Goal: Task Accomplishment & Management: Manage account settings

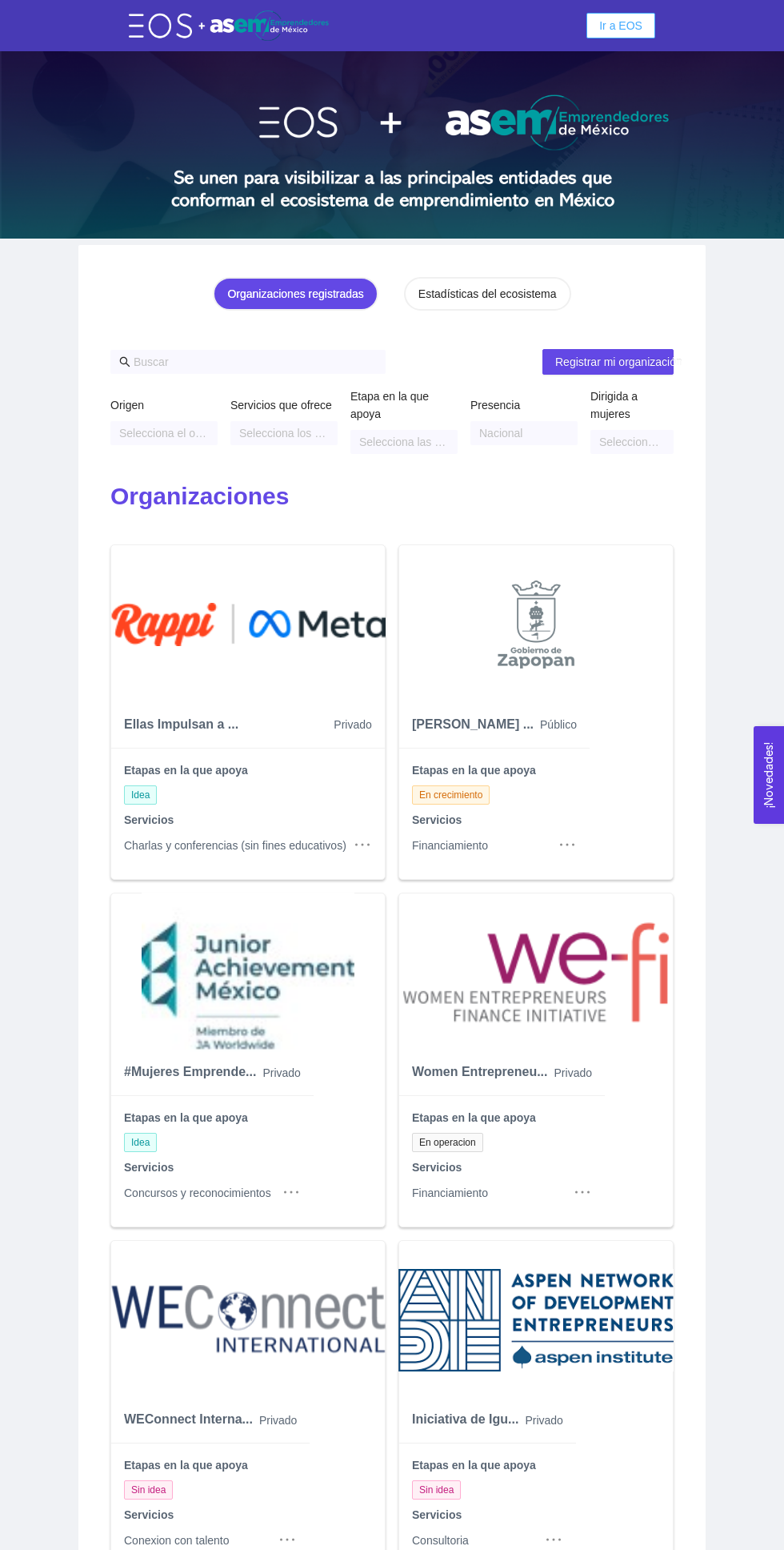
click at [628, 33] on span "Ir a EOS" at bounding box center [621, 25] width 43 height 18
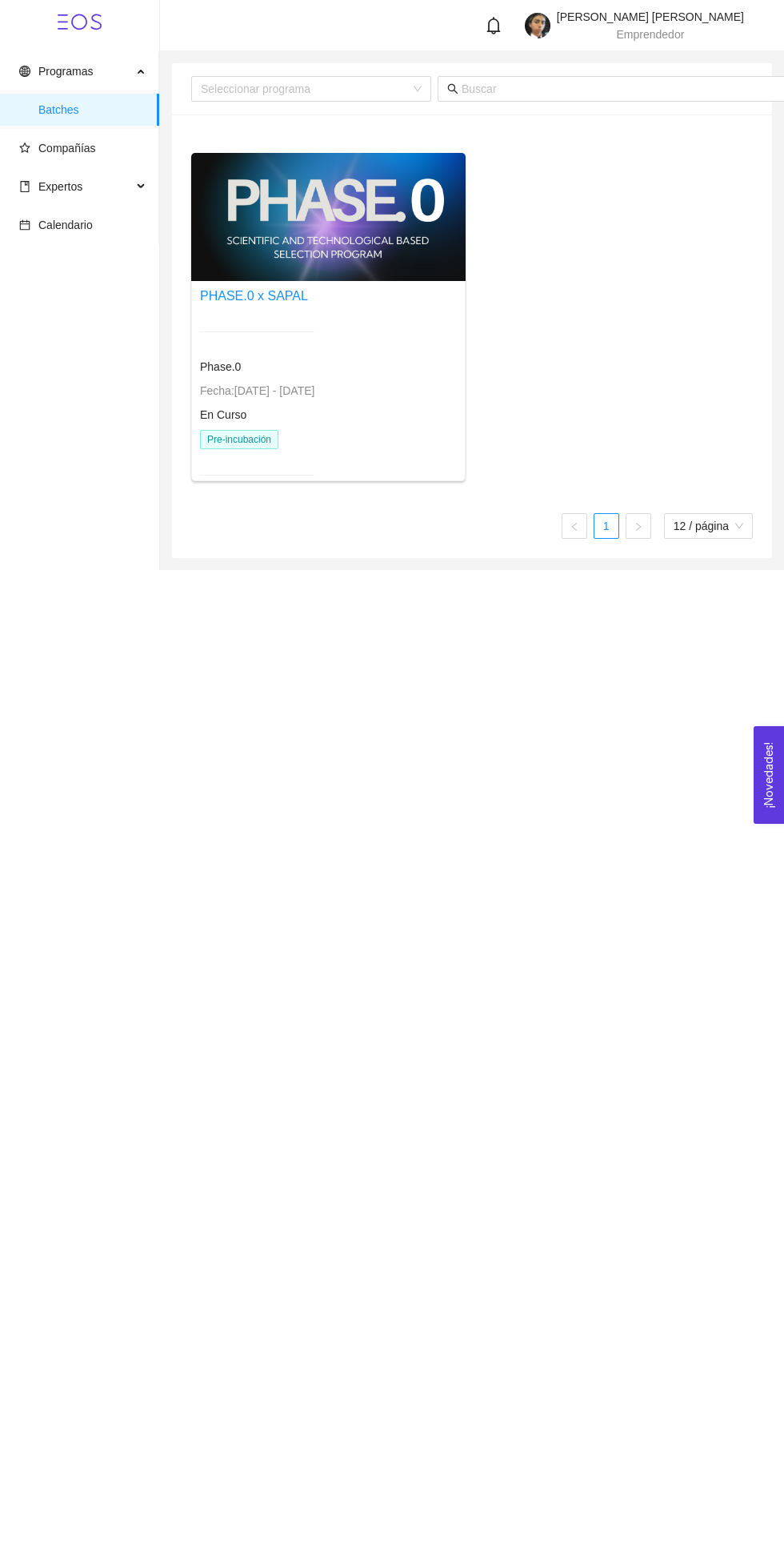
click at [783, 270] on main "Batches Seleccionar programa PHASE.0 x SAPAL Phase.0 Fecha: 01/01/2024 - 31/12/…" at bounding box center [471, 311] width 624 height 519
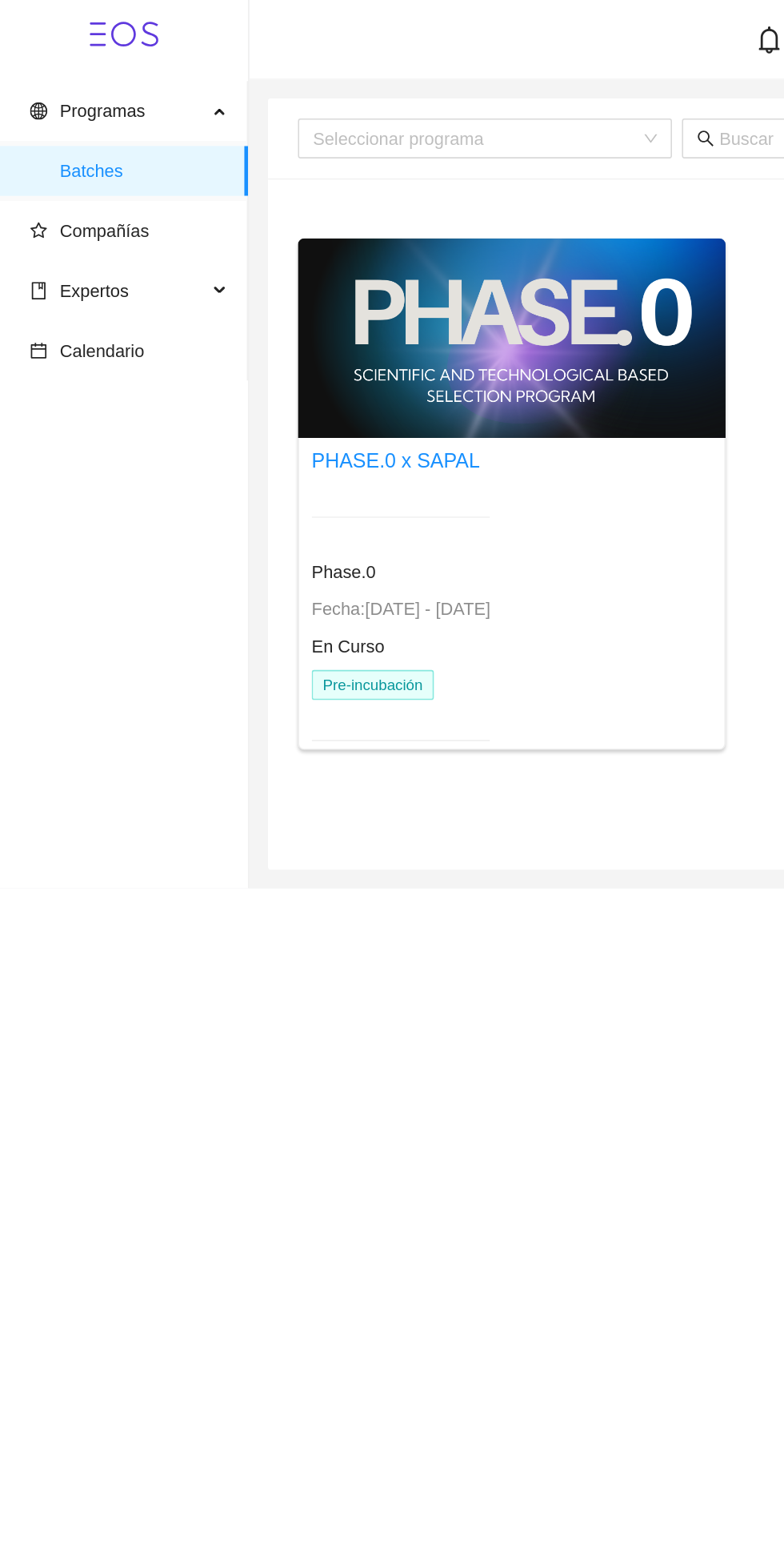
click at [101, 83] on span "Programas" at bounding box center [76, 71] width 113 height 32
click at [101, 113] on span "Batches" at bounding box center [92, 110] width 108 height 32
click at [100, 140] on span "Compañías" at bounding box center [83, 148] width 128 height 32
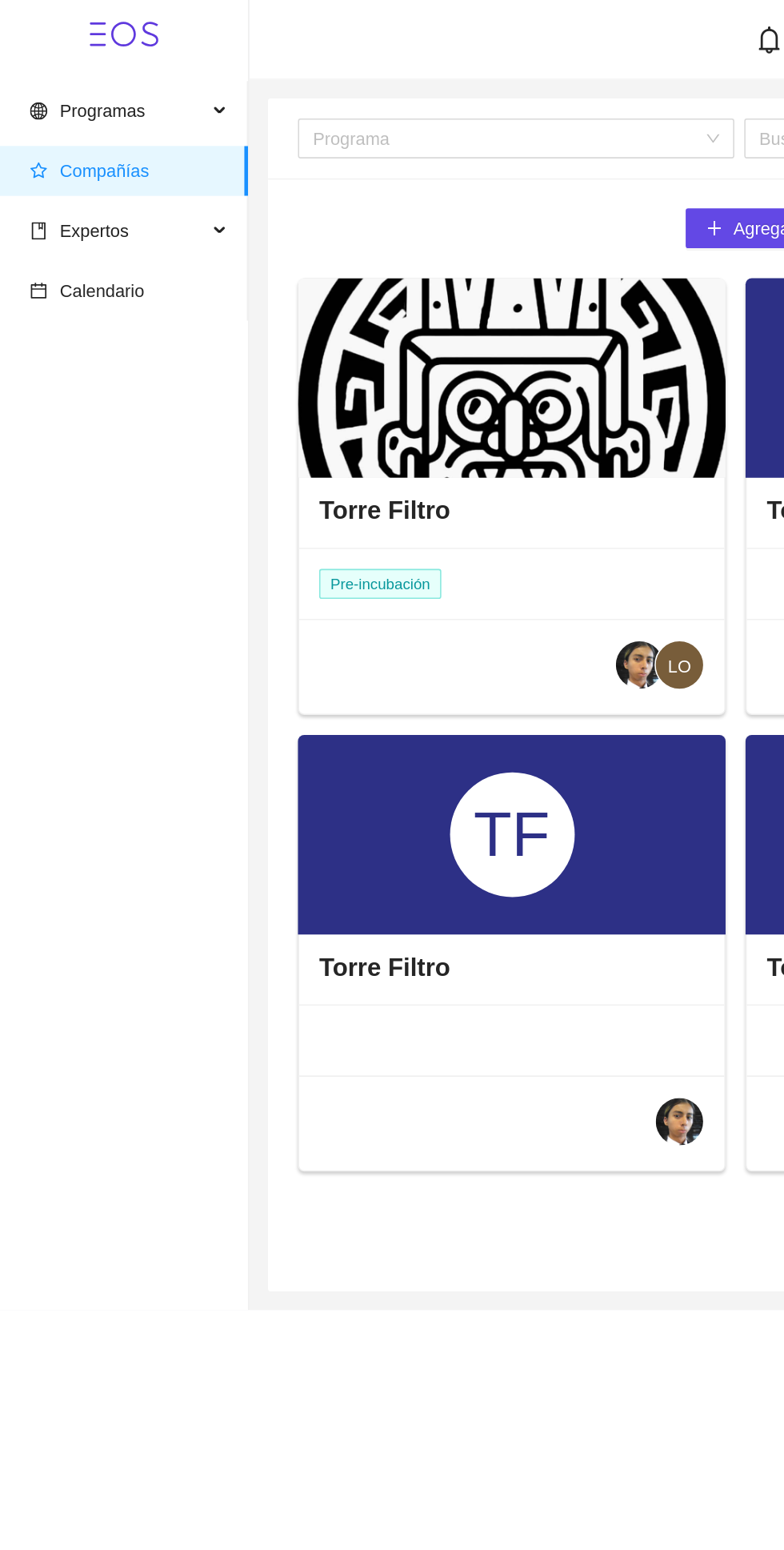
click at [101, 151] on span "Expertos" at bounding box center [76, 148] width 113 height 32
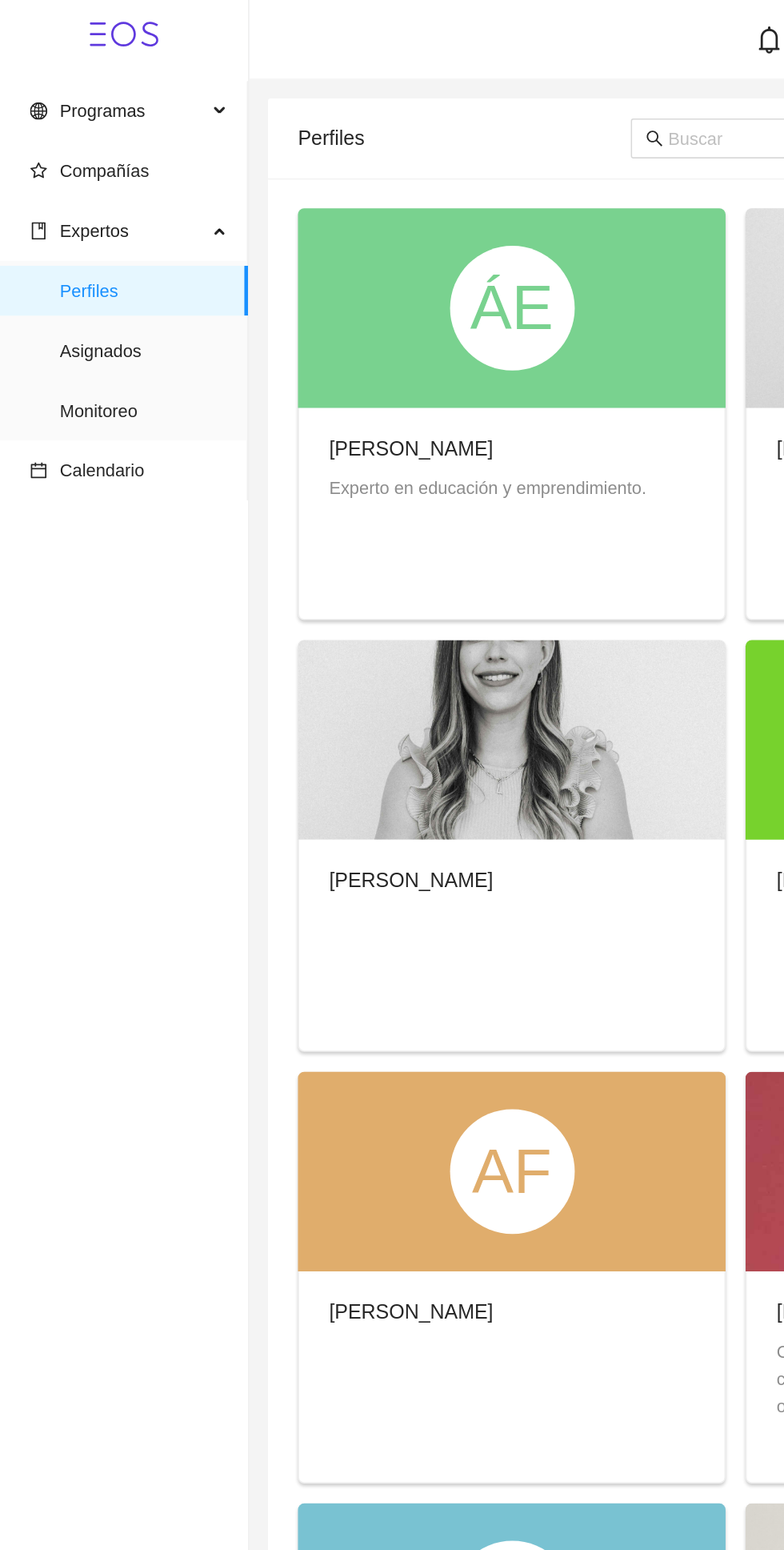
click at [116, 225] on span "Asignados" at bounding box center [92, 225] width 108 height 32
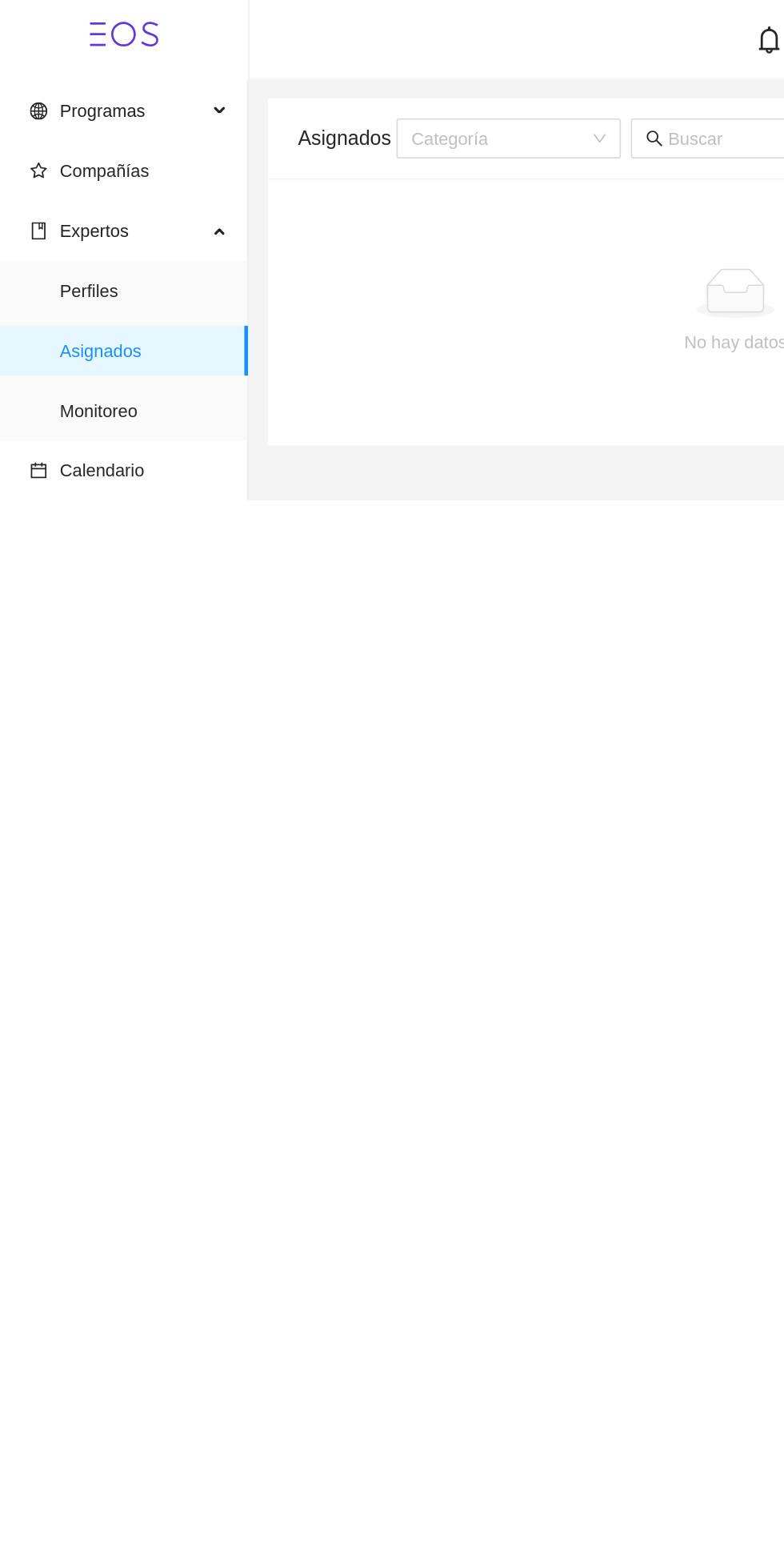
click at [129, 268] on span "Monitoreo" at bounding box center [92, 264] width 108 height 32
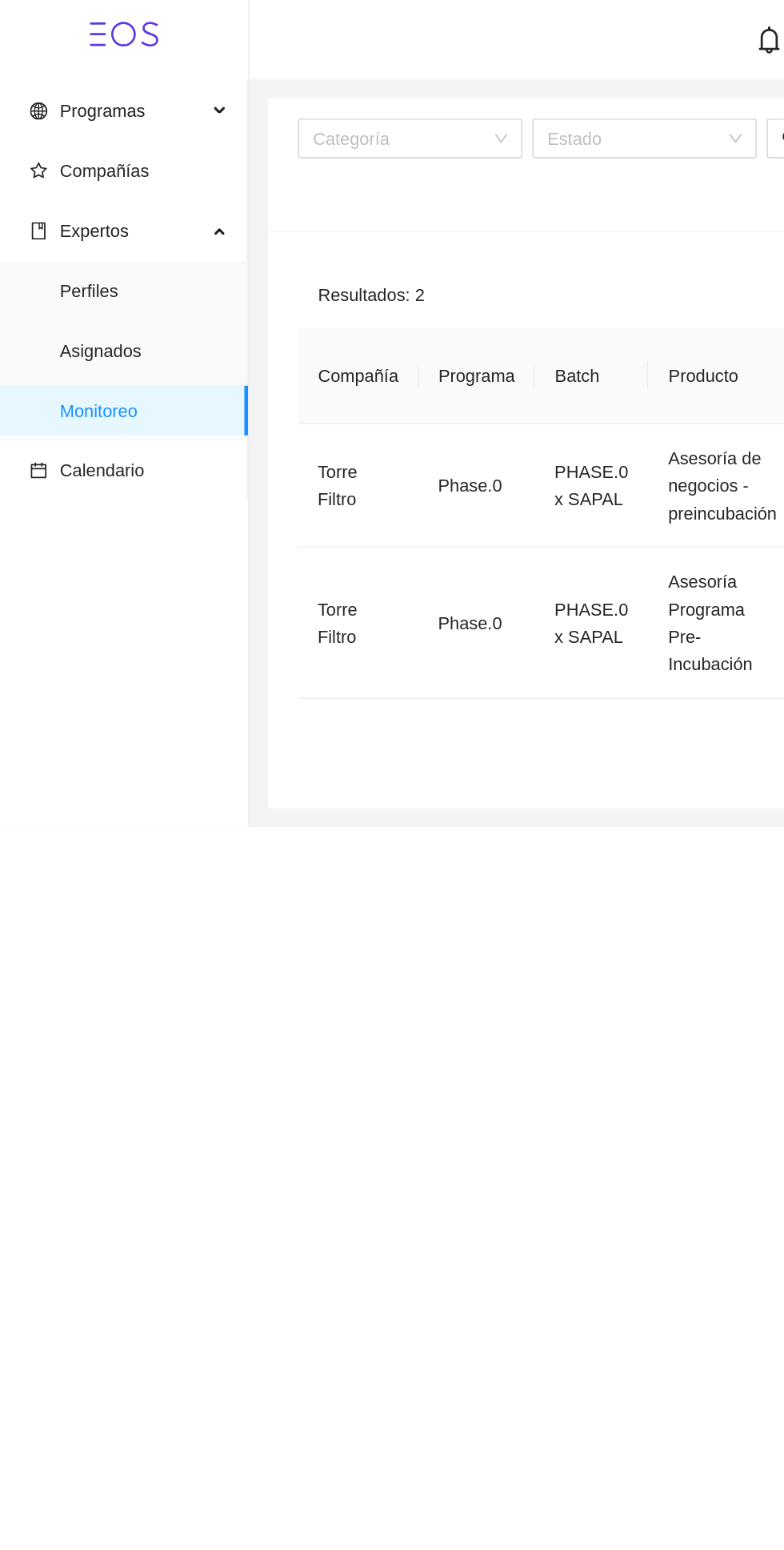
click at [123, 222] on span "Asignados" at bounding box center [92, 225] width 108 height 32
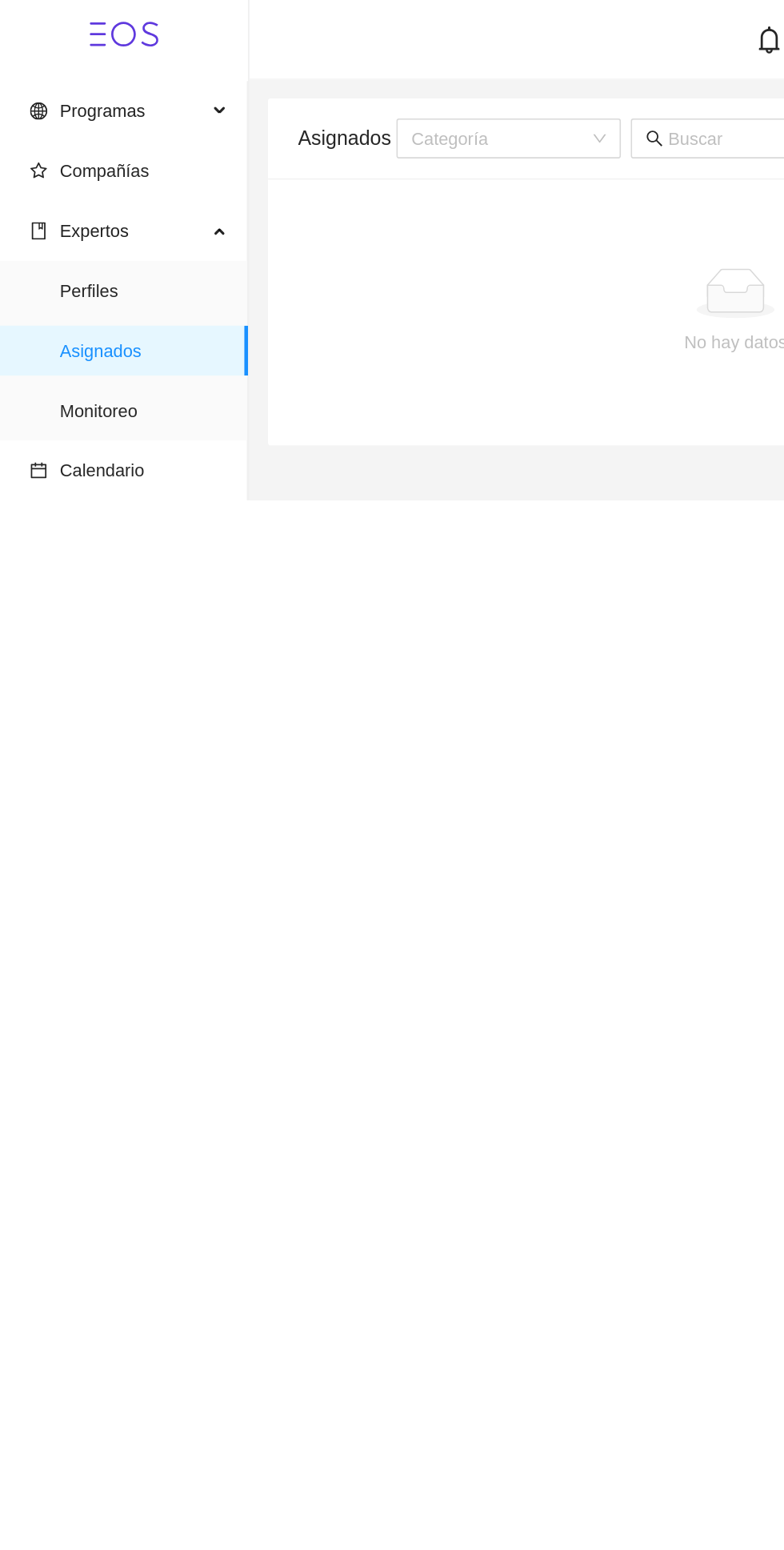
click at [119, 116] on span "Compañías" at bounding box center [83, 110] width 128 height 32
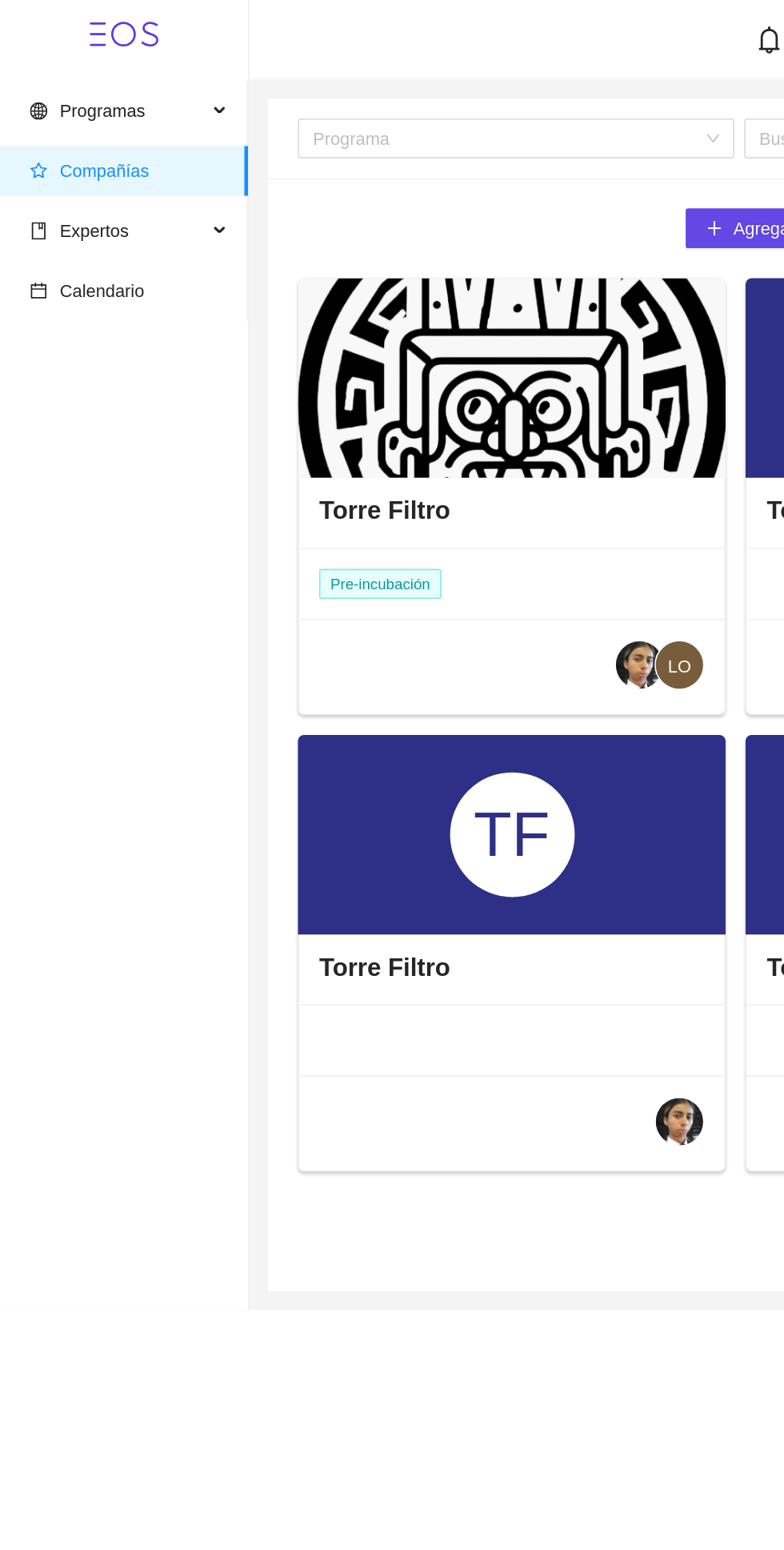
click at [395, 274] on div at bounding box center [328, 243] width 275 height 128
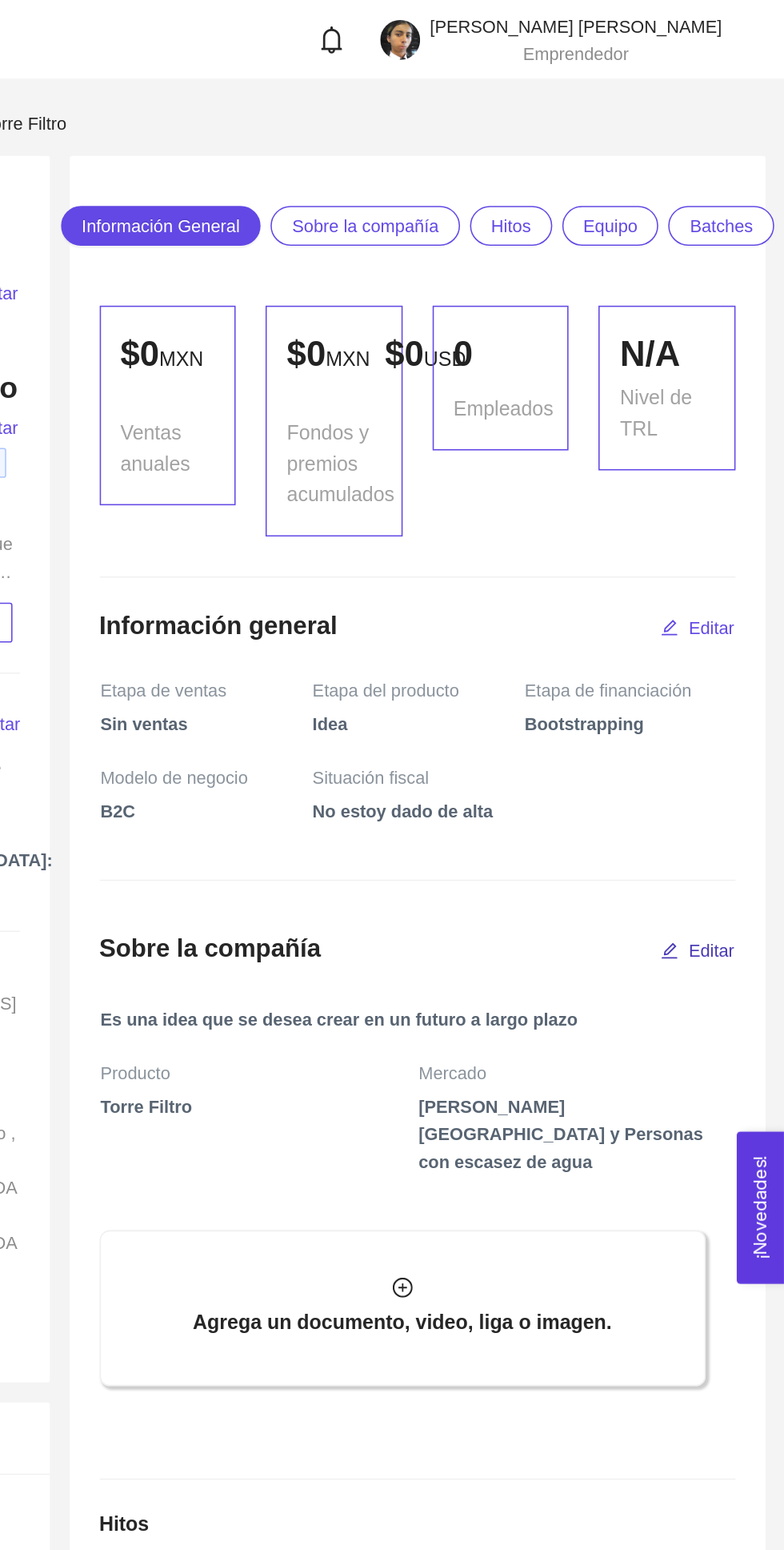
click at [728, 623] on button "Editar" at bounding box center [729, 610] width 49 height 25
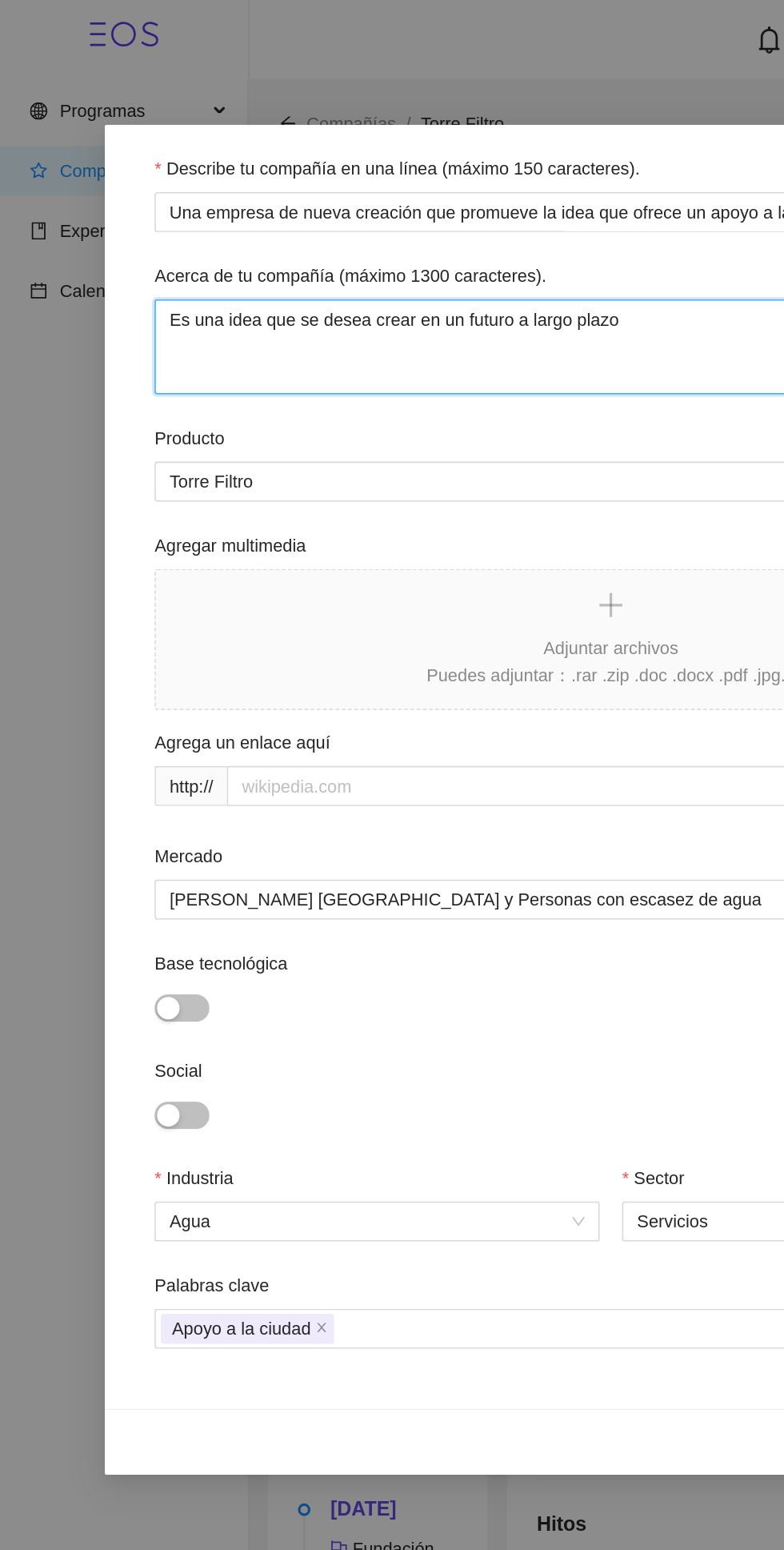
click at [449, 210] on textarea "Es una idea que se desea crear en un futuro a largo plazo" at bounding box center [392, 222] width 586 height 61
paste textarea "TORRE TLALOC surge en 2020 como parte del proyecto comunidades, dicho proyecto …"
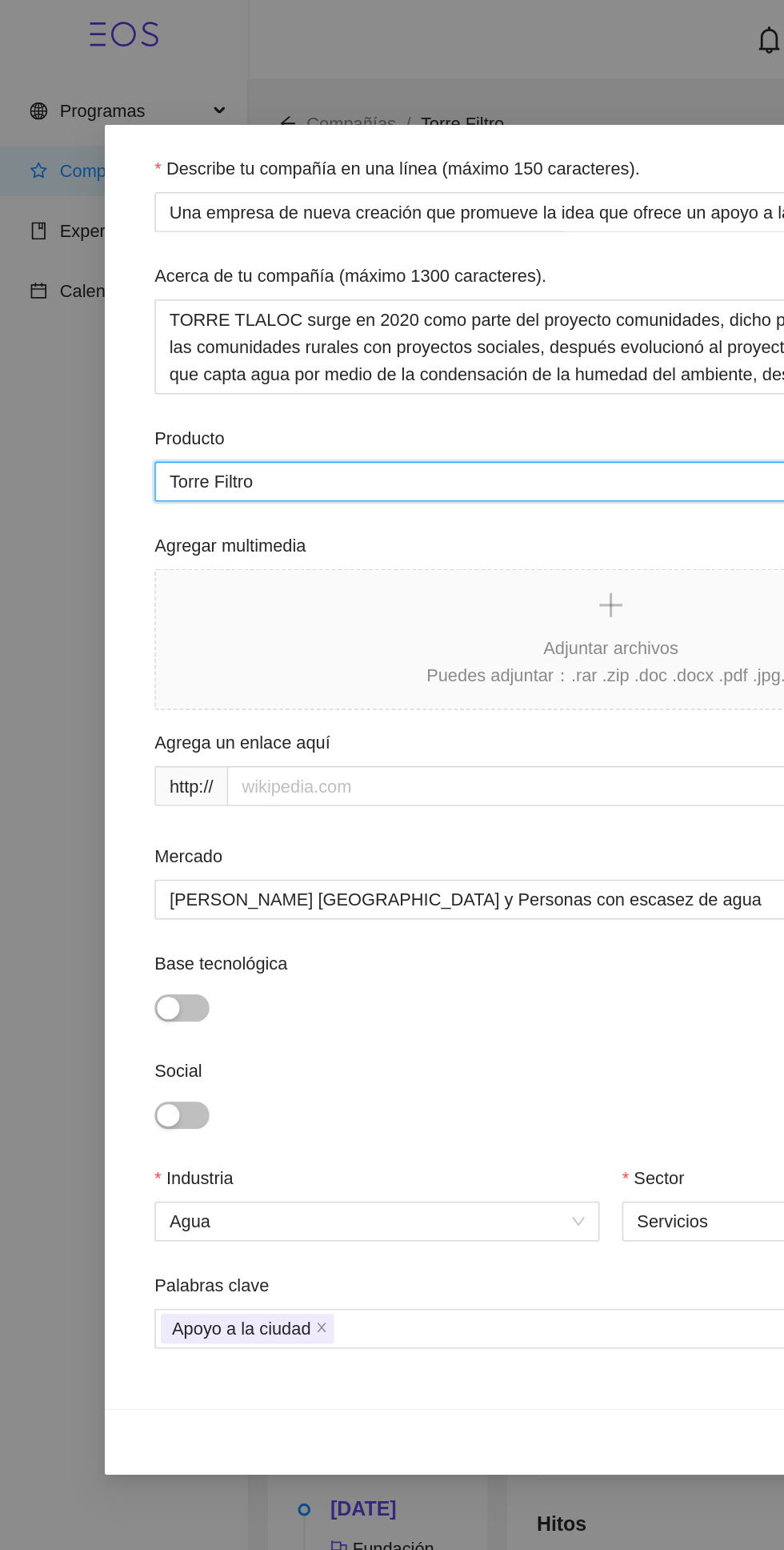
click at [593, 305] on input "Torre Filtro" at bounding box center [392, 309] width 586 height 25
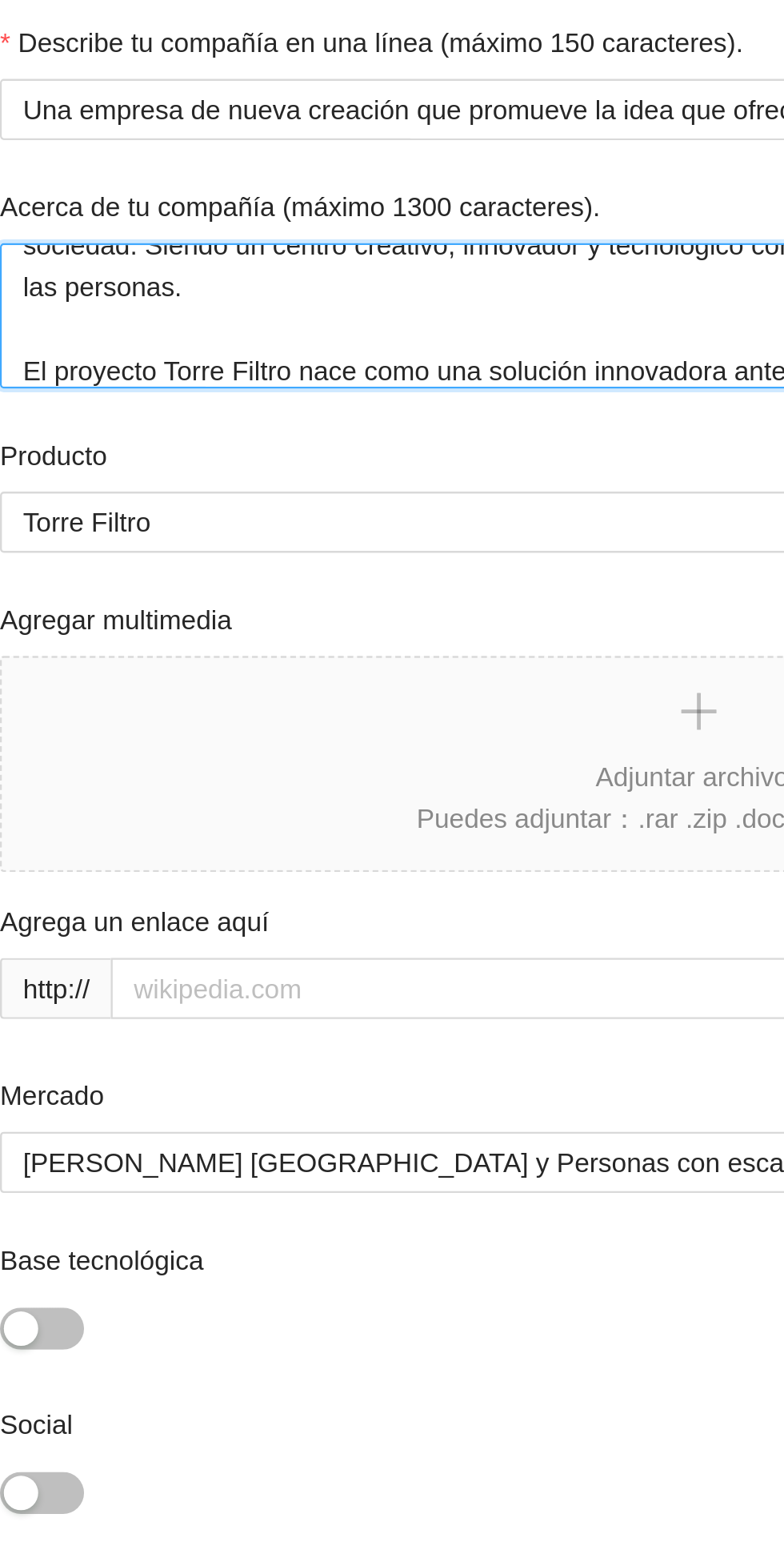
click at [297, 216] on textarea "TORRE TLALOC surge en 2020 como parte del proyecto comunidades, dicho proyecto …" at bounding box center [392, 222] width 586 height 61
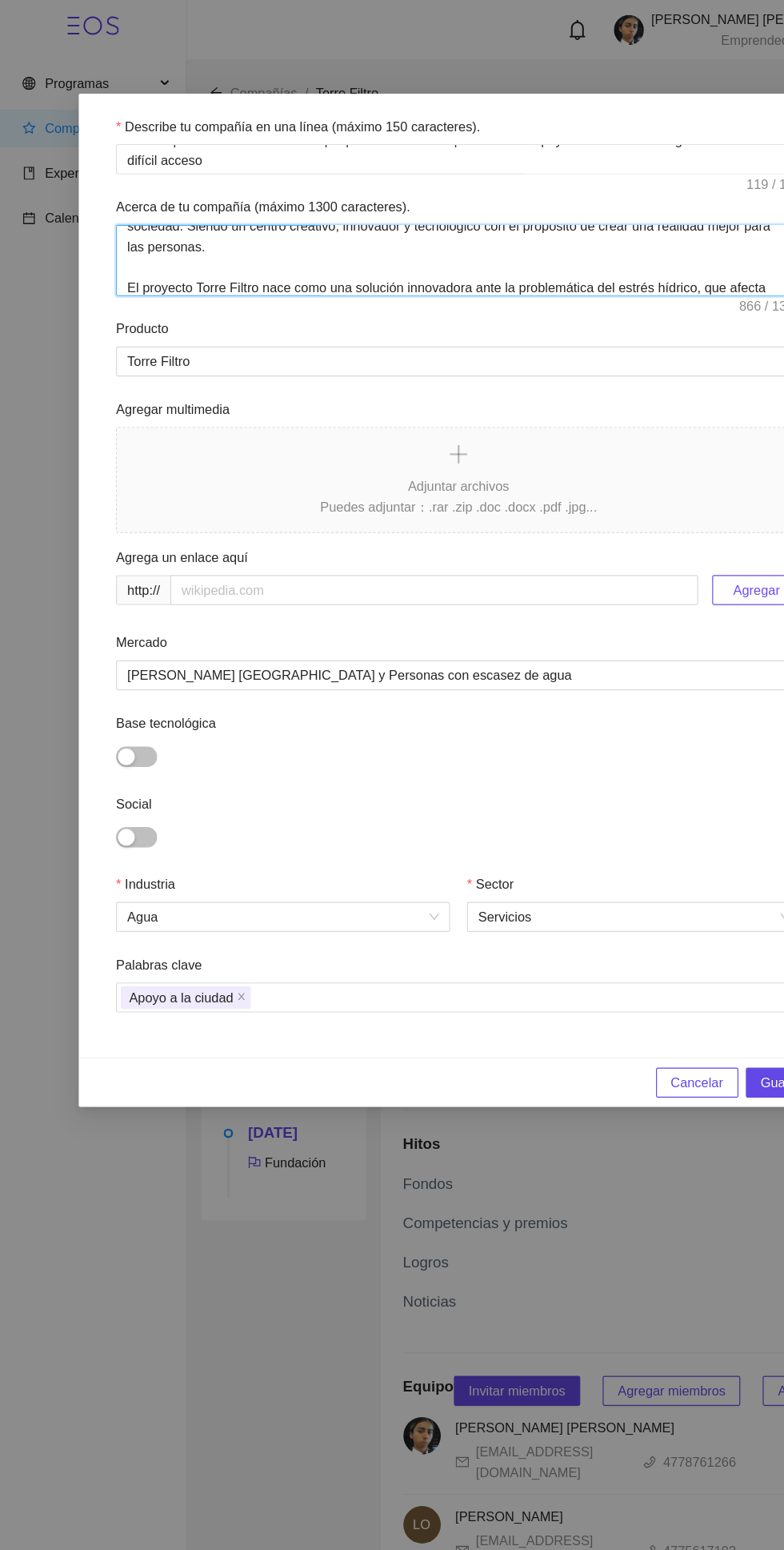
click at [626, 217] on textarea "TORRE TLALOC surge en 2020 como parte del proyecto comunidades, dicho proyecto …" at bounding box center [392, 222] width 586 height 61
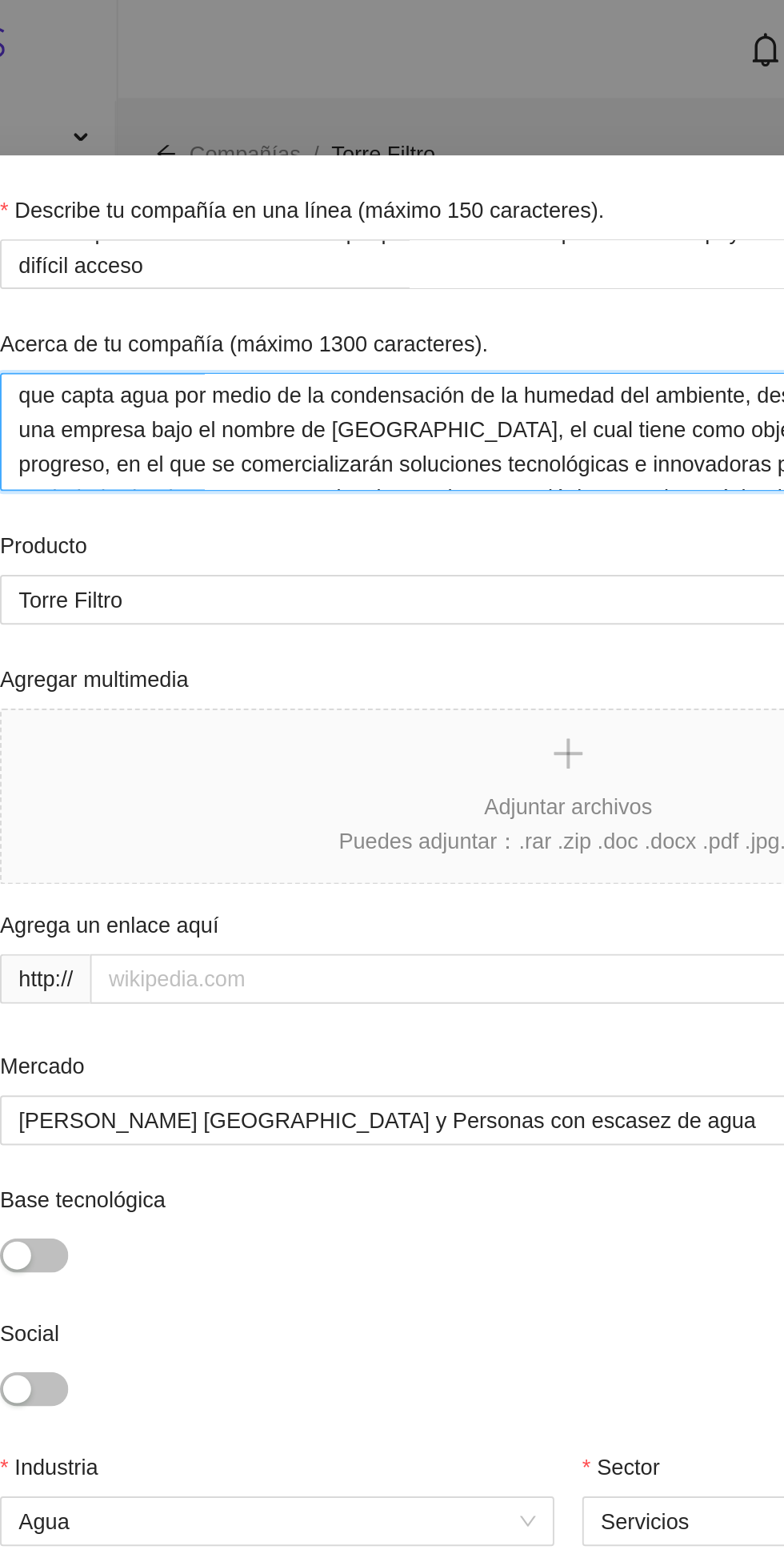
scroll to position [37, 0]
click at [244, 216] on textarea "TORRE TLALOC surge en 2020 como parte del proyecto comunidades, dicho proyecto …" at bounding box center [392, 222] width 586 height 61
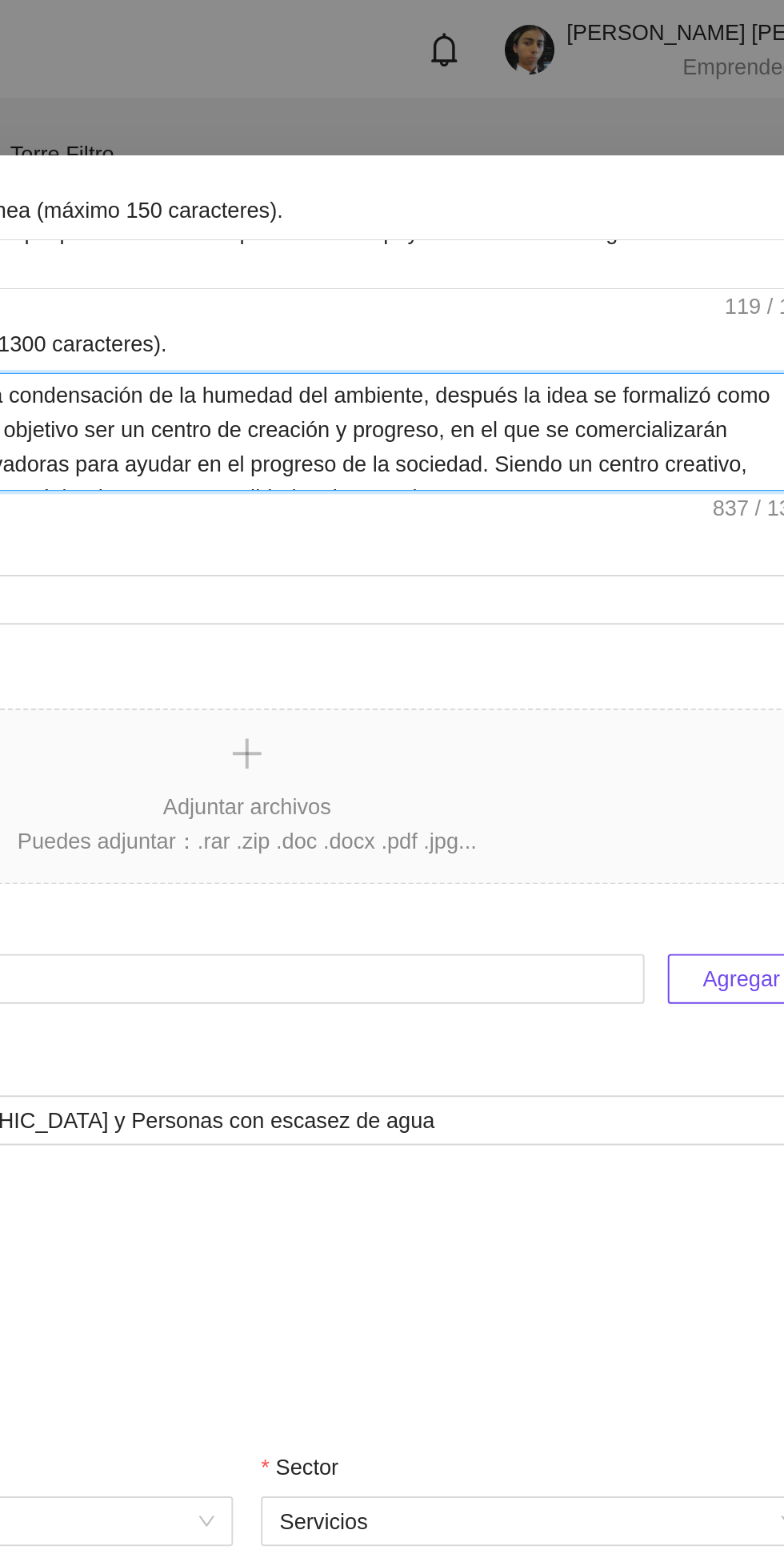
click at [440, 212] on textarea "TORRE TLALOC surge en 2020 como parte del proyecto comunidades, dicho proyecto …" at bounding box center [392, 222] width 586 height 61
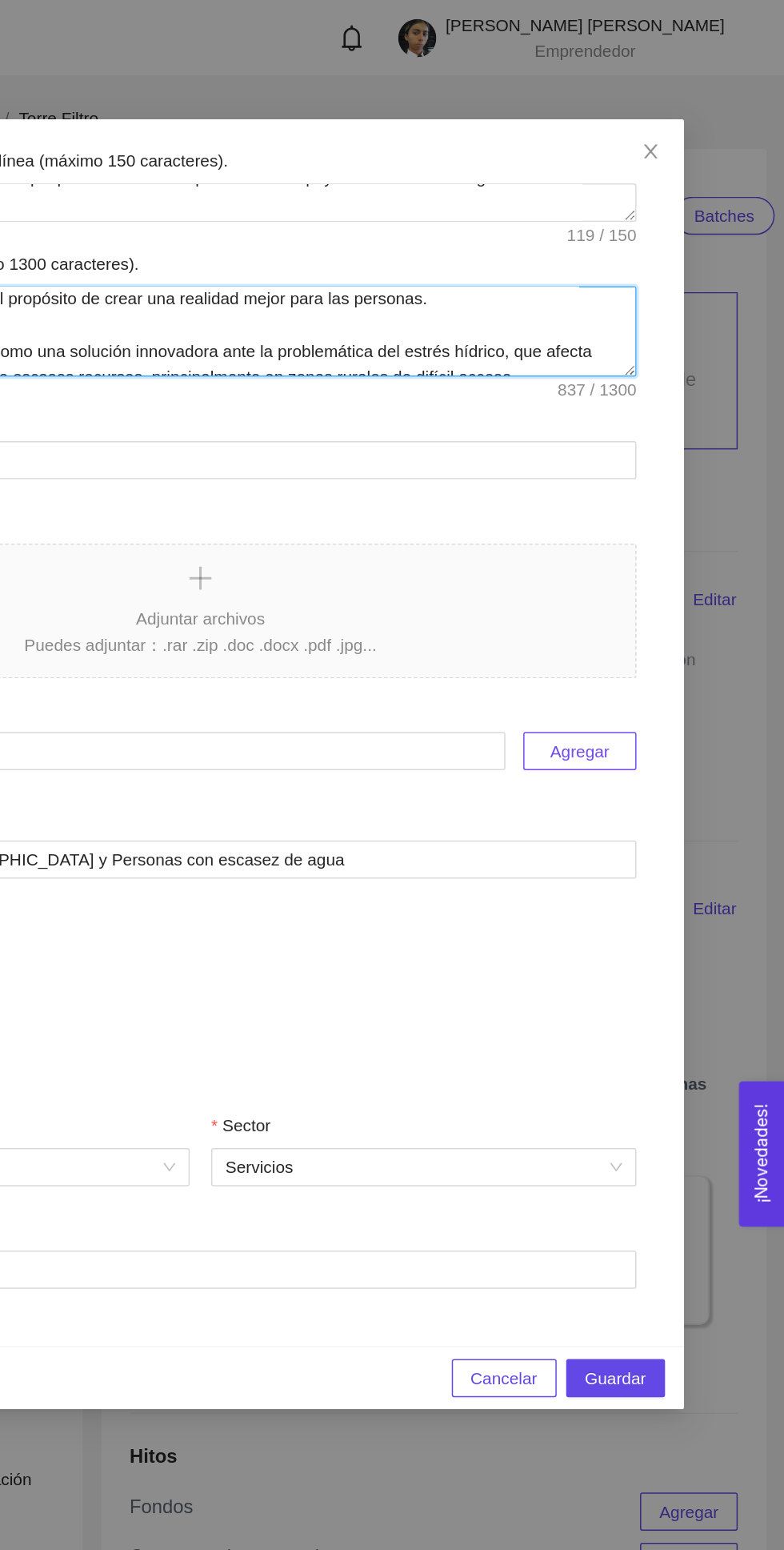
scroll to position [0, 0]
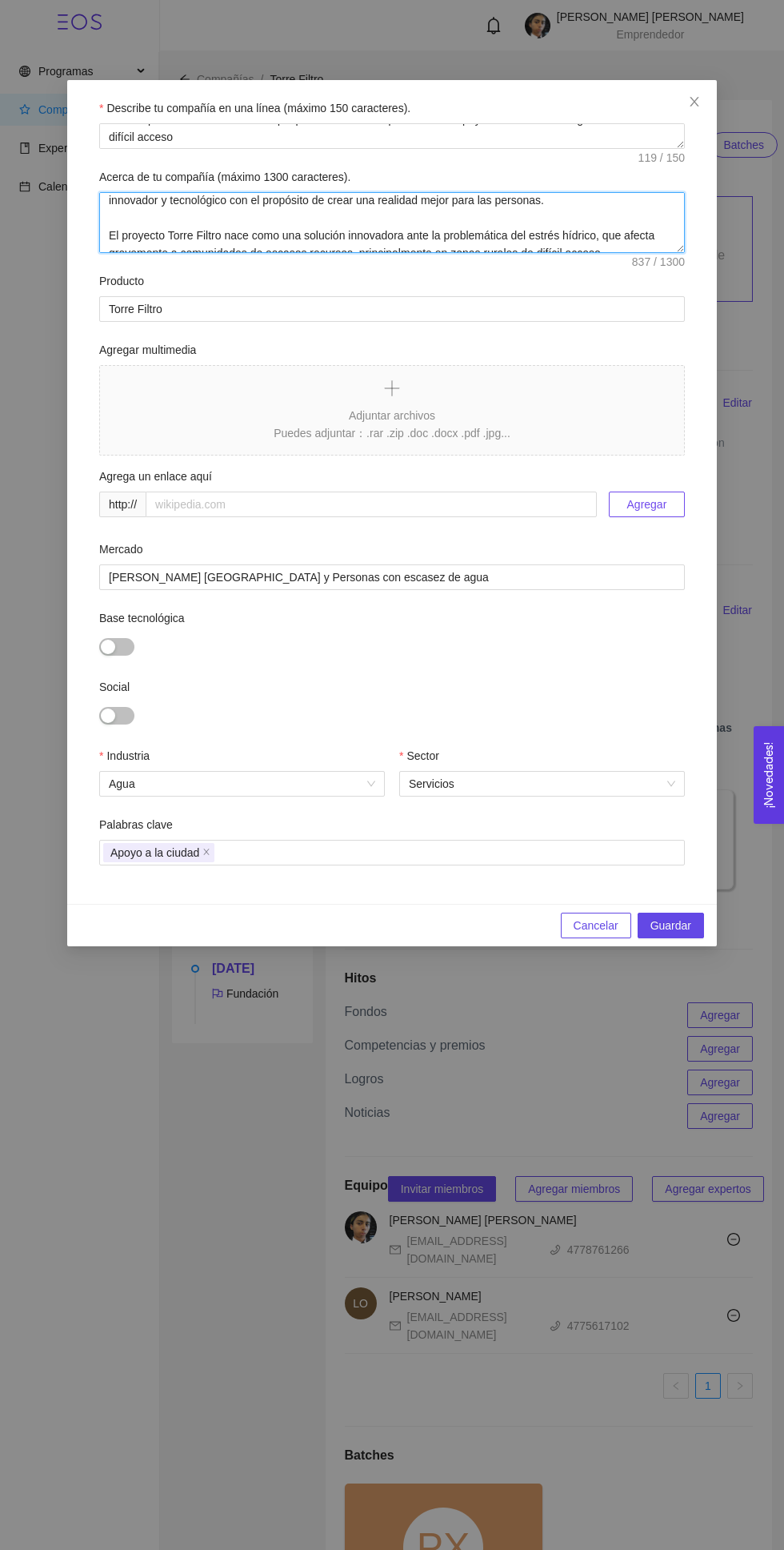
type textarea "TORRE TLALOC surge en 2020 como parte del proyecto comunidades, dicho proyecto …"
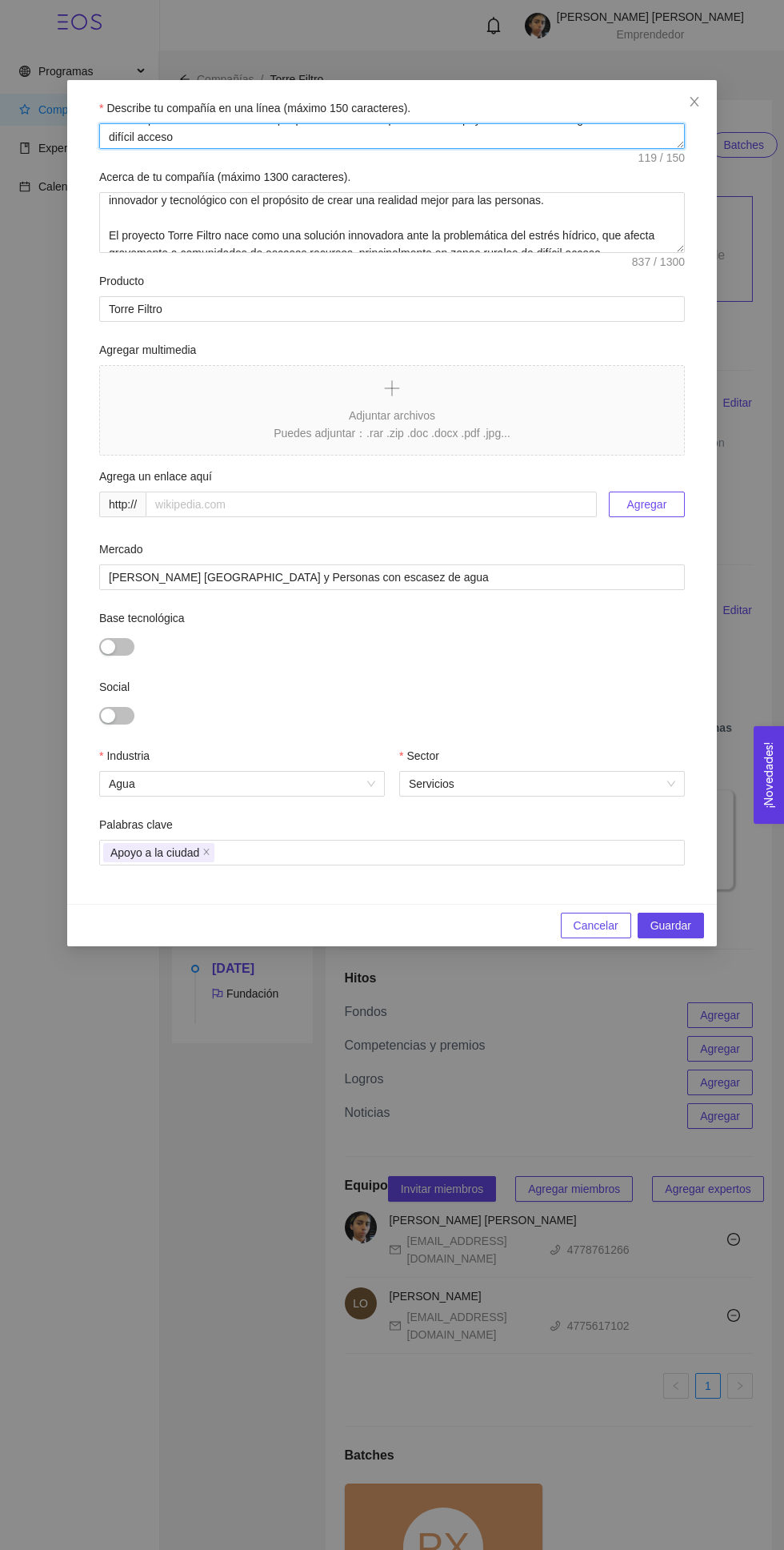
click at [556, 135] on textarea "Una empresa de nueva creación que promueve la idea que ofrece un apoyo a la esc…" at bounding box center [392, 136] width 586 height 25
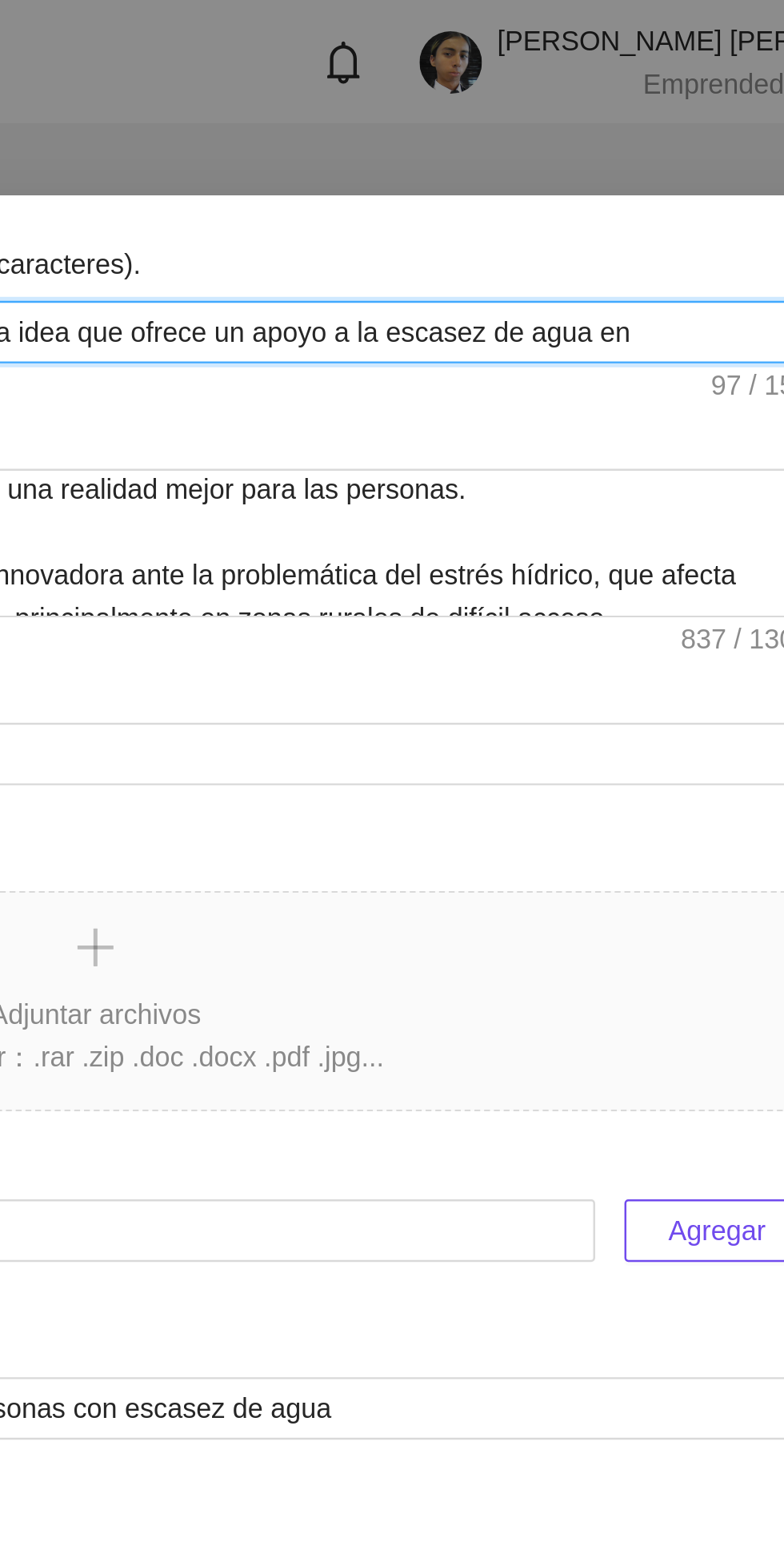
type textarea "Una empresa de nueva creación que promueve la idea que ofrece un apoyo a la esc…"
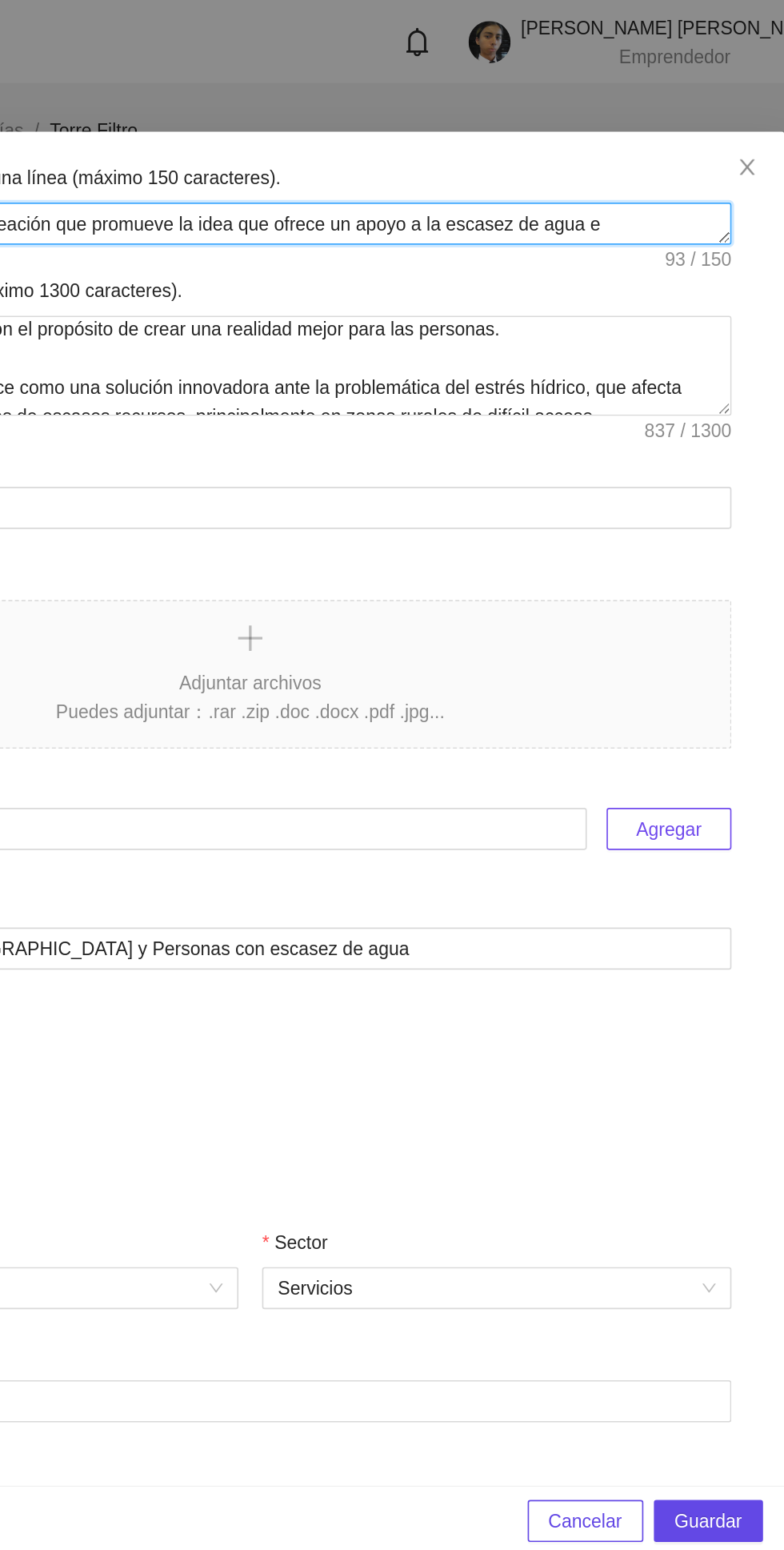
click at [574, 134] on textarea "Una empresa de nueva creación que promueve la idea que ofrece un apoyo a la esc…" at bounding box center [392, 136] width 586 height 25
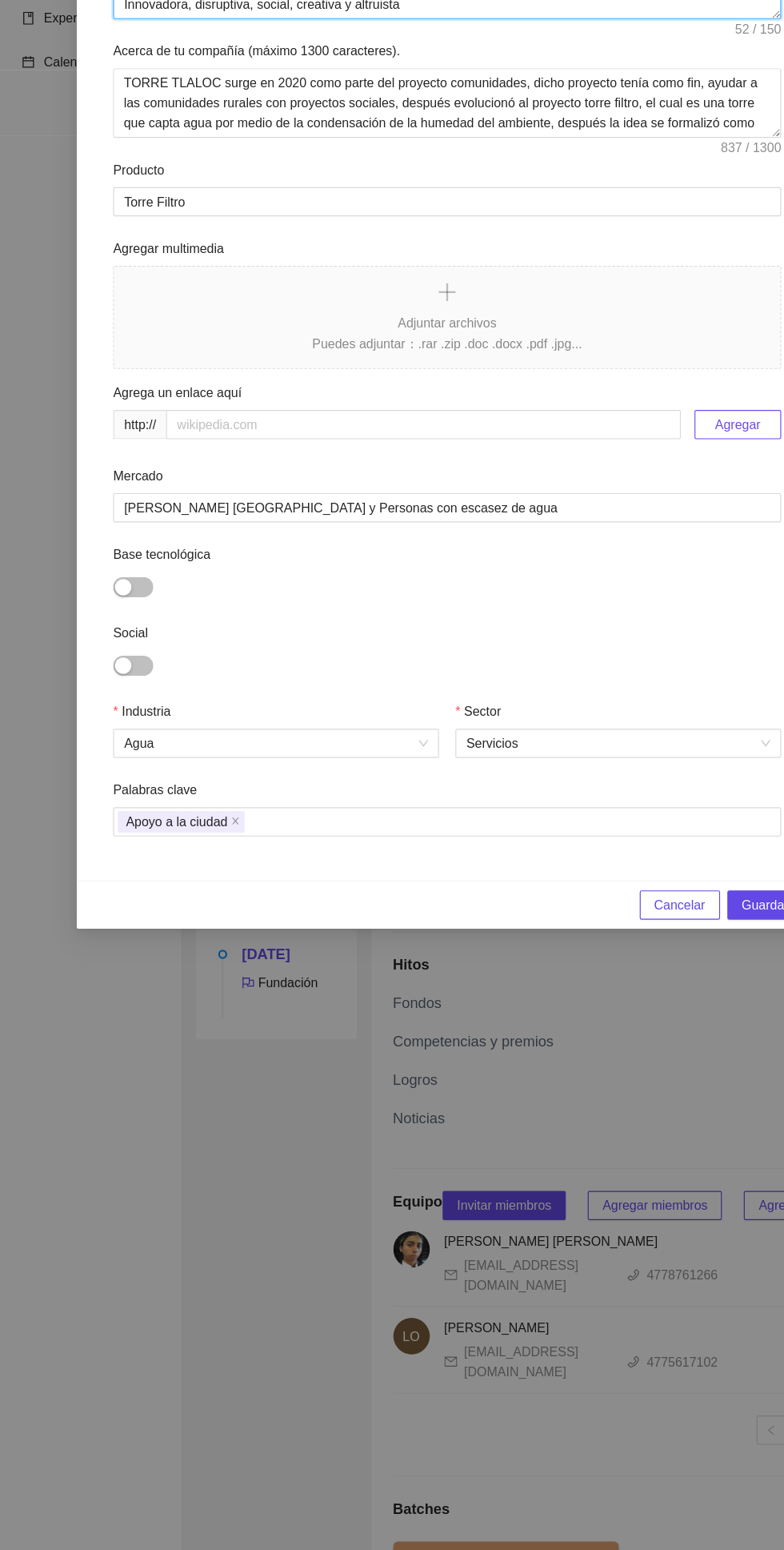
click at [612, 778] on span "Servicios" at bounding box center [542, 783] width 266 height 24
type textarea "Innovadora, disruptiva, social, creativa y altruista"
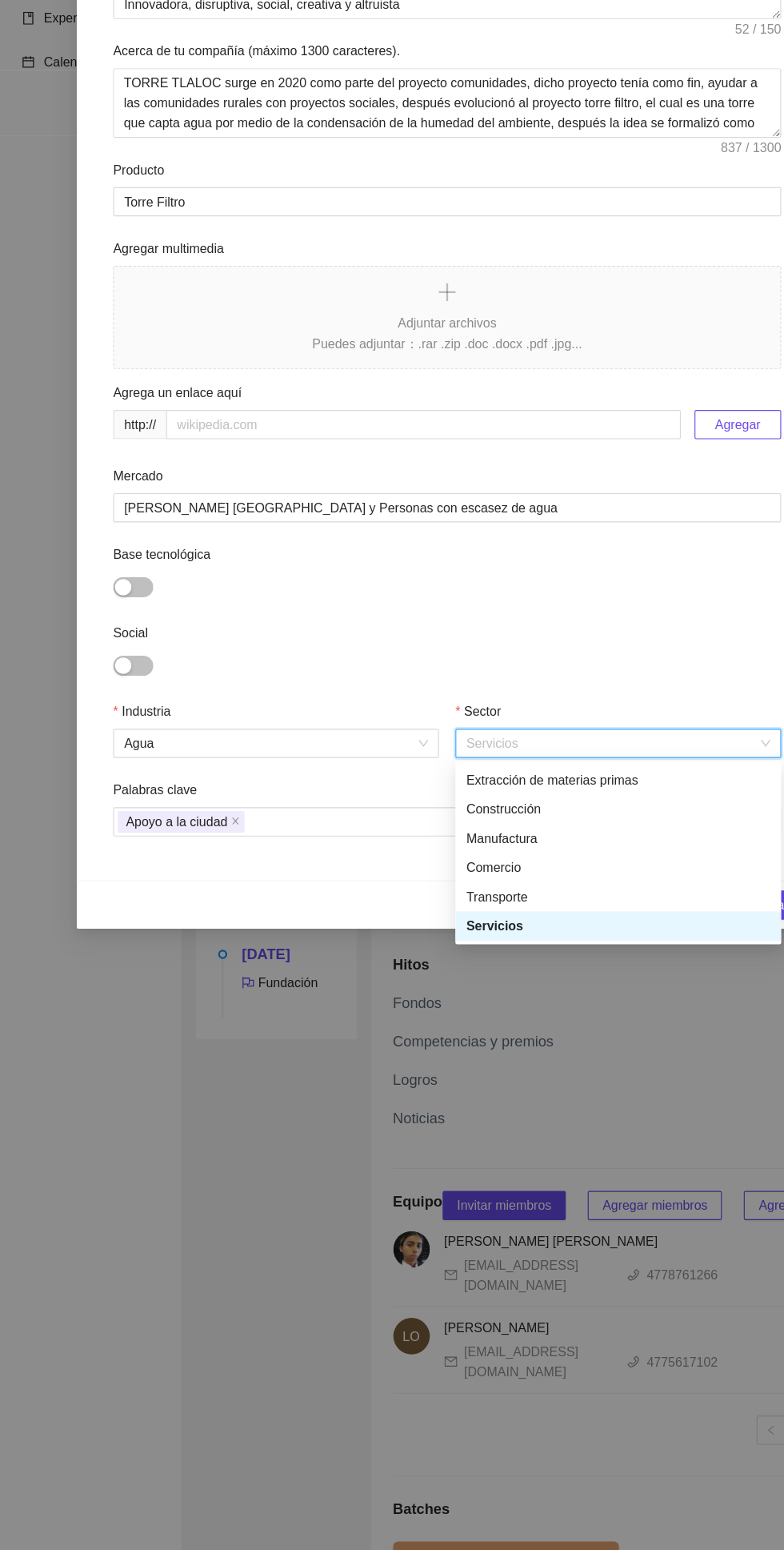
click at [640, 694] on div "Social" at bounding box center [392, 712] width 586 height 68
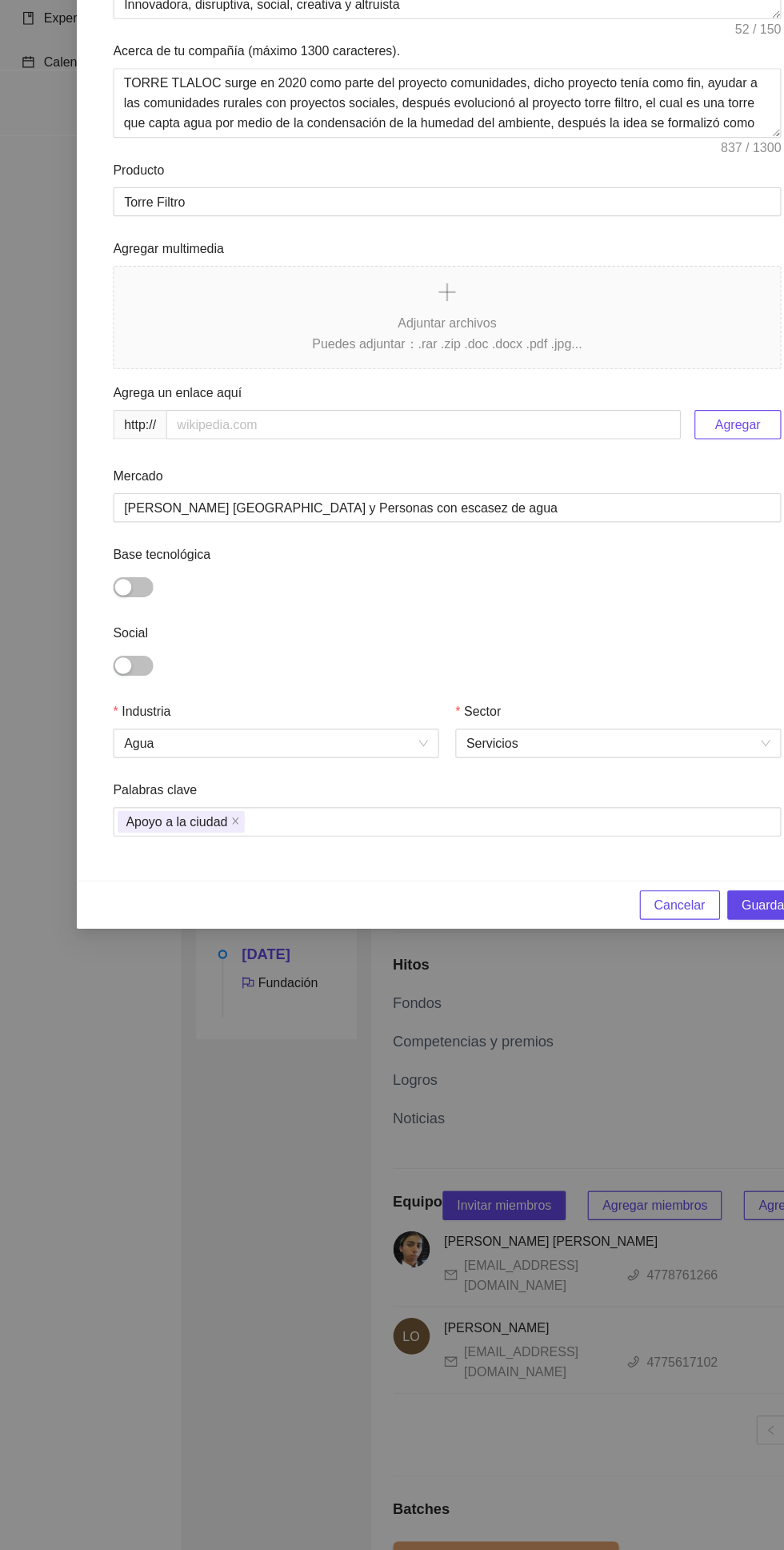
click at [205, 852] on icon "close" at bounding box center [207, 852] width 6 height 6
click at [297, 844] on div at bounding box center [392, 853] width 578 height 19
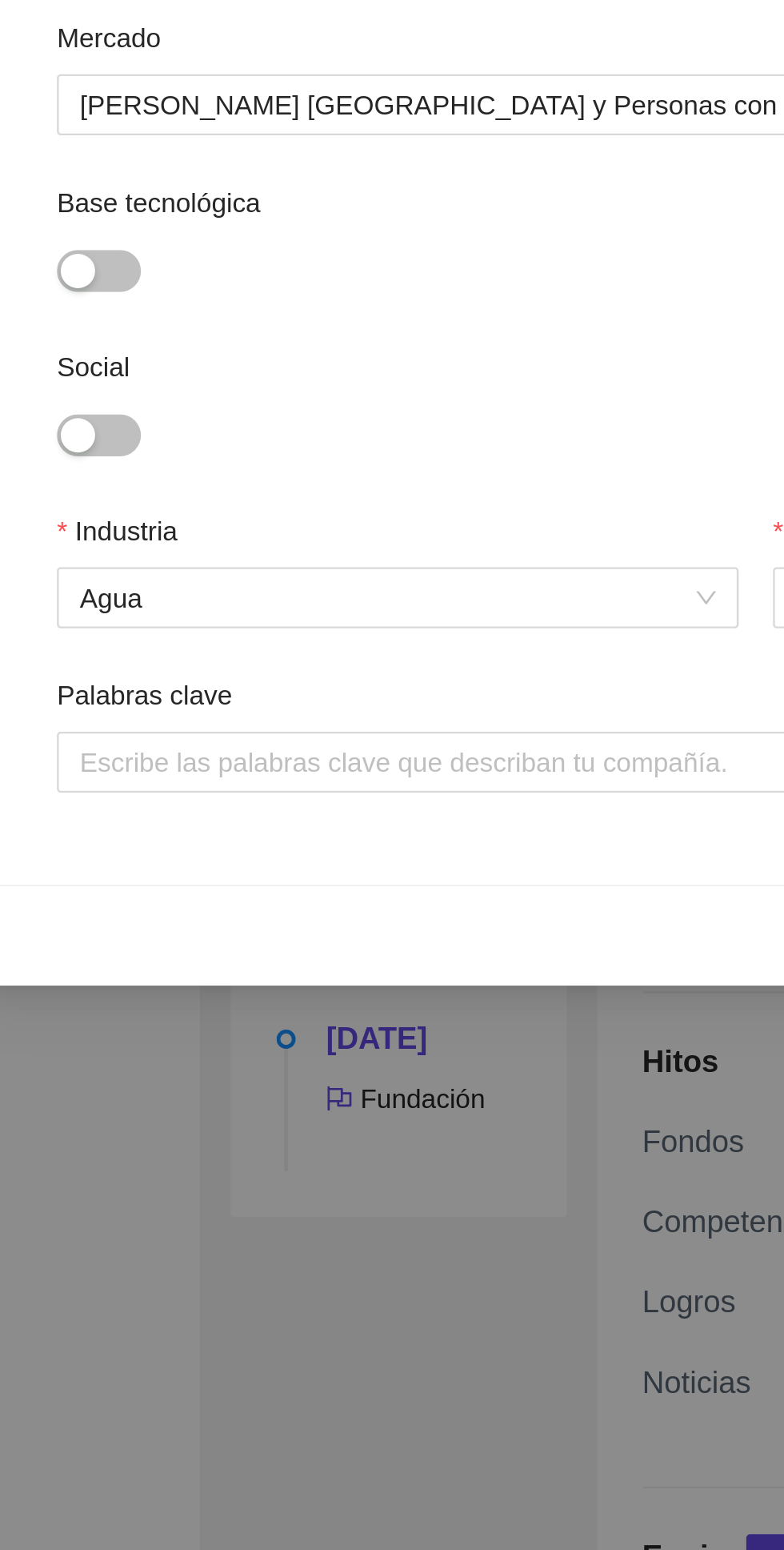
click at [240, 847] on div at bounding box center [392, 853] width 578 height 19
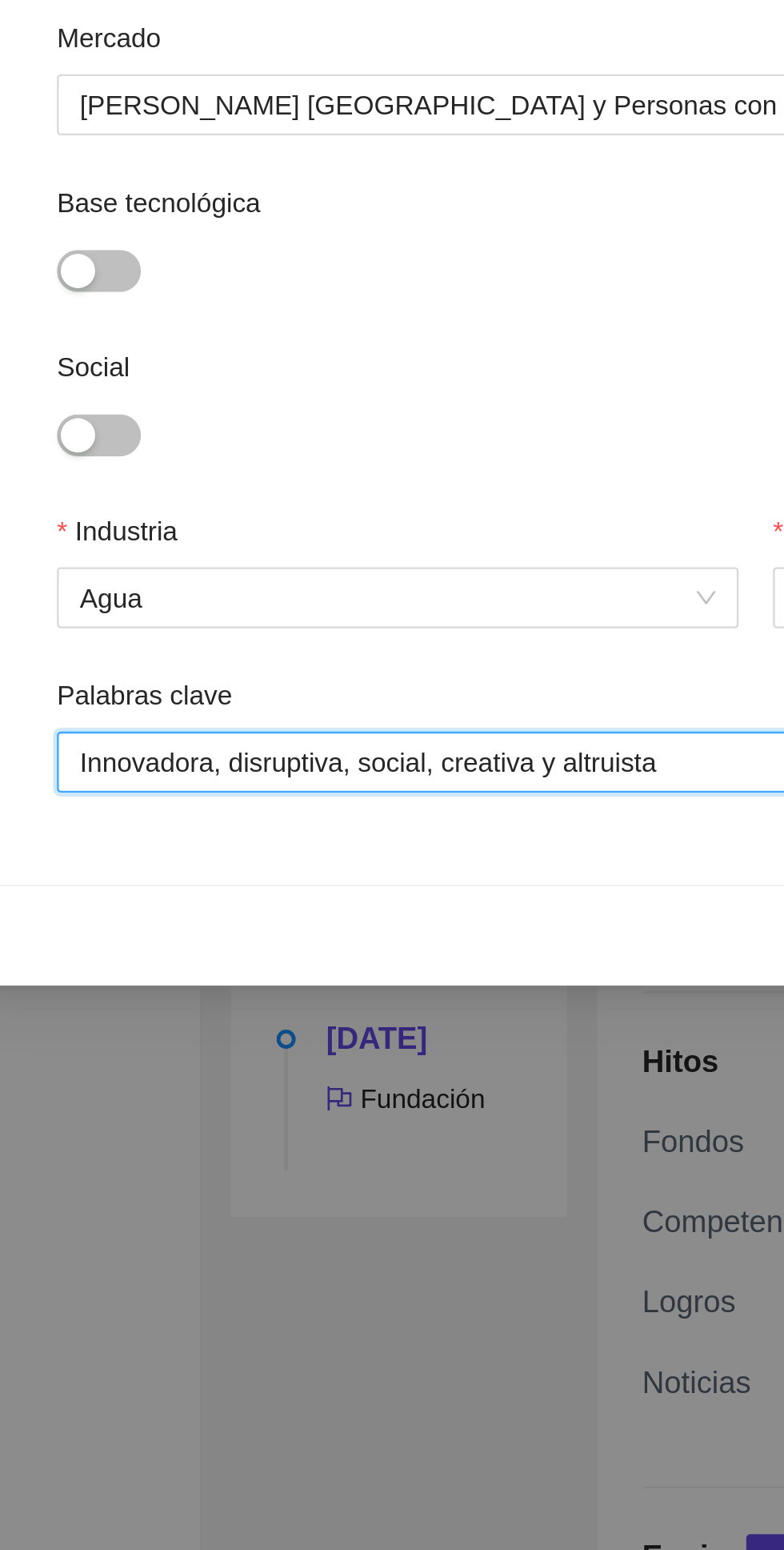
click at [164, 846] on input "Innovadora, disruptiva, social, creativa y altruista" at bounding box center [231, 853] width 246 height 19
click at [163, 850] on input "Innovadora, disruptiva, social, creativa y altruista" at bounding box center [231, 853] width 246 height 19
click at [165, 846] on input "Innovadora, disruptiva, social, creativa y altruista" at bounding box center [231, 853] width 246 height 19
type input "Innovadora, disruptiva, social, creativa y altruista"
click at [370, 850] on div "Innovadora, disruptiva, social, creativa y altruista Innovadora, disruptiva, so…" at bounding box center [392, 853] width 578 height 19
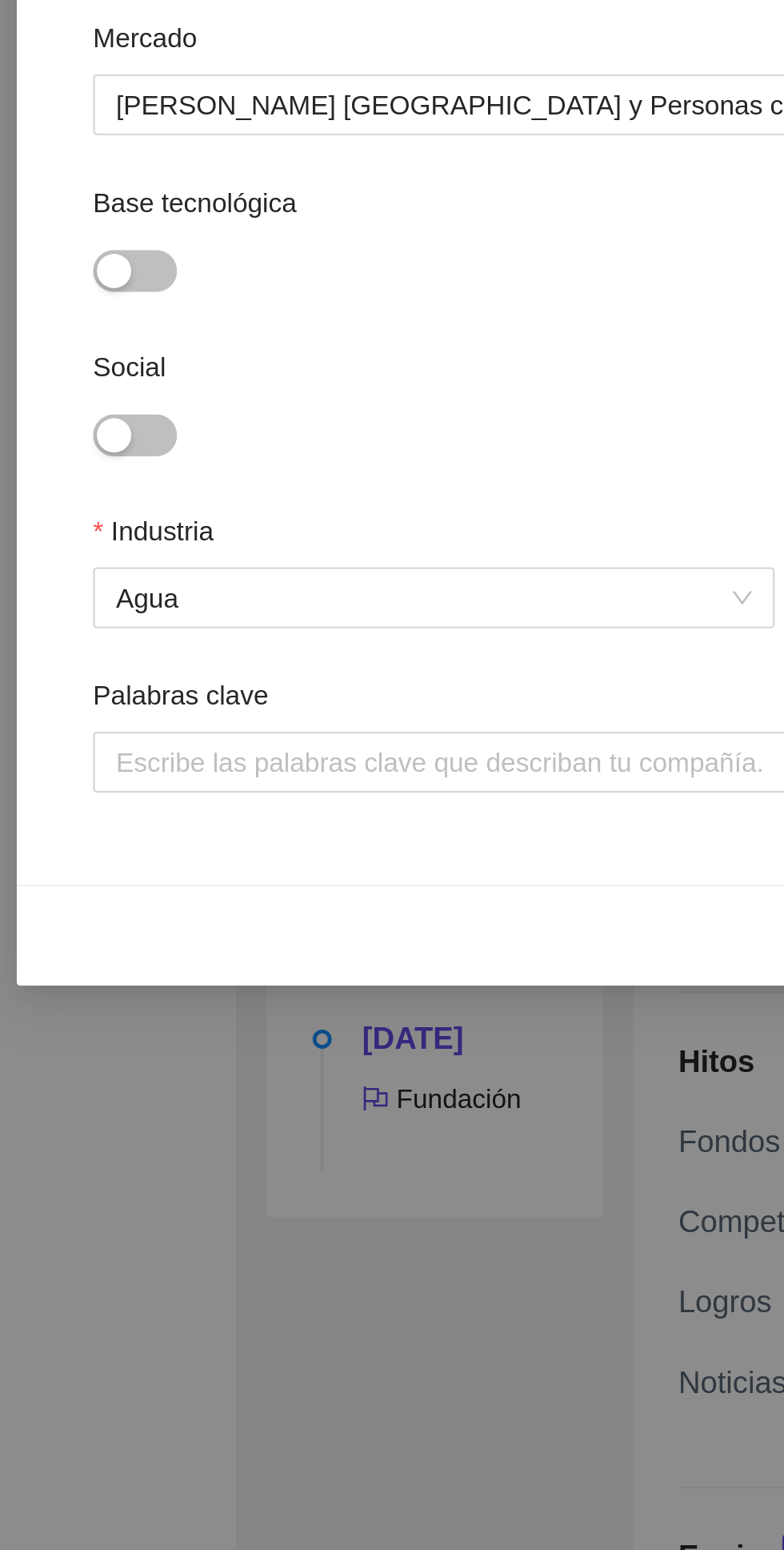
click at [222, 852] on div at bounding box center [392, 853] width 578 height 19
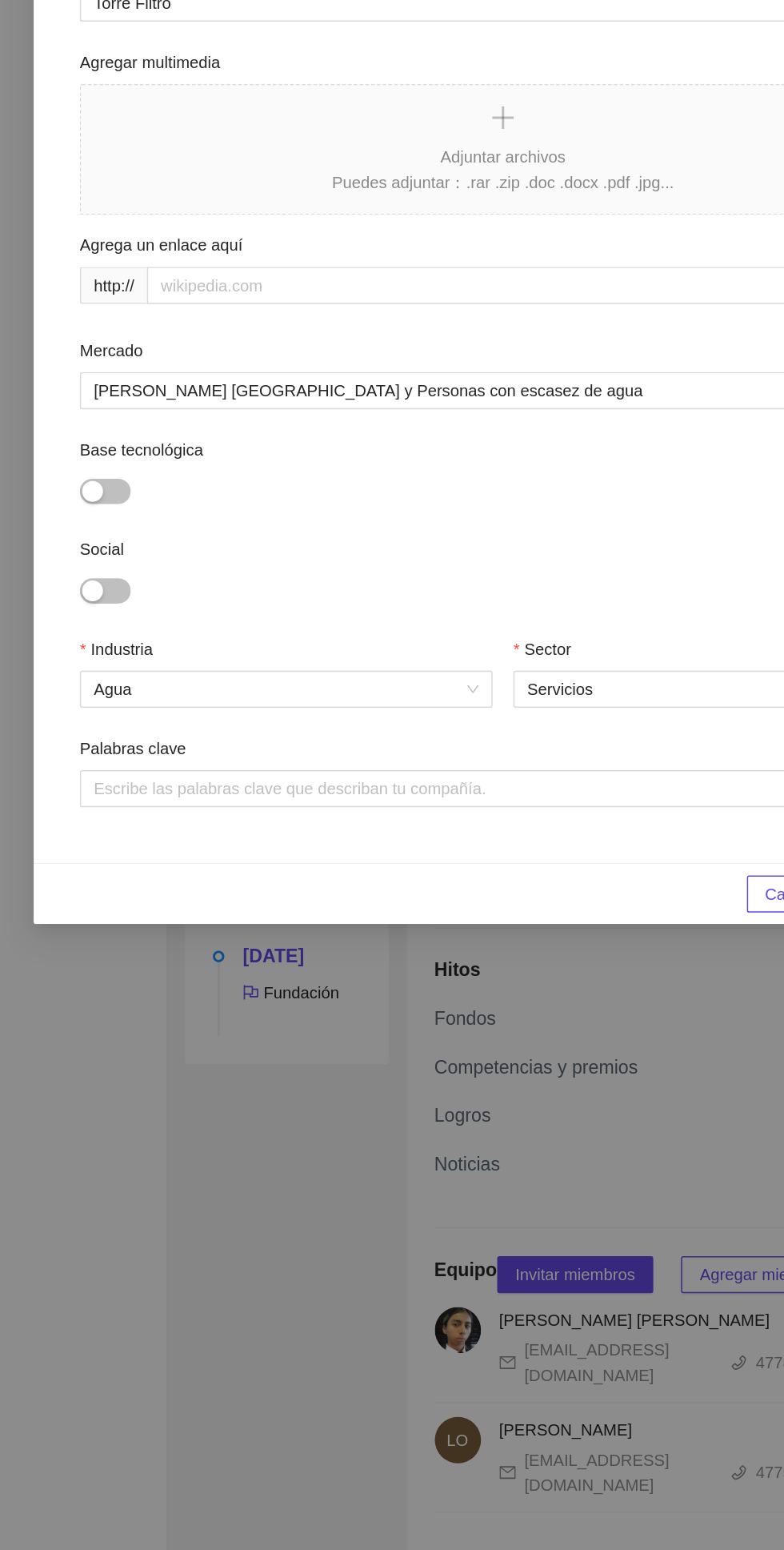
click at [308, 845] on div at bounding box center [392, 853] width 578 height 19
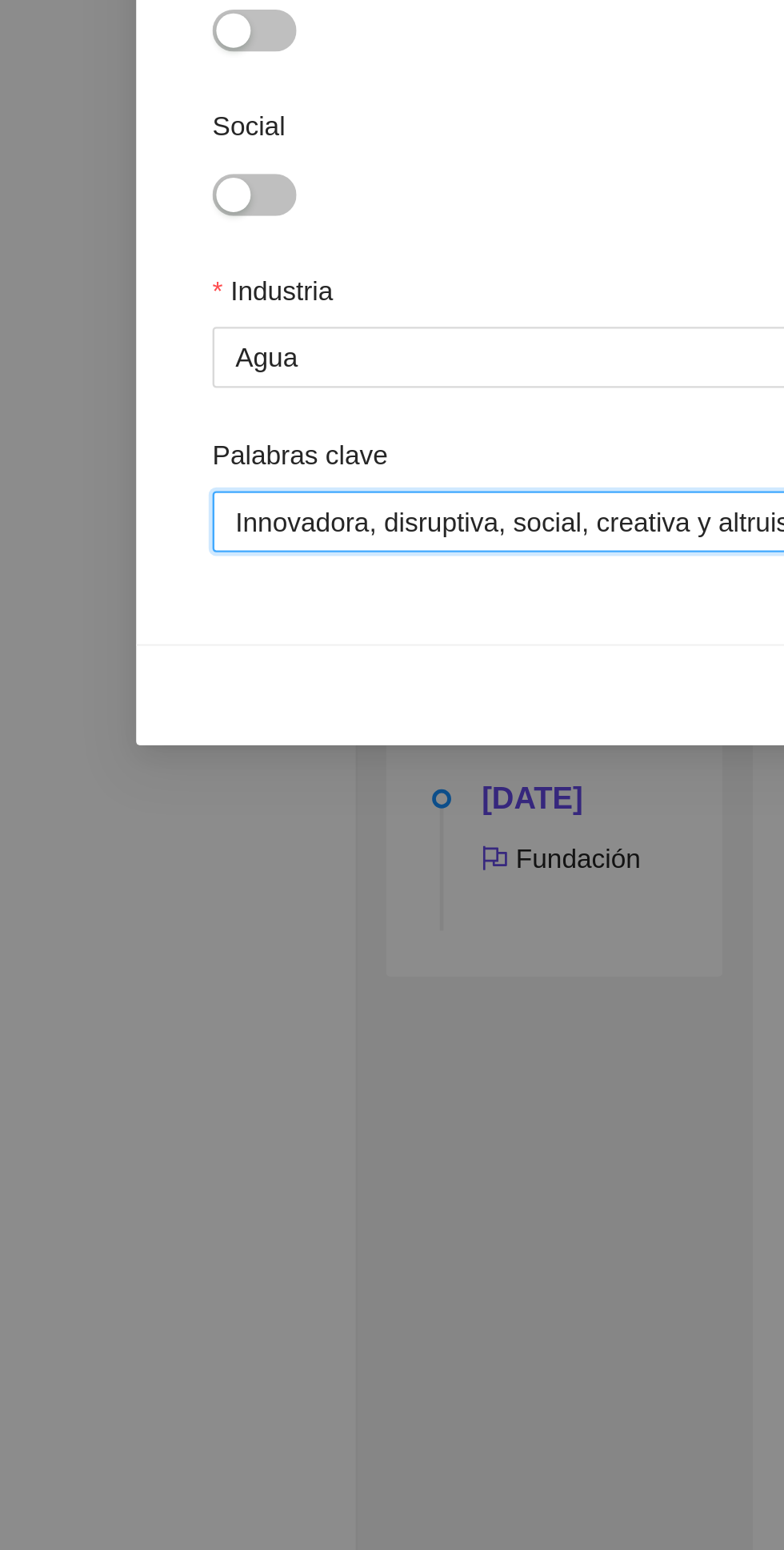
click at [159, 849] on input "Innovadora, disruptiva, social, creativa y altruista" at bounding box center [230, 853] width 242 height 19
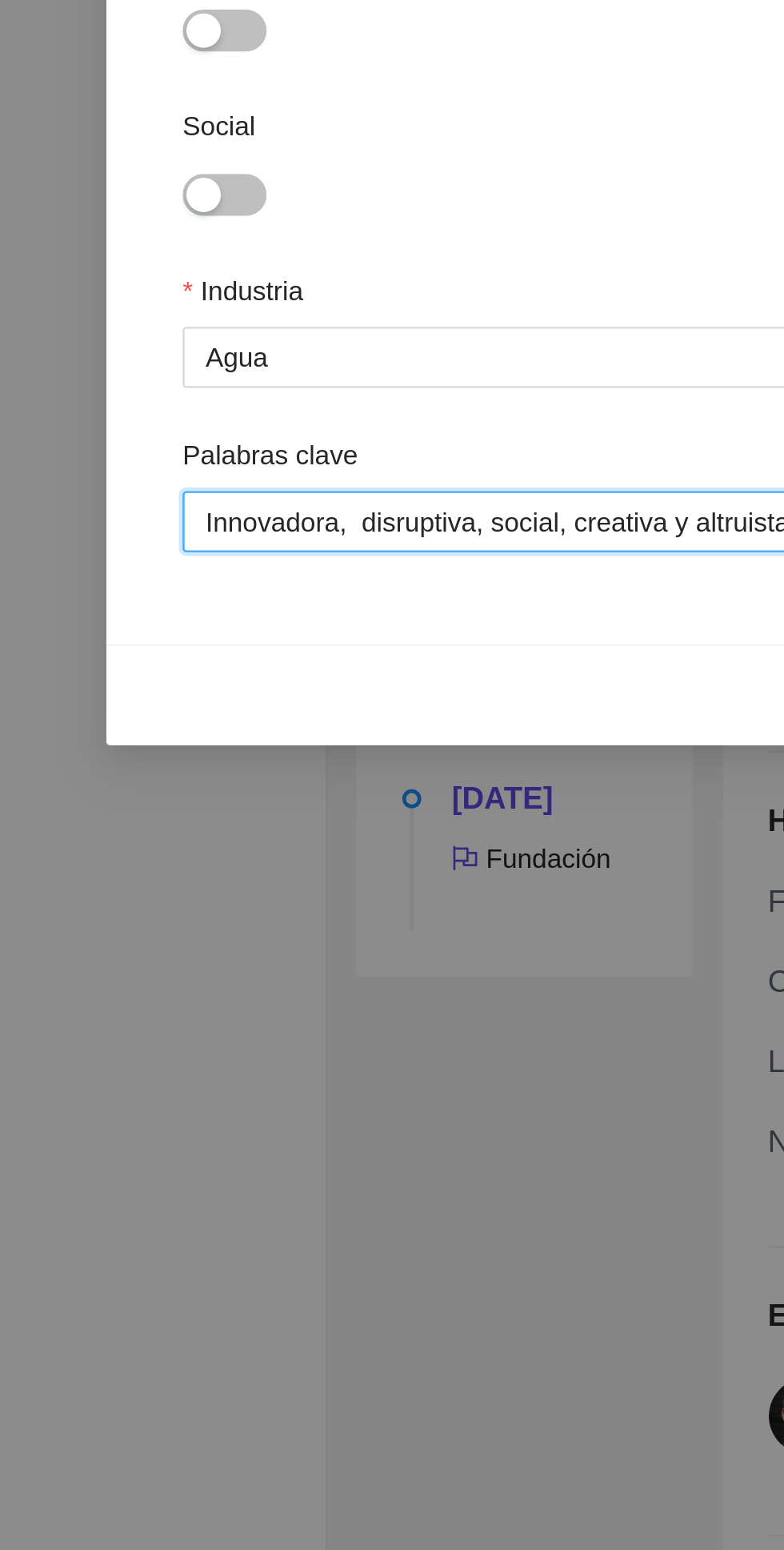
type input "Innovadora, disruptiva, social, creativa y altruista"
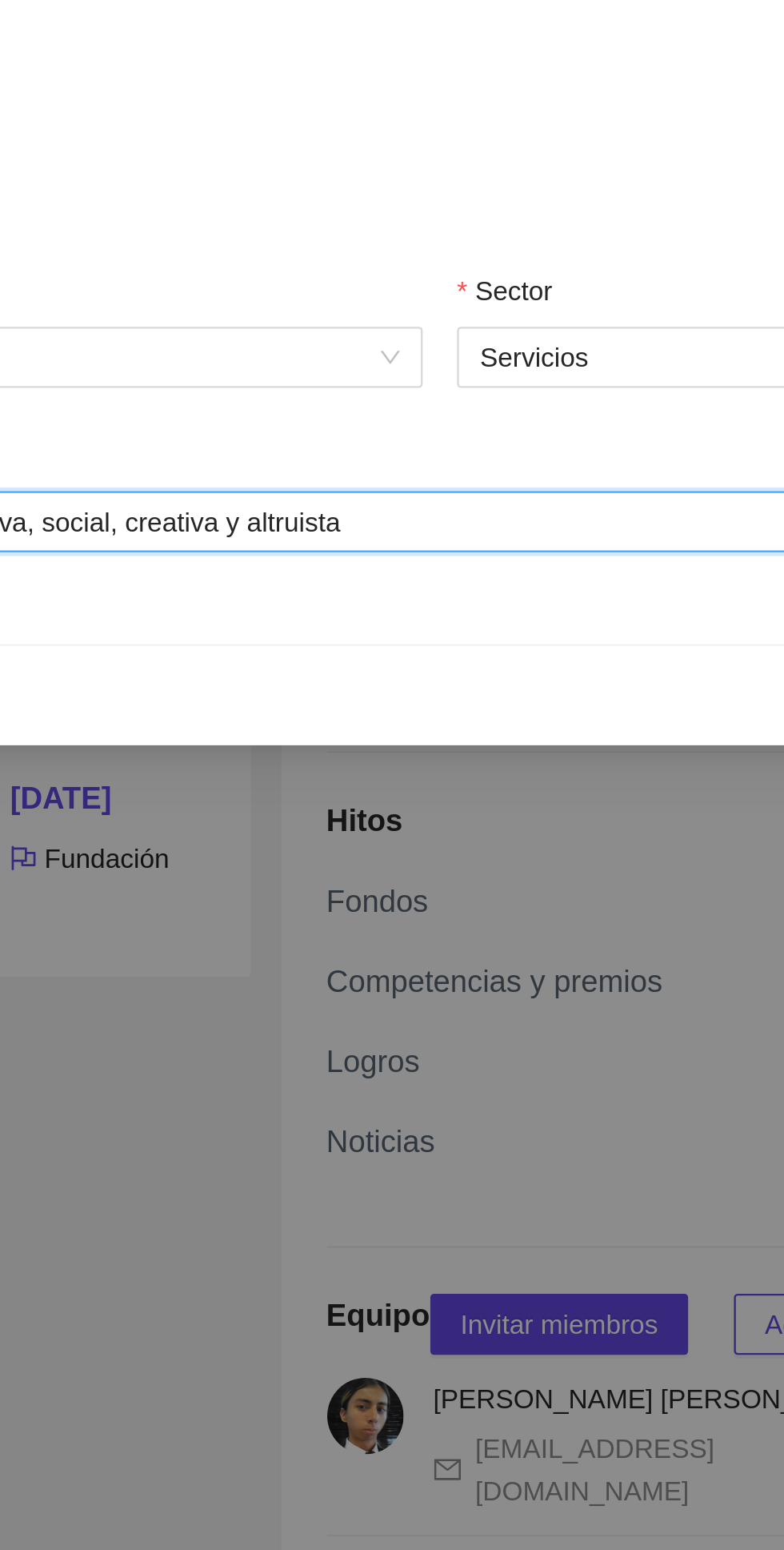
click at [422, 849] on div "Innovadora, disruptiva, social, creativa y altruista Innovadora, disruptiva, so…" at bounding box center [392, 853] width 578 height 19
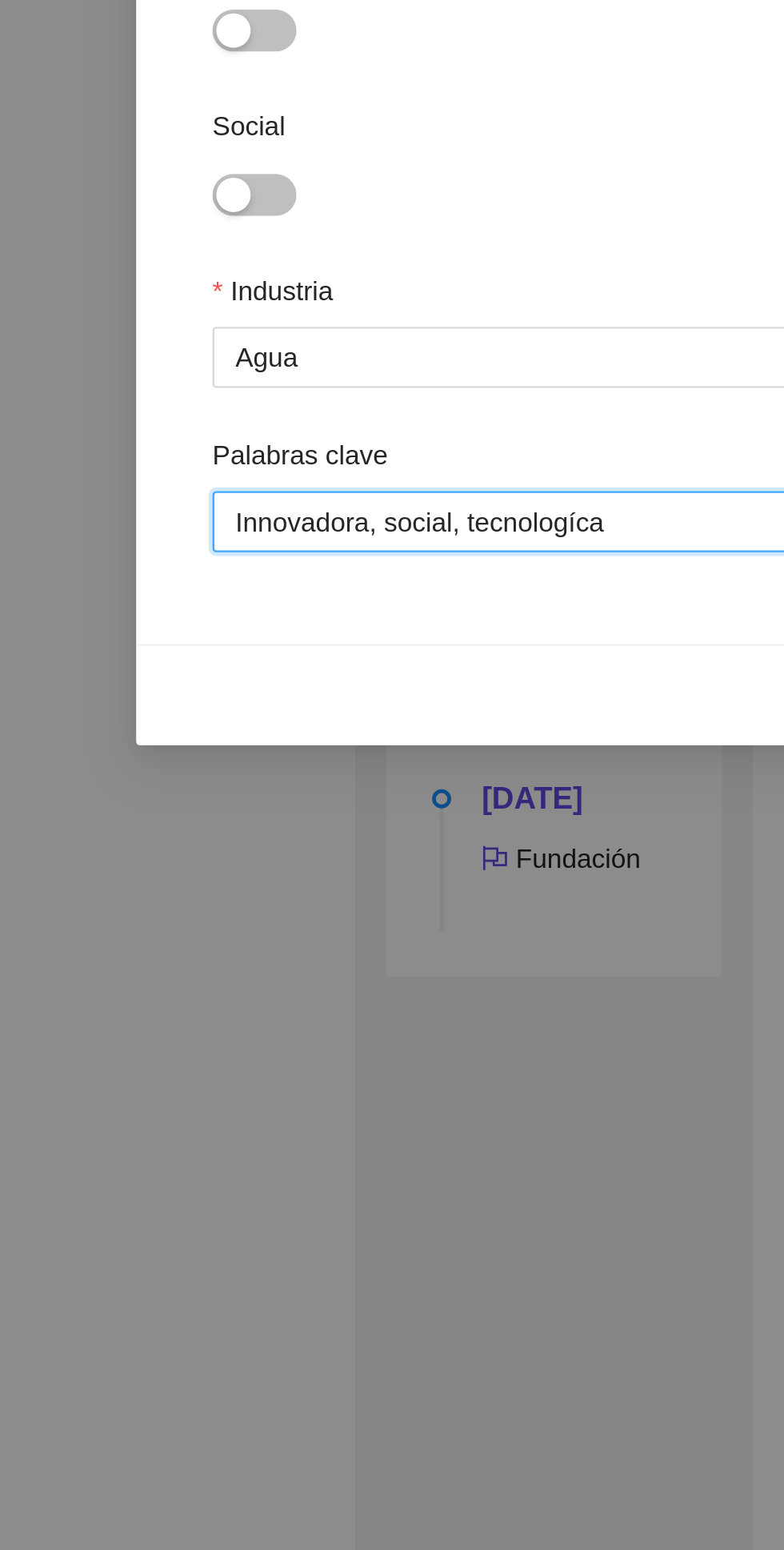
click at [244, 848] on input "Innovadora, social, tecnologíca" at bounding box center [188, 853] width 159 height 19
type input "Innovadora, social, tecnológica"
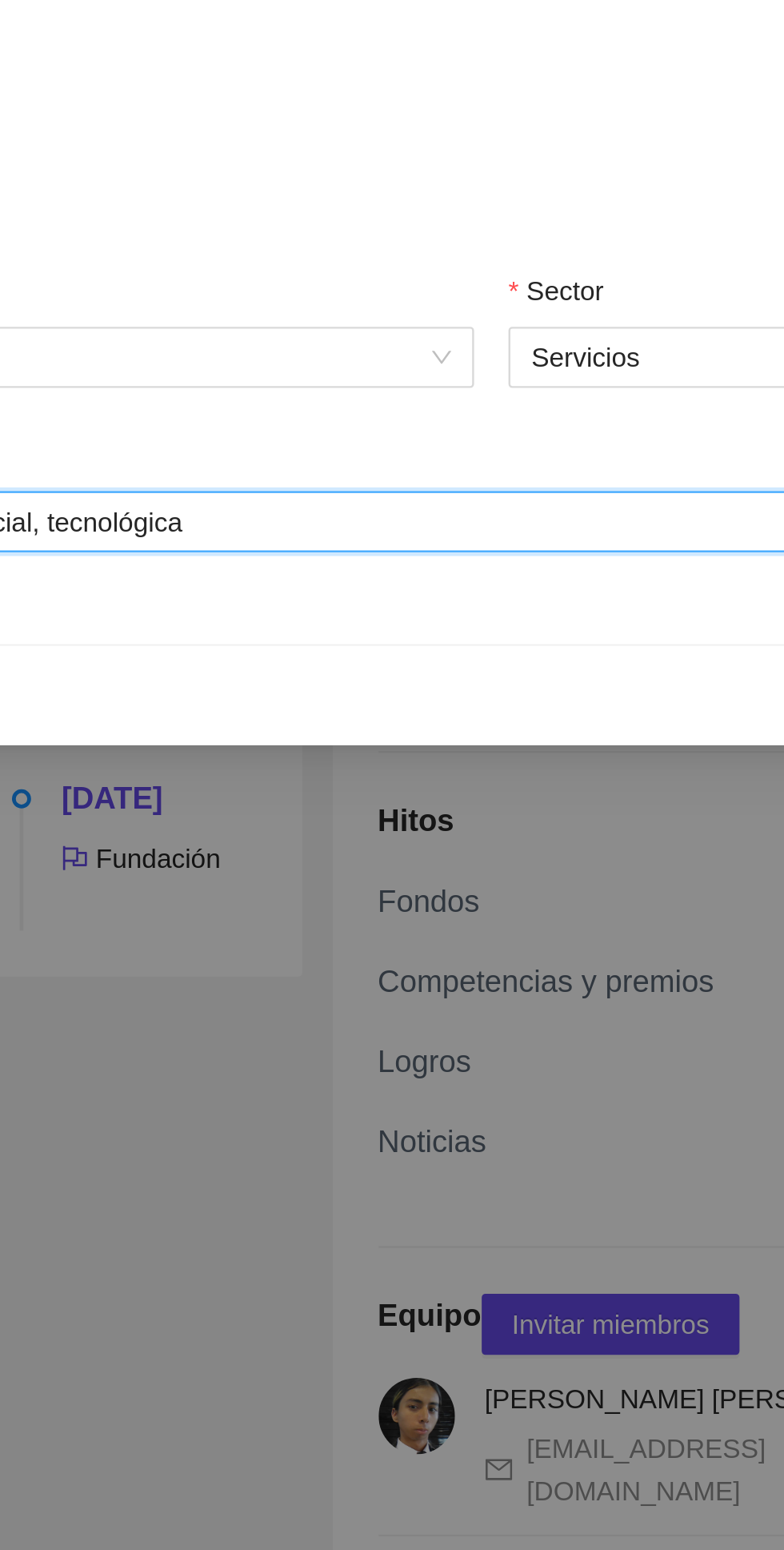
click at [453, 852] on div "Innovadora, social, tecnológica Innovadora, social, tecnológica" at bounding box center [392, 853] width 578 height 19
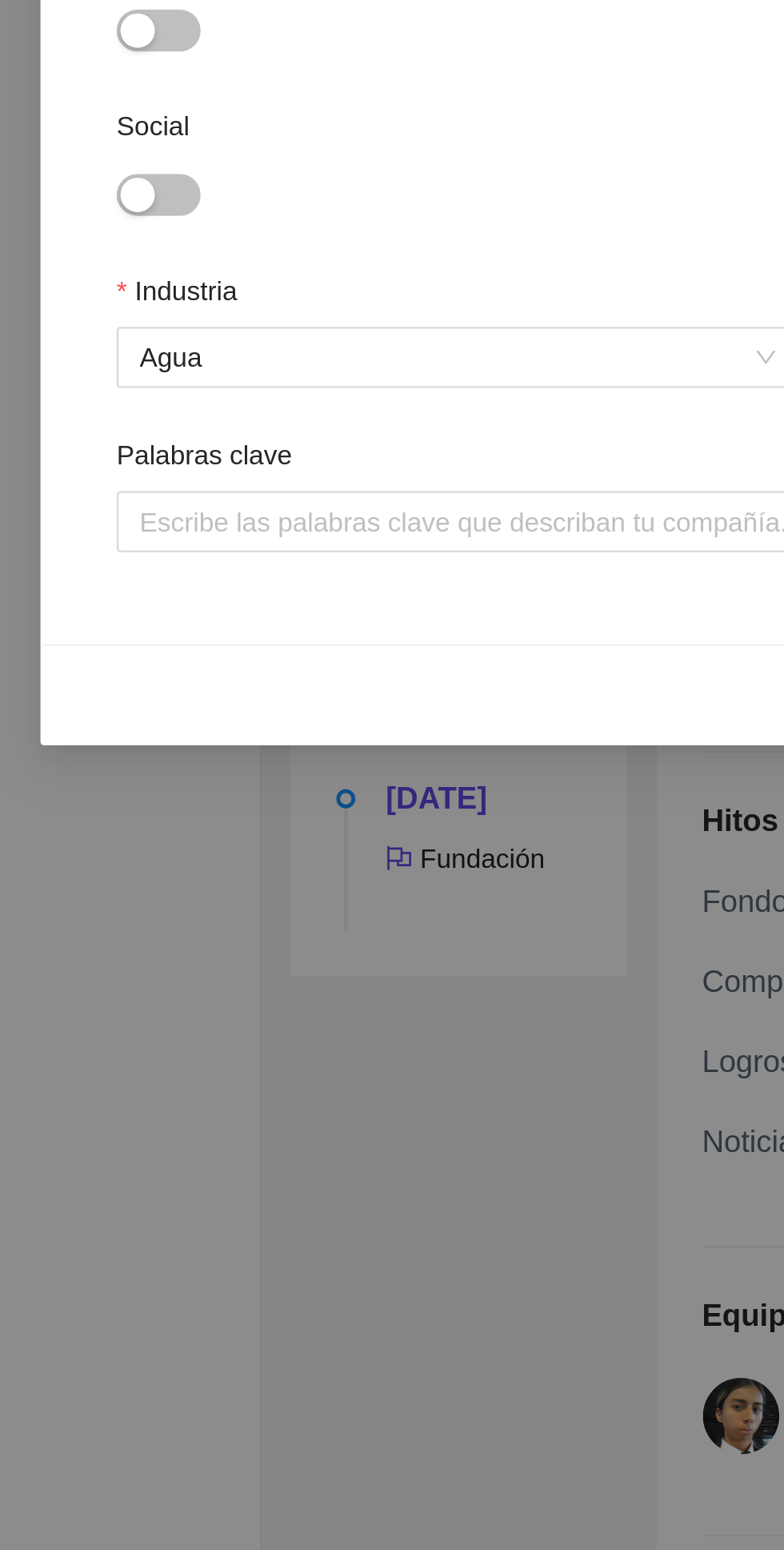
click at [243, 853] on div at bounding box center [392, 853] width 578 height 19
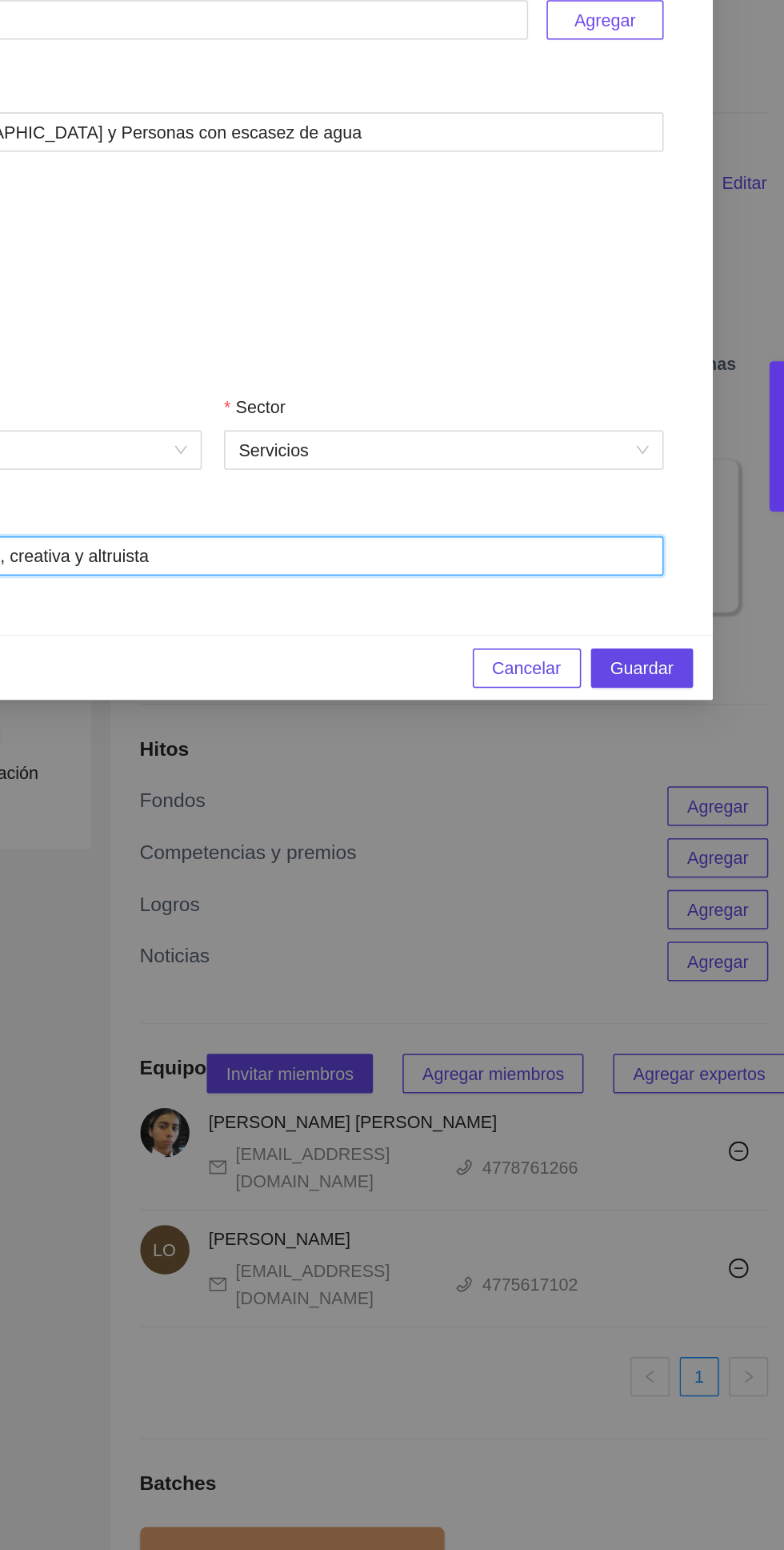
type input "Innovadora, disruptiva, social, creativa y altruista"
click at [683, 921] on span "Guardar" at bounding box center [671, 925] width 41 height 18
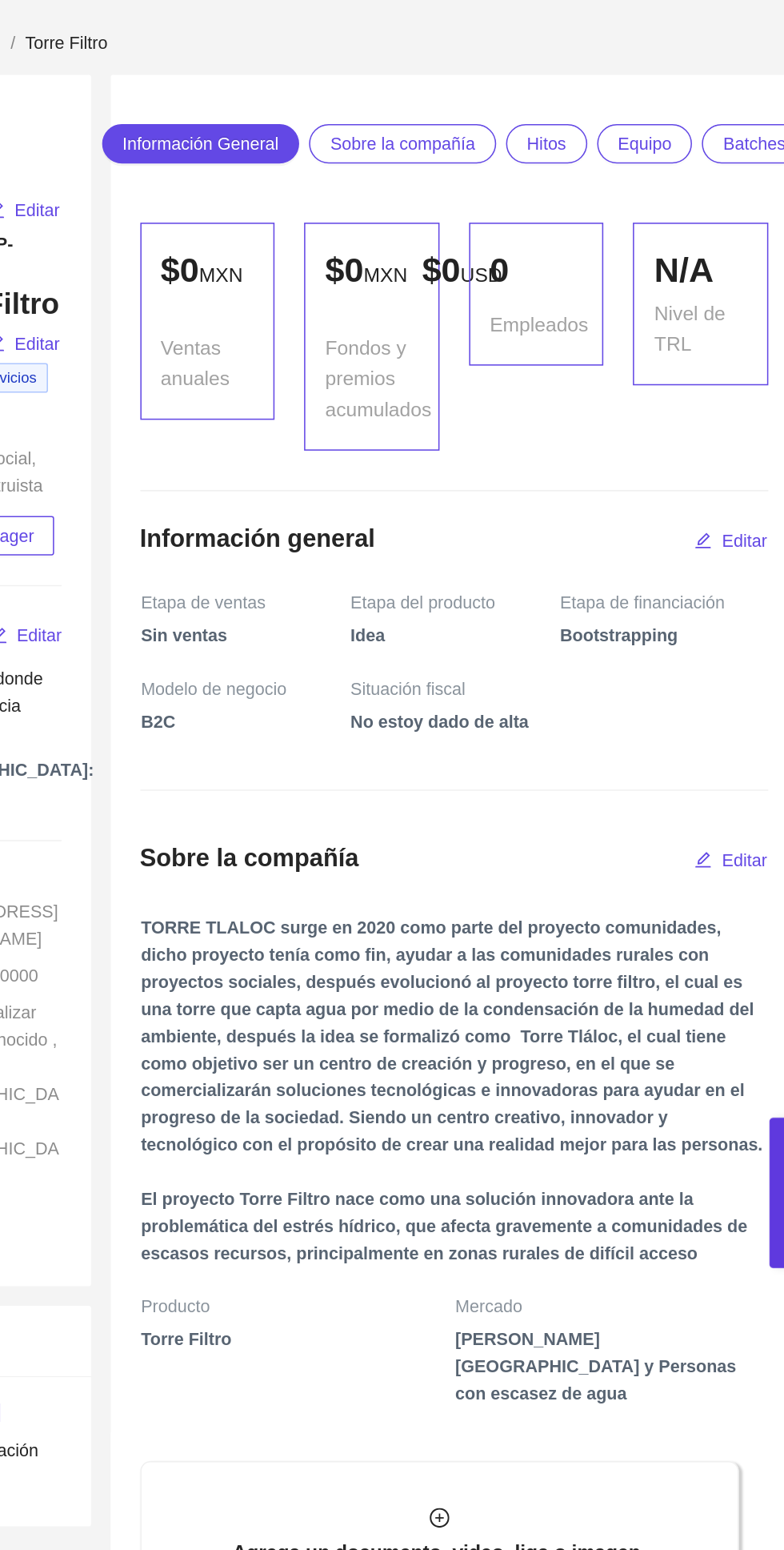
scroll to position [46, 0]
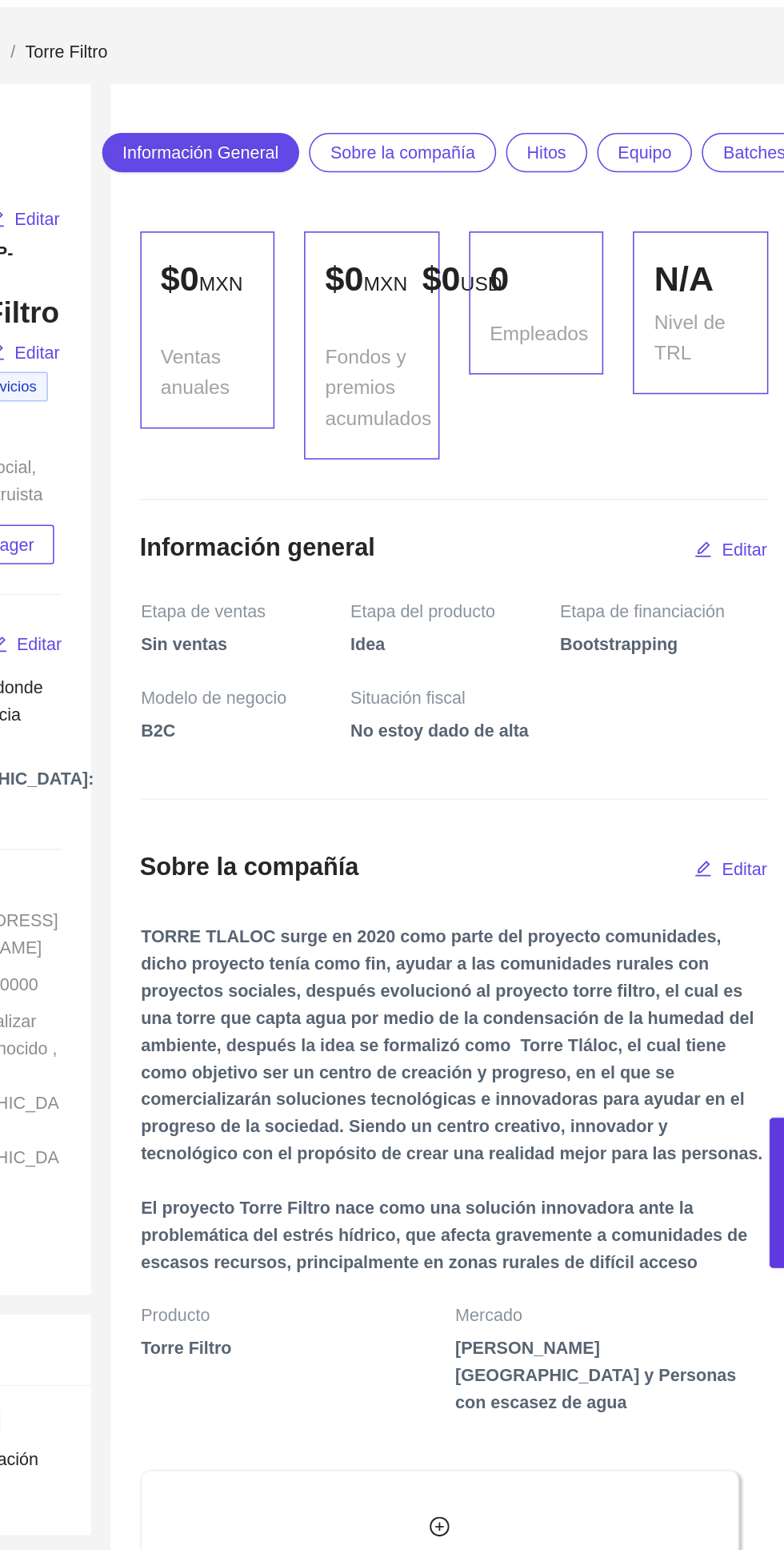
click at [424, 462] on span "Modelo de negocio" at bounding box center [396, 453] width 102 height 18
click at [690, 496] on span "No estoy dado de alta" at bounding box center [617, 481] width 270 height 30
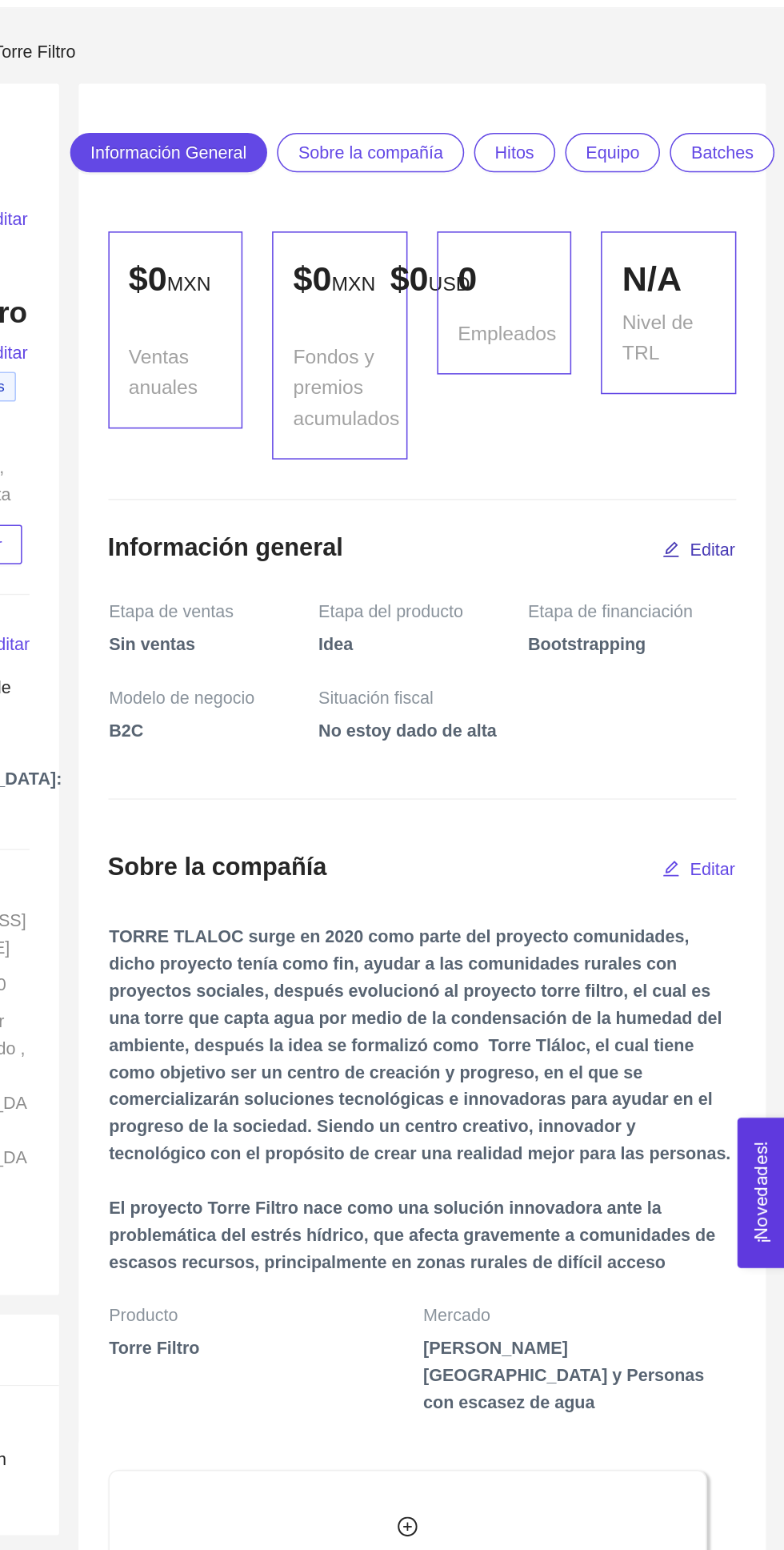
click at [741, 366] on span "Editar" at bounding box center [738, 357] width 30 height 18
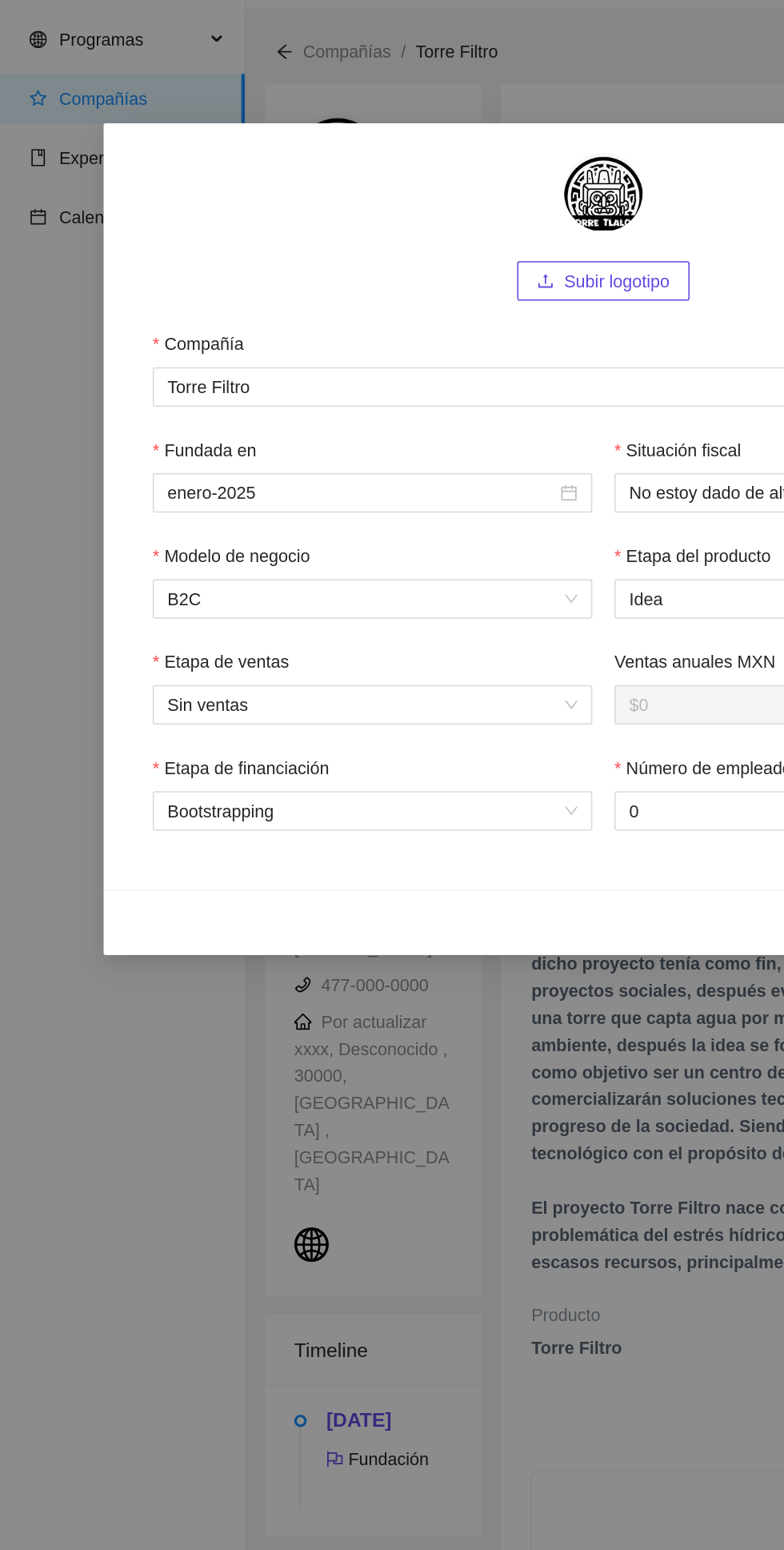
click at [342, 388] on span "B2C" at bounding box center [242, 389] width 266 height 24
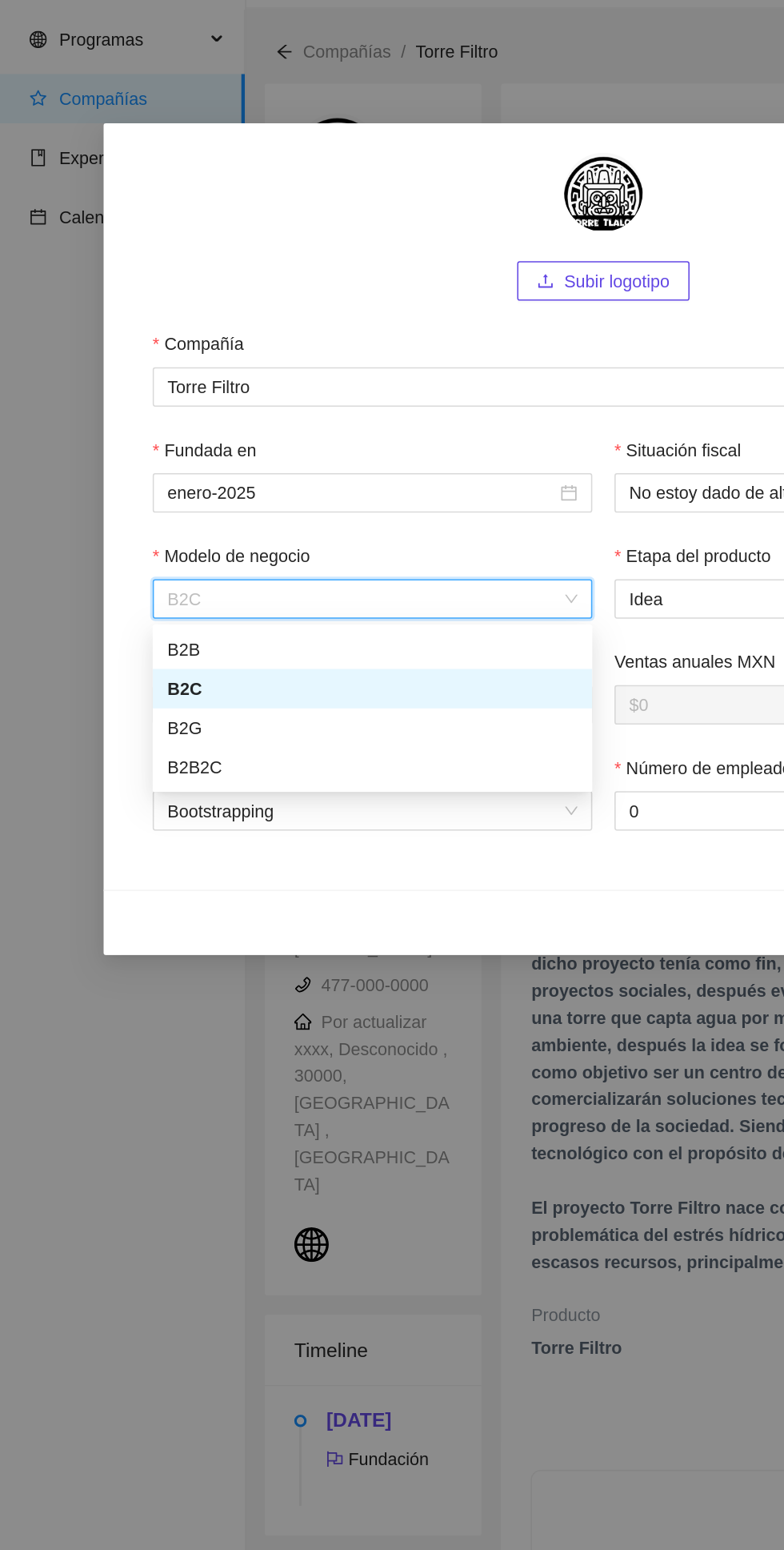
click at [294, 498] on div "B2B2C" at bounding box center [242, 499] width 266 height 18
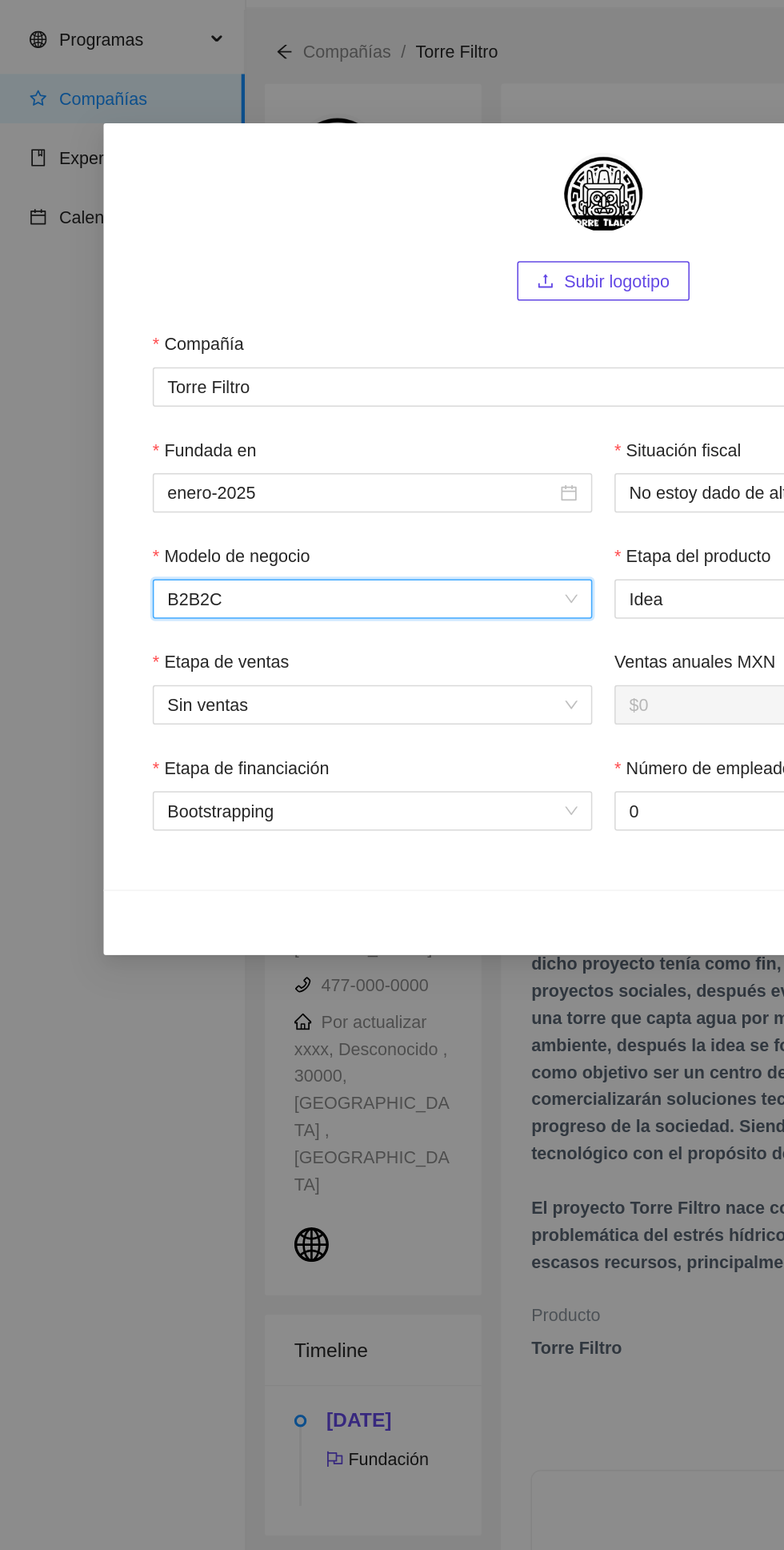
click at [352, 379] on span "B2B2C" at bounding box center [242, 389] width 266 height 24
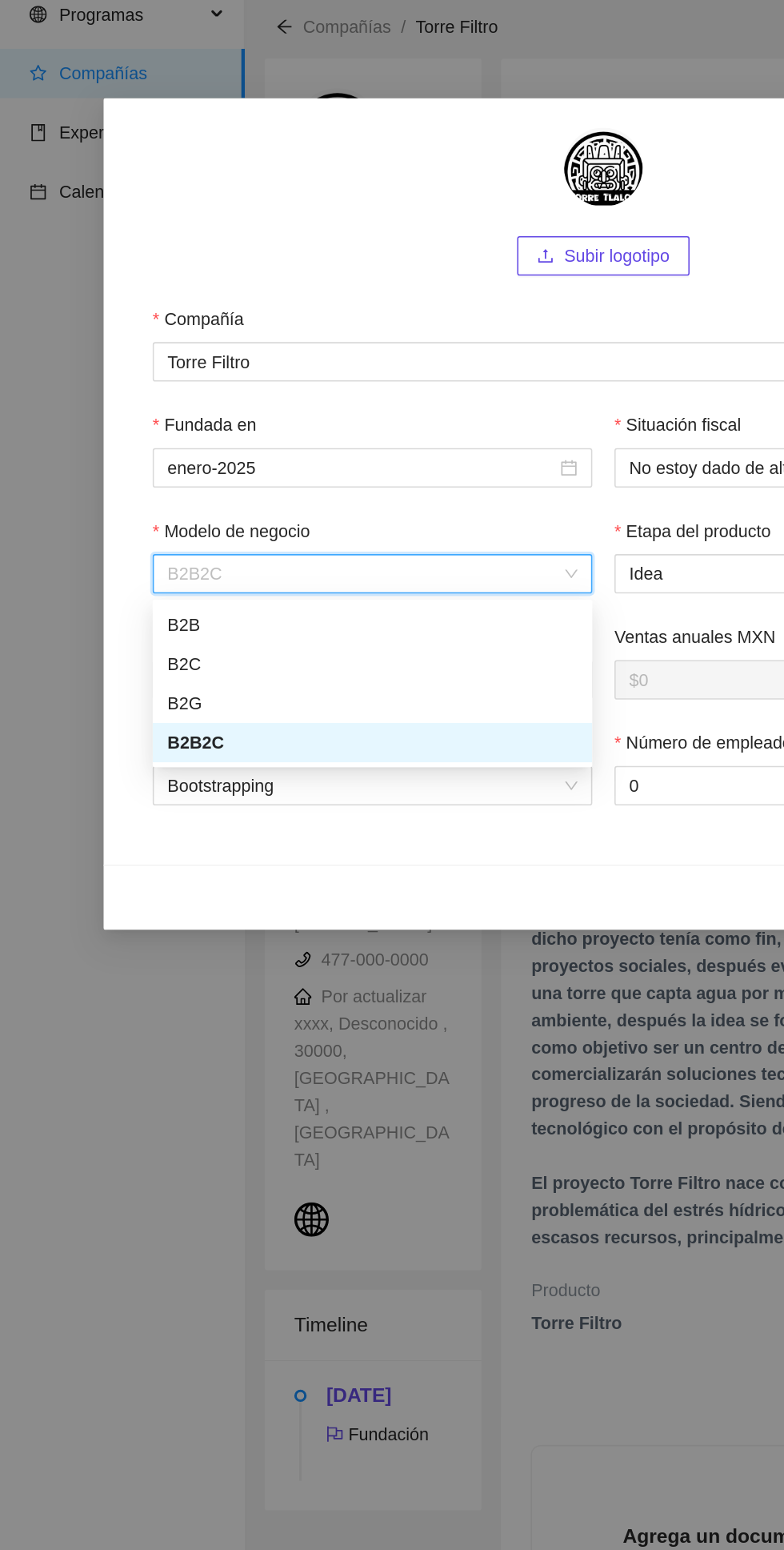
click at [285, 588] on div "Cancelar Guardar" at bounding box center [392, 599] width 650 height 42
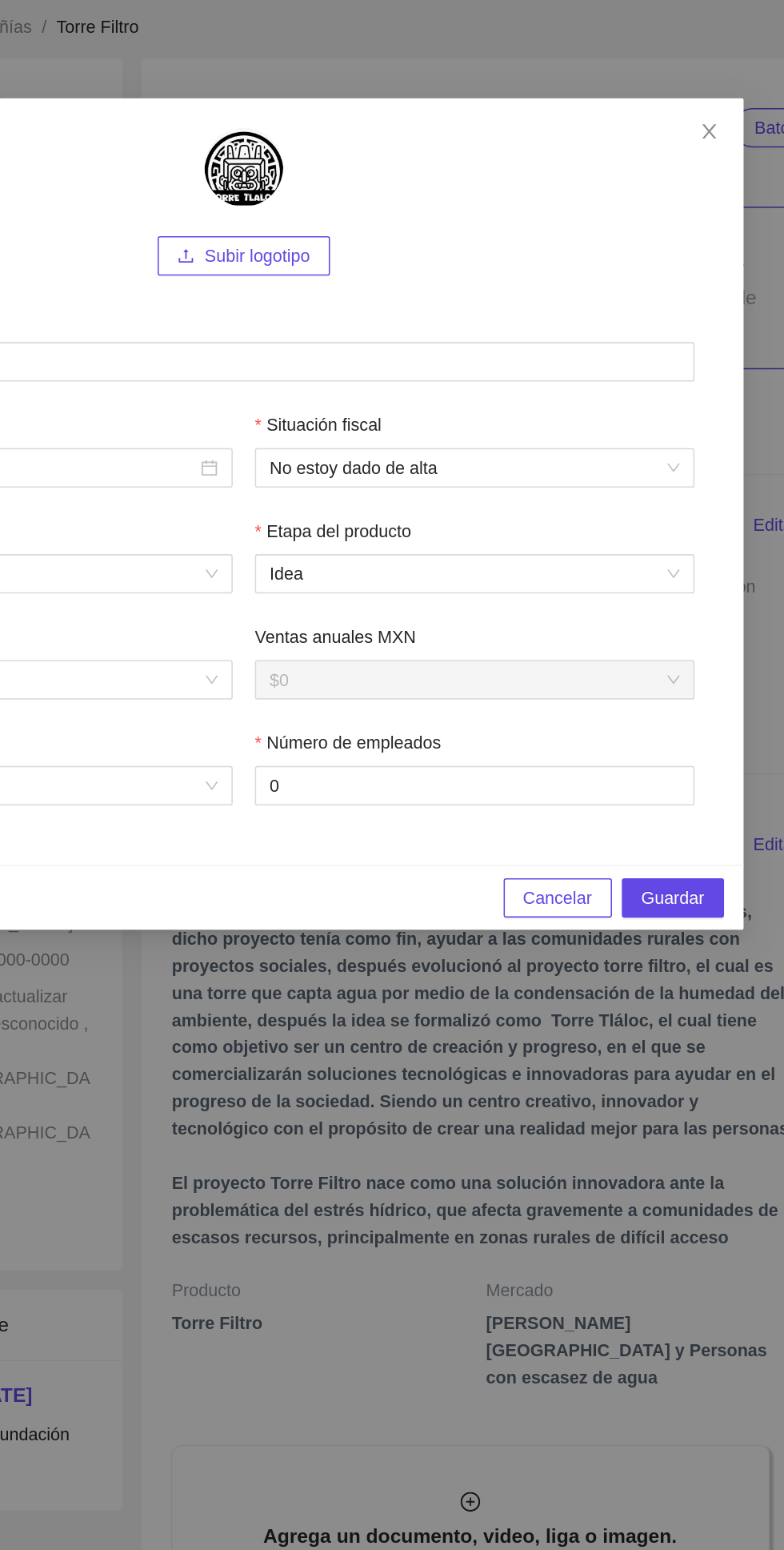
click at [399, 133] on img at bounding box center [392, 124] width 52 height 52
click at [431, 188] on span "Subir logotipo" at bounding box center [400, 183] width 68 height 18
click at [419, 182] on span "Subir logotipo" at bounding box center [400, 183] width 68 height 18
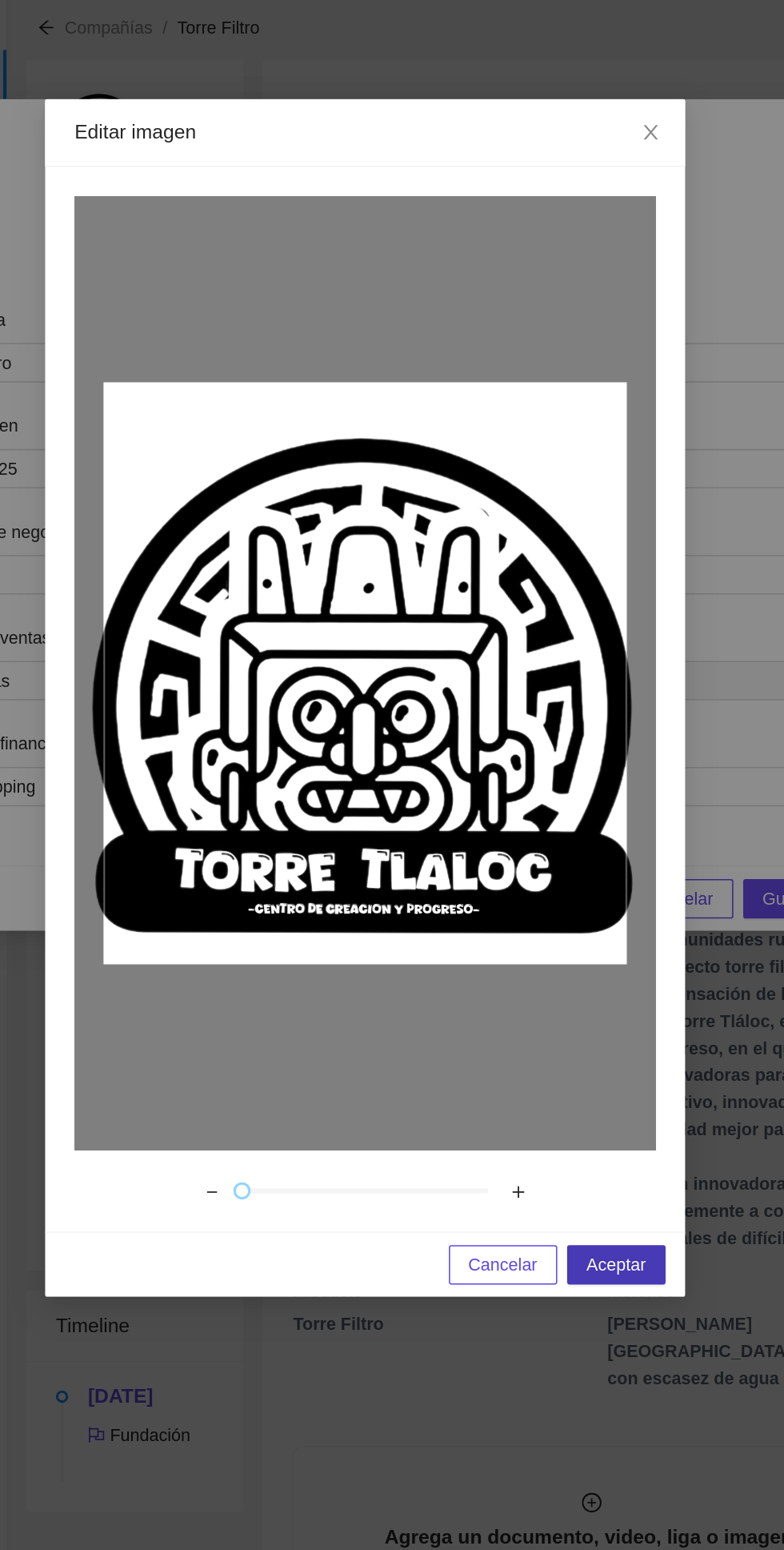
click at [568, 841] on span "Aceptar" at bounding box center [555, 838] width 38 height 18
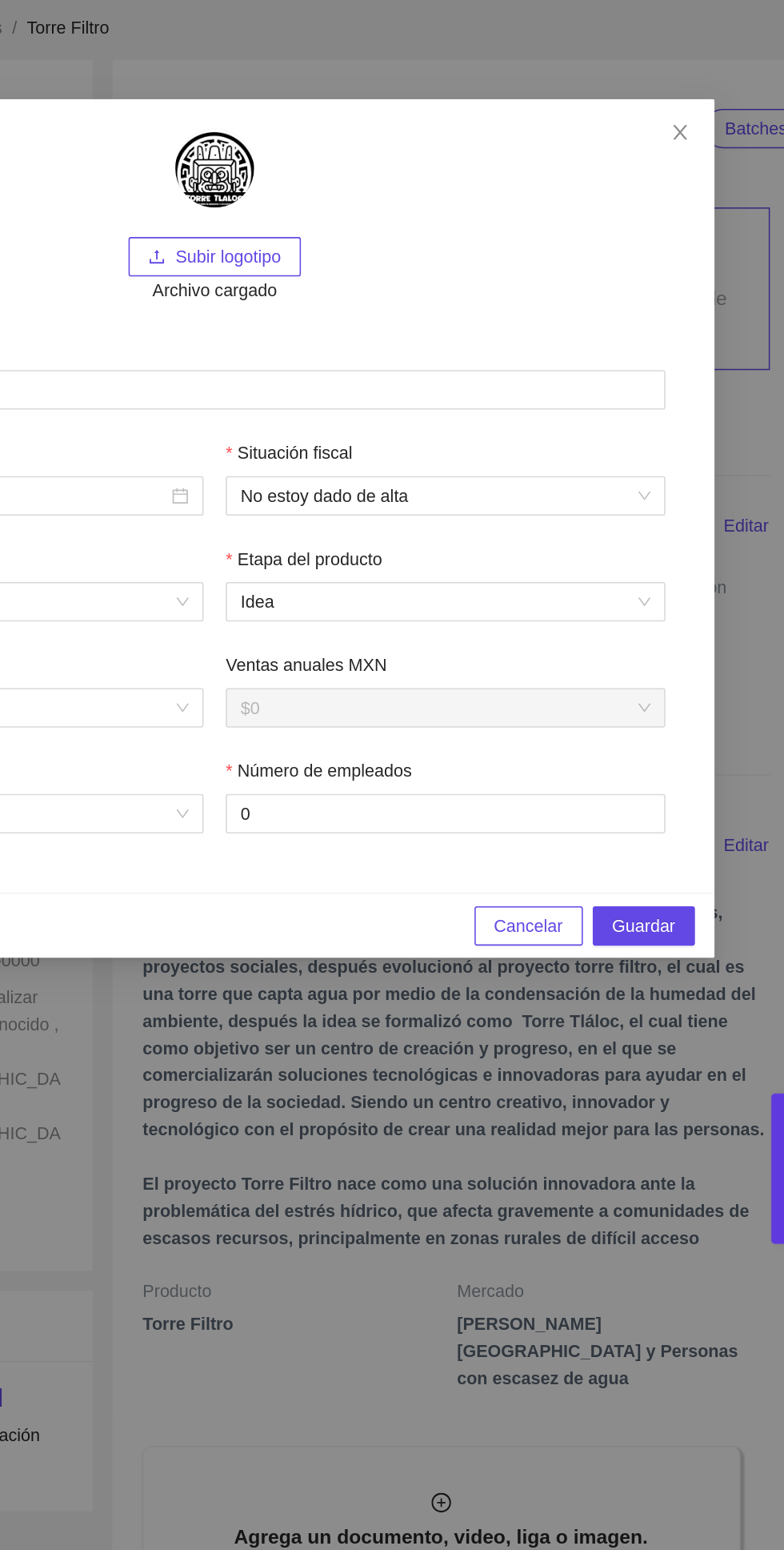
click at [429, 181] on span "Subir logotipo" at bounding box center [400, 183] width 68 height 18
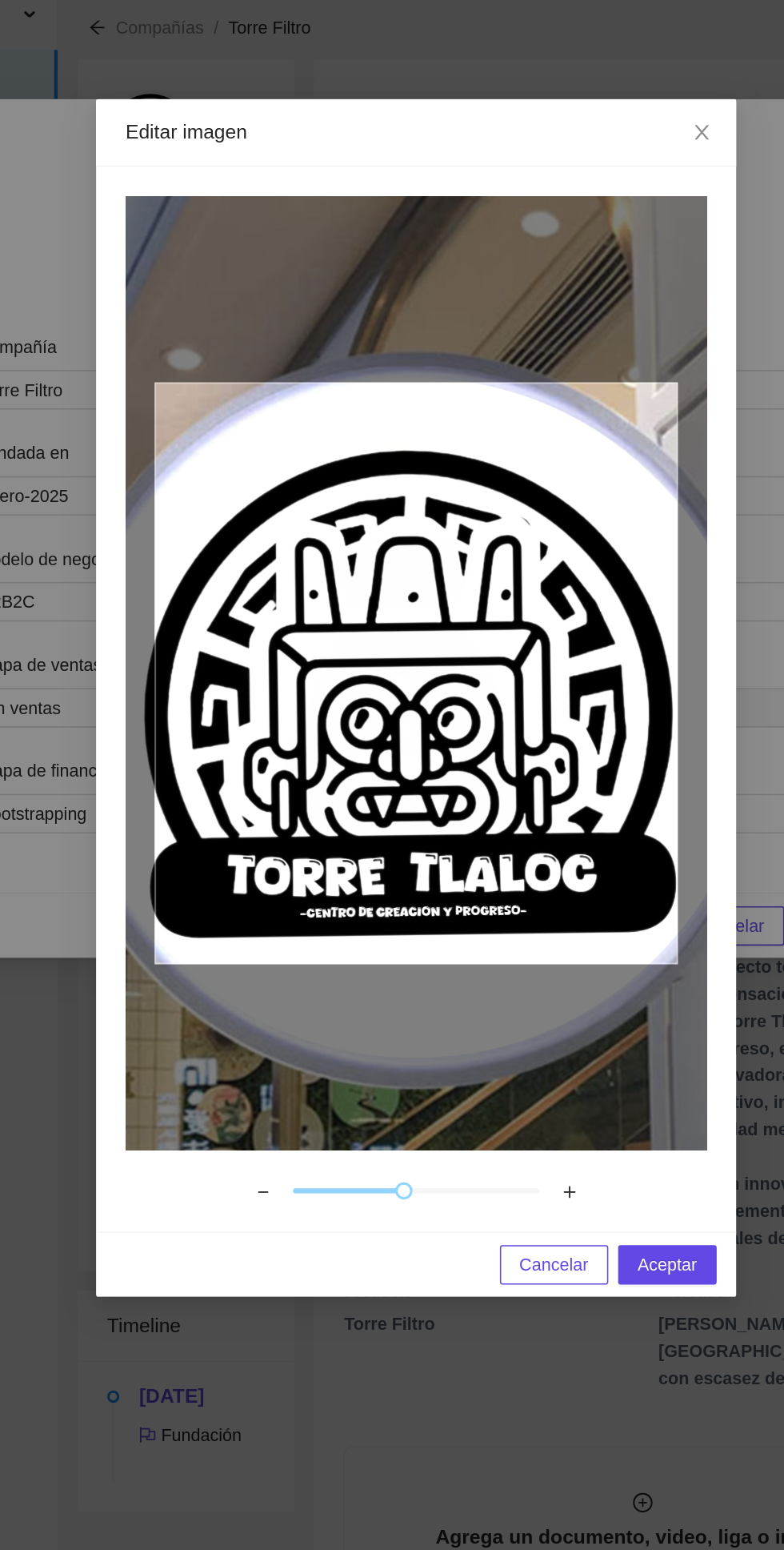
click at [480, 835] on span "Cancelar" at bounding box center [482, 838] width 45 height 18
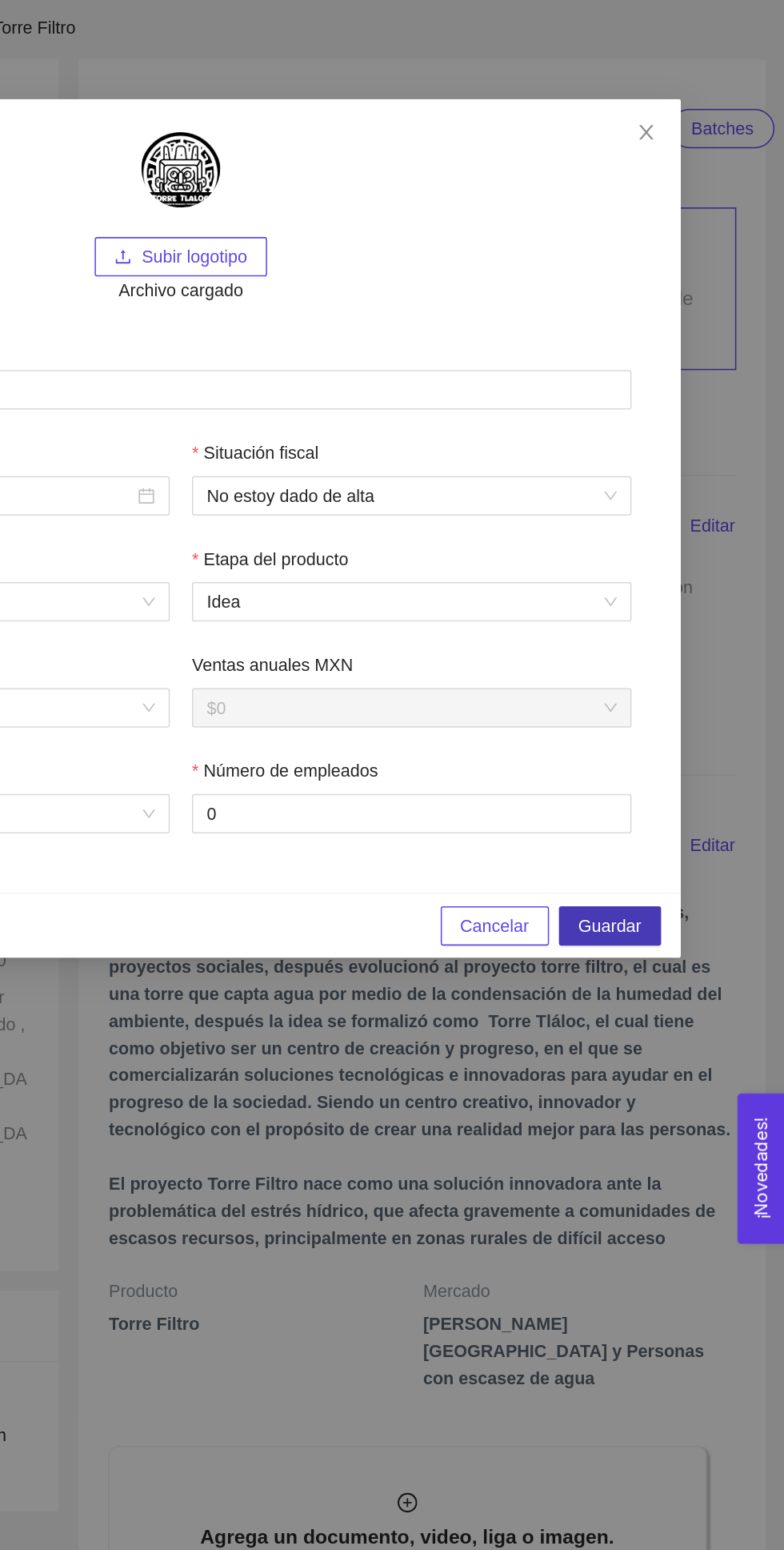
click at [682, 614] on span "Guardar" at bounding box center [671, 617] width 41 height 18
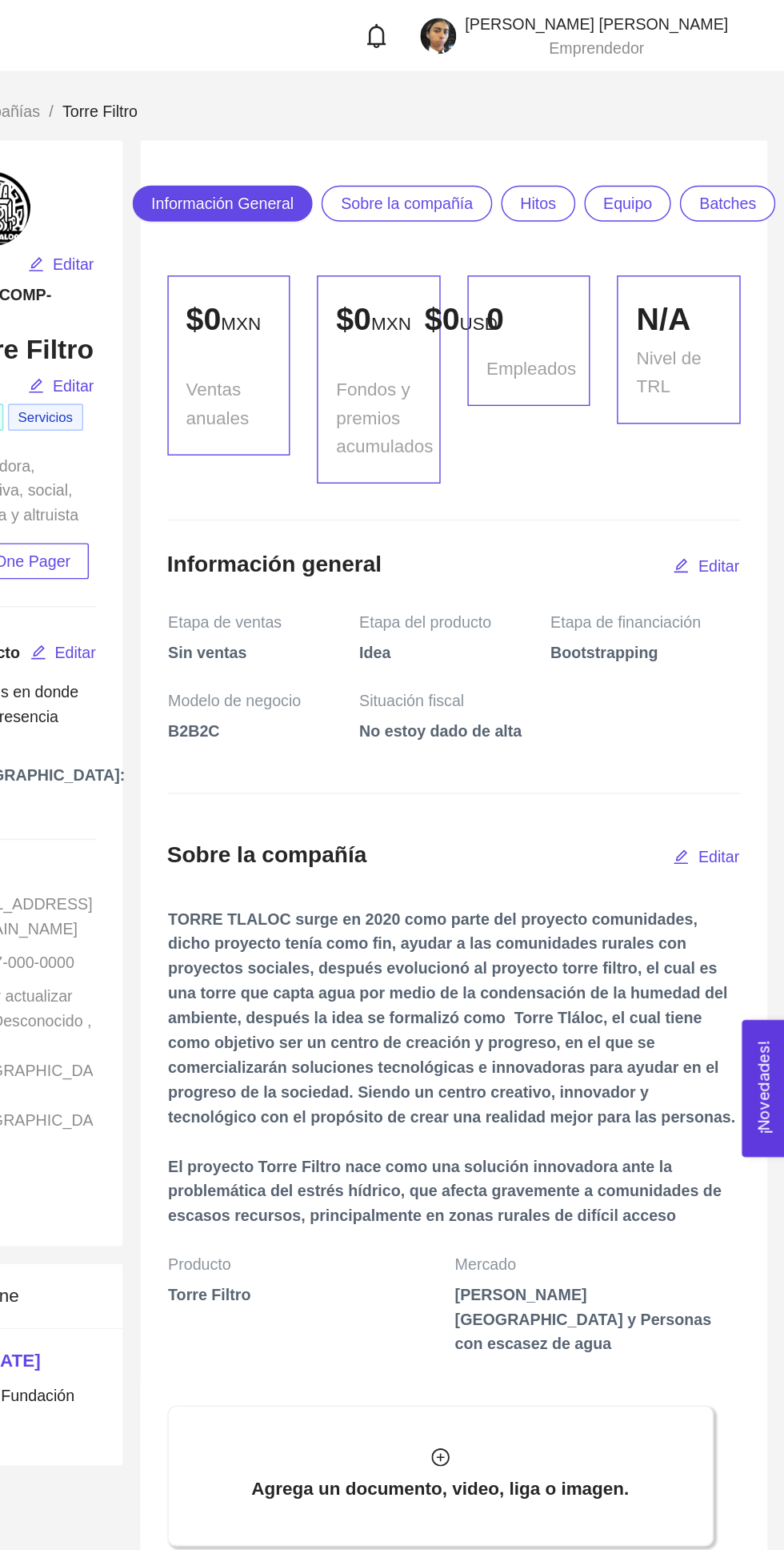
scroll to position [0, 0]
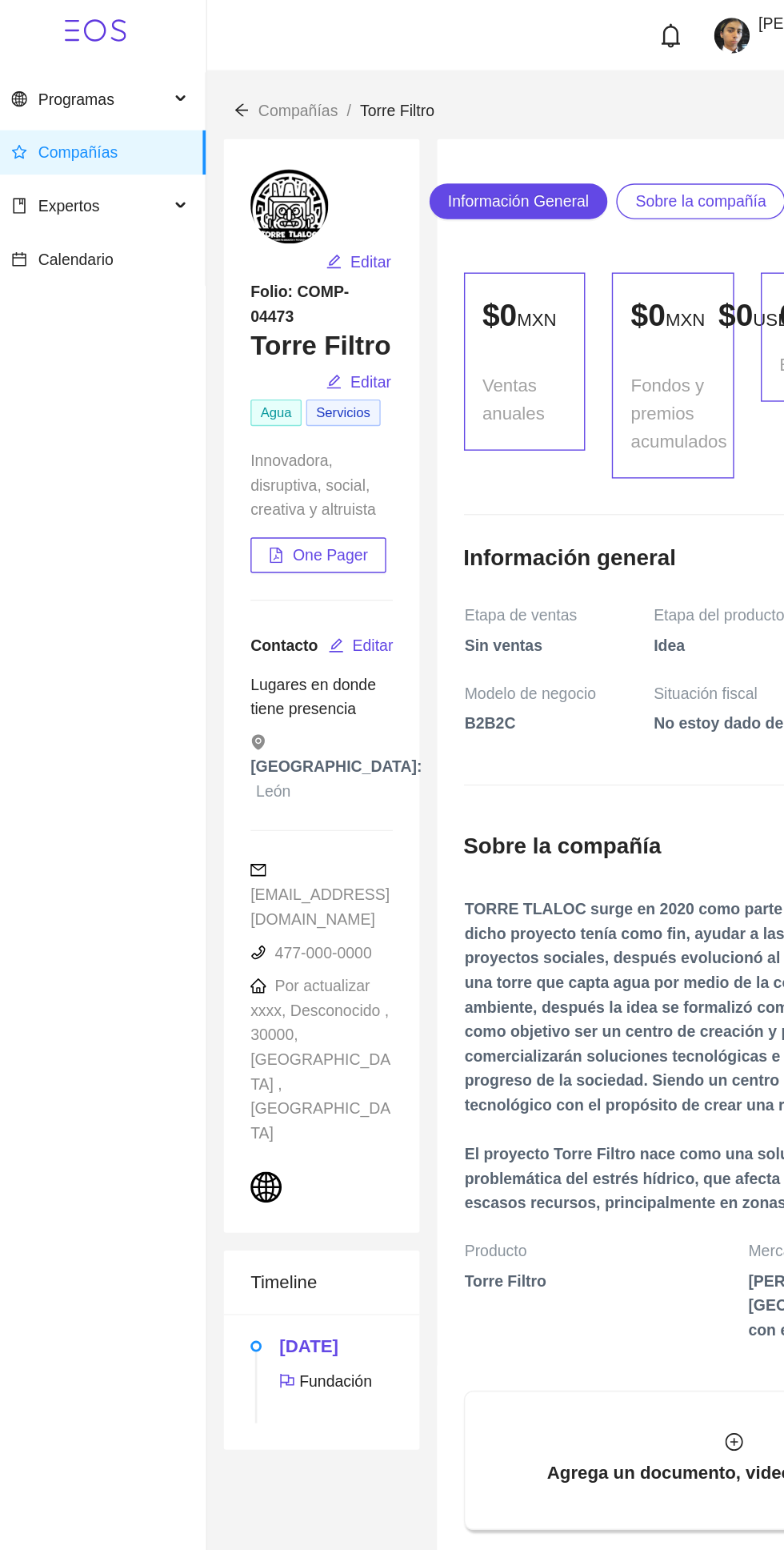
click at [269, 236] on h3 "Torre Filtro" at bounding box center [242, 248] width 102 height 25
click at [275, 236] on h3 "Torre Filtro" at bounding box center [242, 248] width 102 height 25
click at [92, 414] on div "Programas Compañías Expertos Calendario" at bounding box center [79, 1060] width 160 height 2016
click at [122, 330] on div "Programas Compañías Expertos Calendario" at bounding box center [79, 1060] width 160 height 2016
click at [276, 266] on span "Editar" at bounding box center [278, 275] width 30 height 18
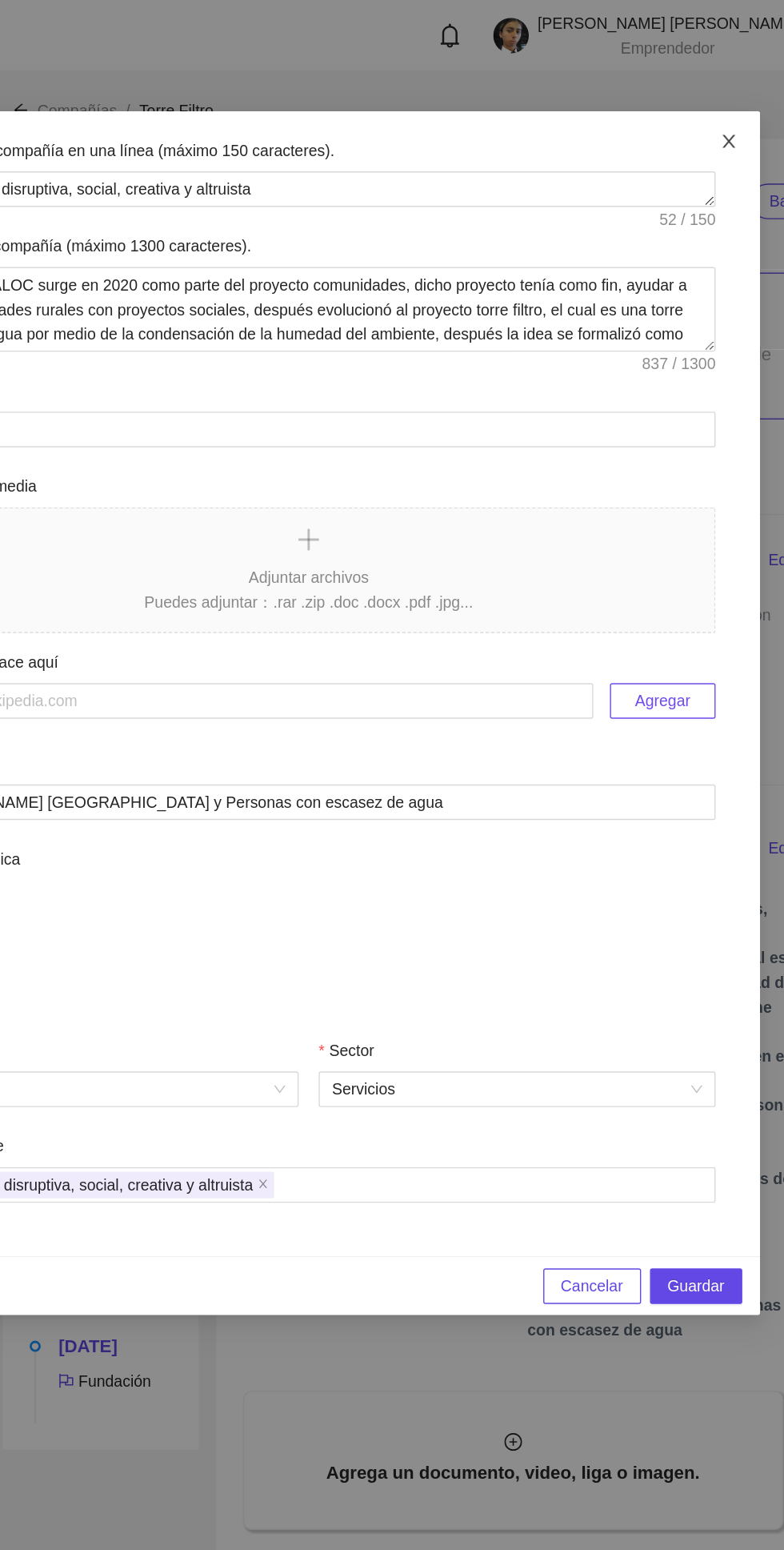
click at [691, 99] on icon "close" at bounding box center [694, 101] width 13 height 13
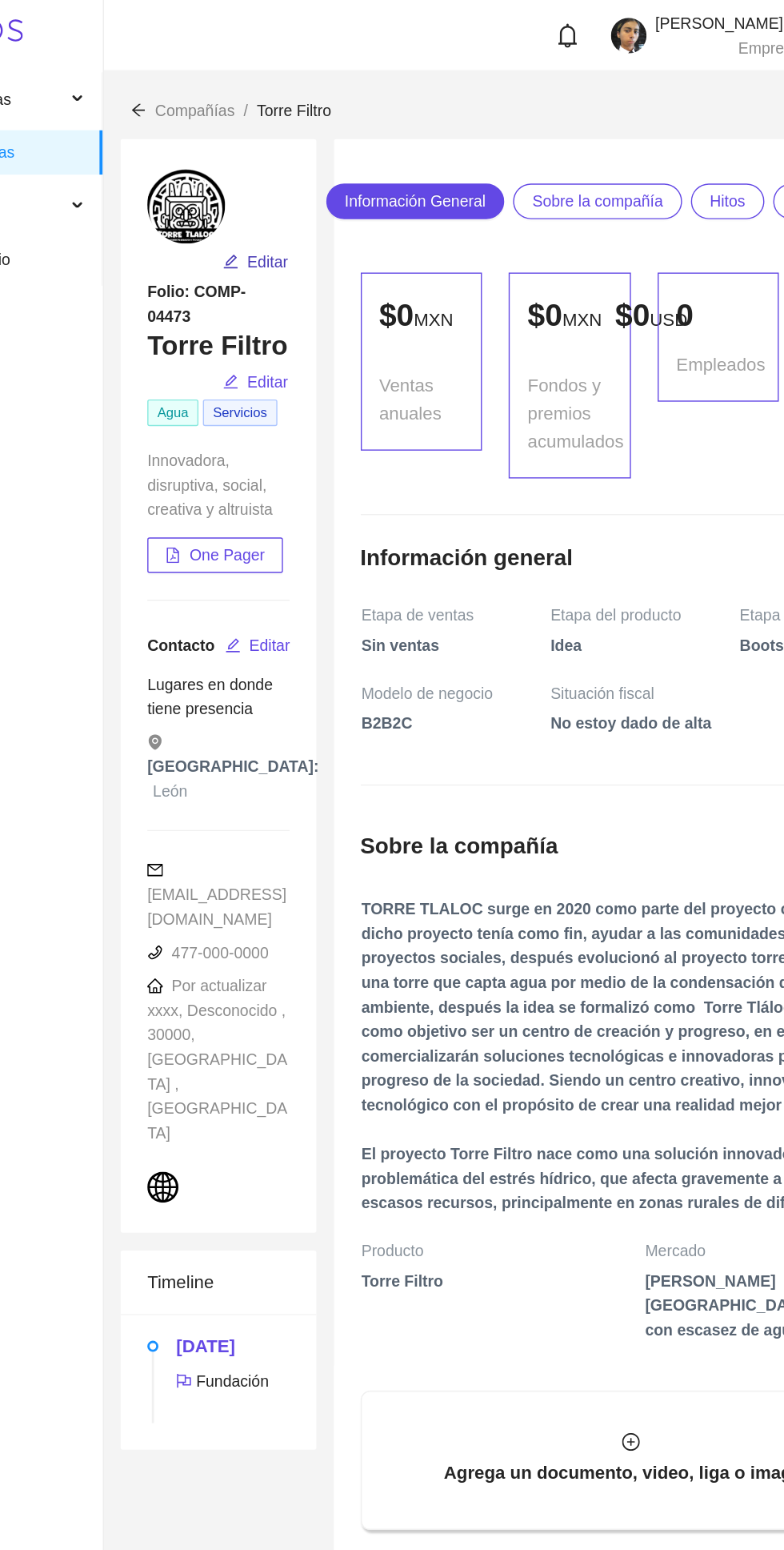
click at [279, 183] on span "Editar" at bounding box center [278, 188] width 30 height 18
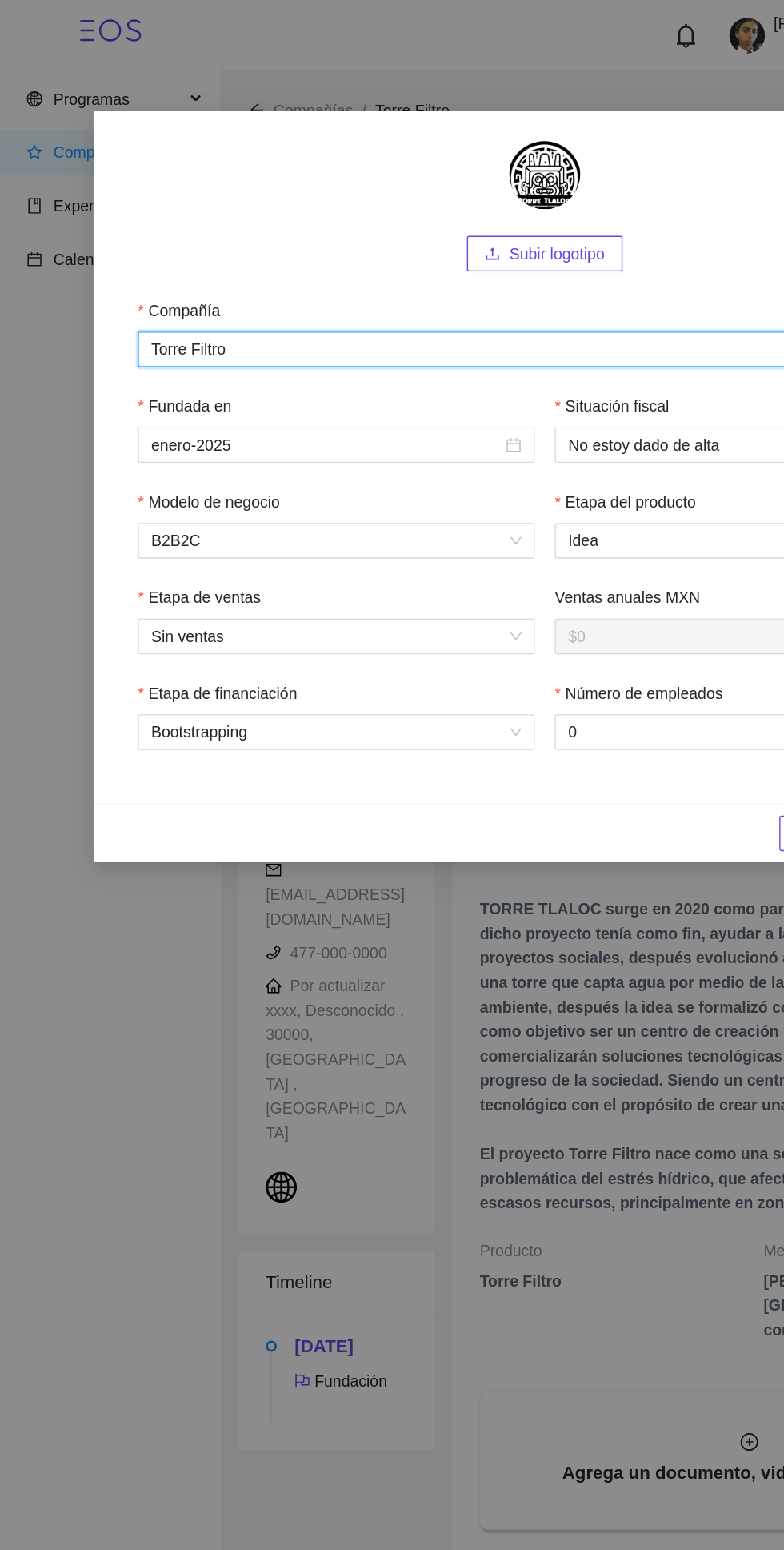
click at [227, 248] on input "Torre Filtro" at bounding box center [392, 251] width 586 height 25
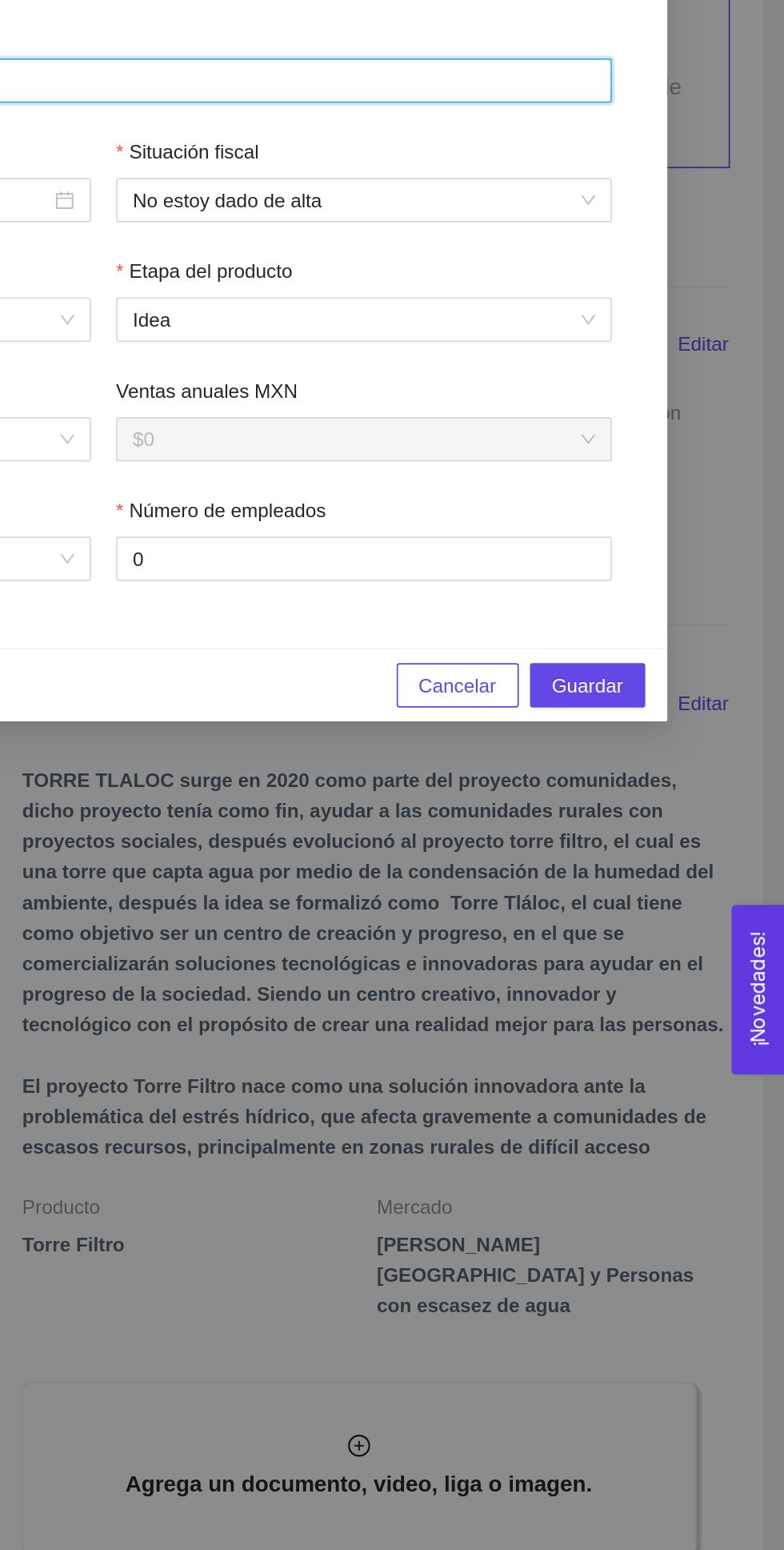
type input "Torre Tlaloc"
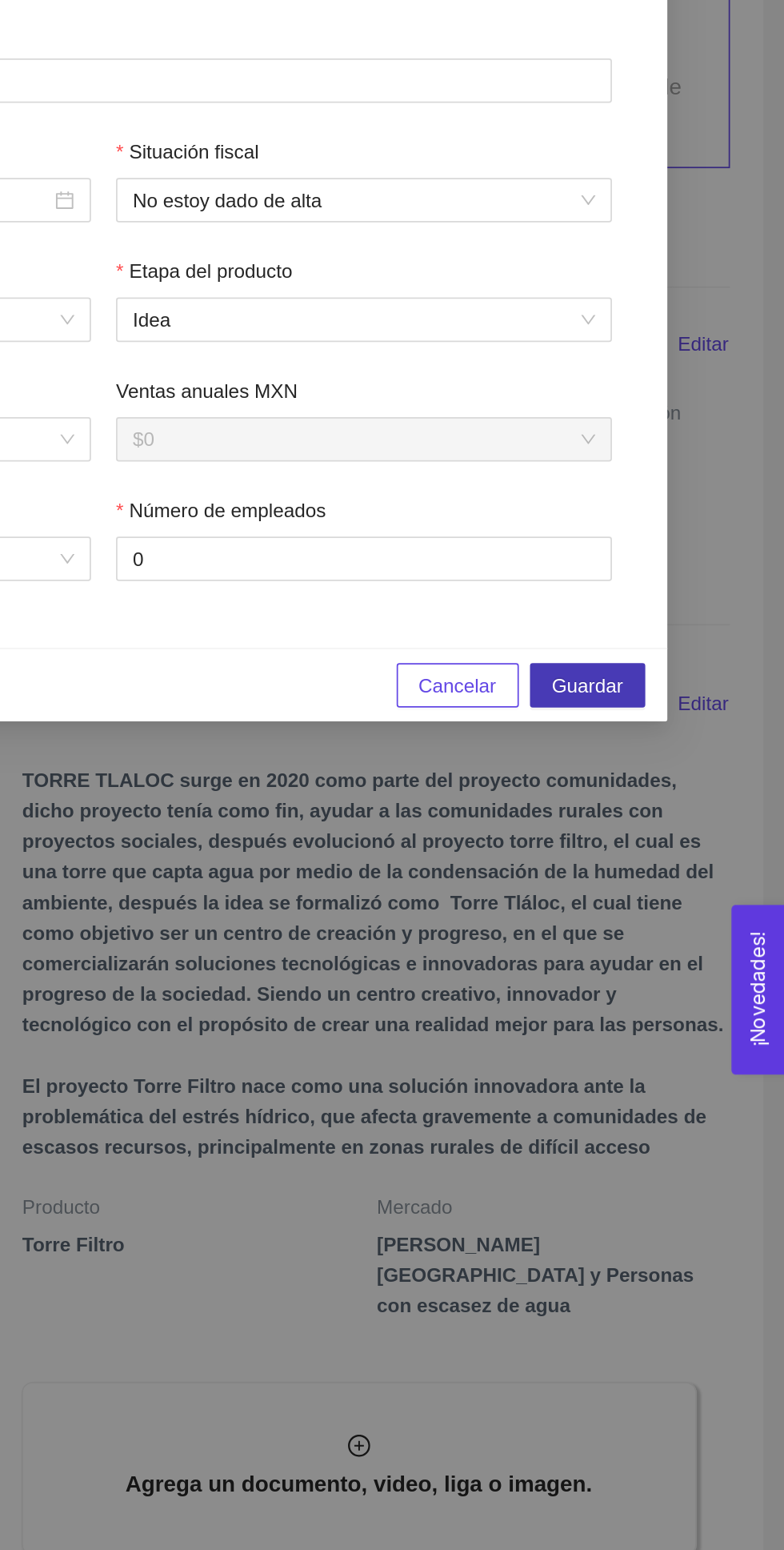
click at [687, 598] on span "Guardar" at bounding box center [671, 599] width 41 height 18
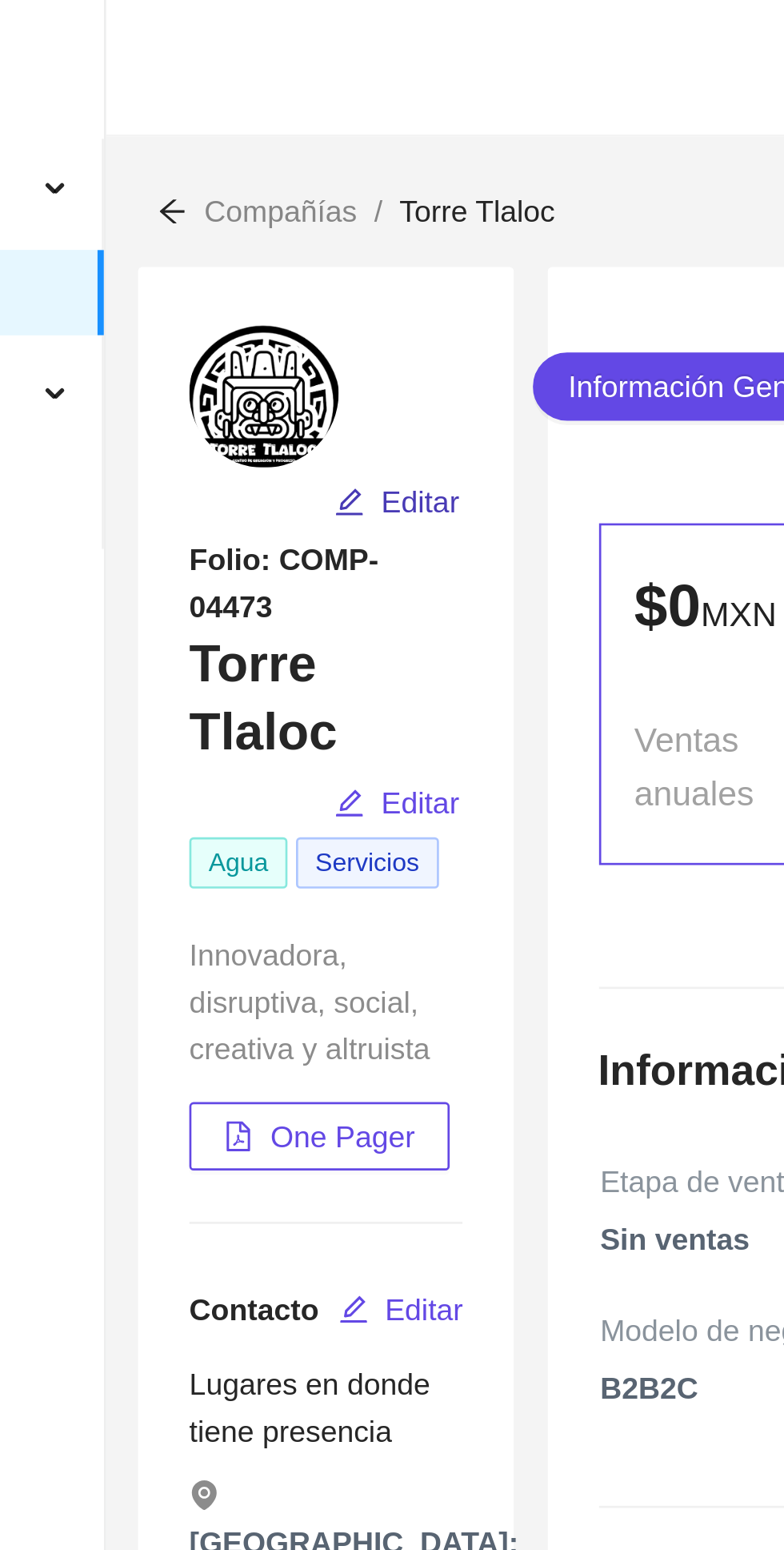
click at [281, 183] on span "Editar" at bounding box center [278, 188] width 30 height 18
type input "Torre Tlaloc"
type input "enero-2025"
type input "0"
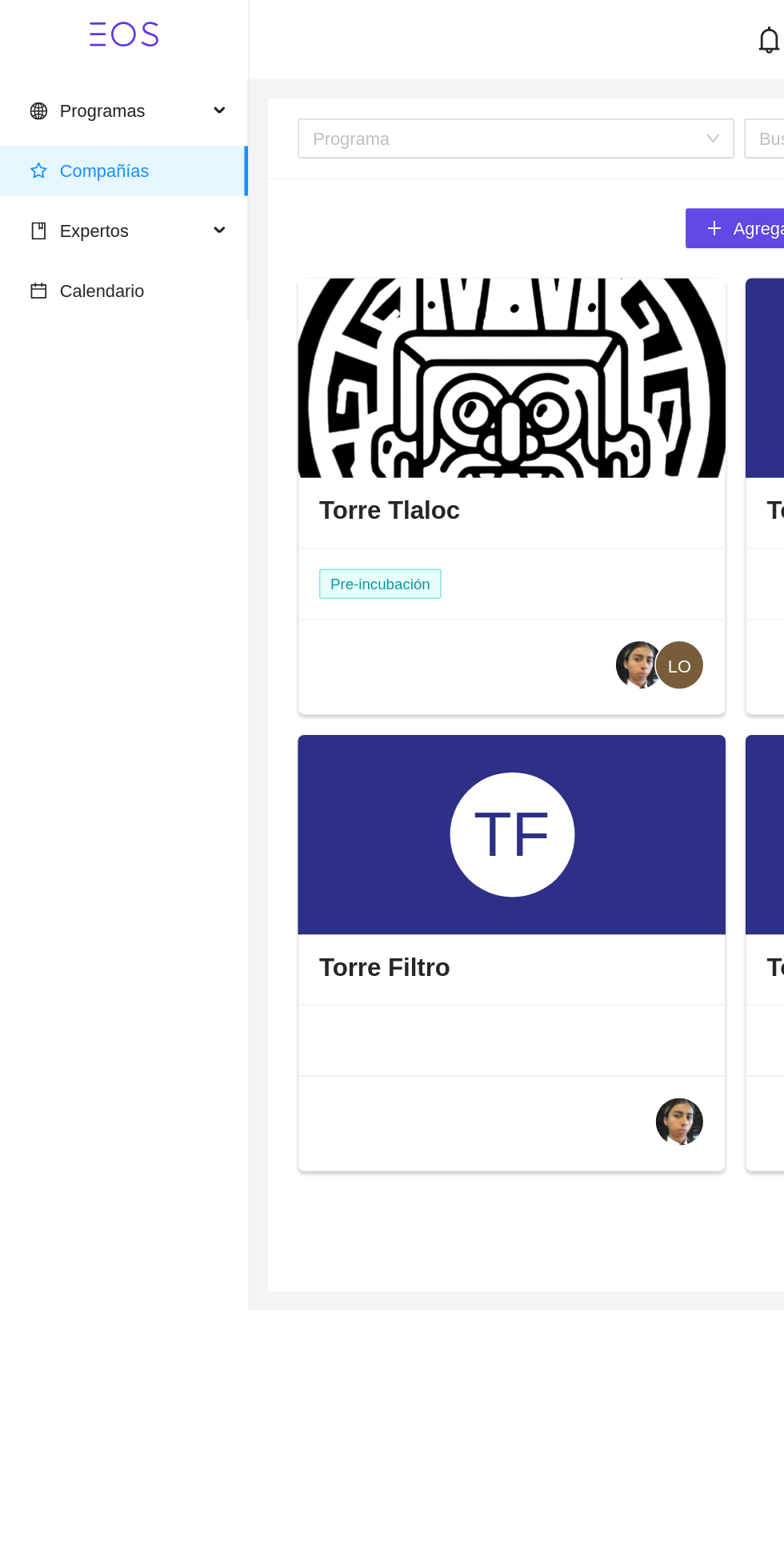
click at [389, 263] on div at bounding box center [328, 243] width 275 height 128
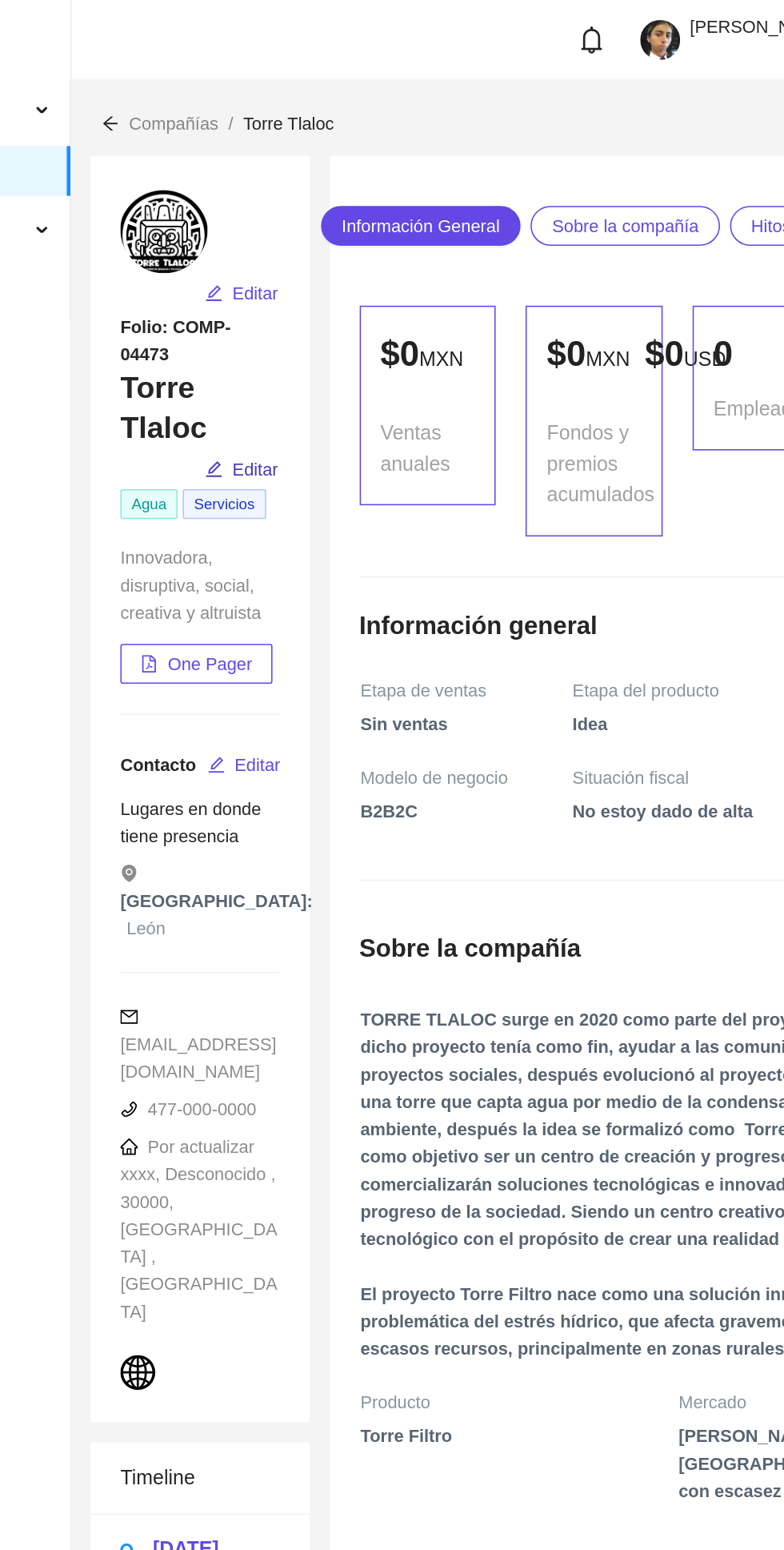
click at [280, 292] on span "Editar" at bounding box center [278, 301] width 30 height 18
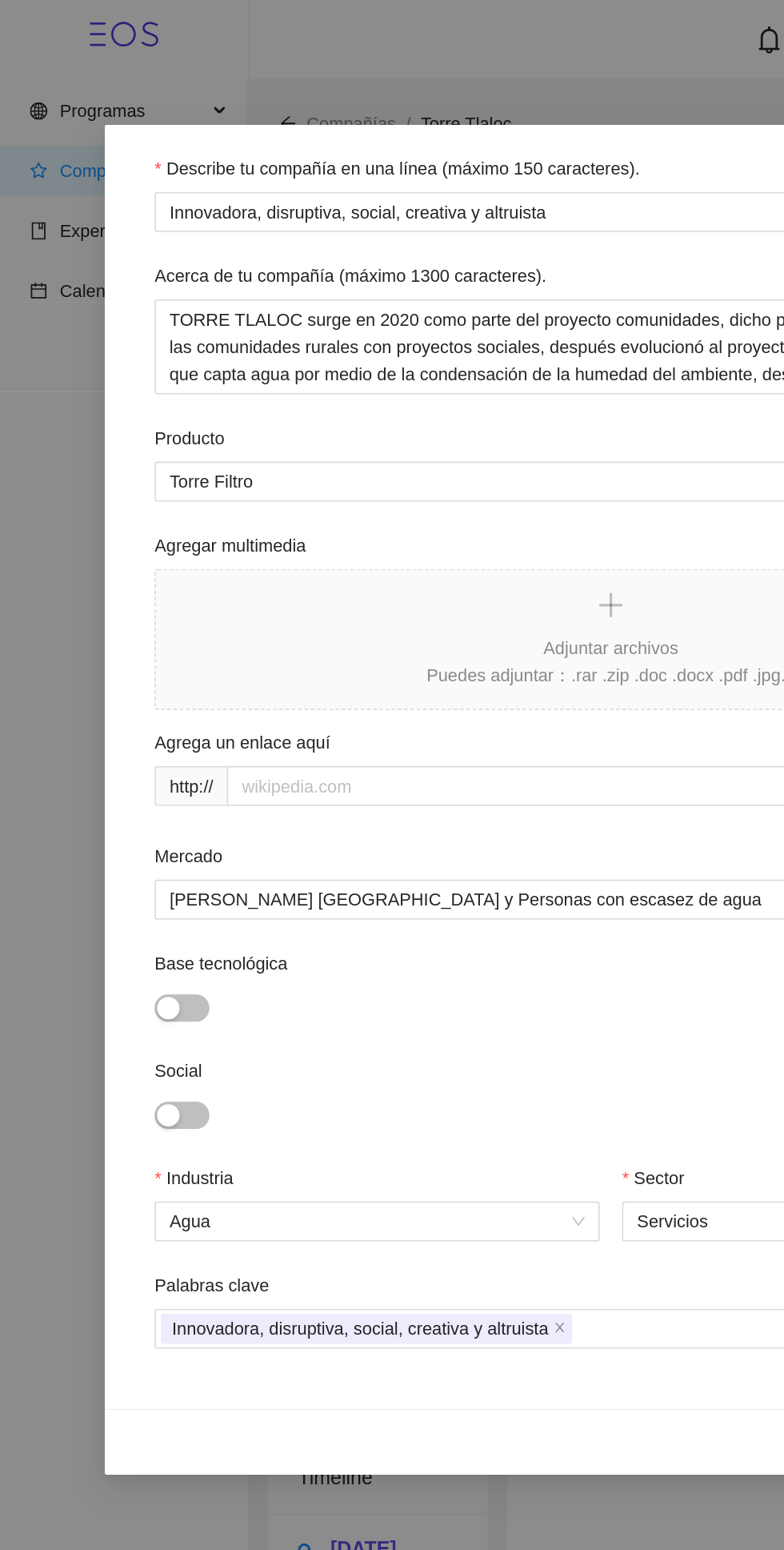
click at [461, 30] on div "Describe tu compañía en una línea (máximo 150 caracteres). Innovadora, disrupti…" at bounding box center [392, 775] width 784 height 1550
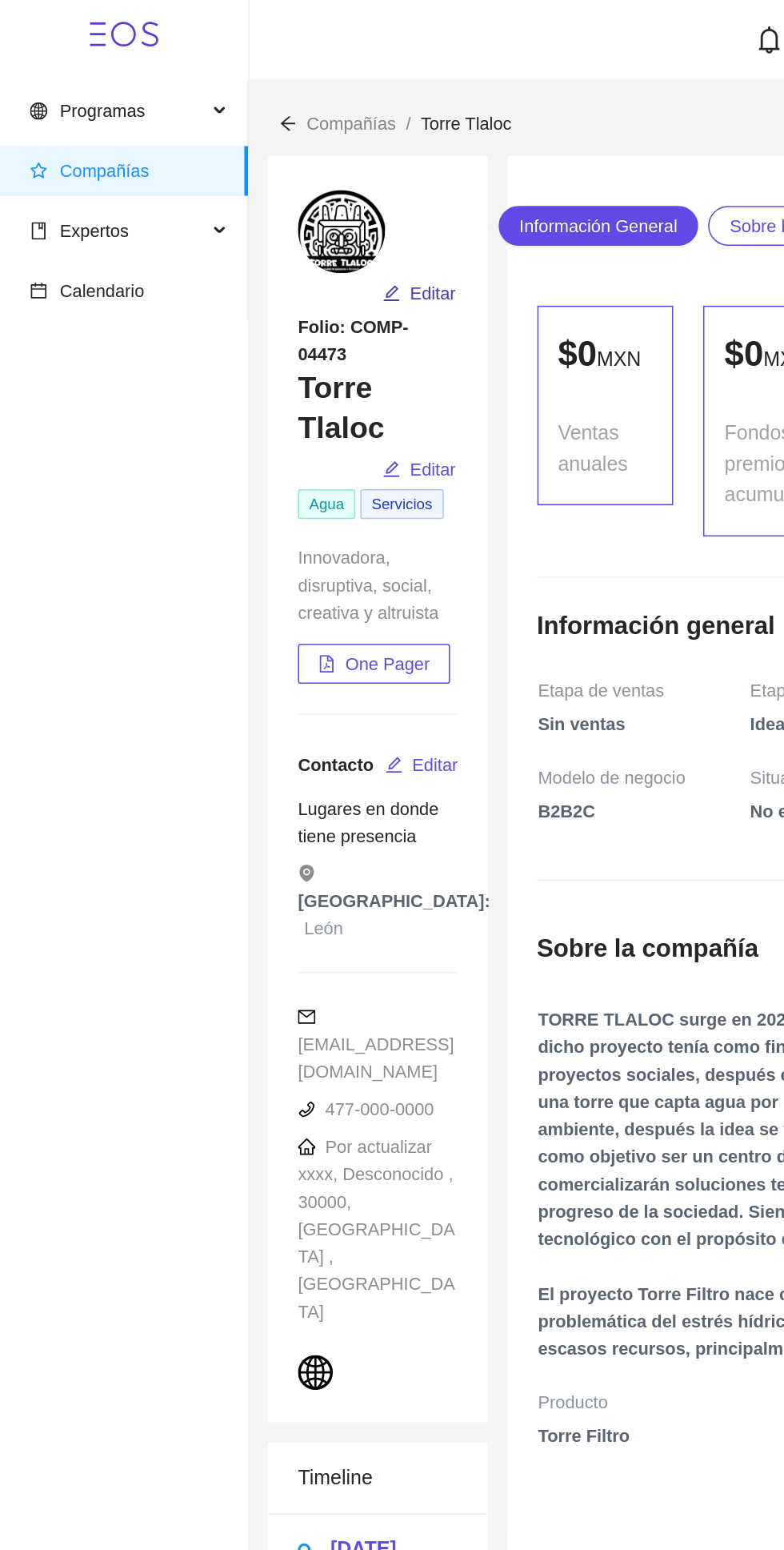
click at [276, 183] on span "Editar" at bounding box center [278, 188] width 30 height 18
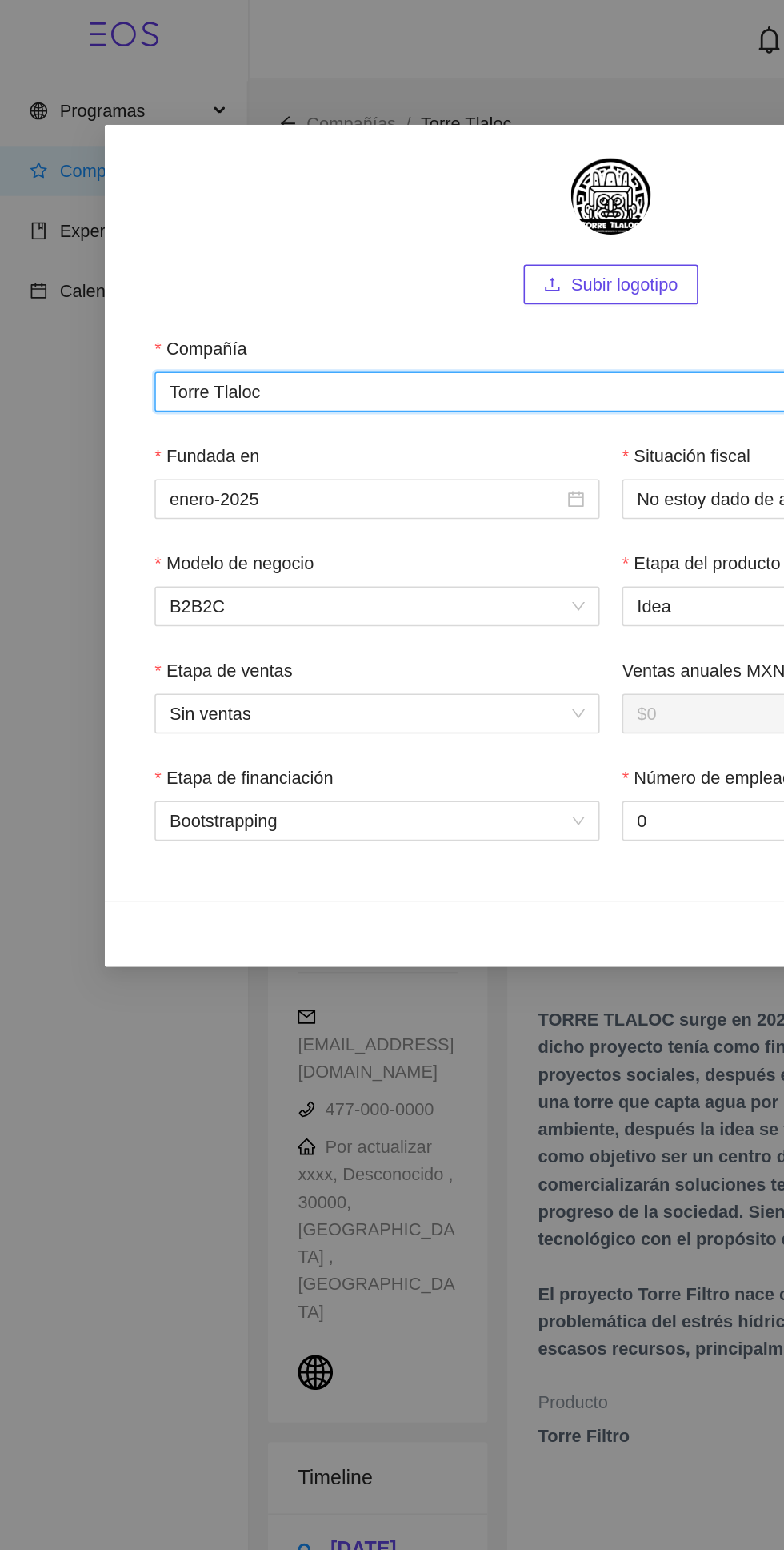
click at [234, 243] on input "Torre Tlaloc" at bounding box center [392, 251] width 586 height 25
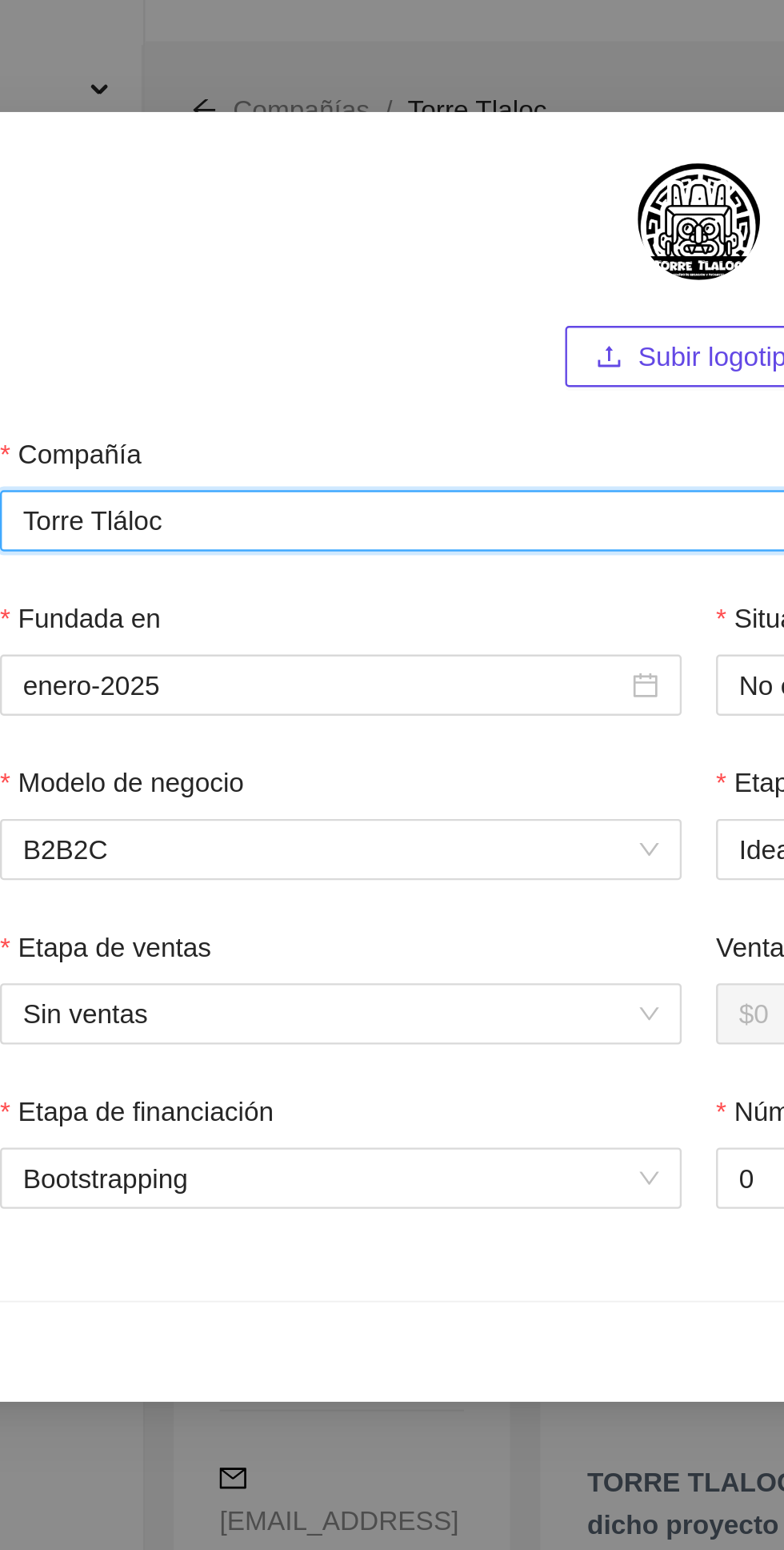
click at [113, 244] on input "Torre Tláloc" at bounding box center [392, 251] width 586 height 25
click at [112, 248] on input "Torre Tláloc" at bounding box center [392, 251] width 586 height 25
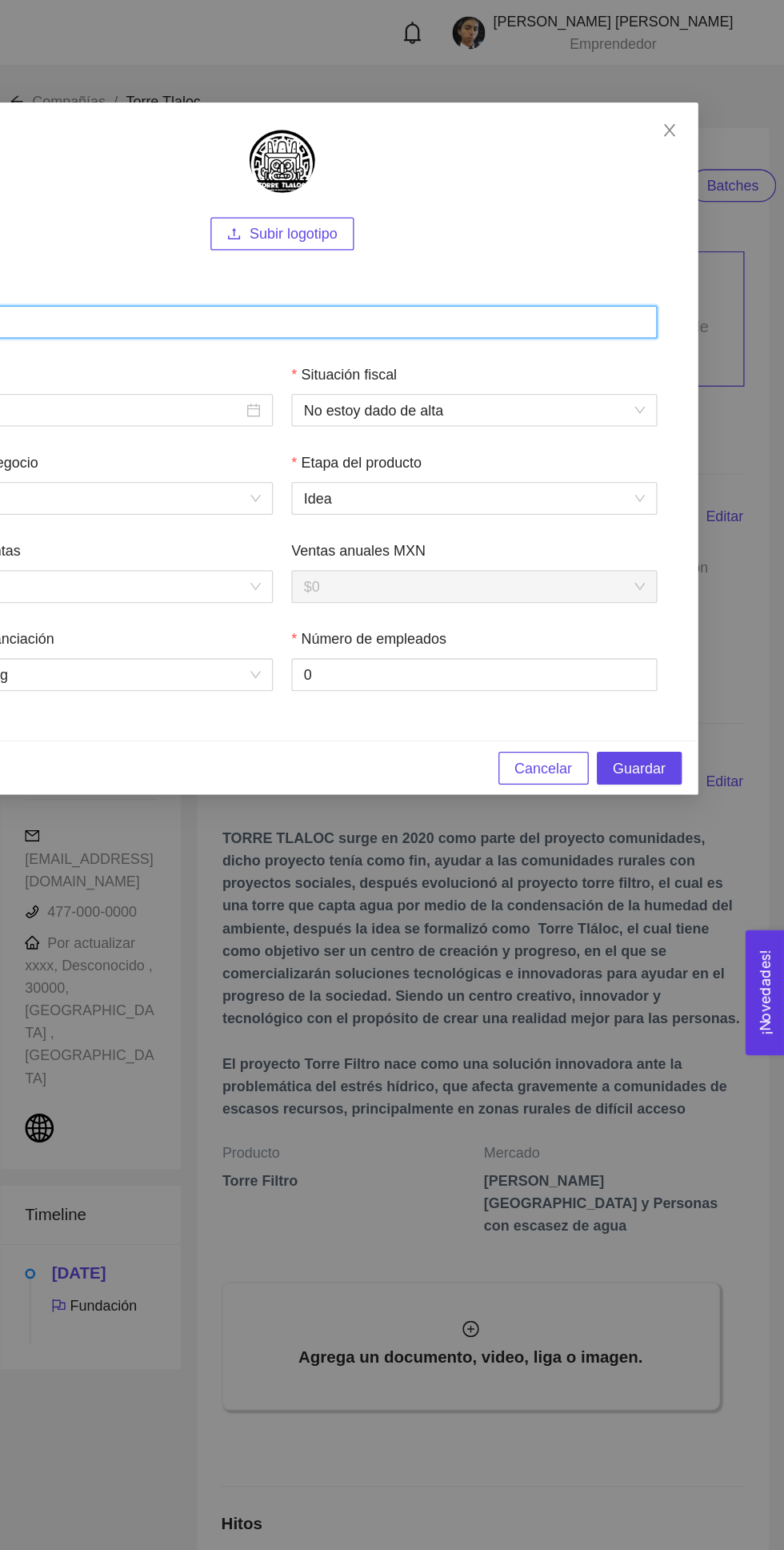
type input "Torre Tláloc"
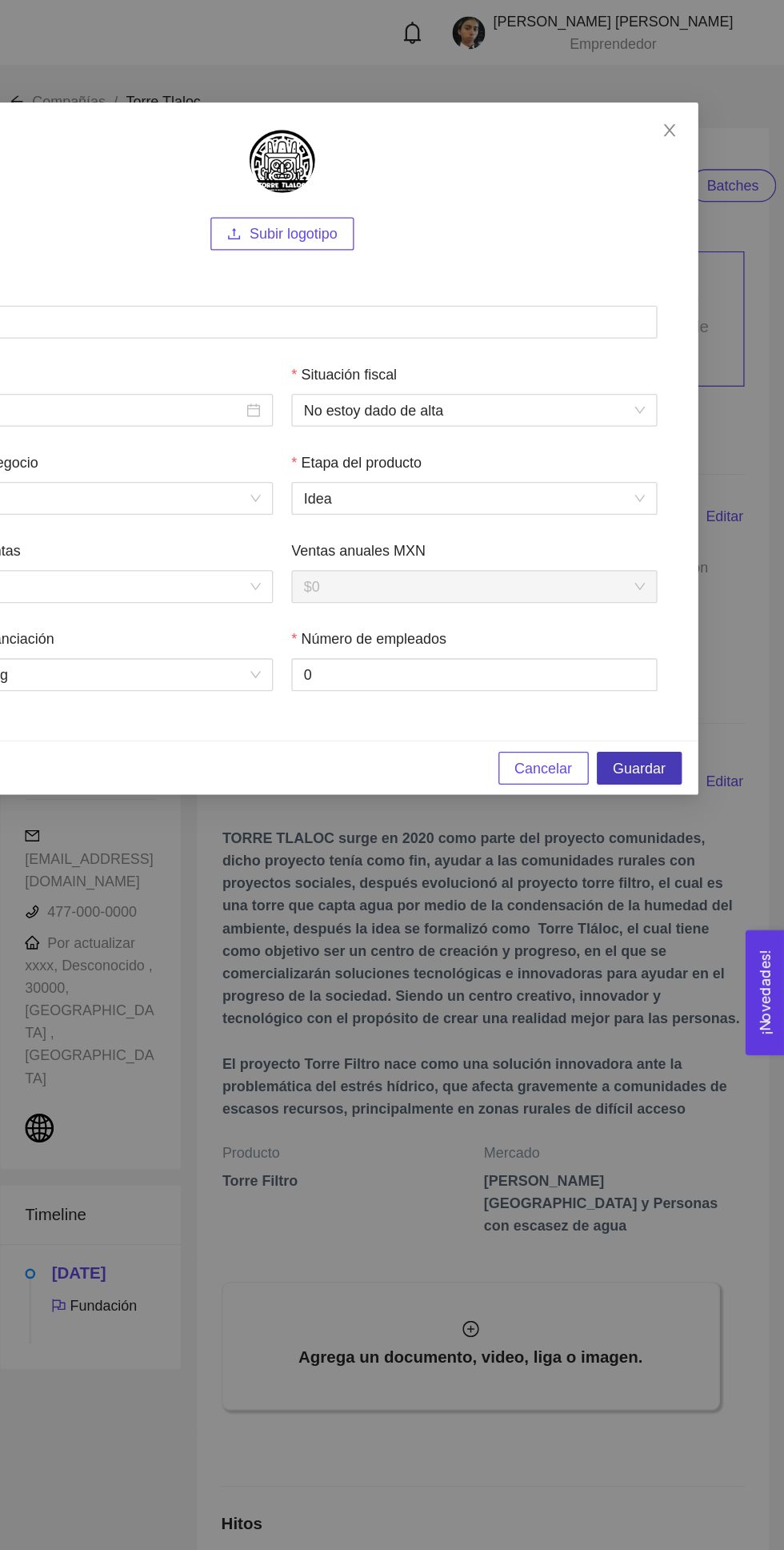
click at [685, 593] on span "Guardar" at bounding box center [671, 599] width 41 height 18
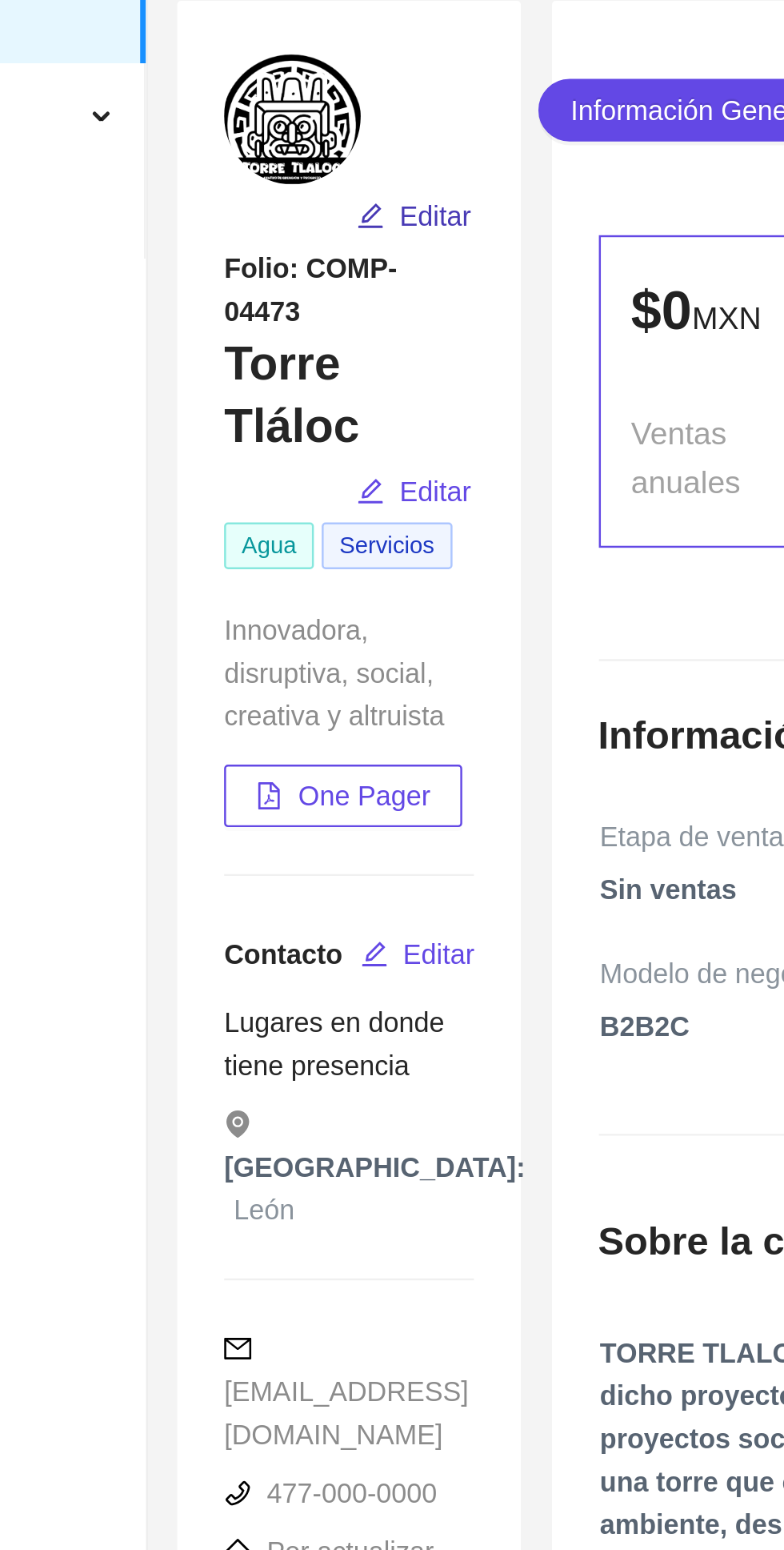
click at [277, 189] on span "Editar" at bounding box center [278, 188] width 30 height 18
type input "Torre Tláloc"
type input "enero-2025"
type input "0"
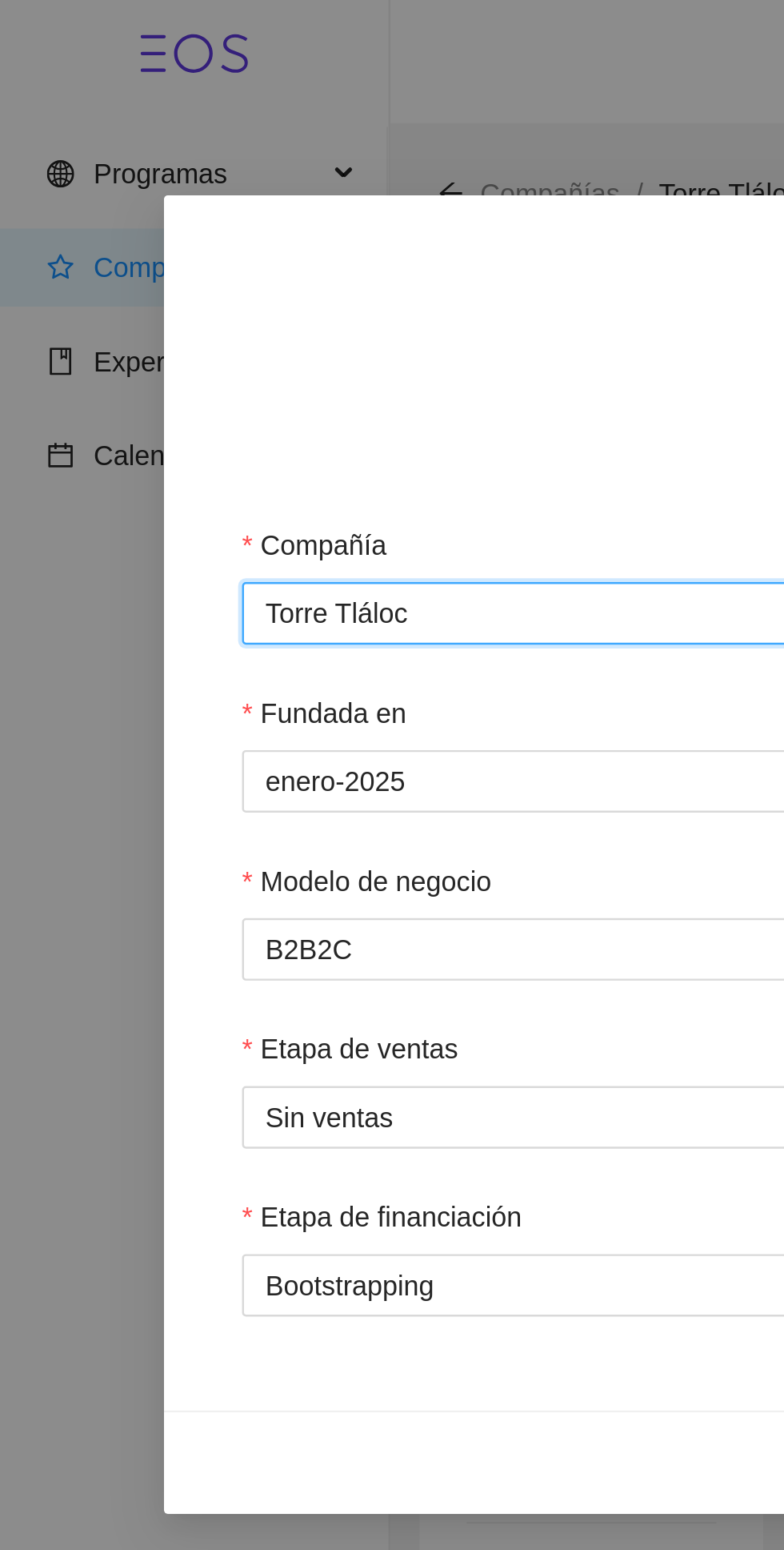
click at [203, 245] on input "Torre Tláloc" at bounding box center [392, 251] width 586 height 25
type input "TORRE TLÁLOC"
type input "torre tláloc"
type input "Torre Tláloc"
click at [235, 250] on input "TORRE TLÁLOC" at bounding box center [392, 251] width 586 height 25
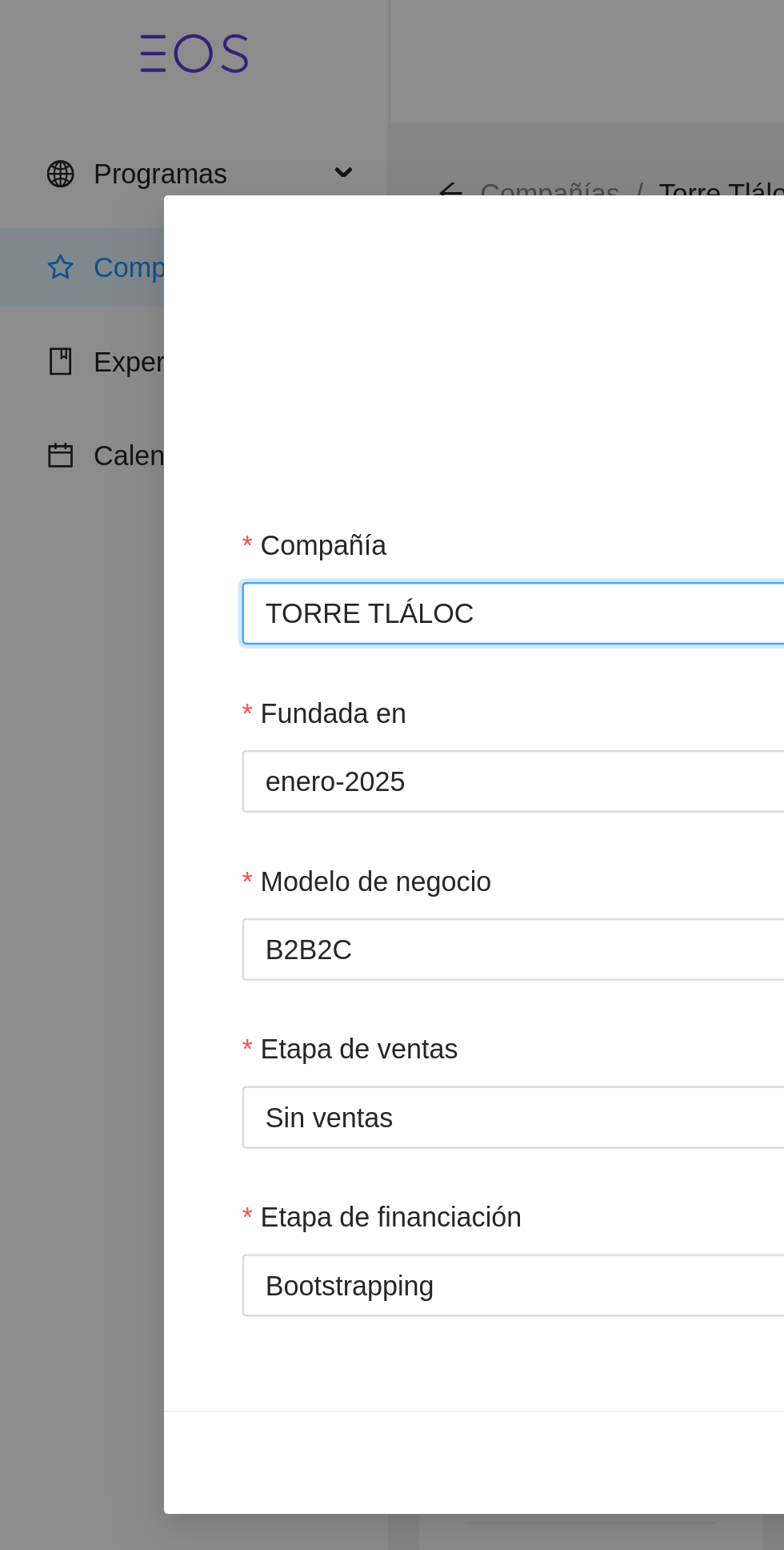
click at [235, 250] on input "TORRE TLÁLOC" at bounding box center [392, 251] width 586 height 25
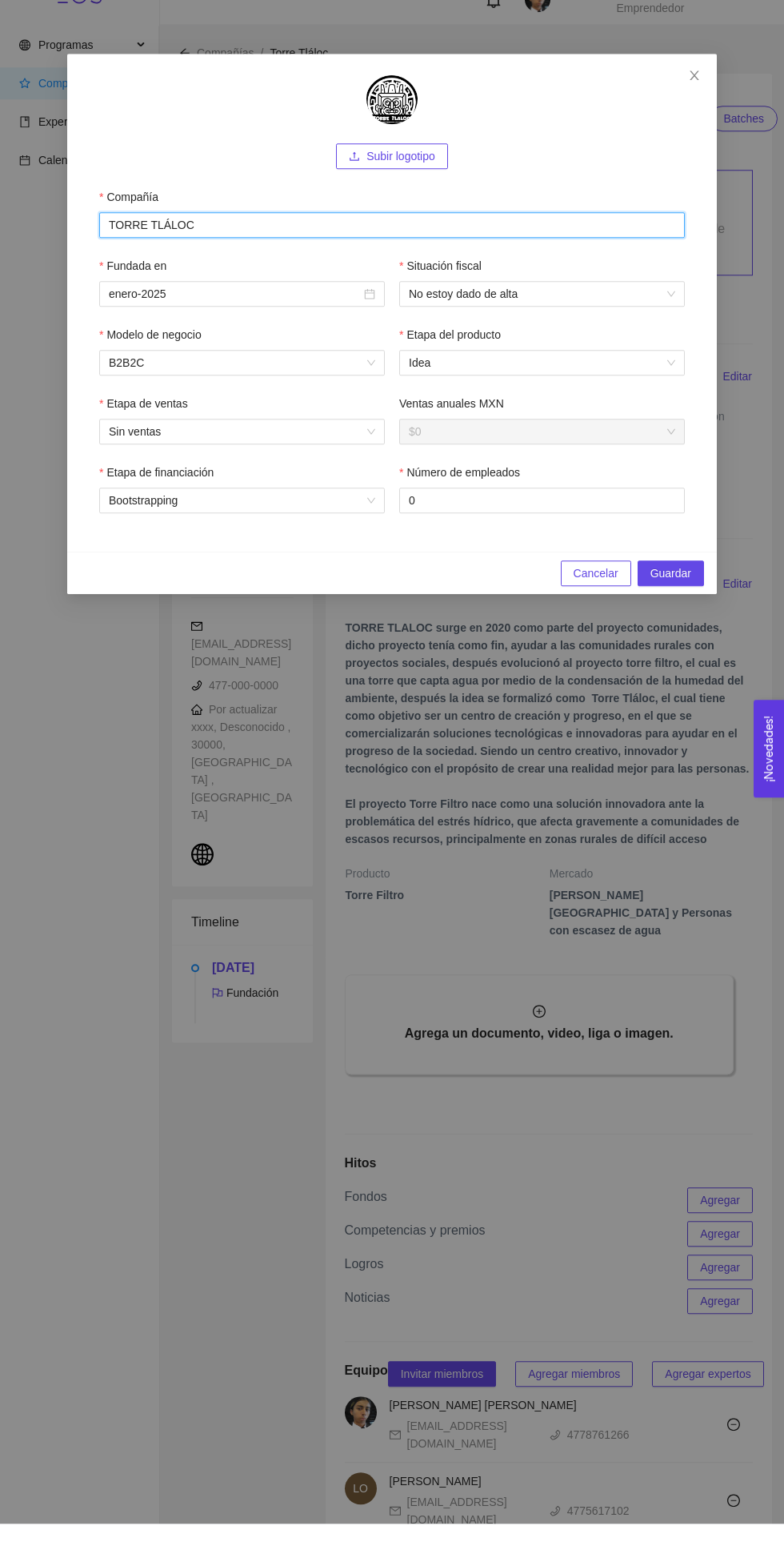
type input "TORRE TLÁLOC"
click at [682, 593] on span "Guardar" at bounding box center [671, 599] width 41 height 18
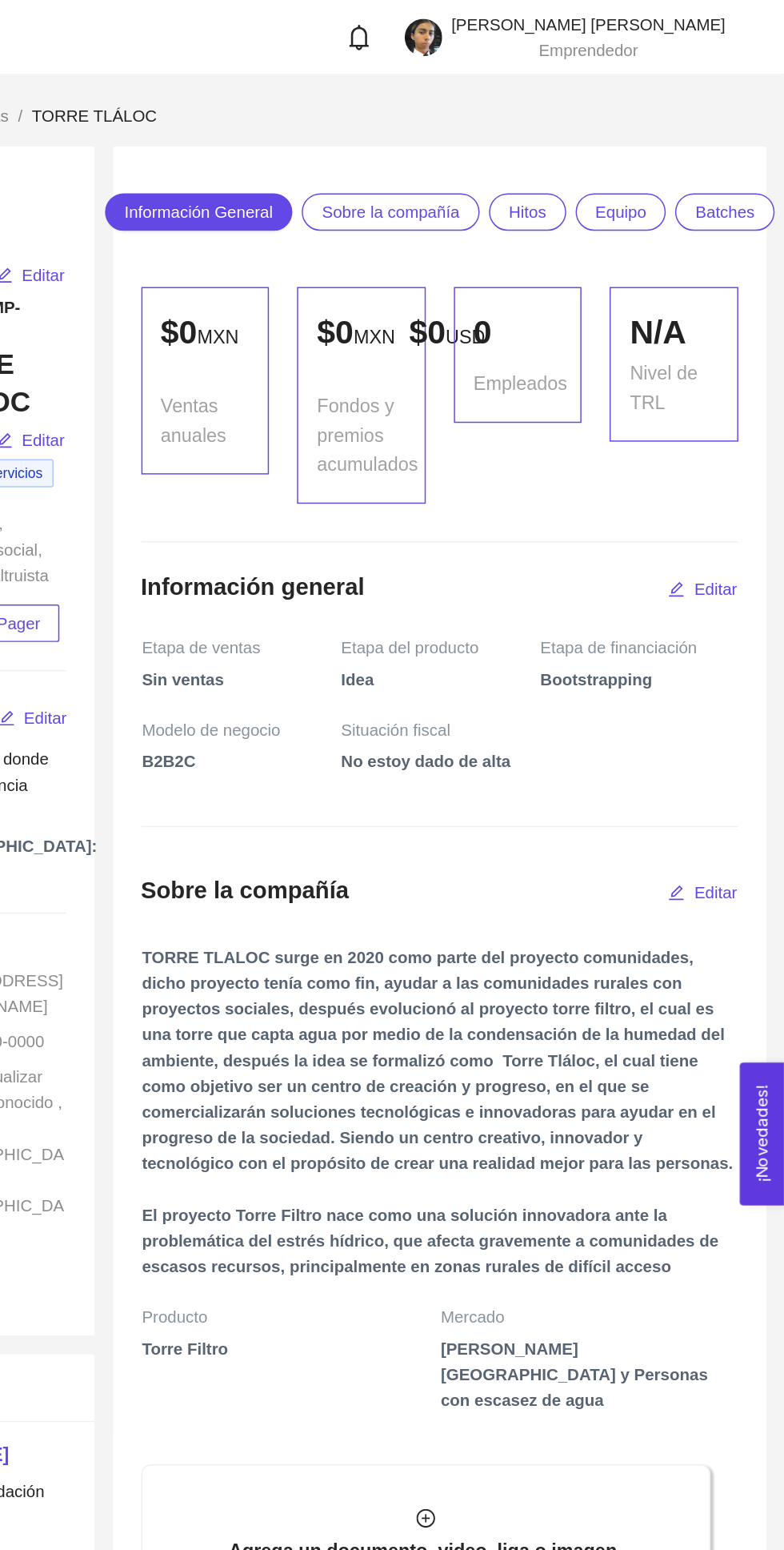
click at [523, 145] on span "Sobre la compañía" at bounding box center [515, 145] width 95 height 24
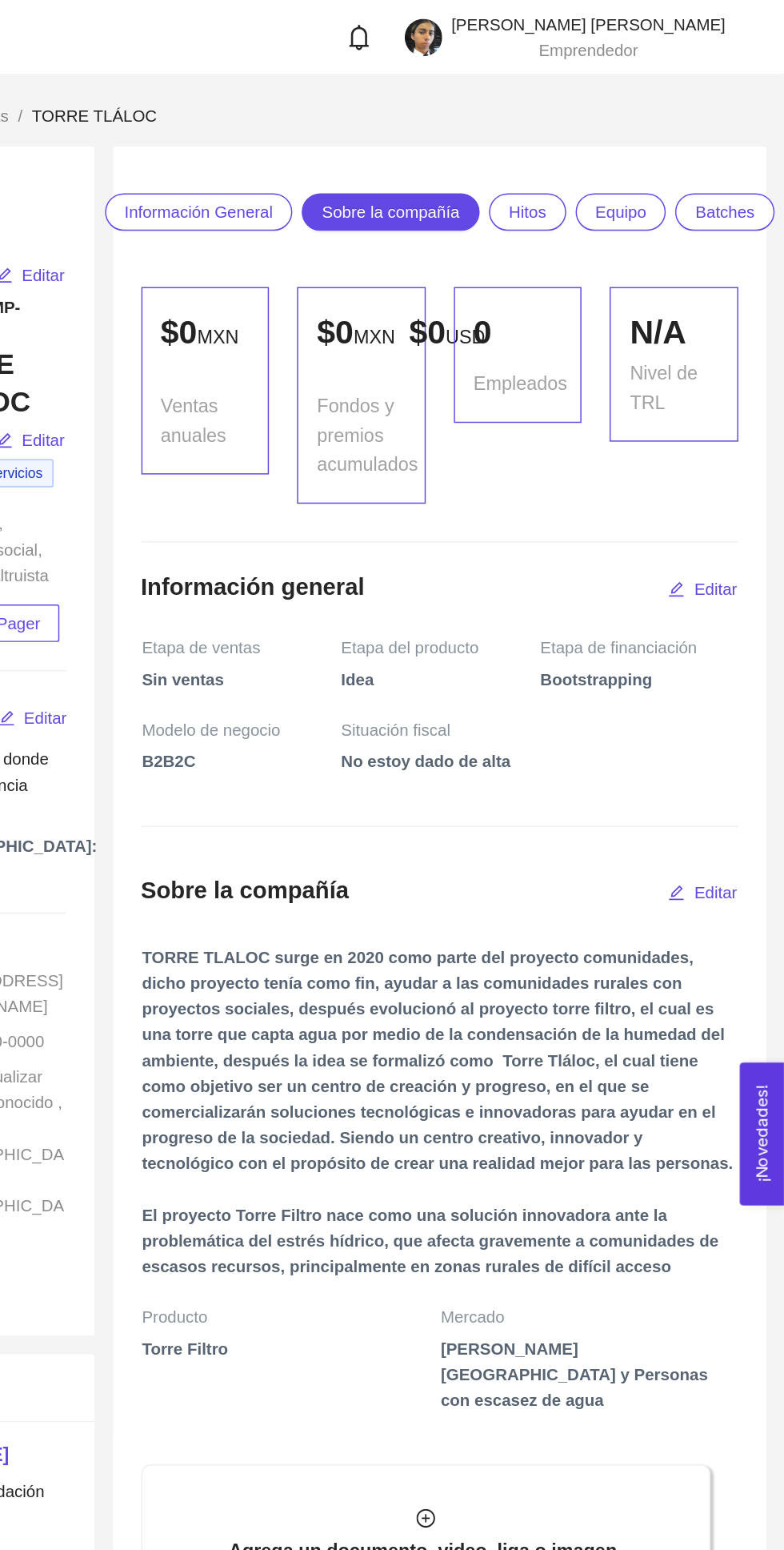
click at [610, 138] on span "Hitos" at bounding box center [609, 145] width 25 height 24
click at [677, 145] on span "Equipo" at bounding box center [673, 145] width 35 height 24
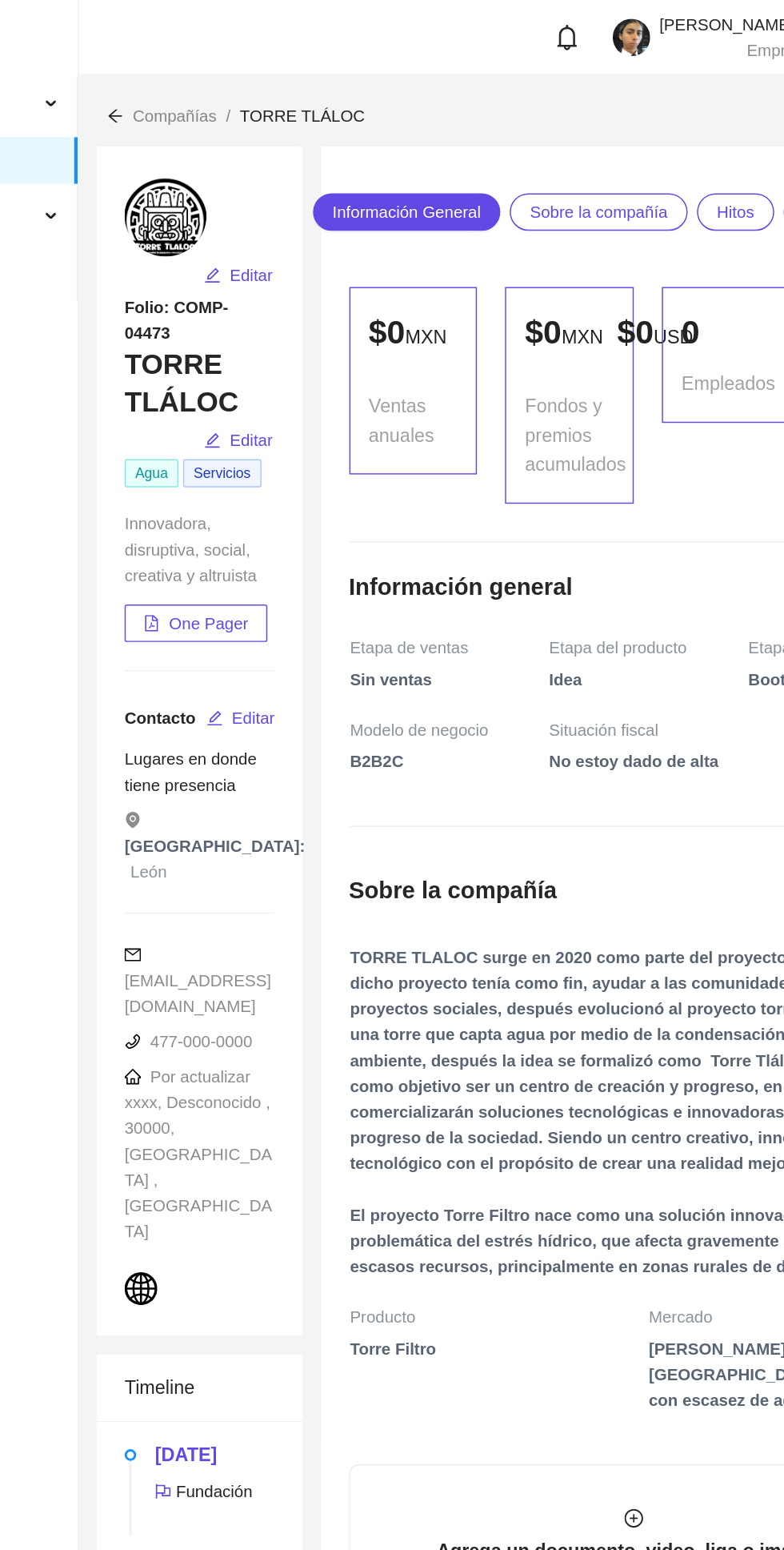
click at [542, 145] on span "Sobre la compañía" at bounding box center [515, 145] width 95 height 24
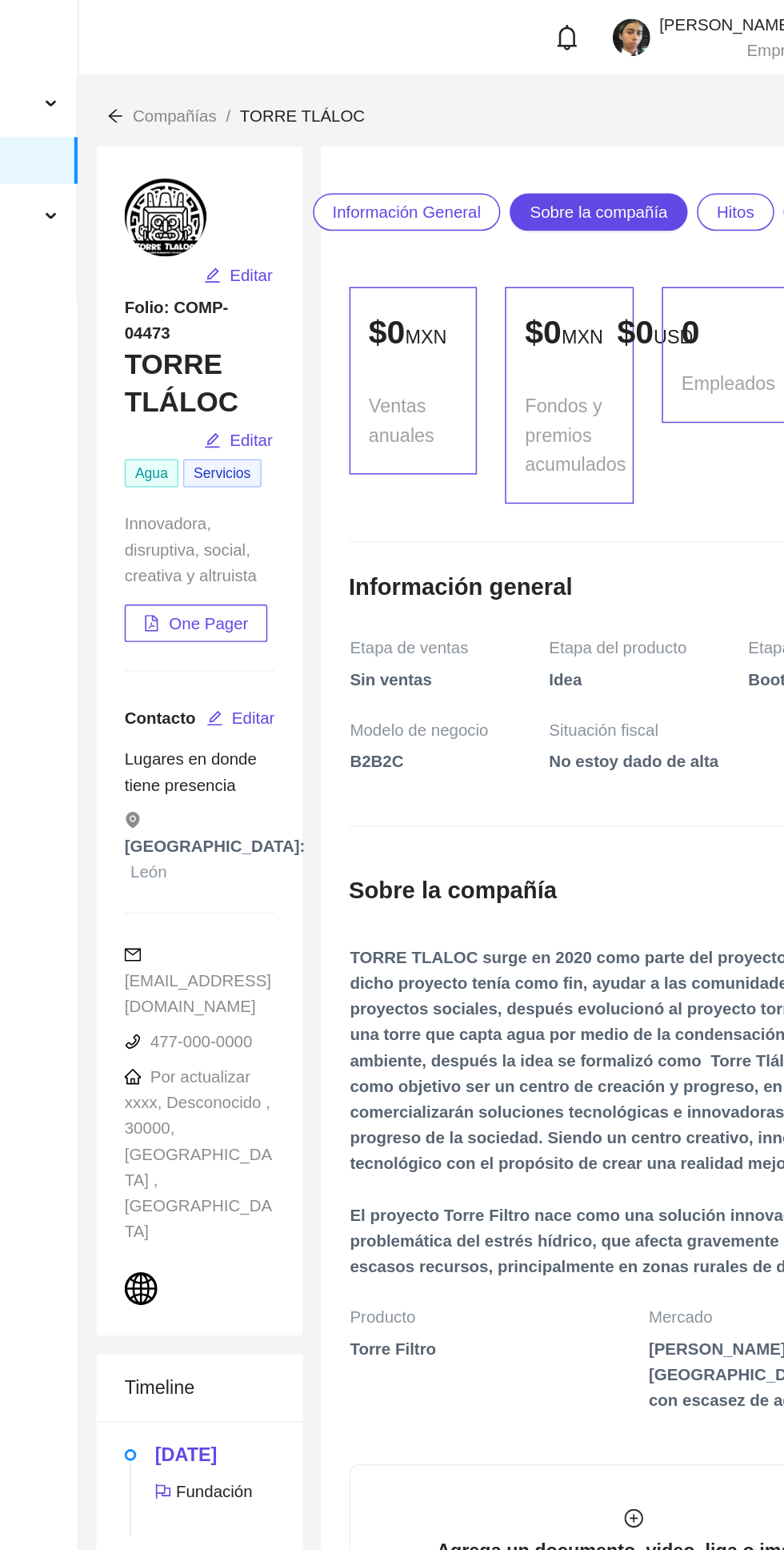
scroll to position [144, 0]
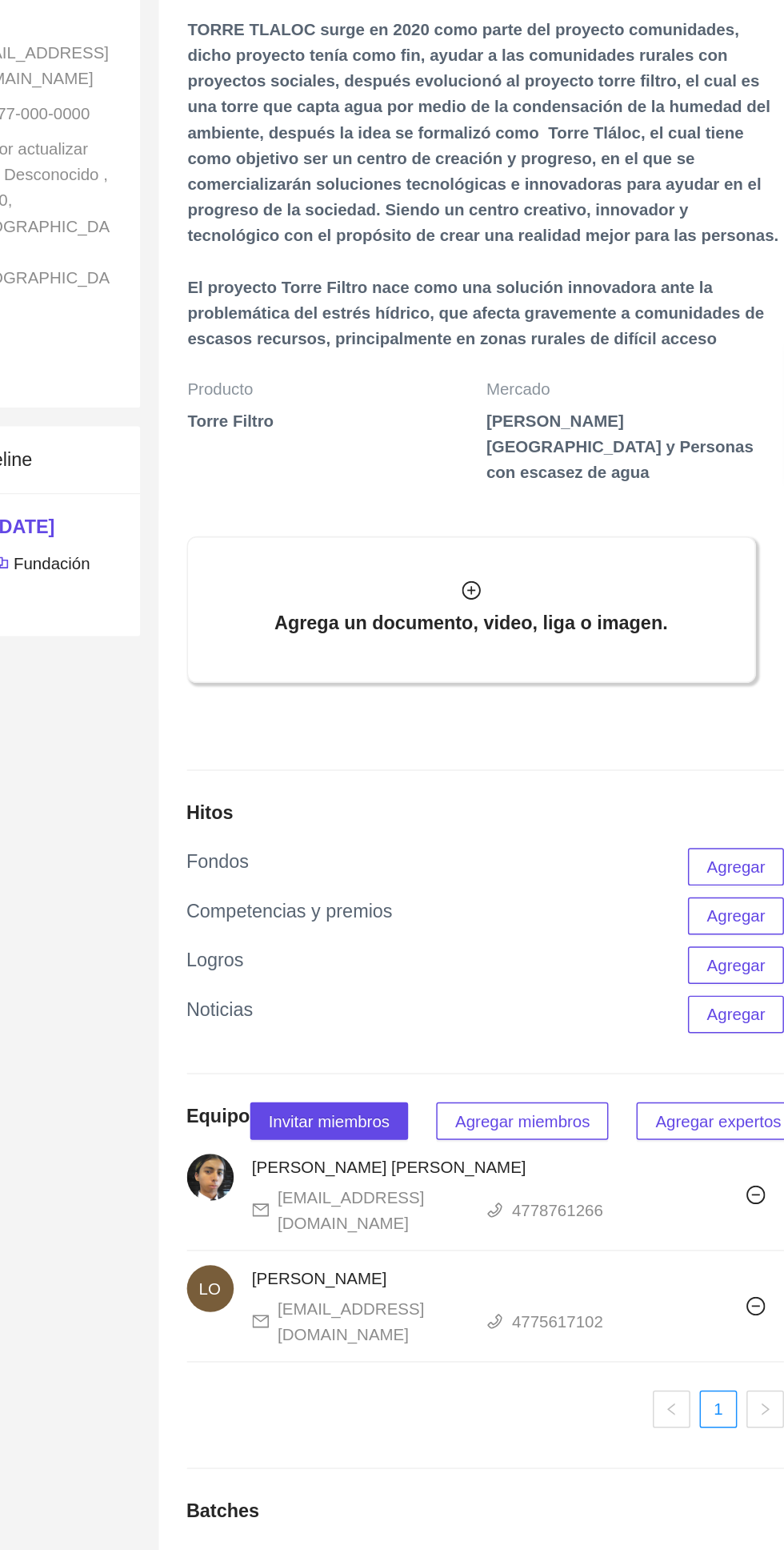
click at [723, 1160] on span "Agregar" at bounding box center [720, 1150] width 40 height 18
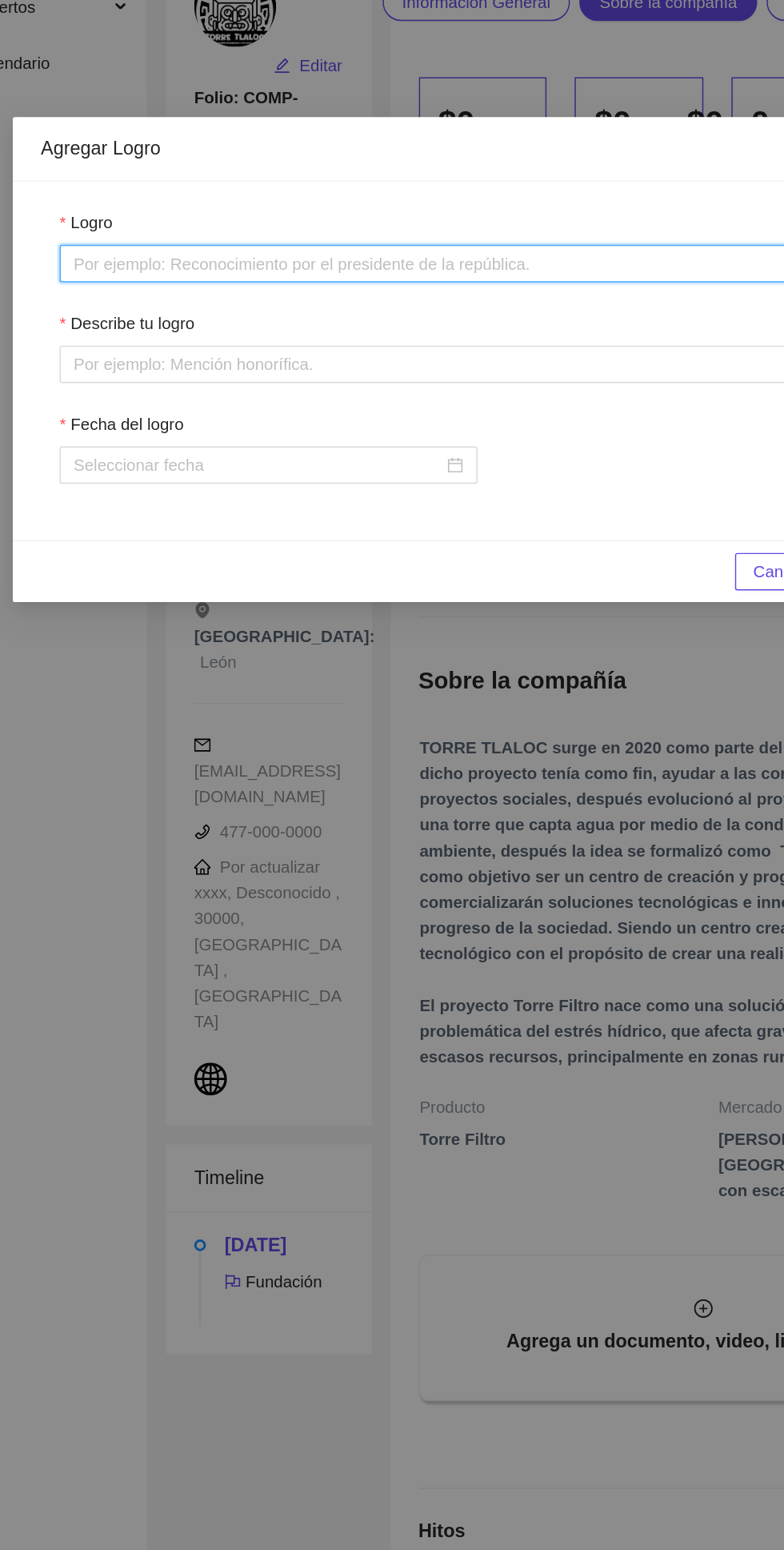
click at [479, 175] on input "Logro" at bounding box center [392, 180] width 586 height 25
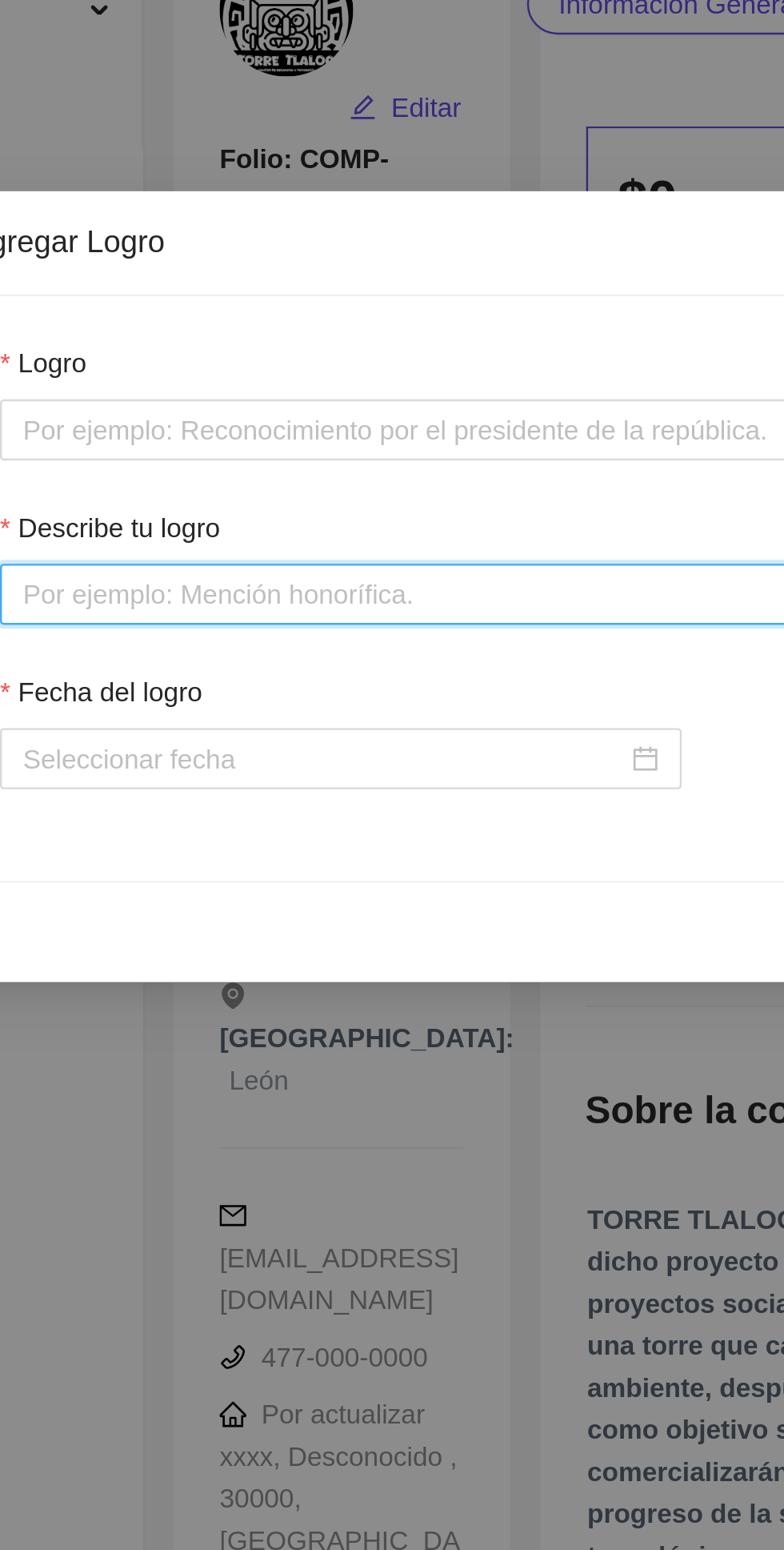
click at [335, 244] on input "Describe tu logro" at bounding box center [392, 248] width 586 height 25
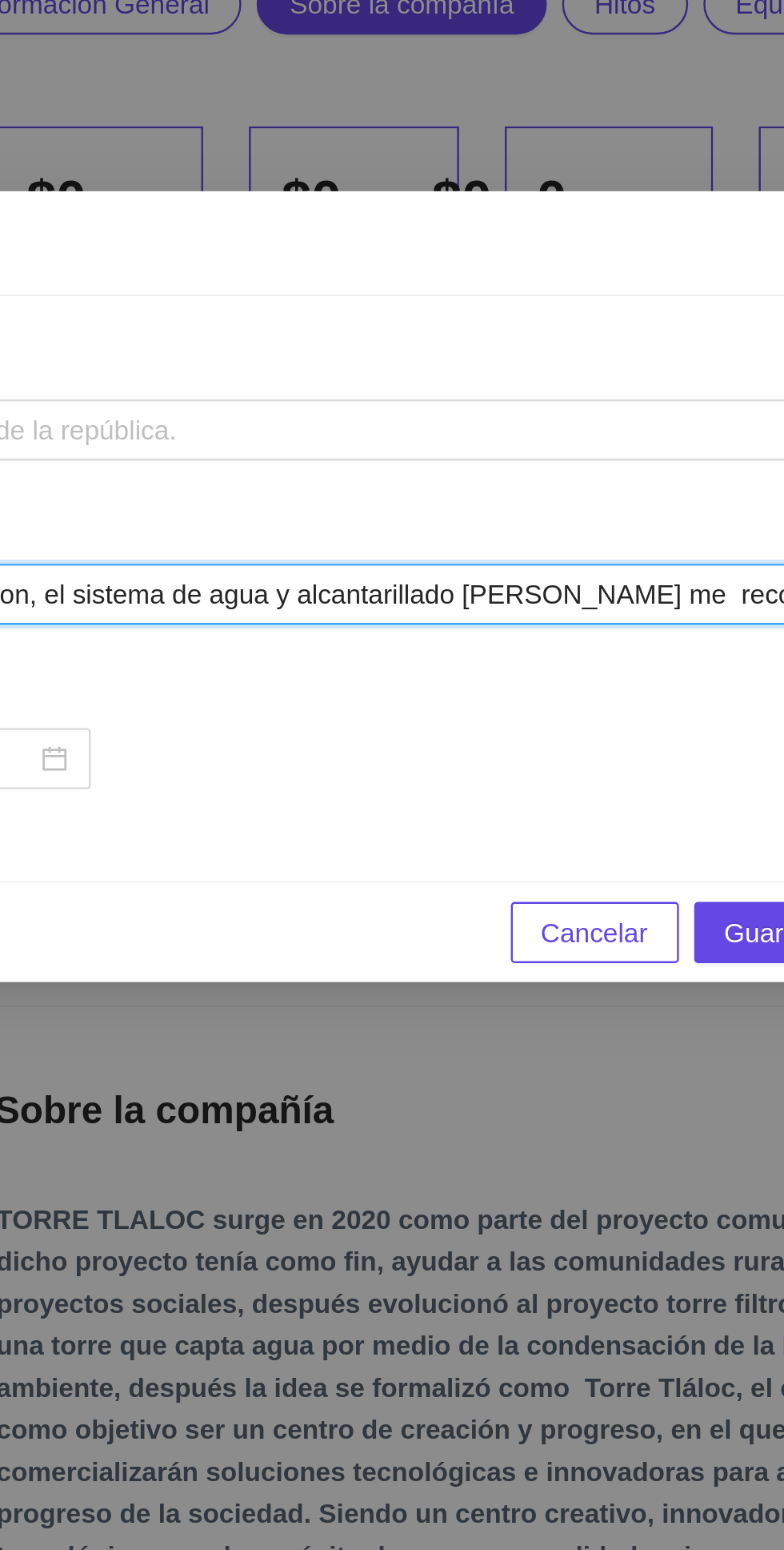
scroll to position [0, 324]
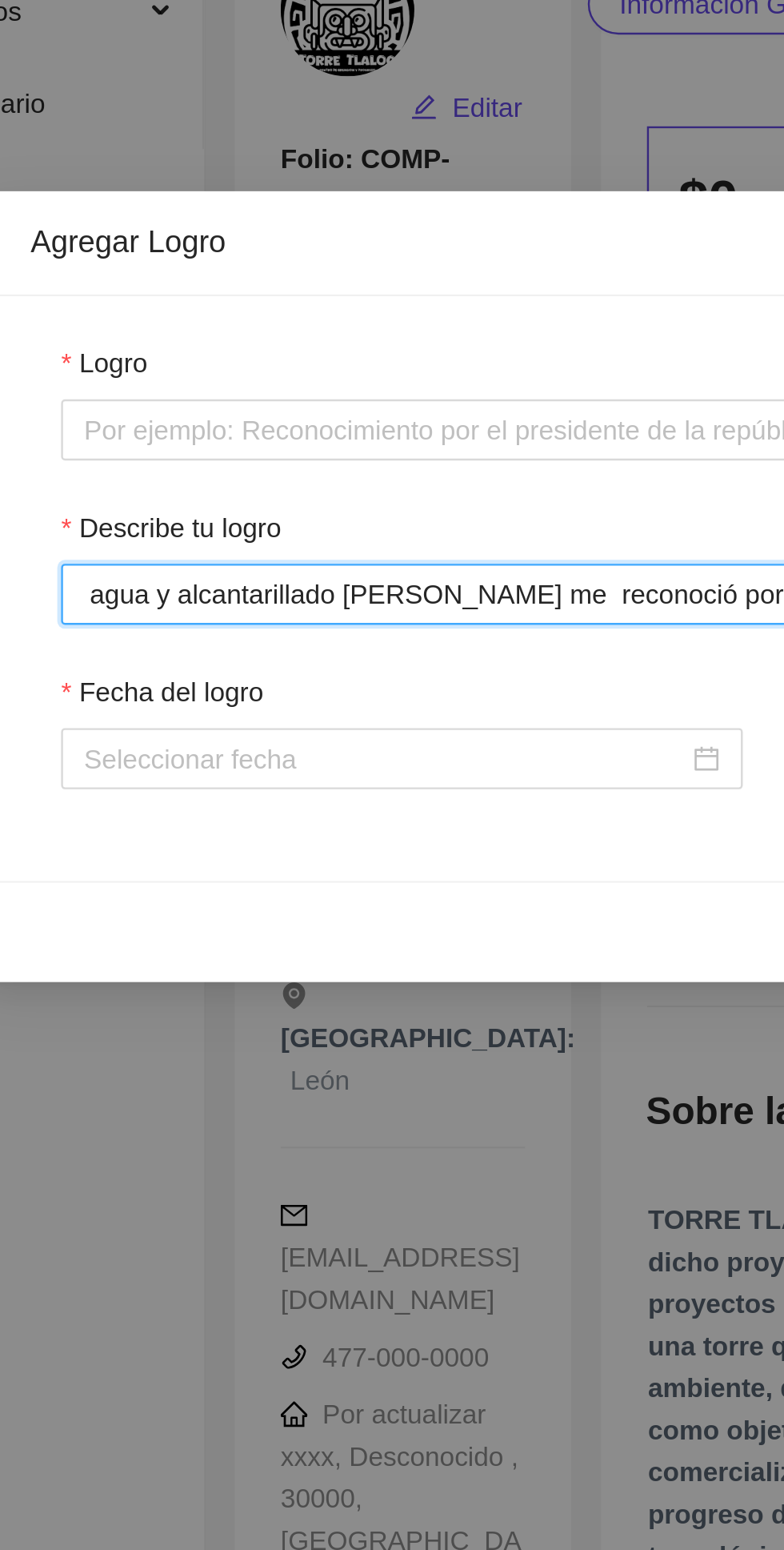
click at [270, 244] on input "ncia #5: Participe y gane el concurso de captaleon, el sistema de agua y alcant…" at bounding box center [392, 248] width 586 height 25
click at [282, 248] on input "ncia #5: Participe y gane el concurso de captaleon, el sistema de agua y alcant…" at bounding box center [392, 248] width 586 height 25
click at [186, 254] on input "ncia #5: Participe y gane el concurso de captaleon, el sistema de agua y alcant…" at bounding box center [392, 248] width 586 height 25
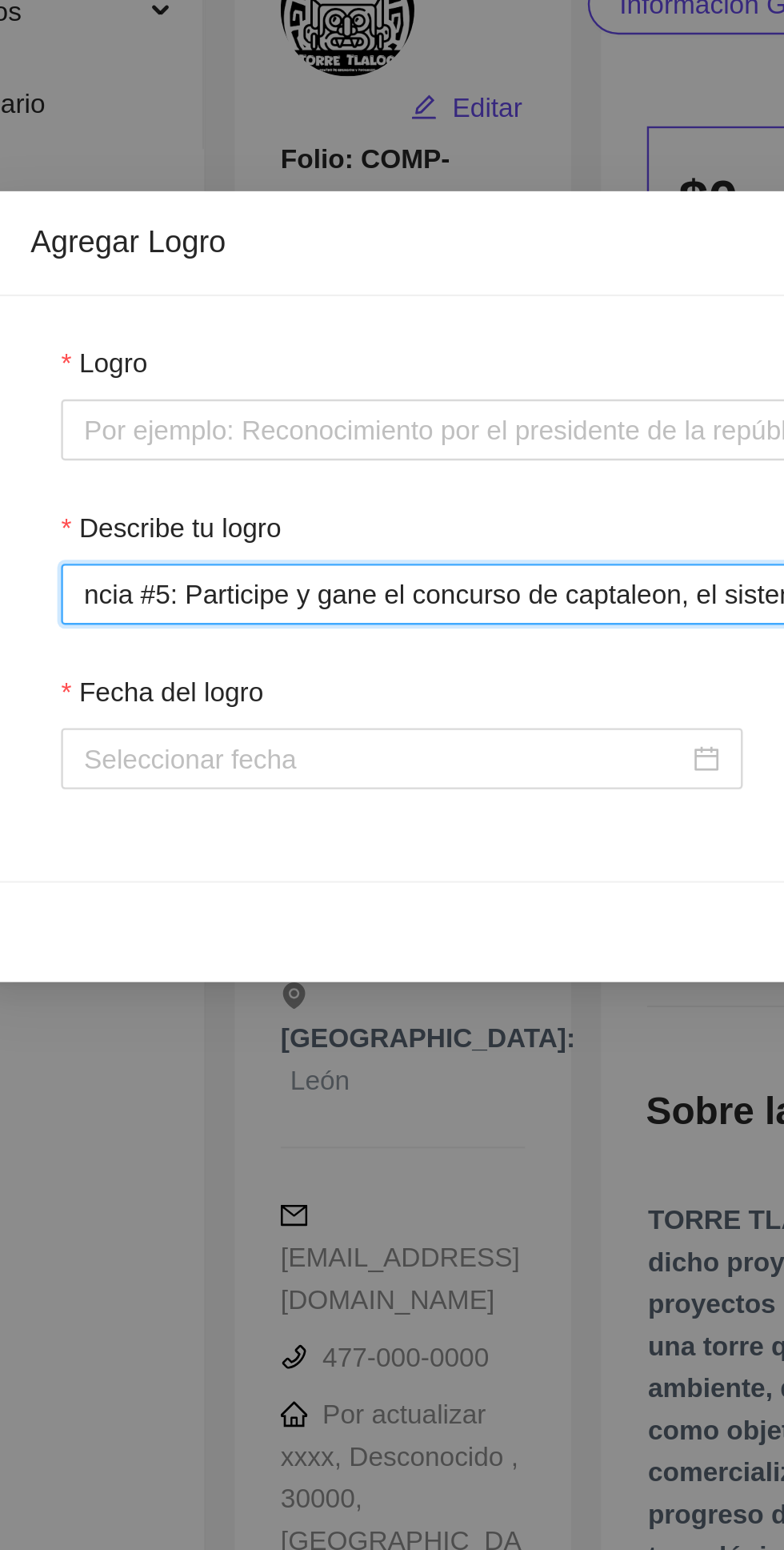
click at [148, 250] on input "ncia #5: Participe y gane el concurso de captaleon, el sistema de agua y alcant…" at bounding box center [392, 248] width 586 height 25
click at [111, 243] on input "Participe y gane el concurso de captaleon, el sistema de agua y alcantarillado …" at bounding box center [392, 248] width 586 height 25
click at [161, 248] on input "Participe y gane el concurso de captaleon, el sistema de agua y alcantarillado …" at bounding box center [392, 248] width 586 height 25
click at [209, 248] on input "Participamos y gane el concurso de captaleon, el sistema de agua y alcantarilla…" at bounding box center [392, 248] width 586 height 25
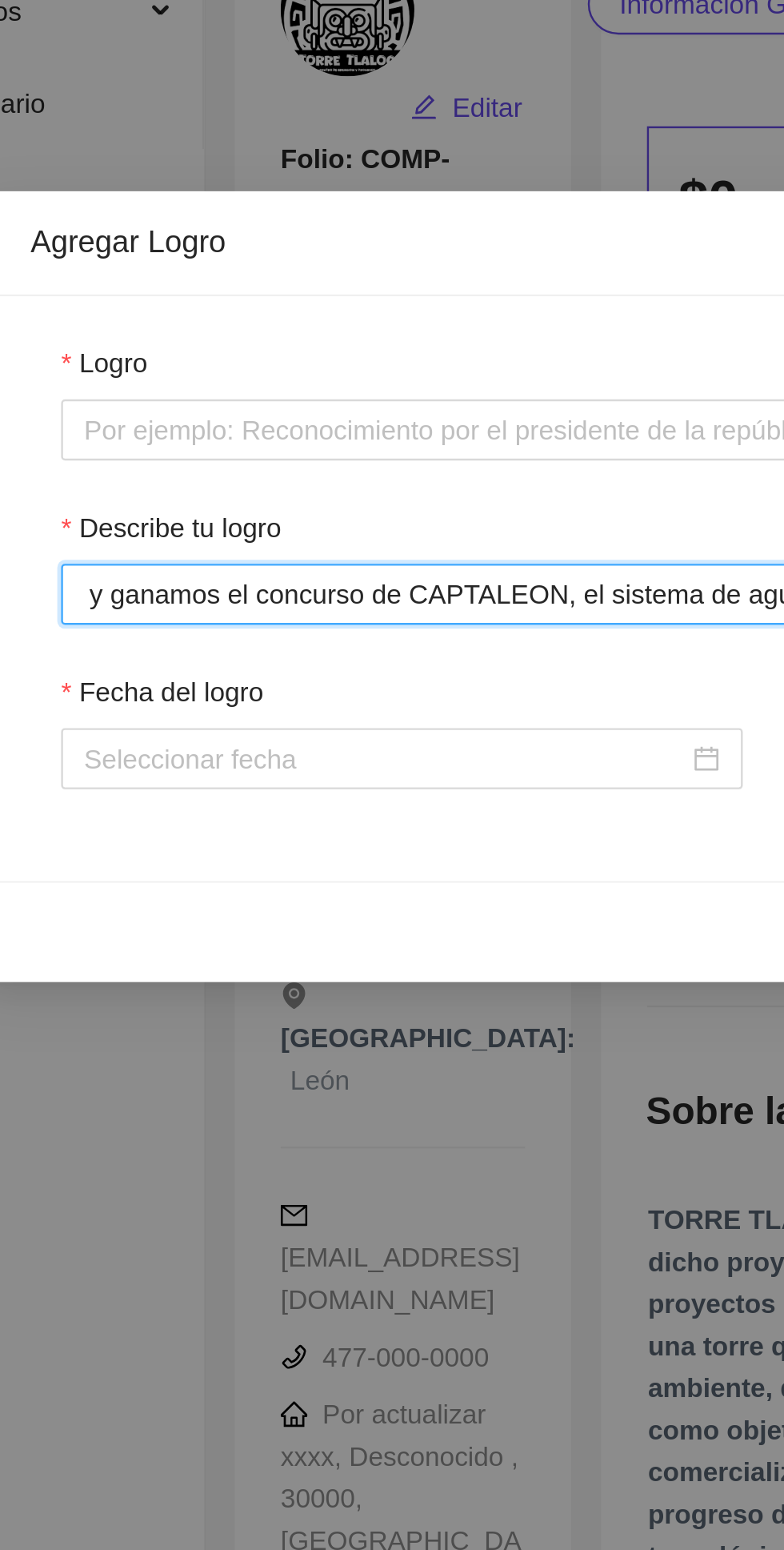
click at [275, 242] on input "Participamos y ganamos el concurso de CAPTALEON, el sistema de agua y alcantari…" at bounding box center [392, 248] width 586 height 25
click at [276, 243] on input "Participamos y ganamos el concurso de CAPTALEON, el sistema de agua y alcantari…" at bounding box center [392, 248] width 586 height 25
click at [280, 245] on input "Participamos y ganamos el concurso de CAPTALEON, el sistema de agua y alcantari…" at bounding box center [392, 248] width 586 height 25
click at [242, 243] on input "Participamos y ganamos el concurso de CAPTA LEON, el sistema de agua y alcantar…" at bounding box center [392, 248] width 586 height 25
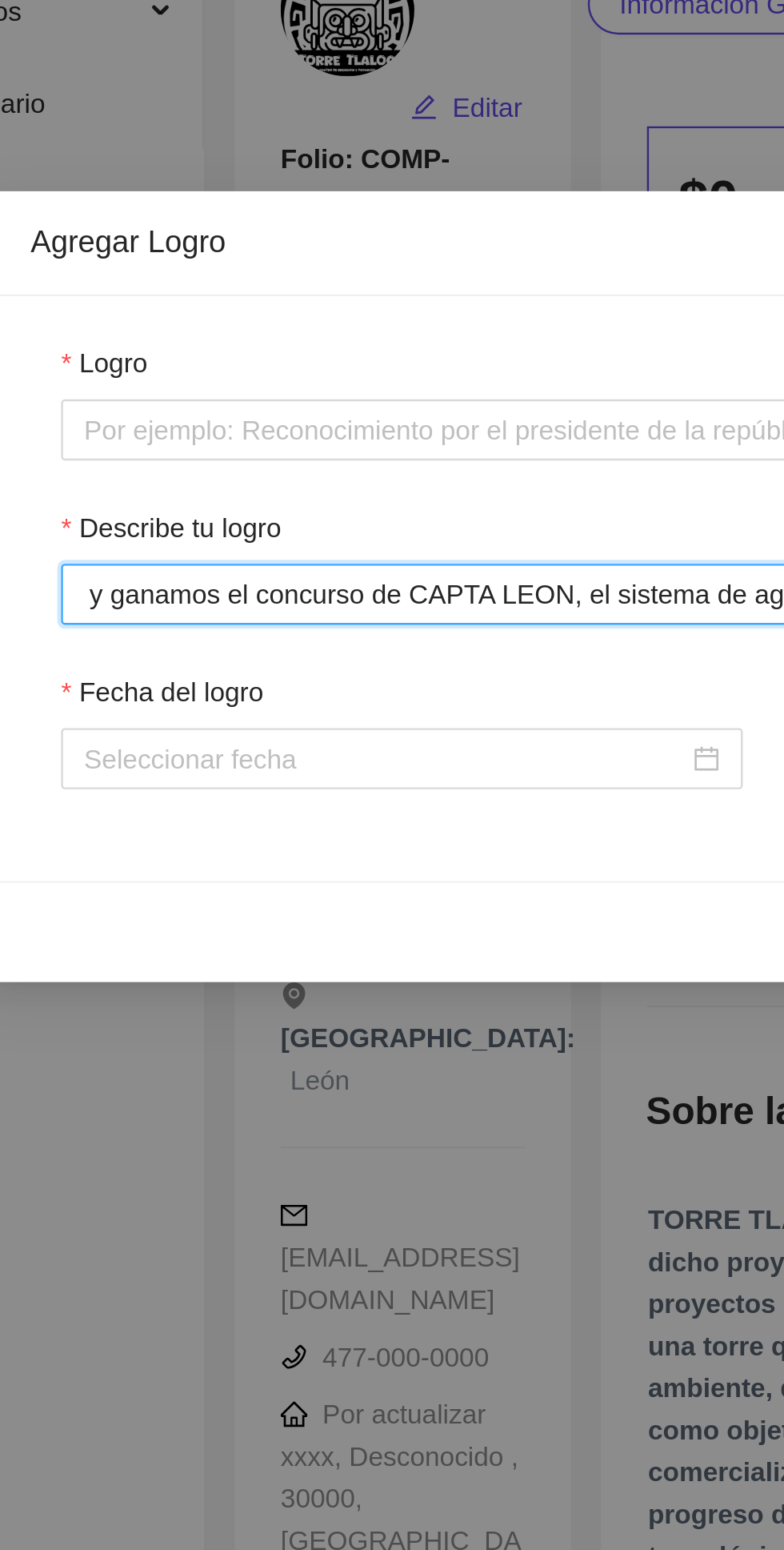
click at [248, 248] on input "Participamos y ganamos el concurso de CAPTA LEON, el sistema de agua y alcantar…" at bounding box center [392, 248] width 586 height 25
click at [313, 243] on input "Participamos y ganamos el concurso de "CAPTA LEON, el sistema de agua y alcanta…" at bounding box center [392, 248] width 586 height 25
click at [321, 248] on input "Participamos y ganamos el concurso de "CAPTA LEON" , el sistema de agua y alcan…" at bounding box center [392, 248] width 586 height 25
click at [327, 247] on input "Participamos y ganamos el concurso de "CAPTA LEON" , el sistema de agua y alcan…" at bounding box center [392, 248] width 586 height 25
click at [327, 244] on input "Participamos y ganamos el concurso de "CAPTA LEON" el sistema de agua y alcanta…" at bounding box center [392, 248] width 586 height 25
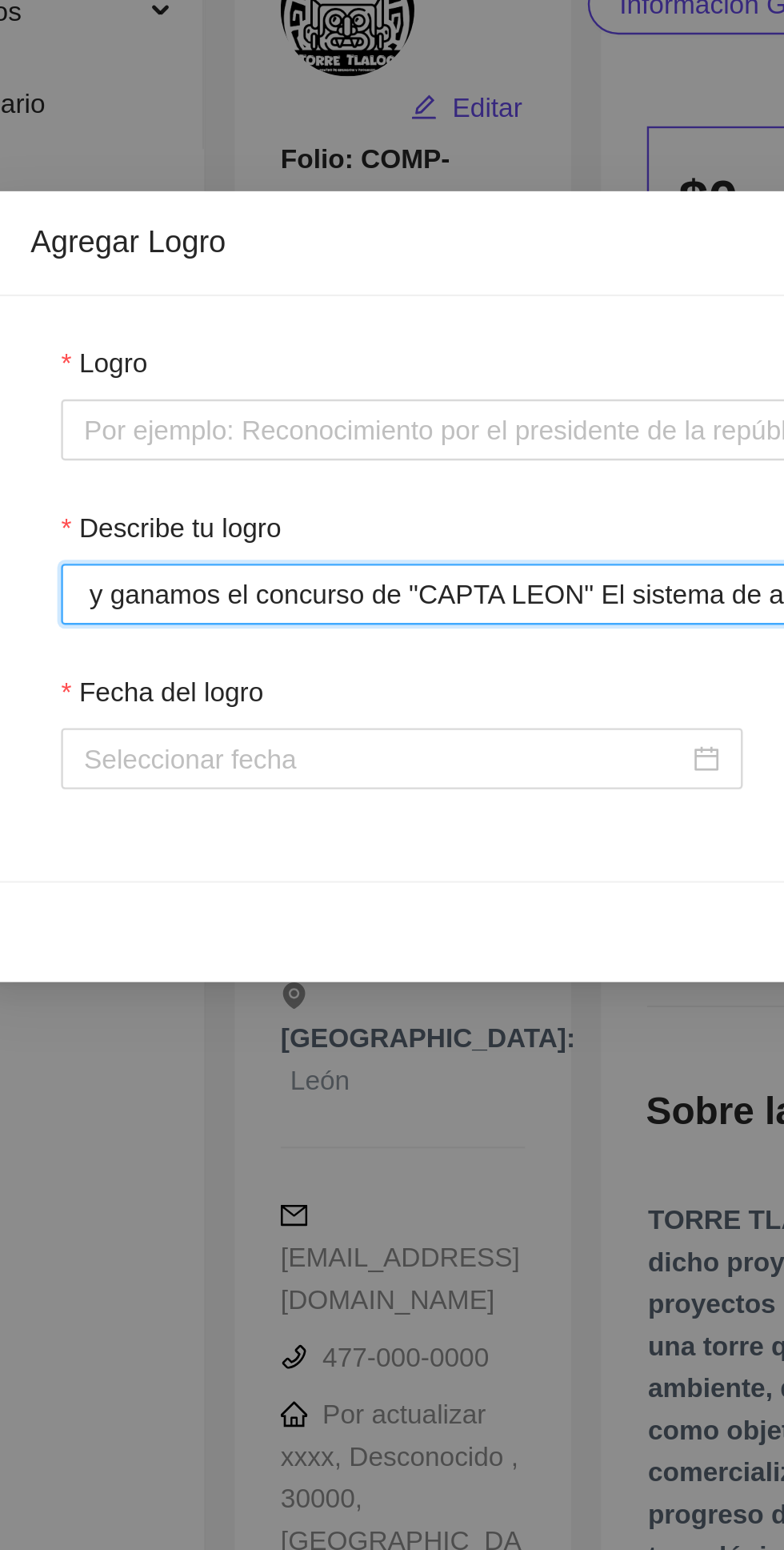
click at [291, 243] on input "Participamos y ganamos el concurso de "CAPTA LEON" El sistema de agua y alcanta…" at bounding box center [392, 248] width 586 height 25
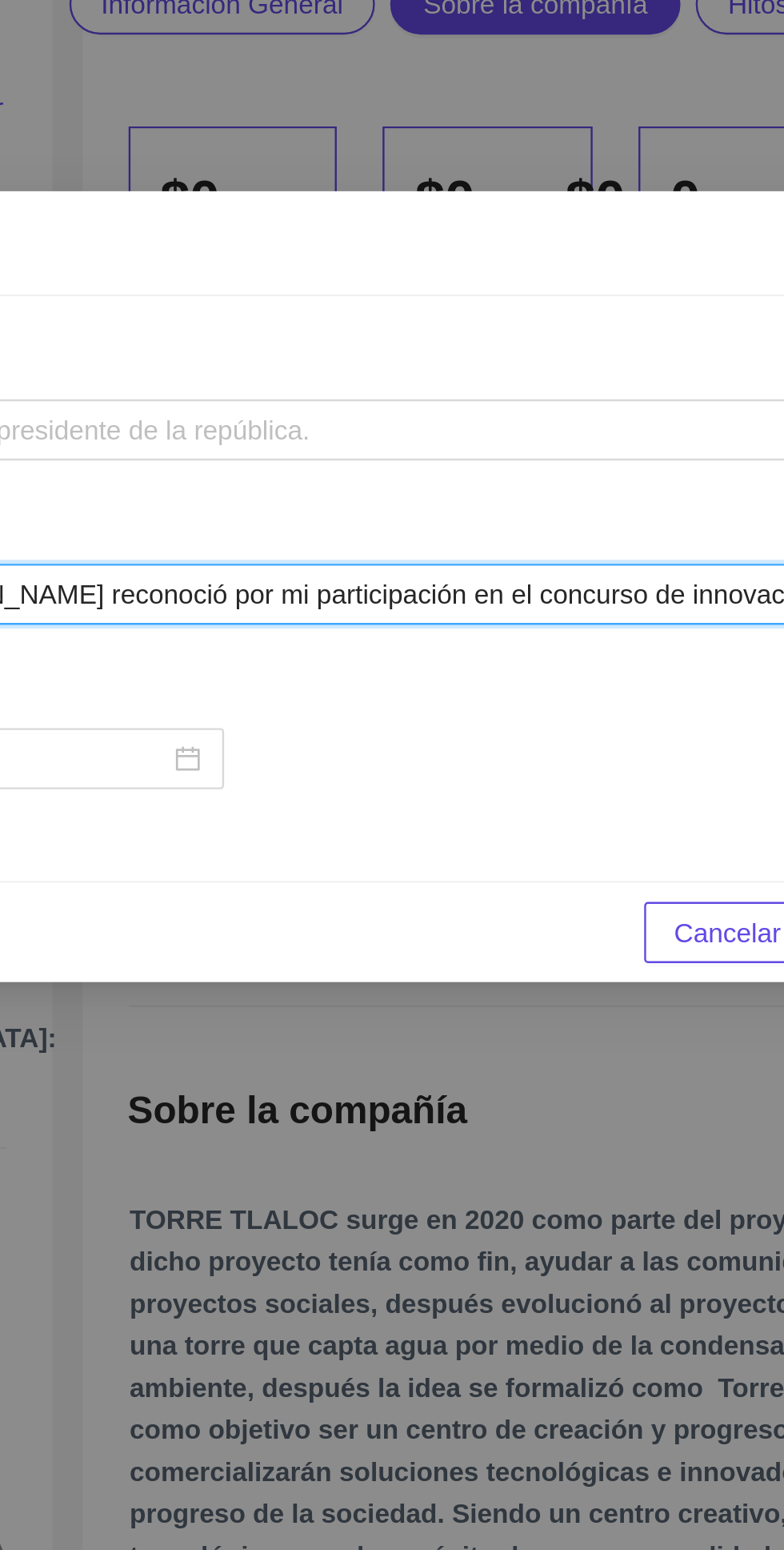
scroll to position [0, 326]
click at [564, 248] on input "Participamos y ganamos el concurso de "CAPTA LEON" El sistema de agua y alcanta…" at bounding box center [392, 248] width 586 height 25
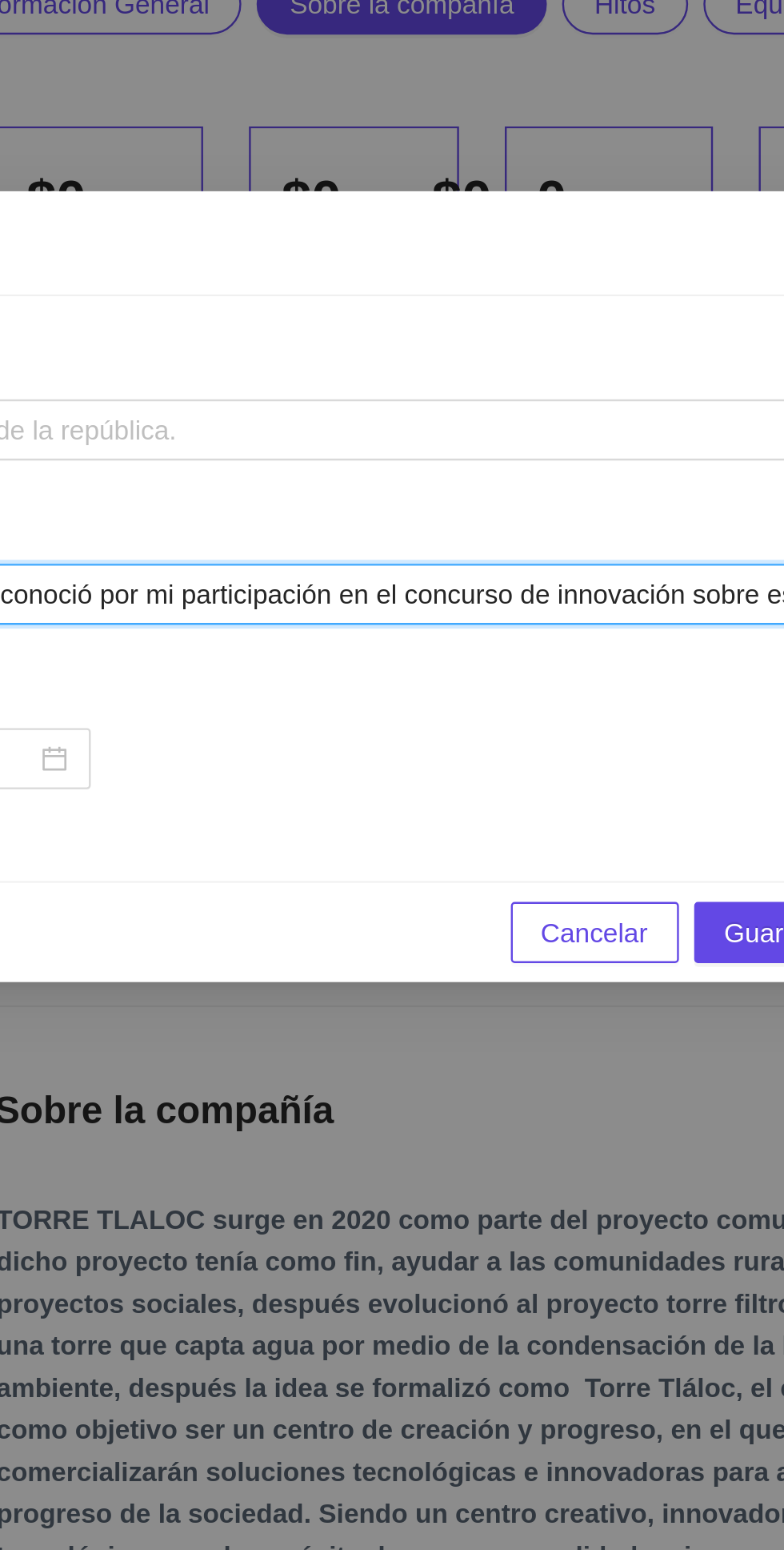
click at [372, 245] on input "Participamos y ganamos el concurso de "CAPTA LEON" El sistema de agua y alcanta…" at bounding box center [392, 248] width 586 height 25
click at [461, 250] on input "Participamos y ganamos el concurso de "CAPTA LEON" El sistema de agua y alcanta…" at bounding box center [392, 248] width 586 height 25
click at [561, 248] on input "Participamos y ganamos el concurso de "CAPTA LEON" El sistema de agua y alcanta…" at bounding box center [392, 248] width 586 height 25
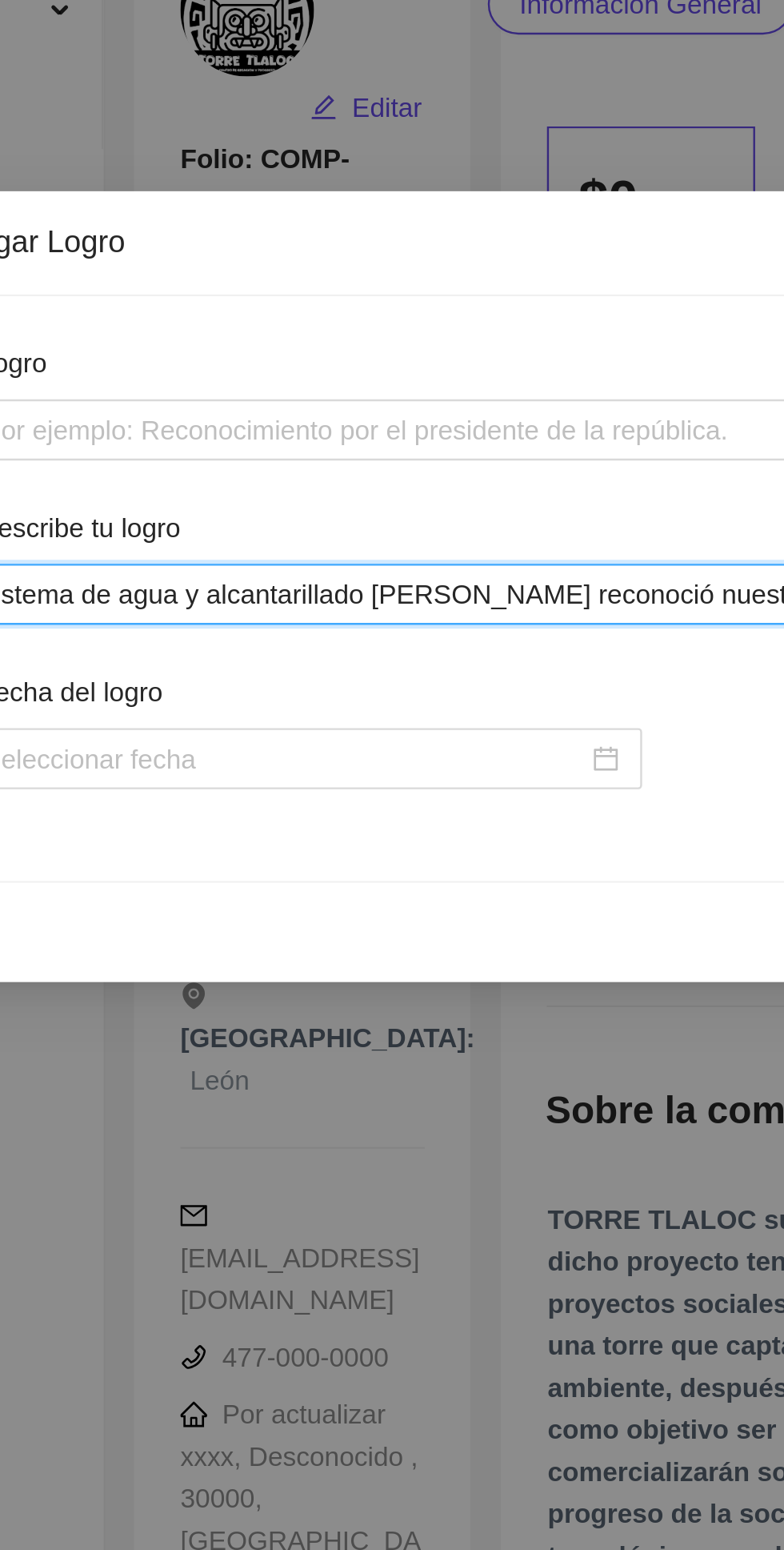
scroll to position [0, 302]
click at [299, 248] on input "Participamos y ganamos el concurso de "CAPTA LEON" El sistema de agua y alcanta…" at bounding box center [392, 248] width 586 height 25
click at [307, 243] on input "Participamos y ganamos el concurso de "CAPTA LEON" El sistema de agua y alcanta…" at bounding box center [392, 248] width 586 height 25
click at [337, 247] on input "Participamos y ganamos el concurso de "CAPTA LEON" El sistema de agua y alcanta…" at bounding box center [392, 248] width 586 height 25
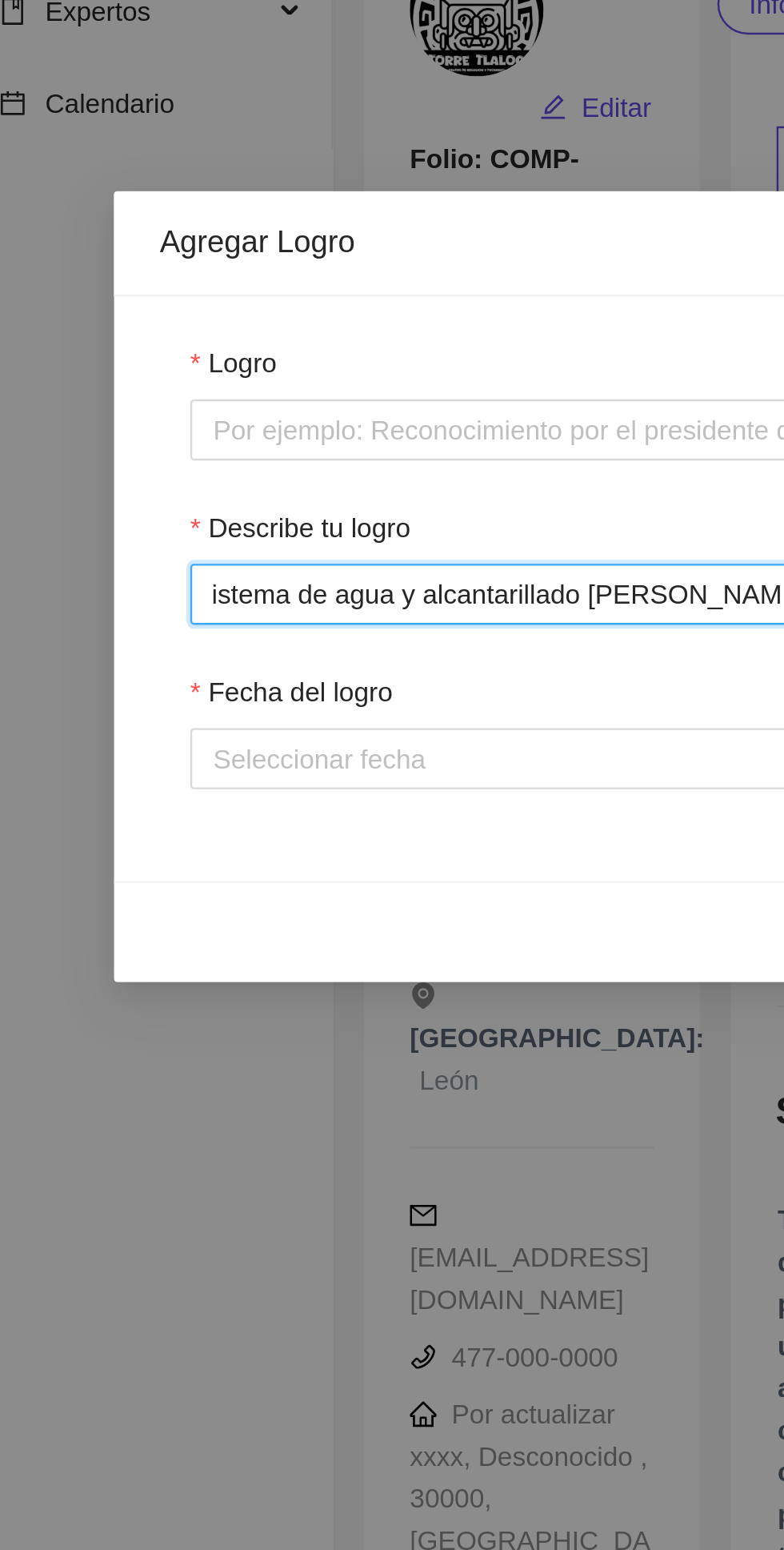
type input "Participamos y ganamos el concurso de "CAPTA LEON" El sistema de agua y alcanta…"
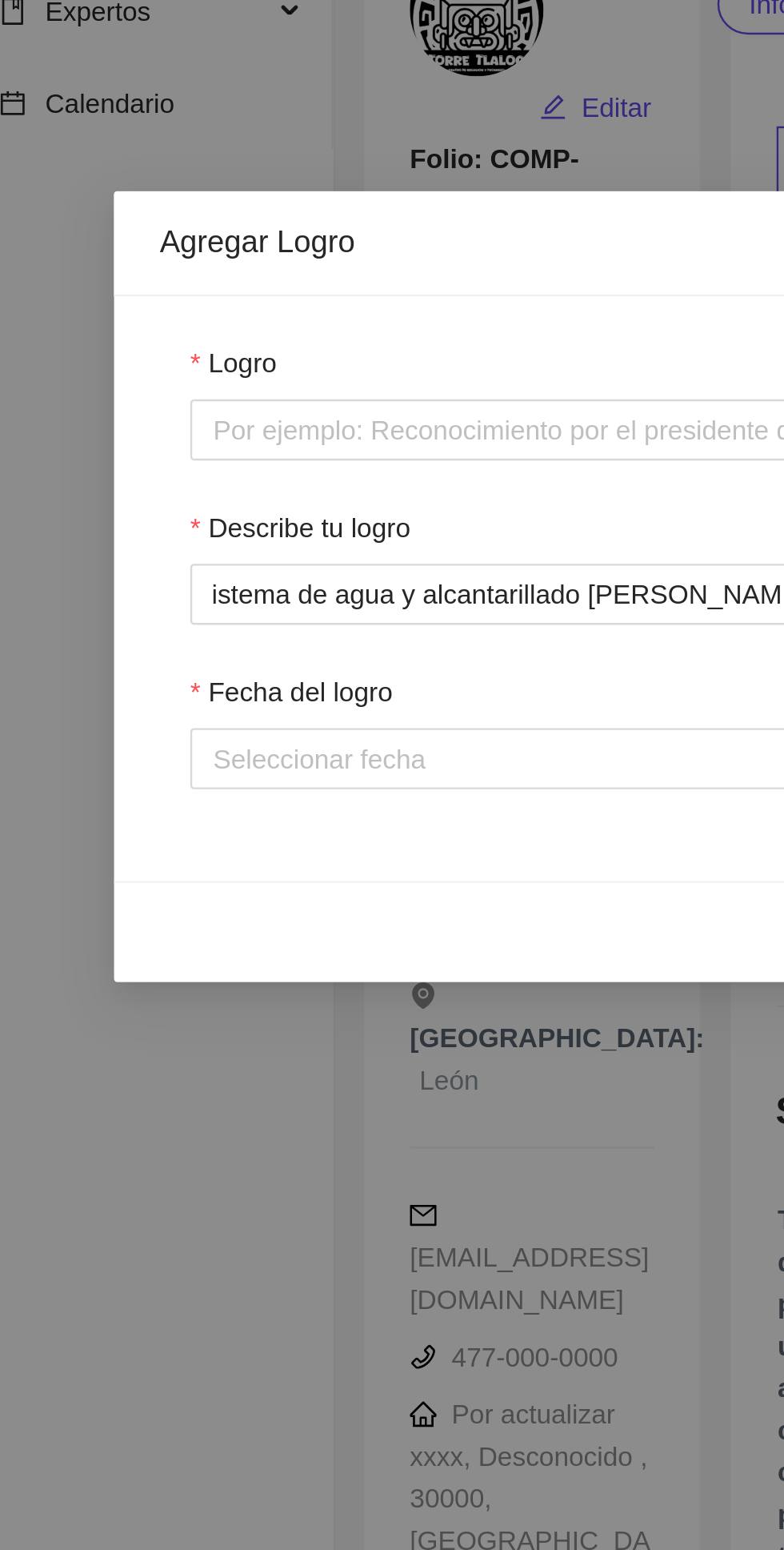
click at [250, 313] on input "Fecha del logro" at bounding box center [235, 318] width 252 height 18
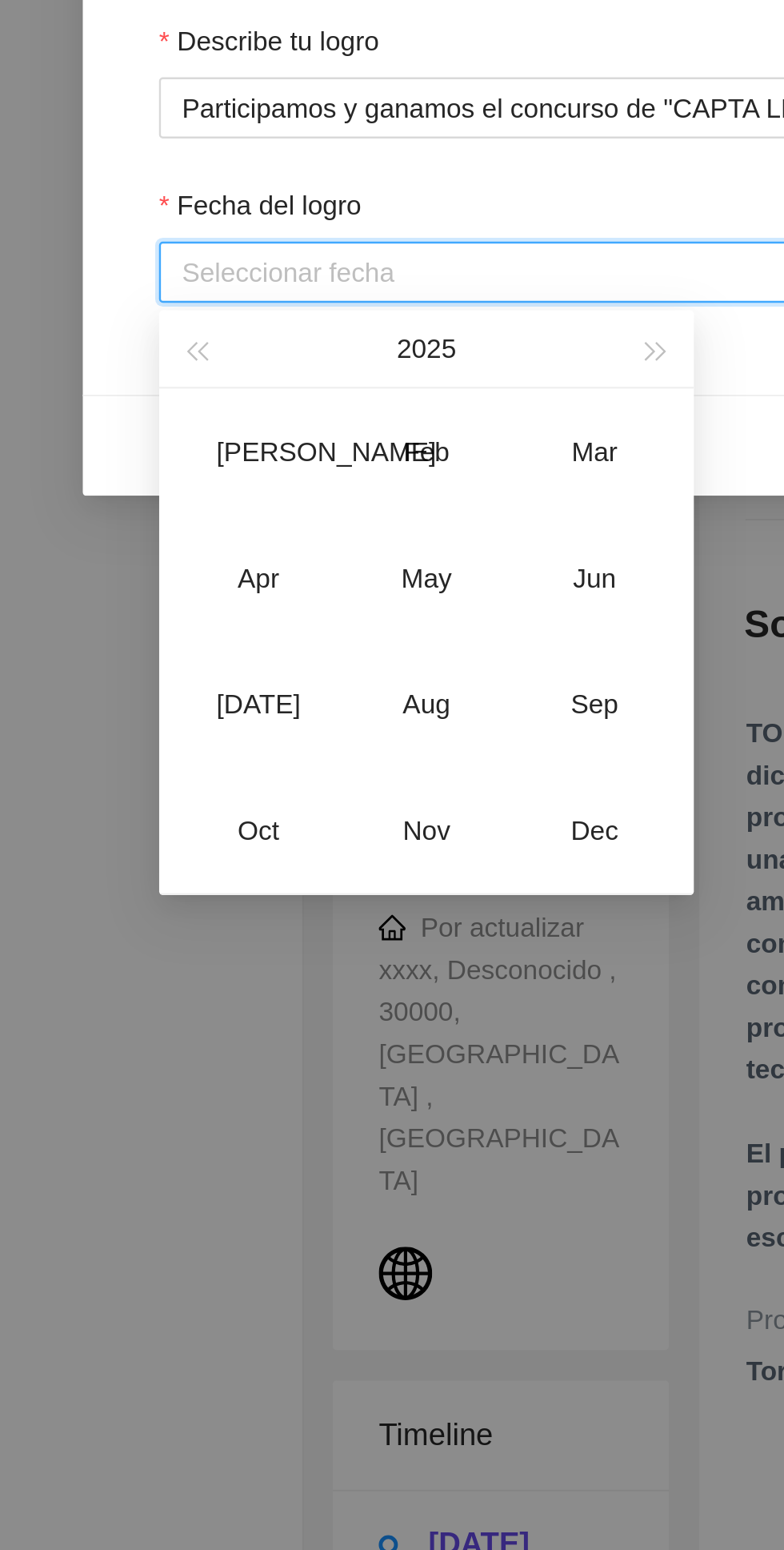
scroll to position [144, 0]
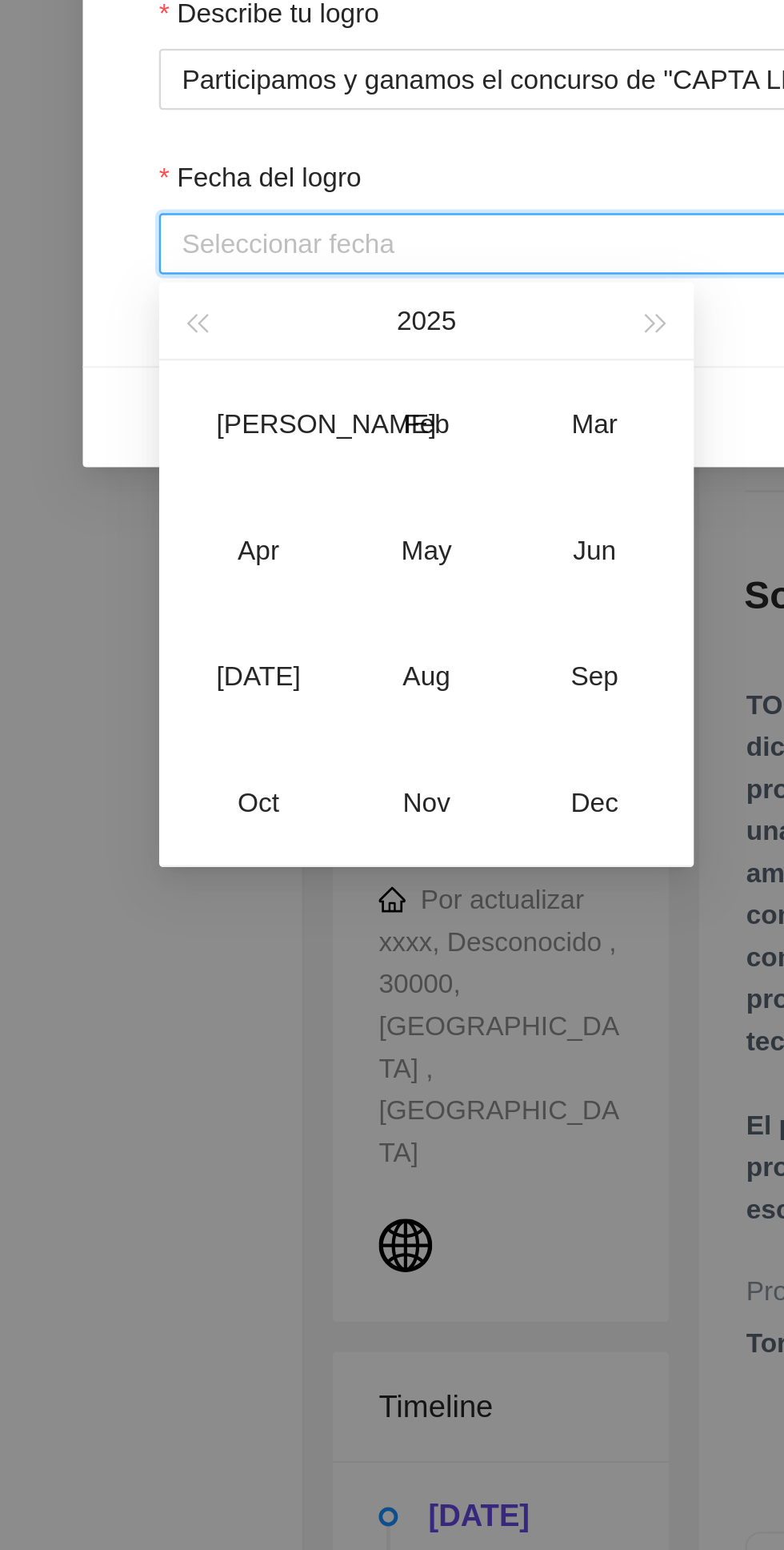
click at [118, 350] on span "button" at bounding box center [114, 351] width 8 height 8
click at [215, 545] on div "Nov" at bounding box center [211, 551] width 48 height 19
type input "November 2024"
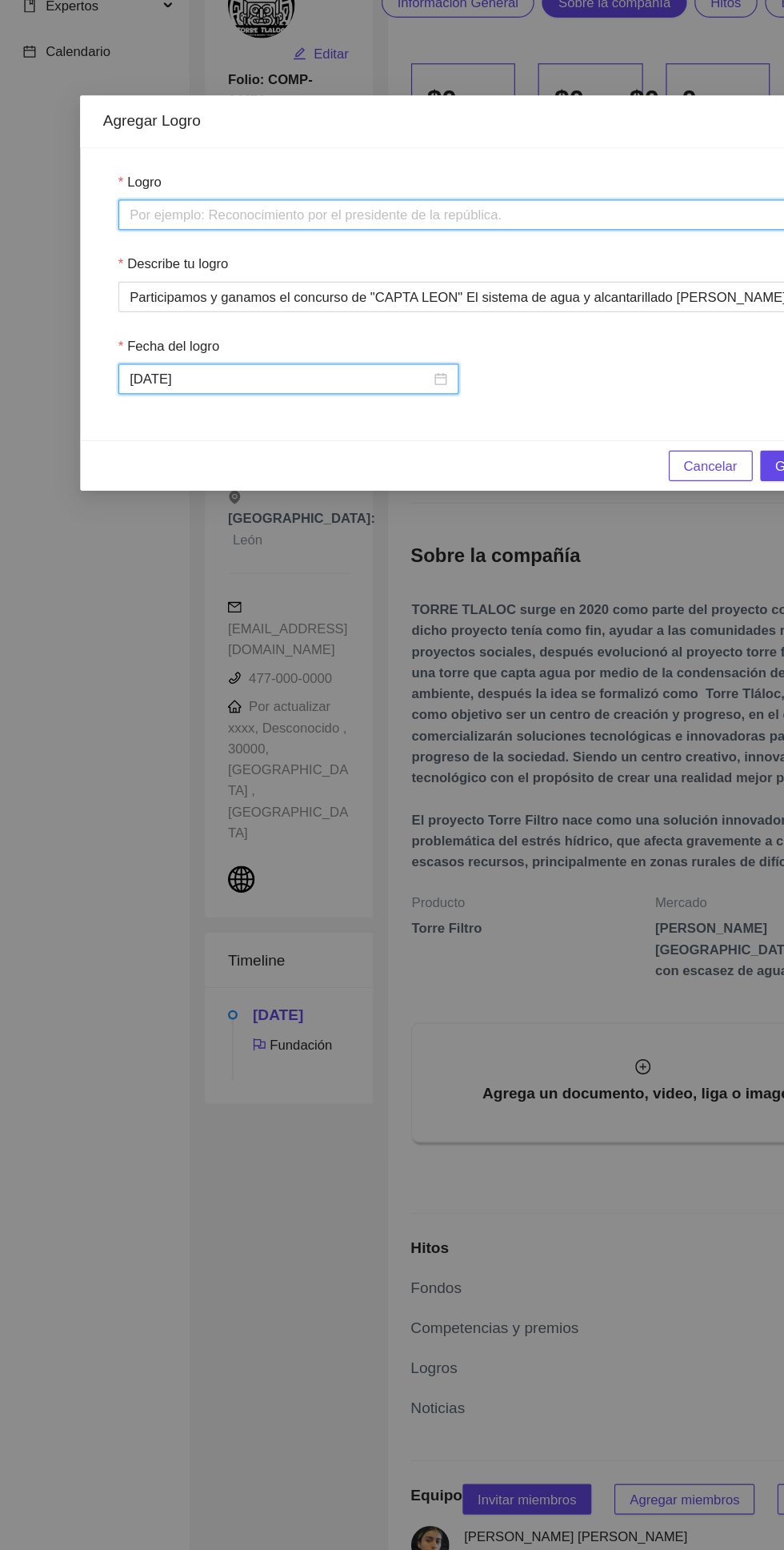
click at [480, 177] on input "Logro" at bounding box center [392, 180] width 586 height 25
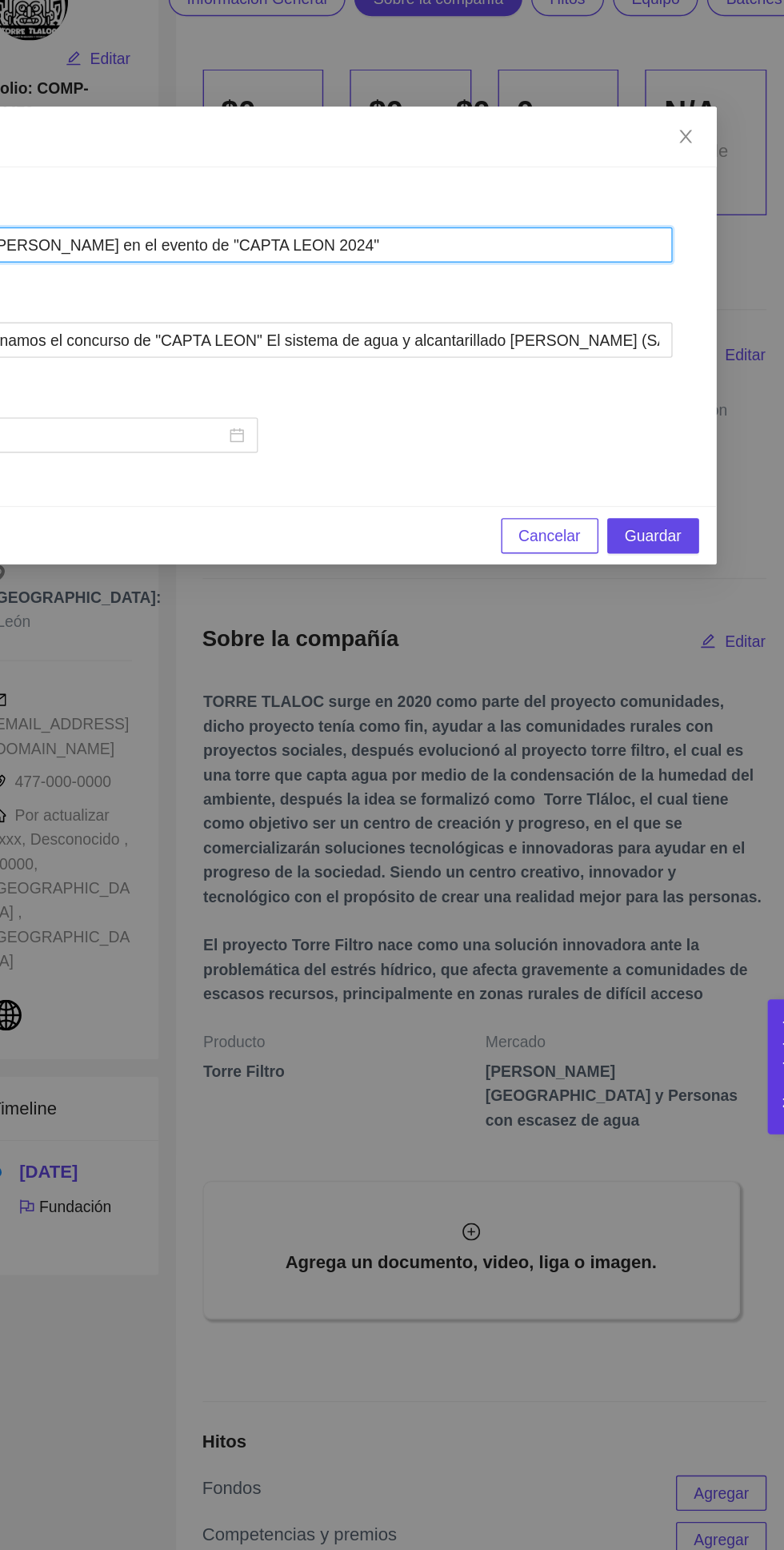
type input "Reconocimiento de SAPAL en el evento de "CAPTA LEON 2024""
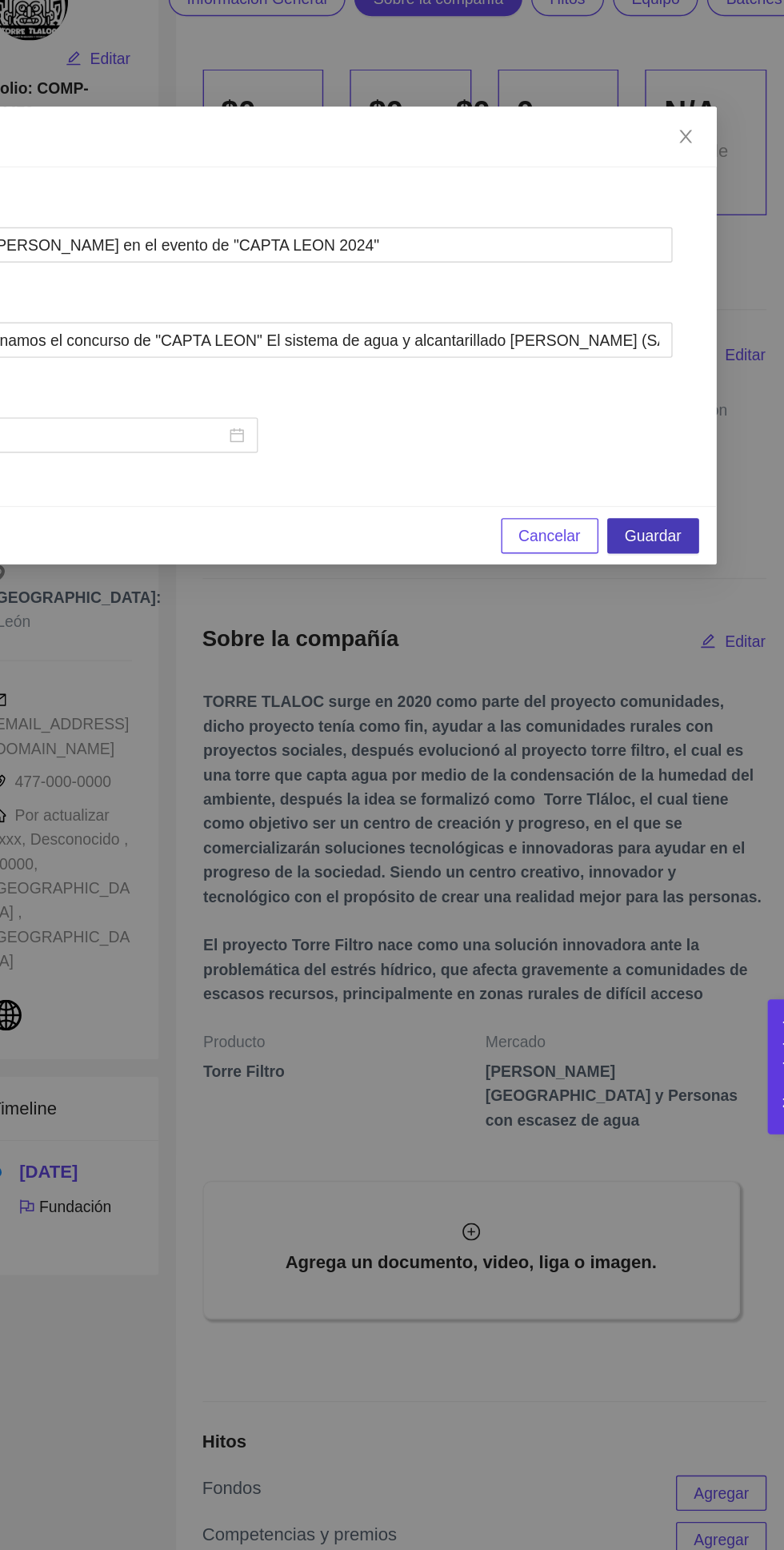
click at [672, 390] on span "Guardar" at bounding box center [671, 390] width 41 height 18
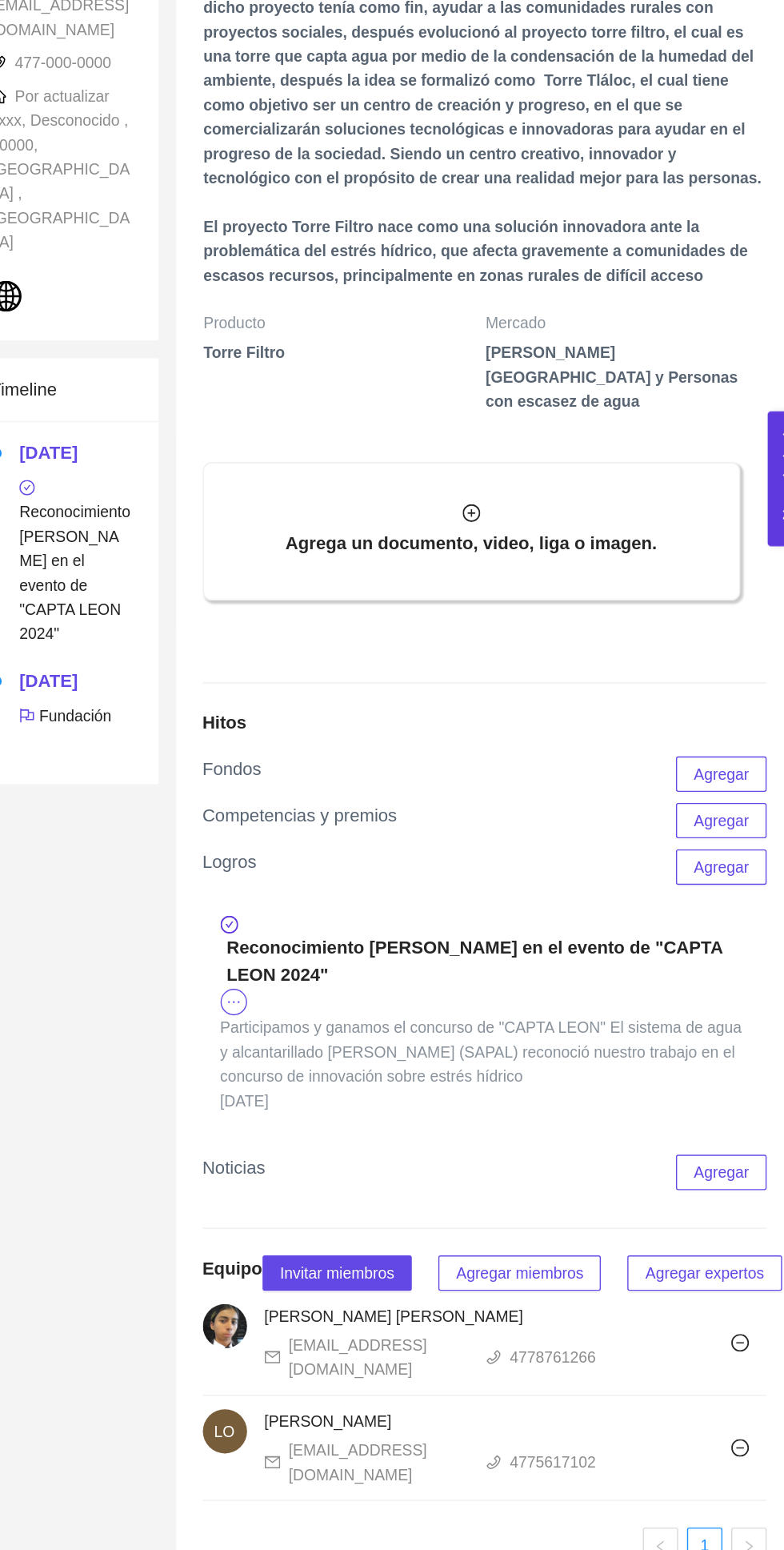
scroll to position [246, 0]
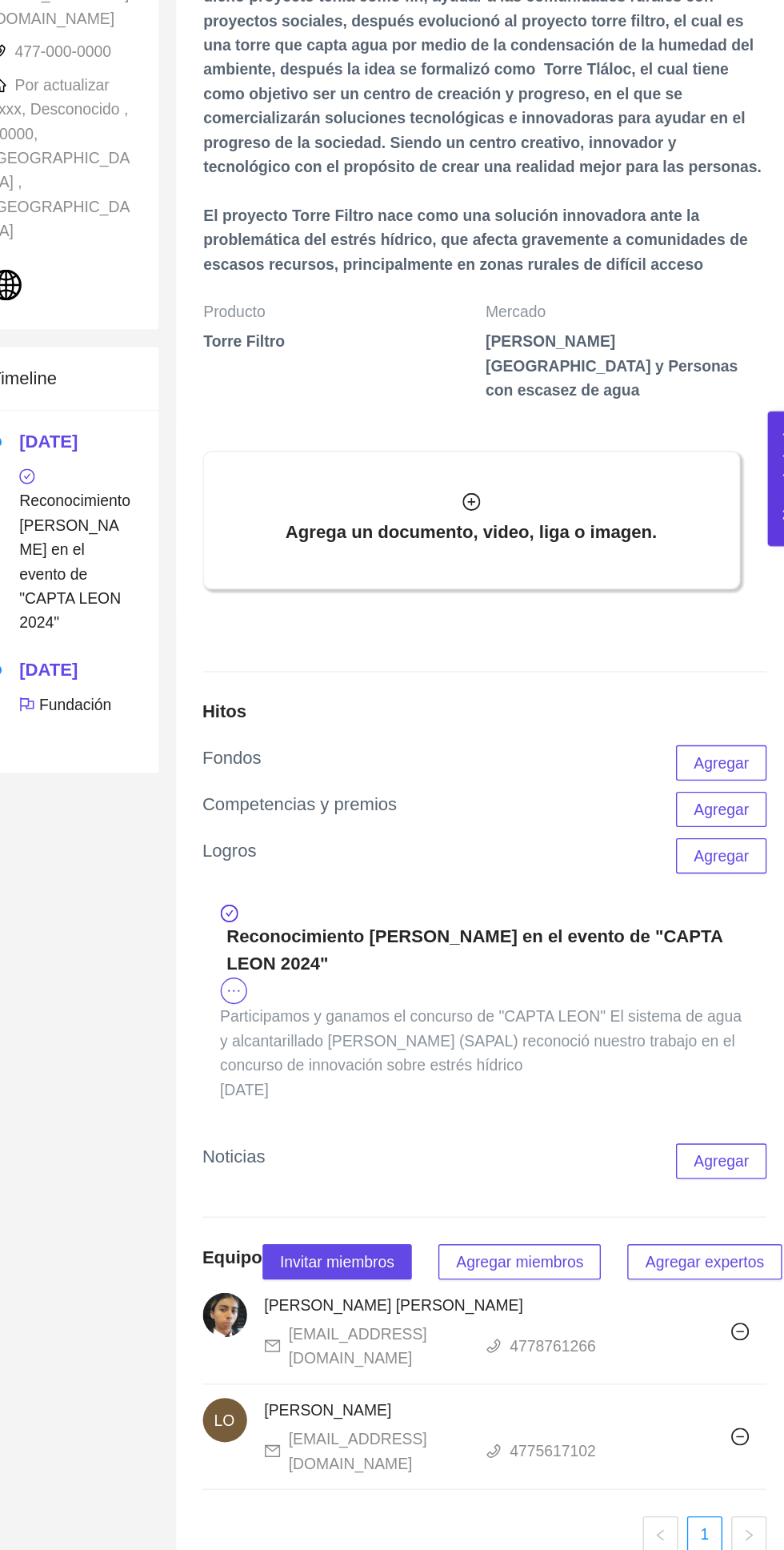
click at [596, 1182] on span "Participamos y ganamos el concurso de "CAPTA LEON" El sistema de agua y alcanta…" at bounding box center [546, 1182] width 378 height 48
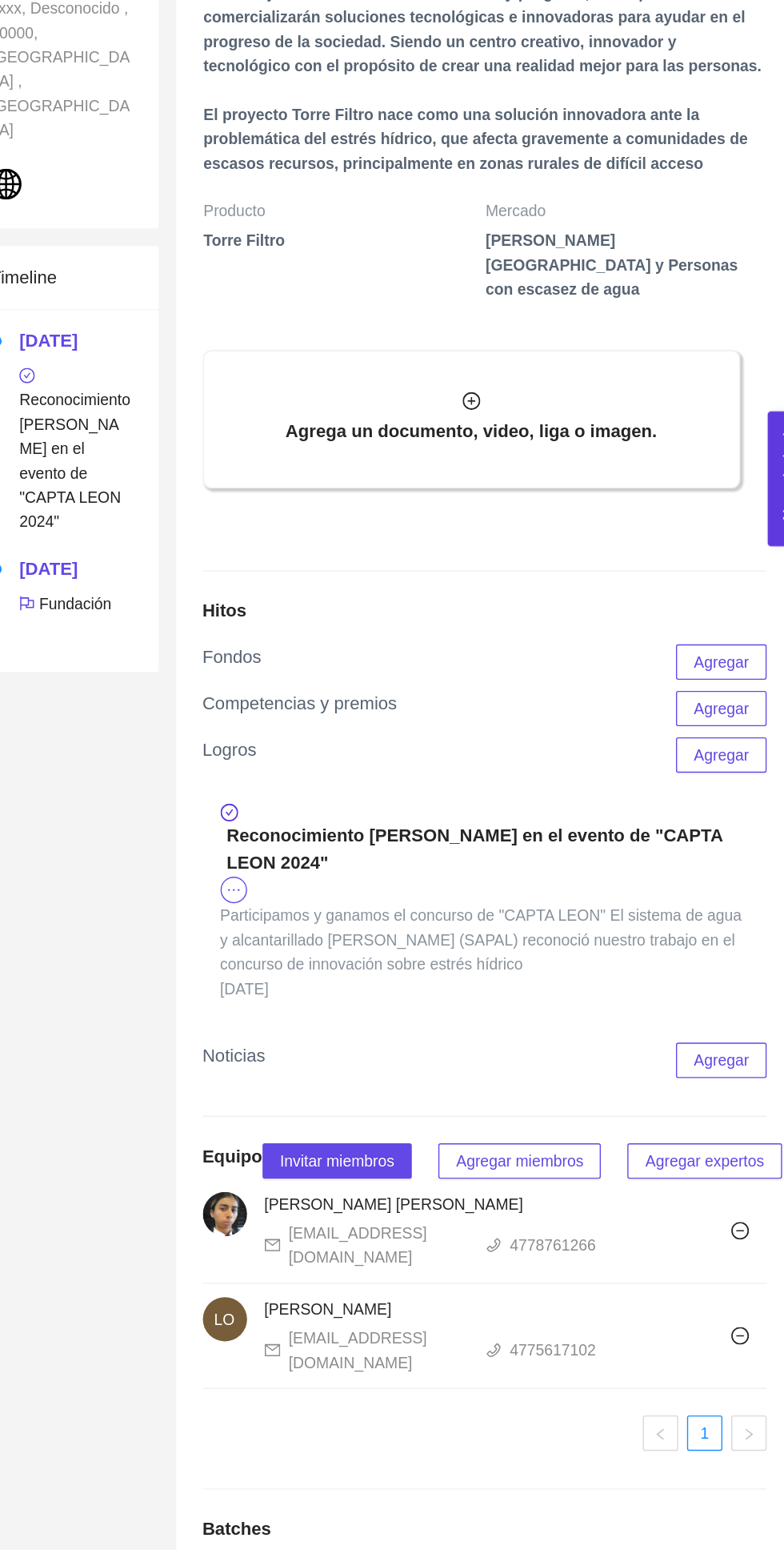
scroll to position [325, 0]
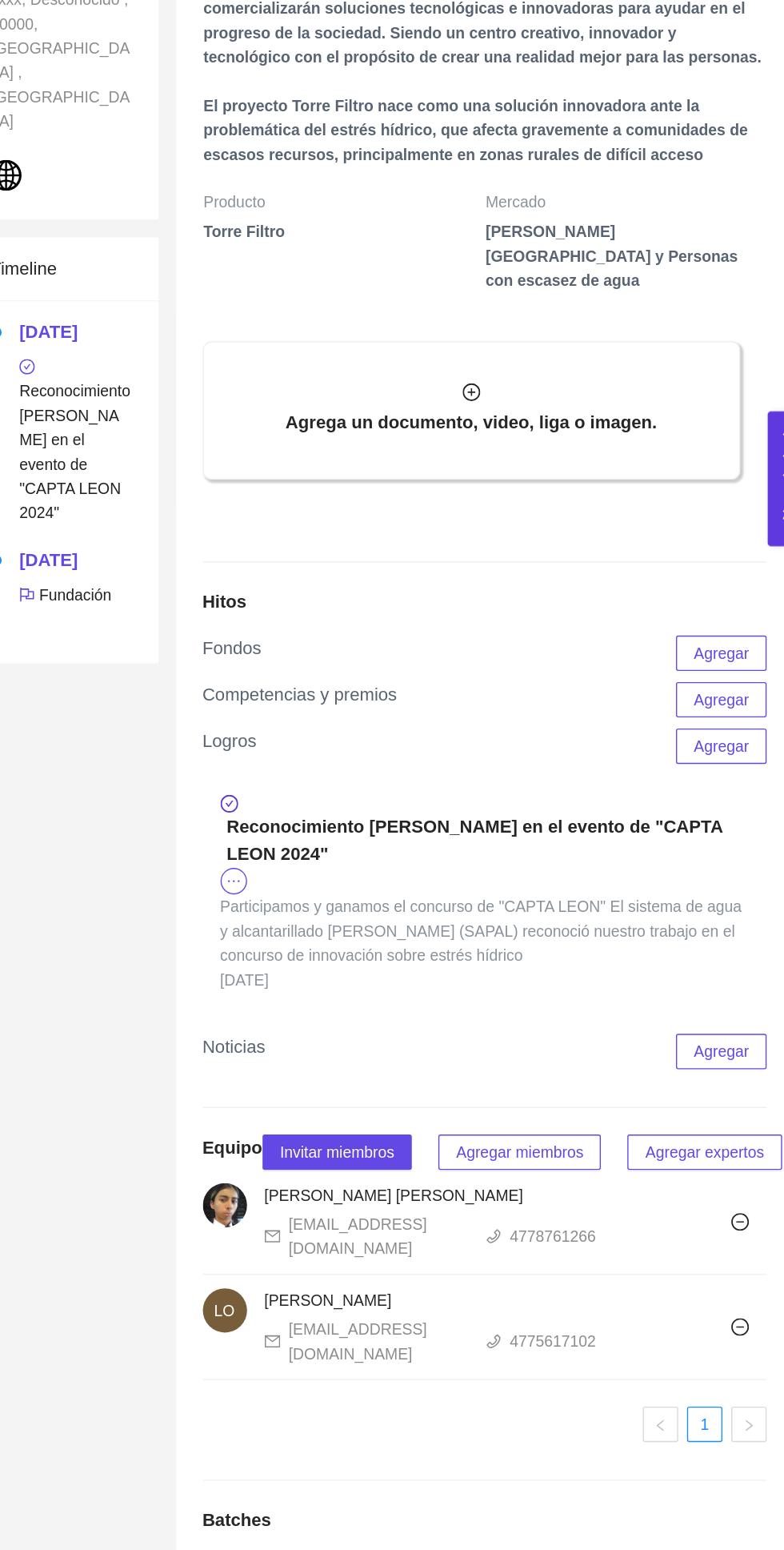
click at [731, 1198] on span "Agregar" at bounding box center [720, 1189] width 40 height 18
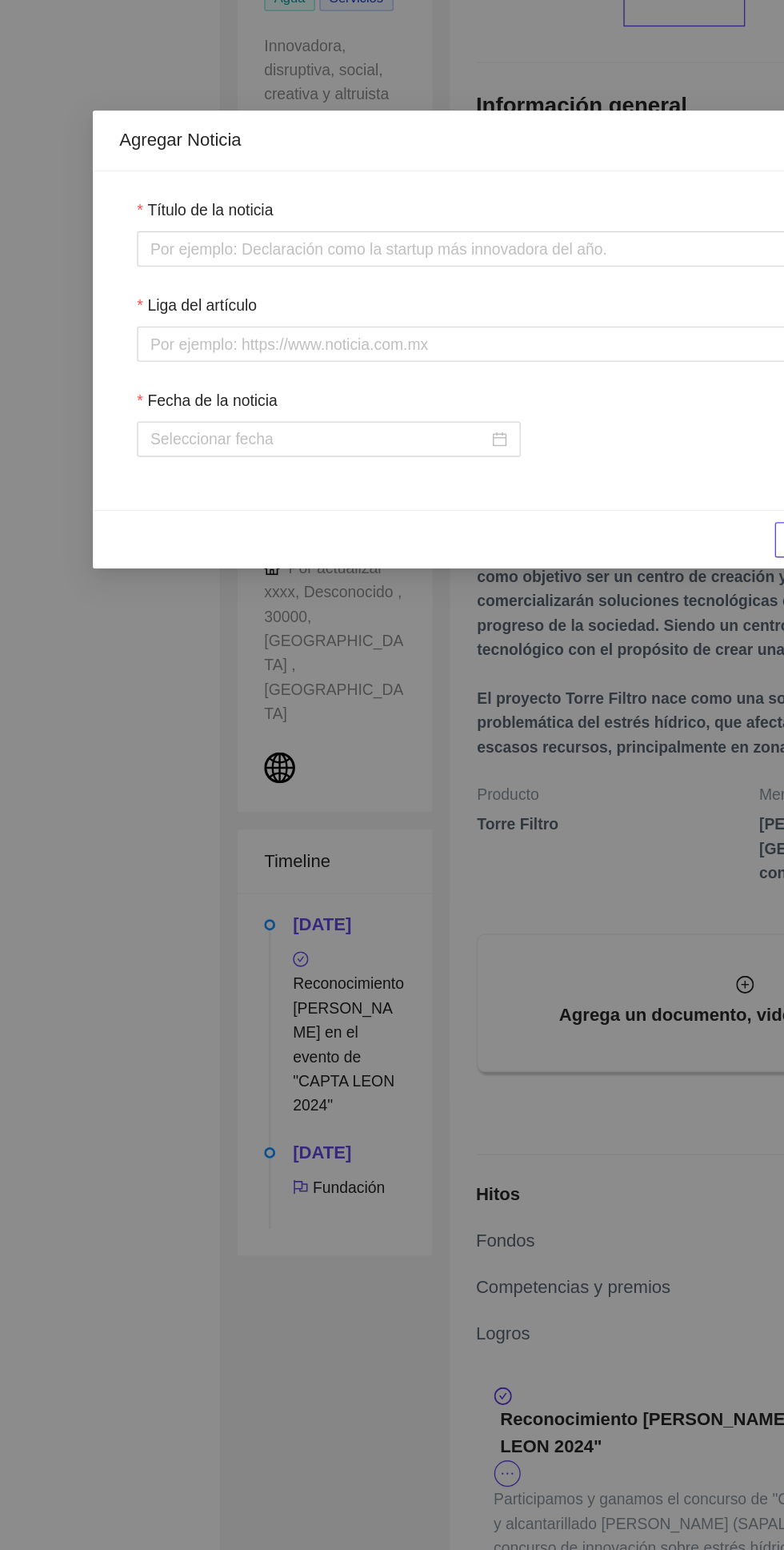
click at [307, 931] on div "Agregar Noticia Título de la noticia Liga del artículo Fecha de la noticia Canc…" at bounding box center [392, 775] width 784 height 1550
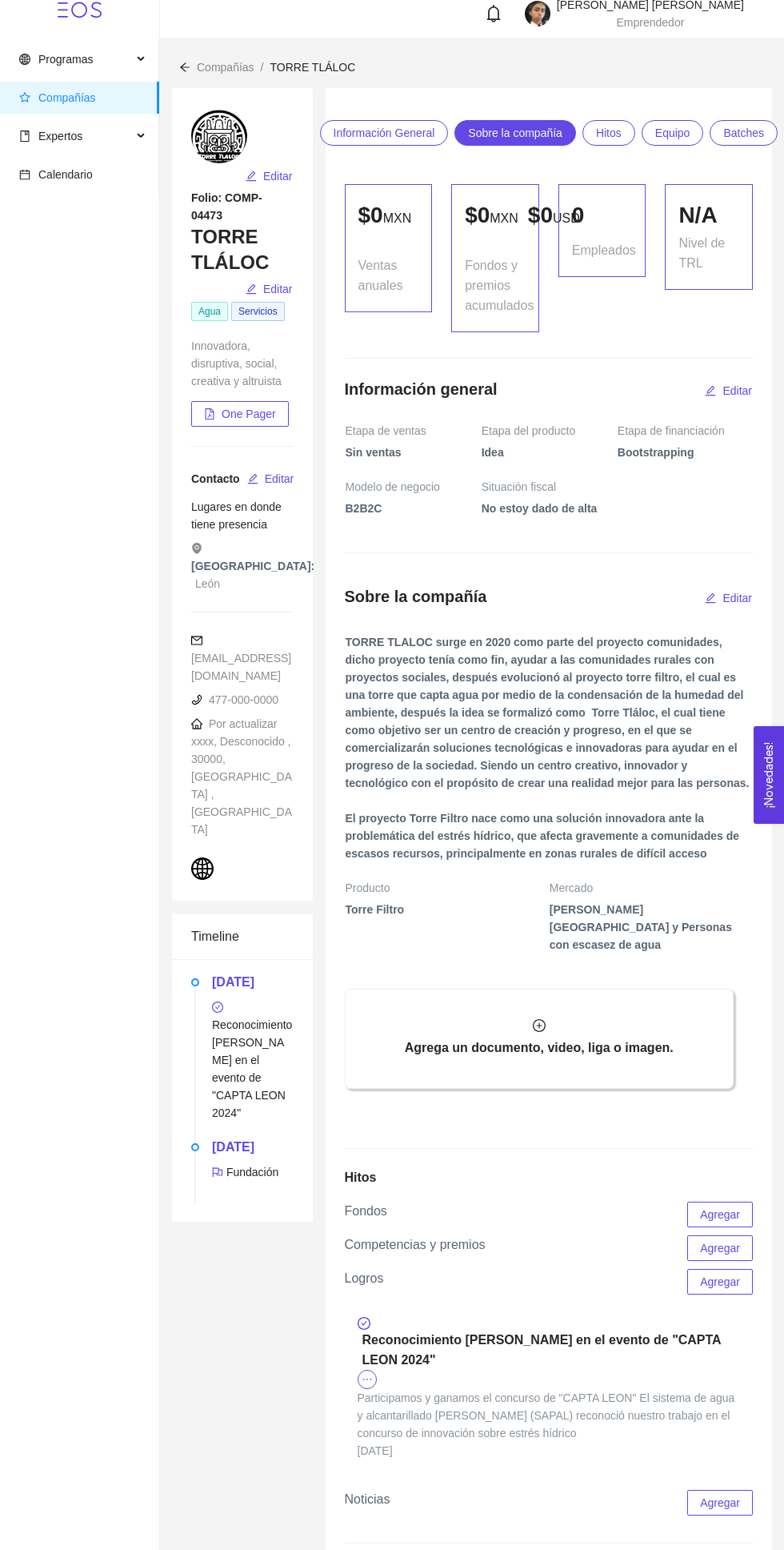
scroll to position [0, 0]
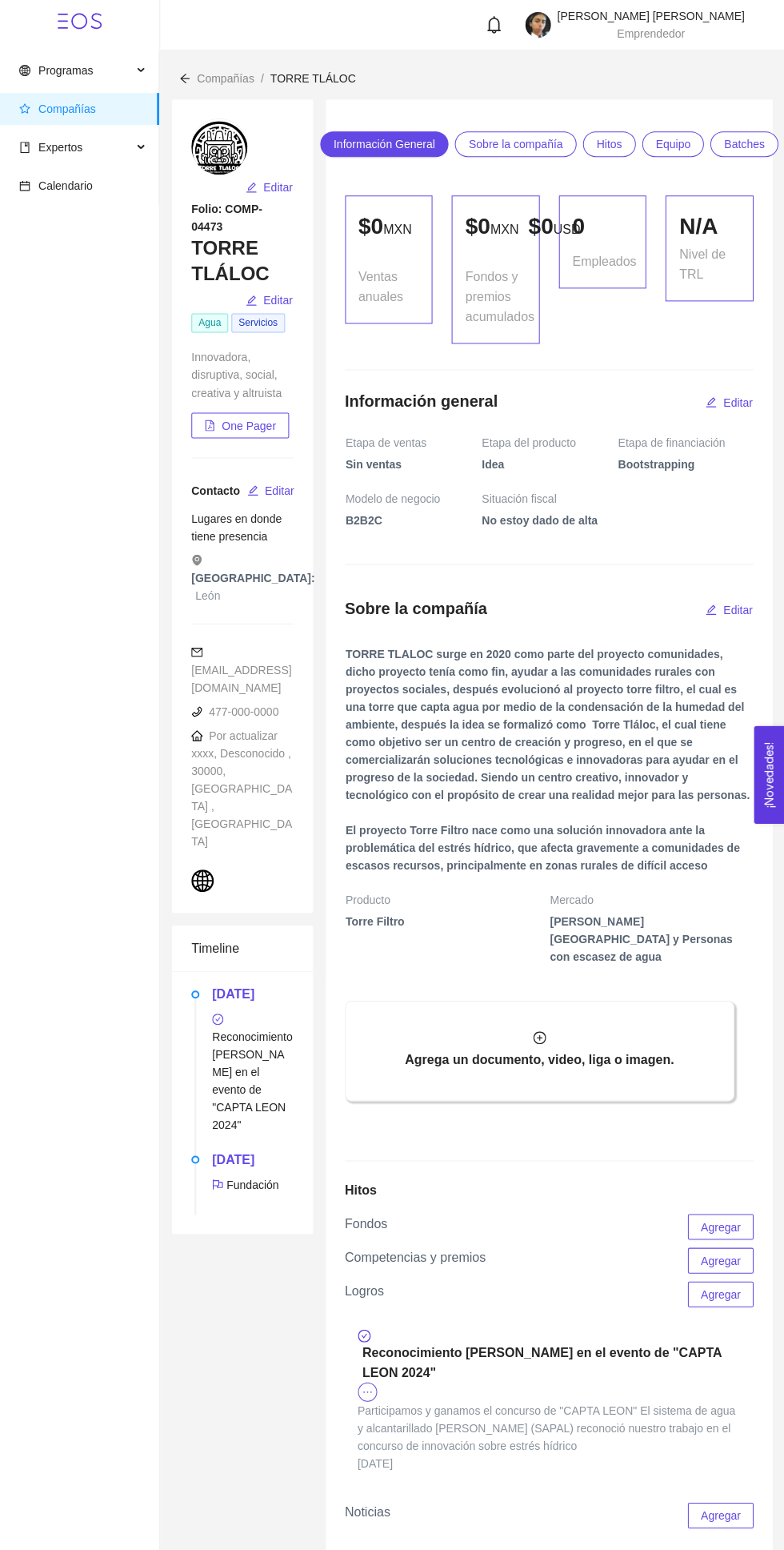
click at [624, 139] on link "Hitos" at bounding box center [609, 145] width 53 height 25
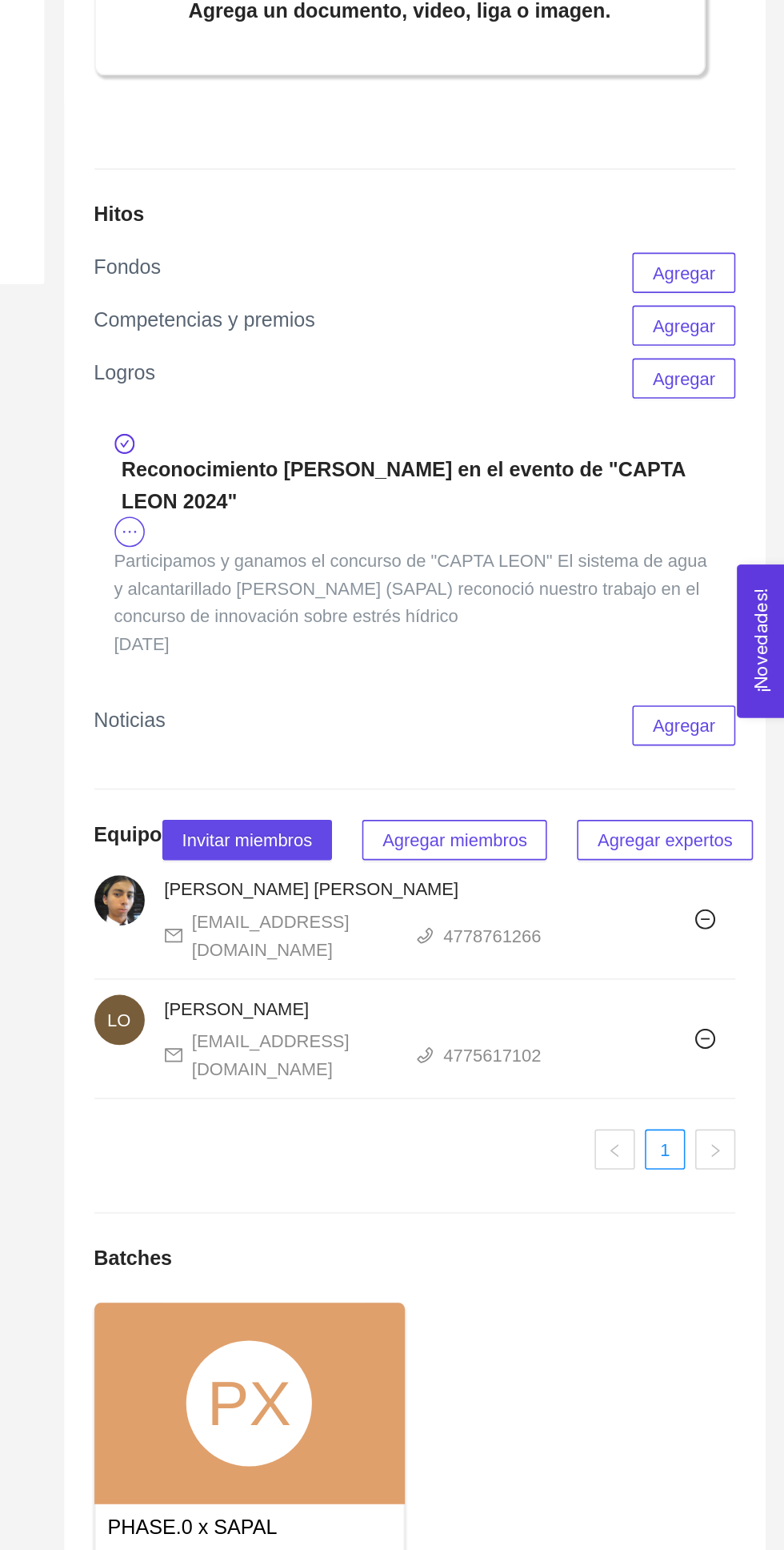
scroll to position [686, 0]
click at [733, 838] on span "Agregar" at bounding box center [720, 828] width 40 height 18
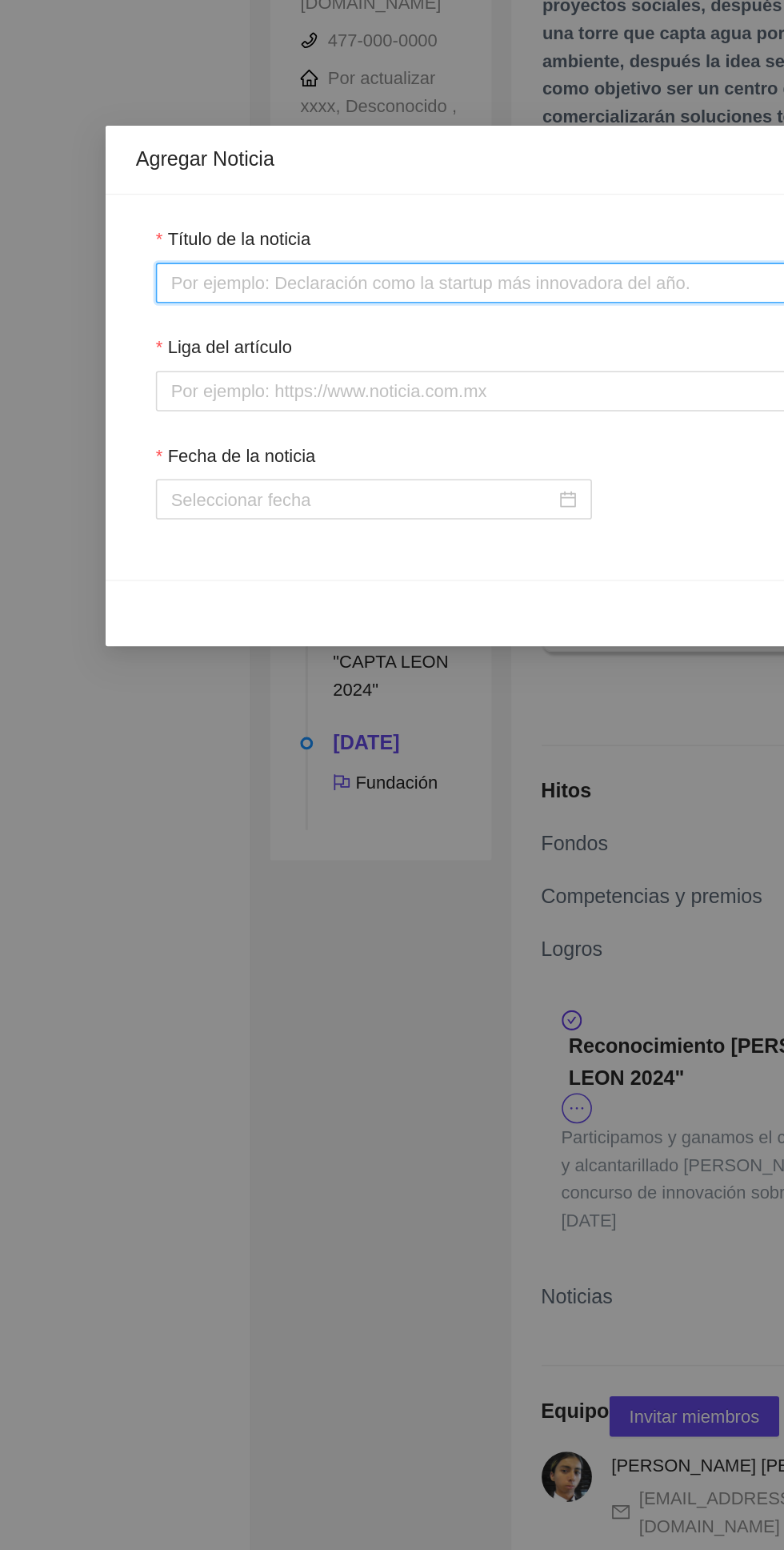
click at [435, 176] on input "Título de la noticia" at bounding box center [392, 180] width 586 height 25
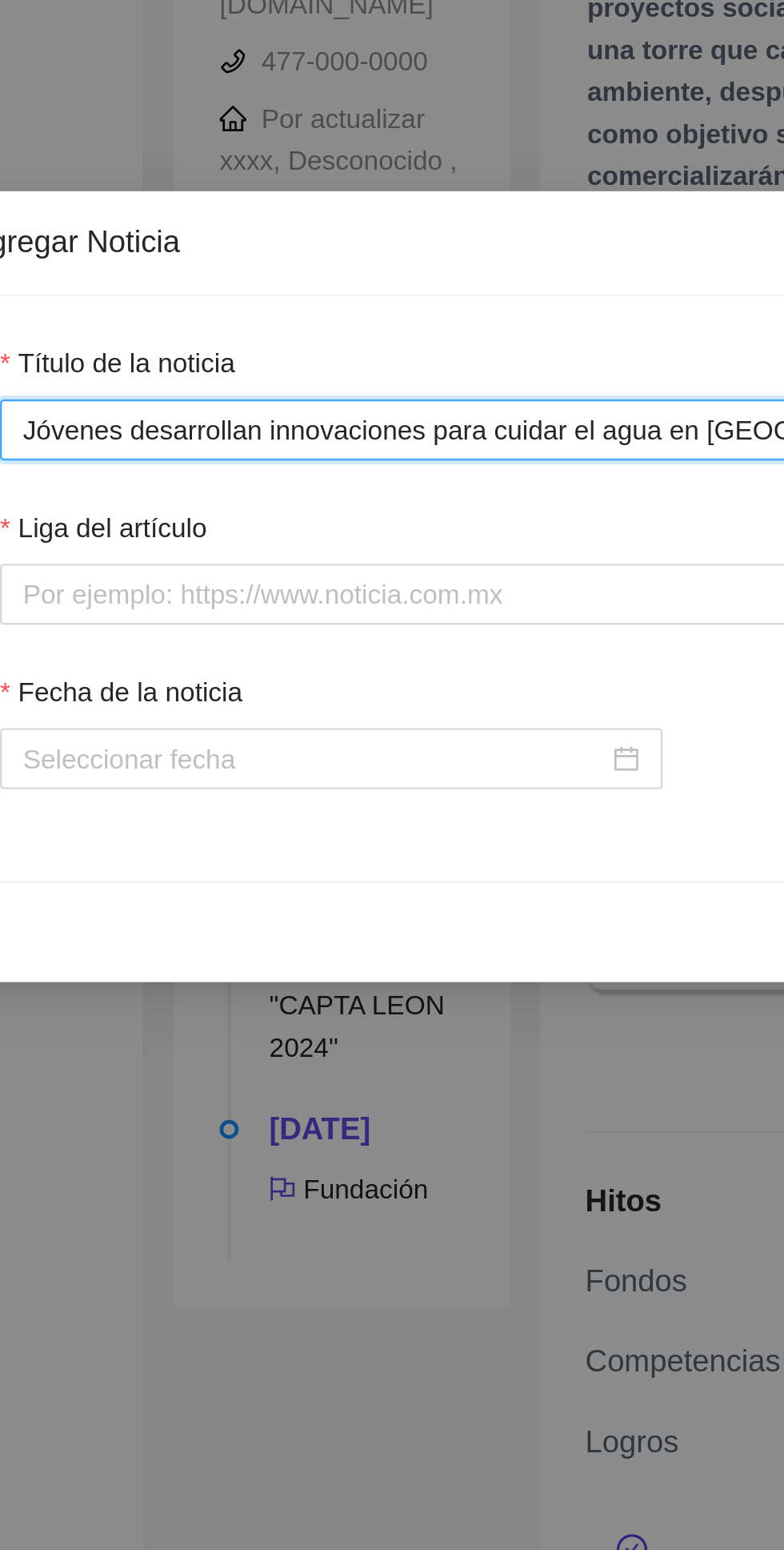
type input "Jóvenes desarrollan innovaciones para cuidar el agua en León"
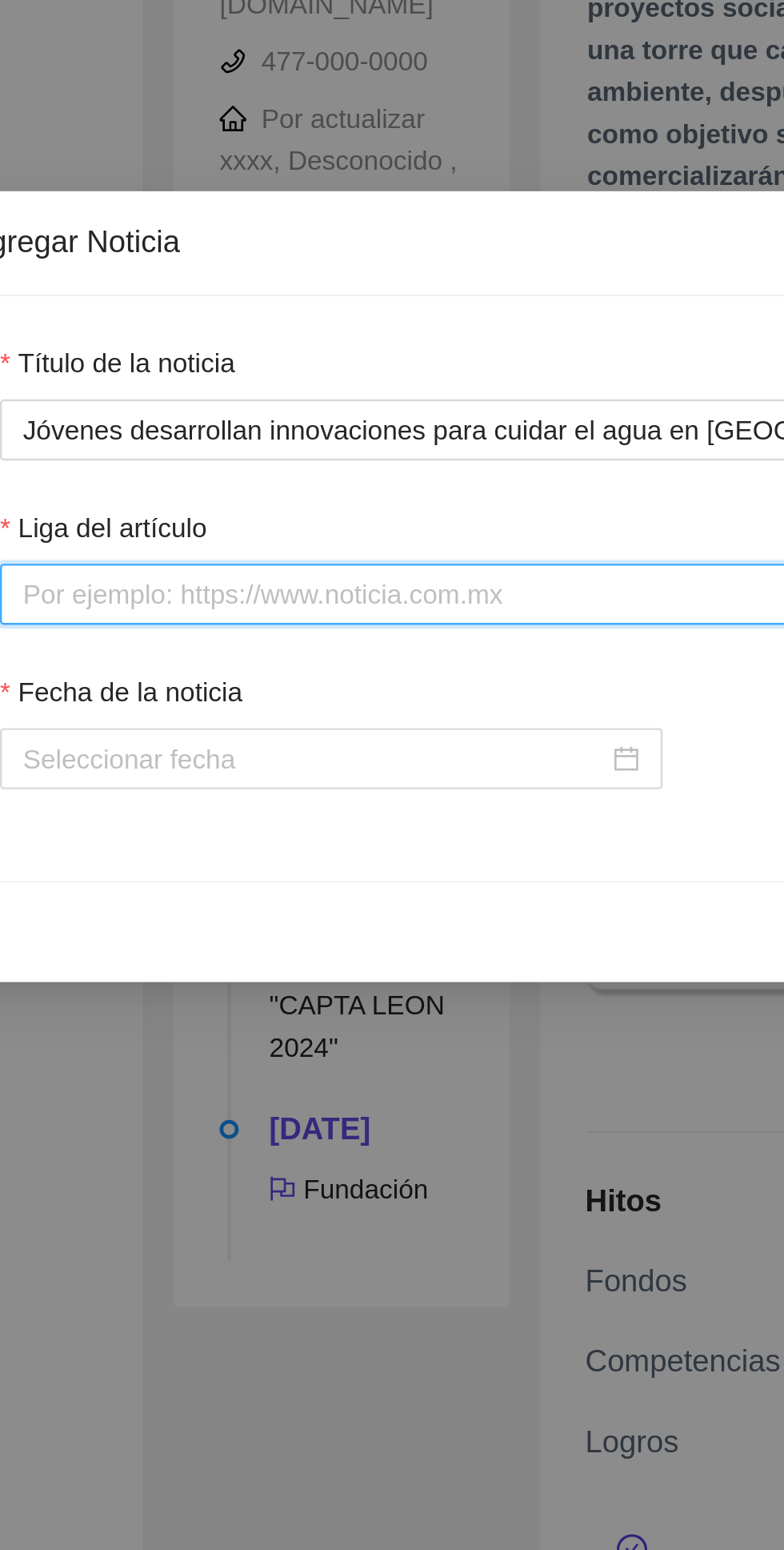
click at [346, 245] on input "Liga del artículo" at bounding box center [392, 248] width 586 height 25
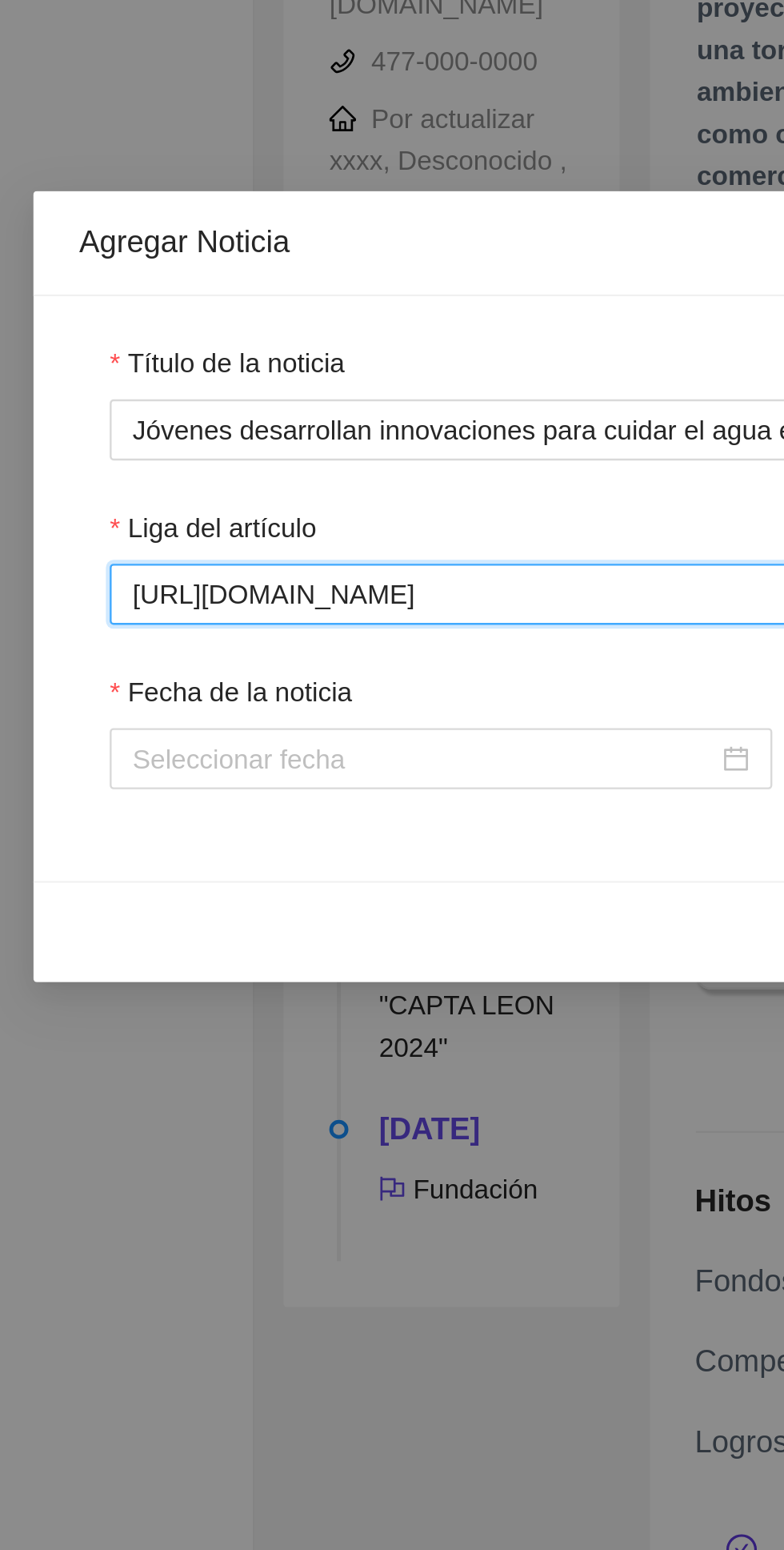
type input "https://tv4noticias.com/guanajuato/jovenes-desarrollan-innovaciones-para-cuidar…"
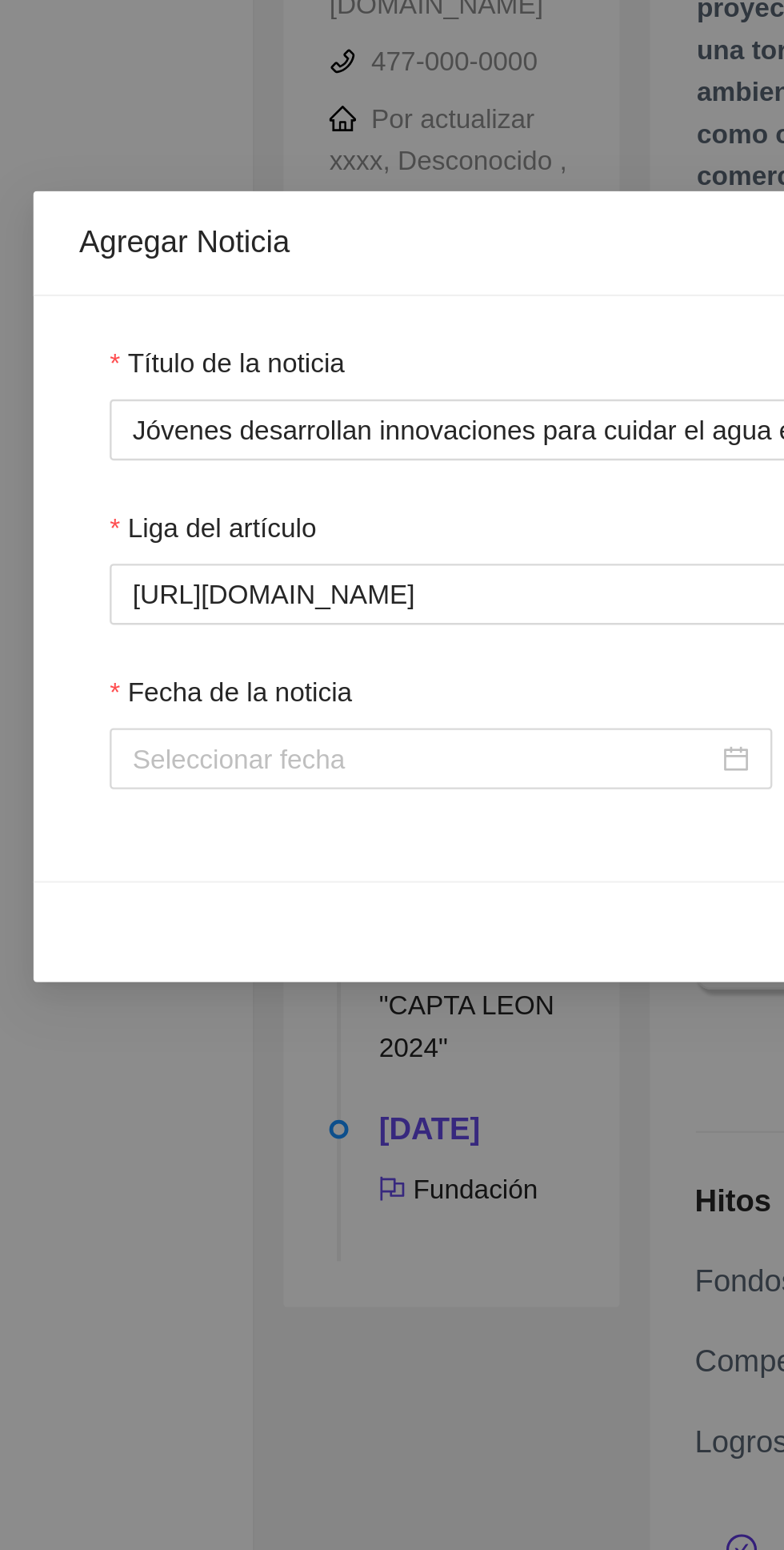
click at [270, 322] on input "Fecha de la noticia" at bounding box center [231, 318] width 244 height 18
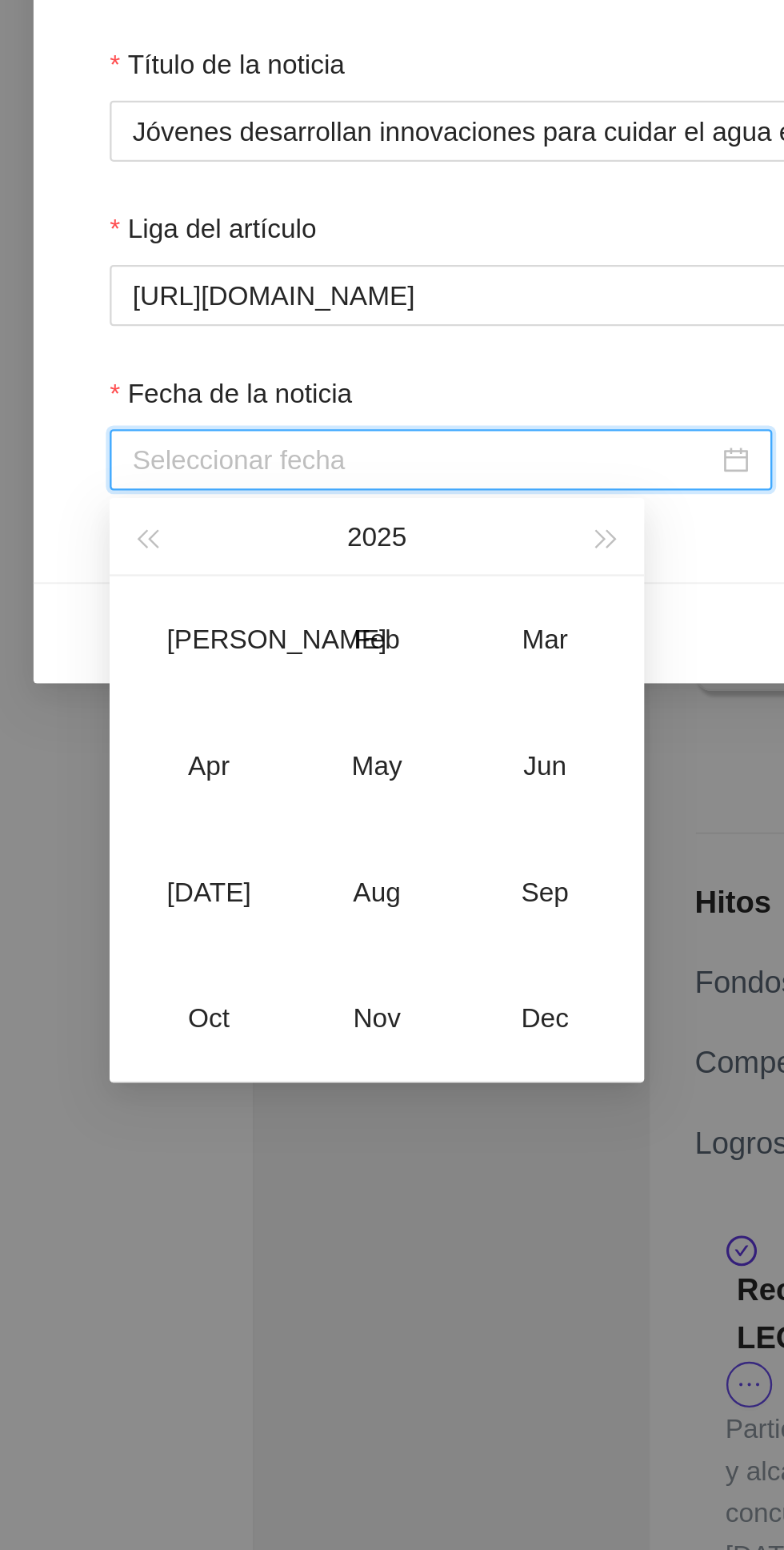
click at [118, 350] on span "button" at bounding box center [114, 351] width 8 height 8
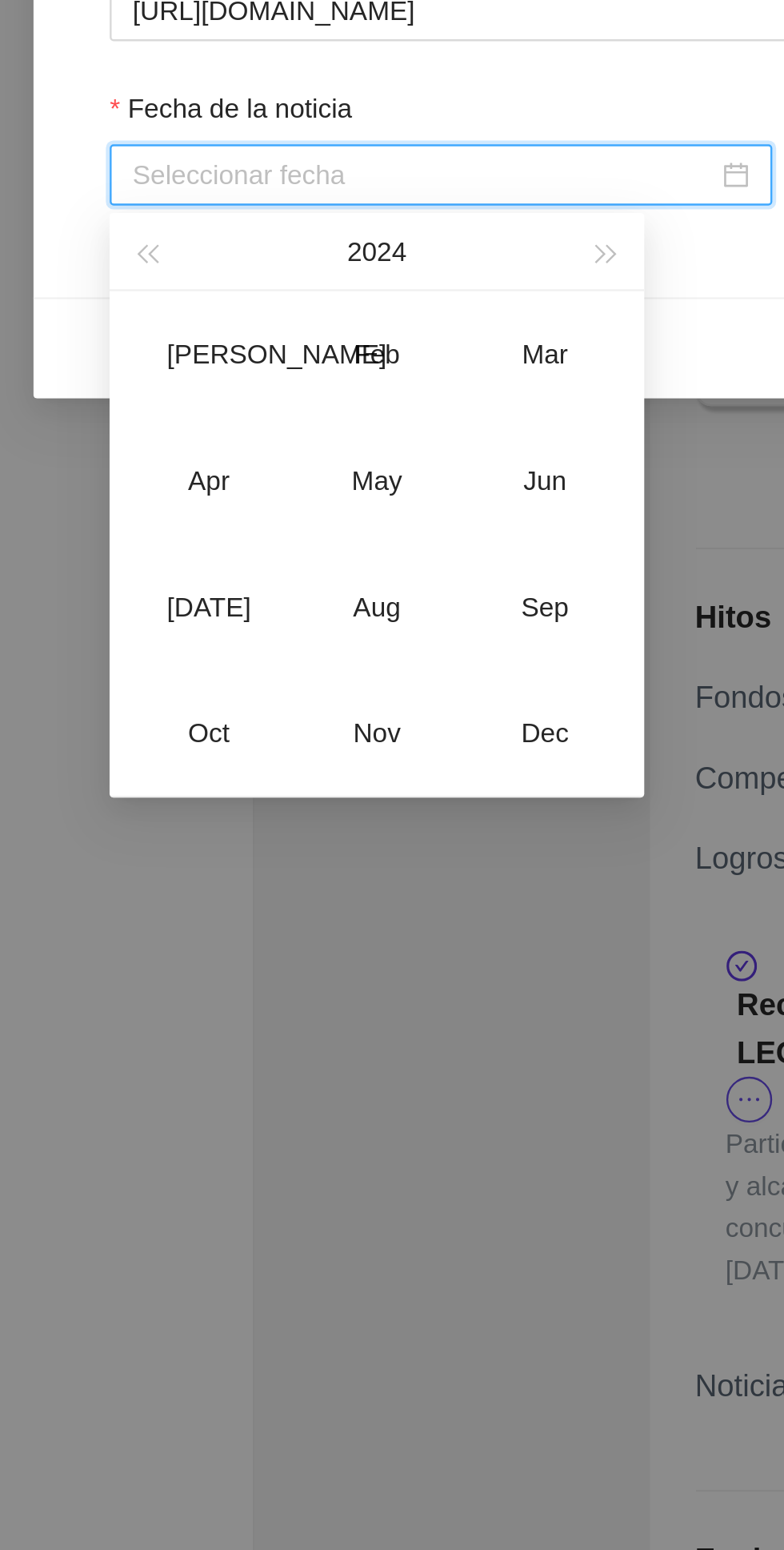
click at [220, 556] on div "Nov" at bounding box center [211, 551] width 48 height 19
type input "November 2024"
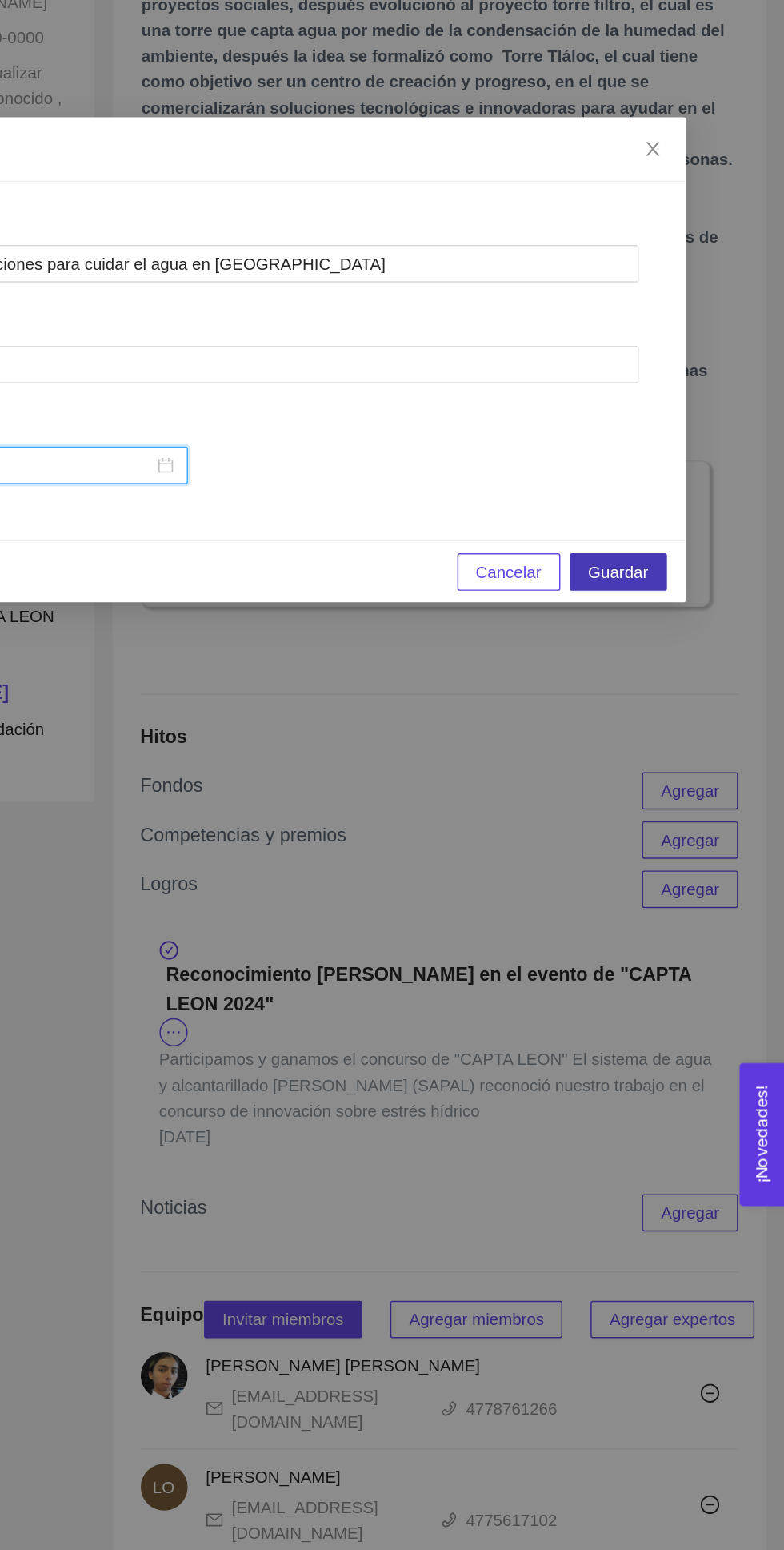
click at [669, 389] on span "Guardar" at bounding box center [671, 390] width 41 height 18
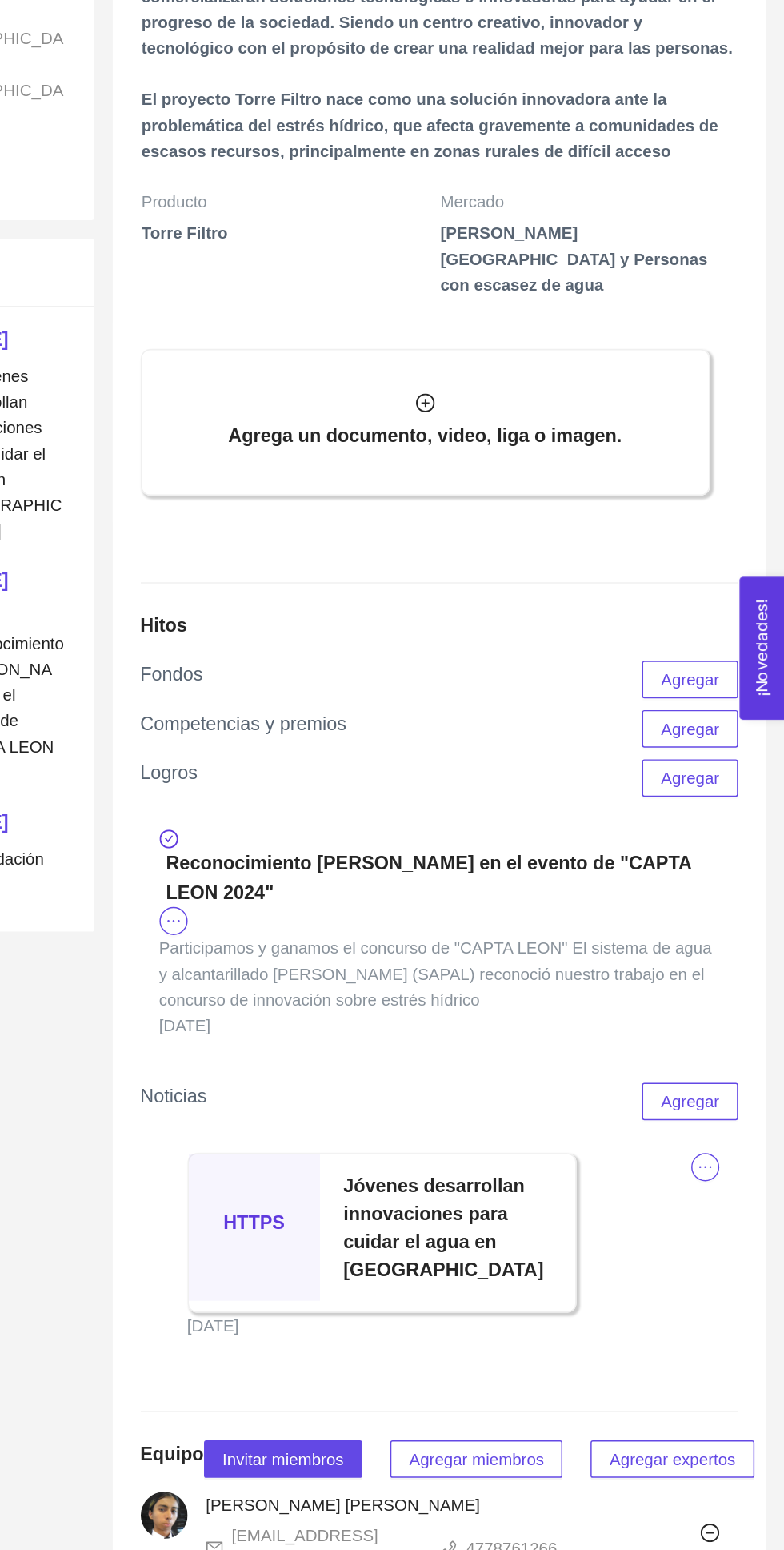
scroll to position [430, 0]
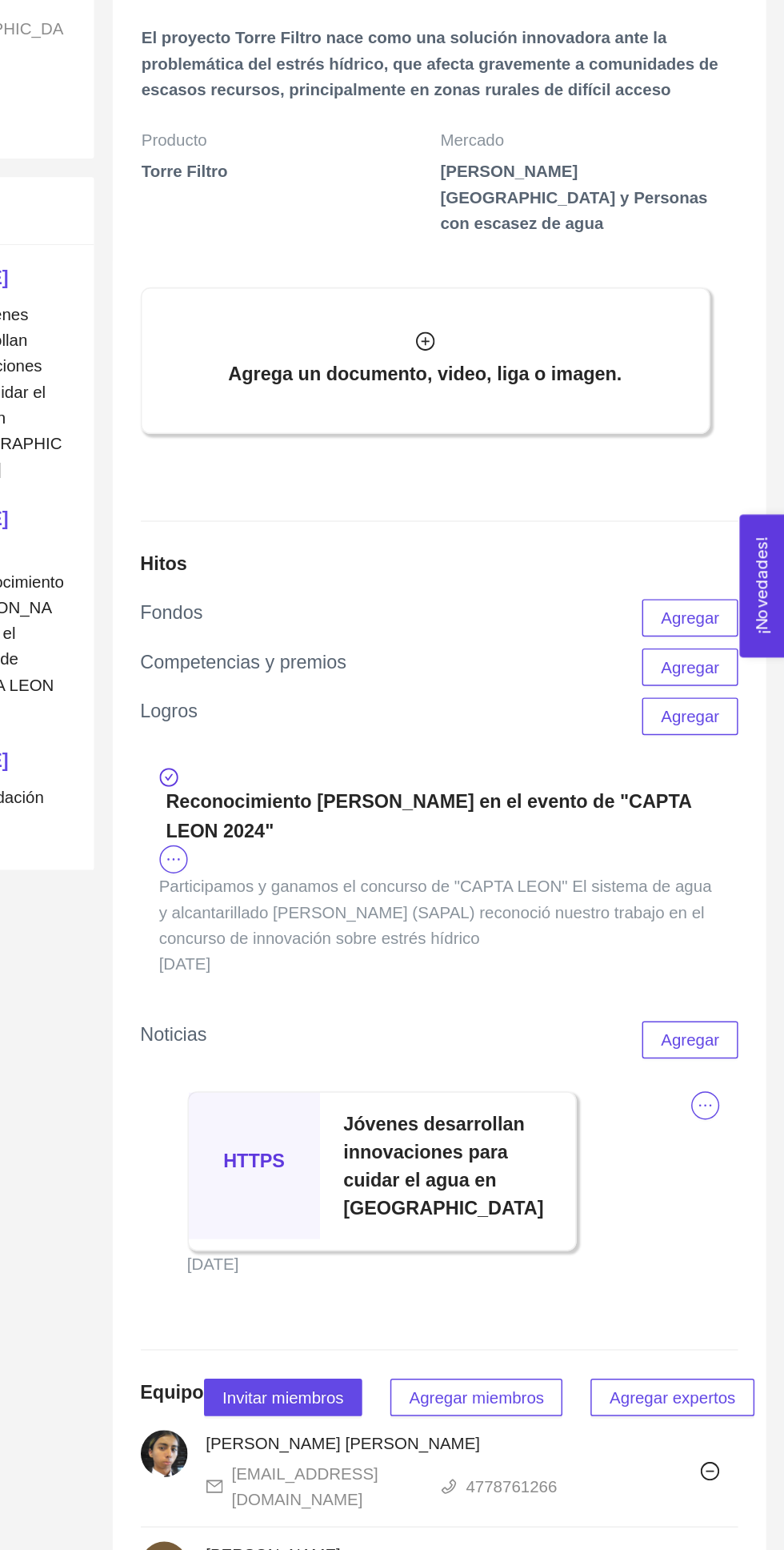
click at [547, 843] on div "Competencias y premios Agregar" at bounding box center [549, 830] width 409 height 25
click at [476, 837] on h5 "Competencias y premios" at bounding box center [415, 827] width 141 height 19
click at [617, 830] on div "Hitos Fondos Agregar Competencias y premios Agregar Logros Agregar Reconocimien…" at bounding box center [549, 1010] width 409 height 519
click at [394, 876] on div "Logros Agregar" at bounding box center [549, 864] width 409 height 25
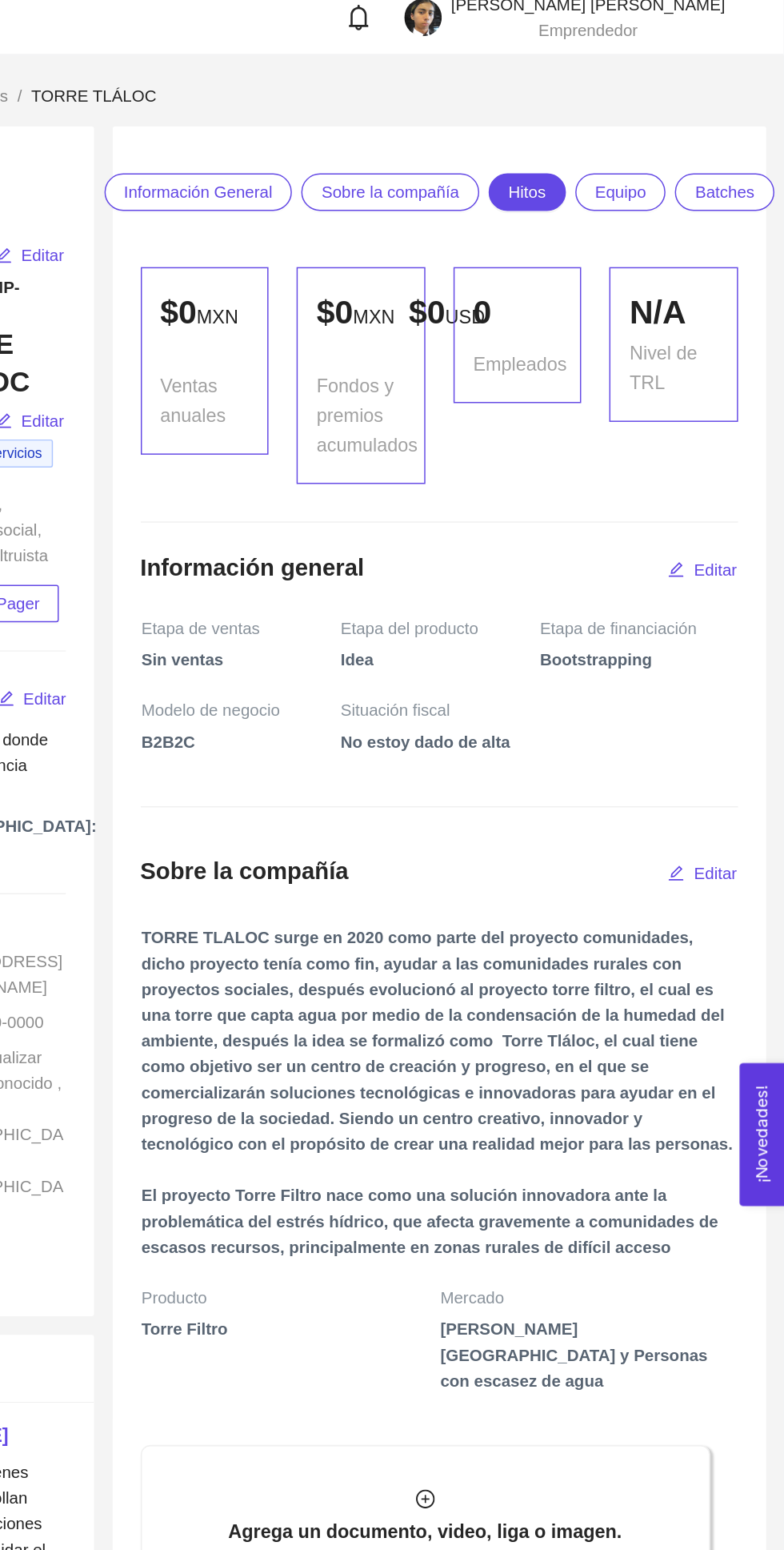
scroll to position [0, 0]
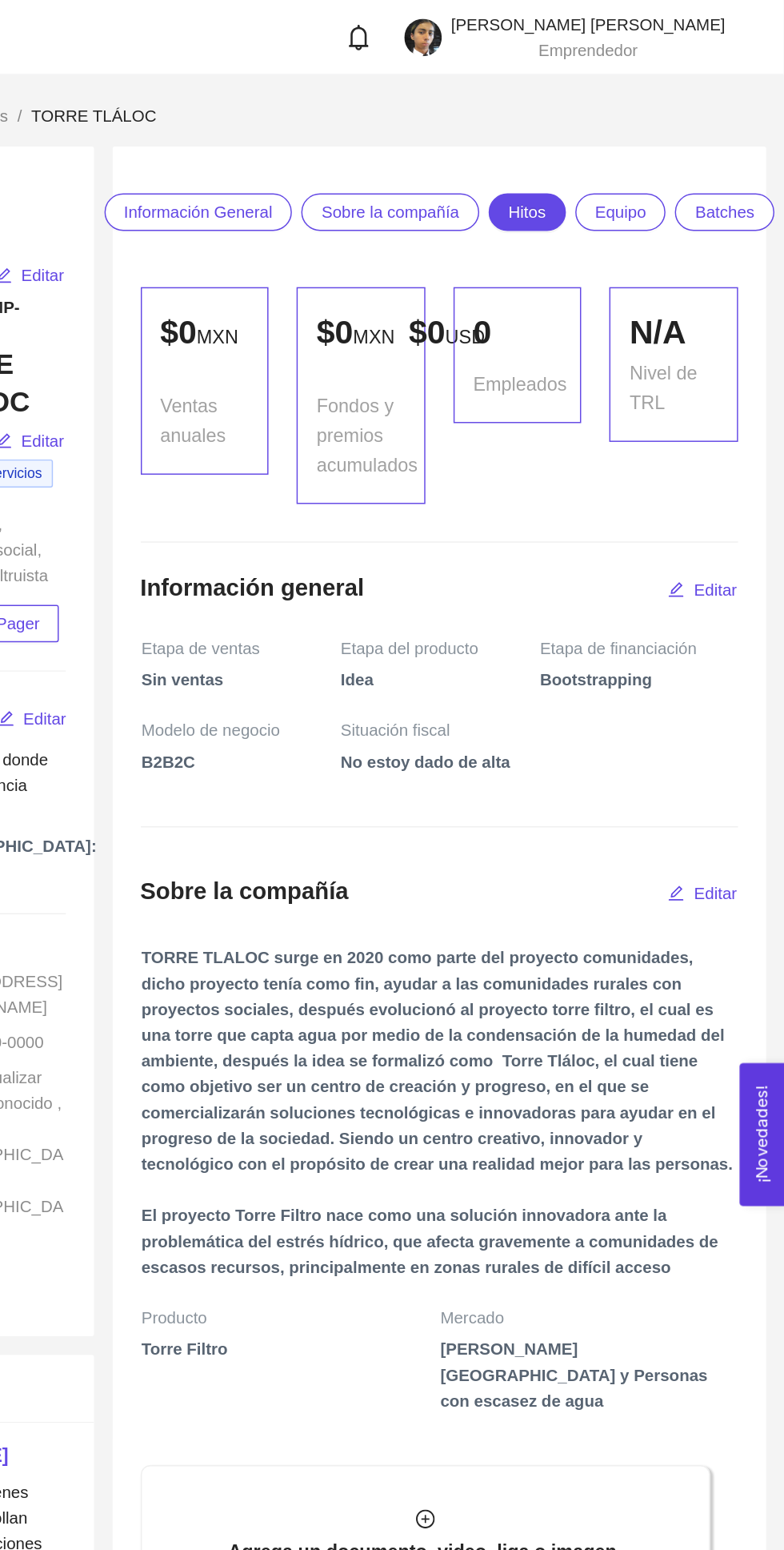
click at [674, 139] on span "Equipo" at bounding box center [673, 145] width 35 height 24
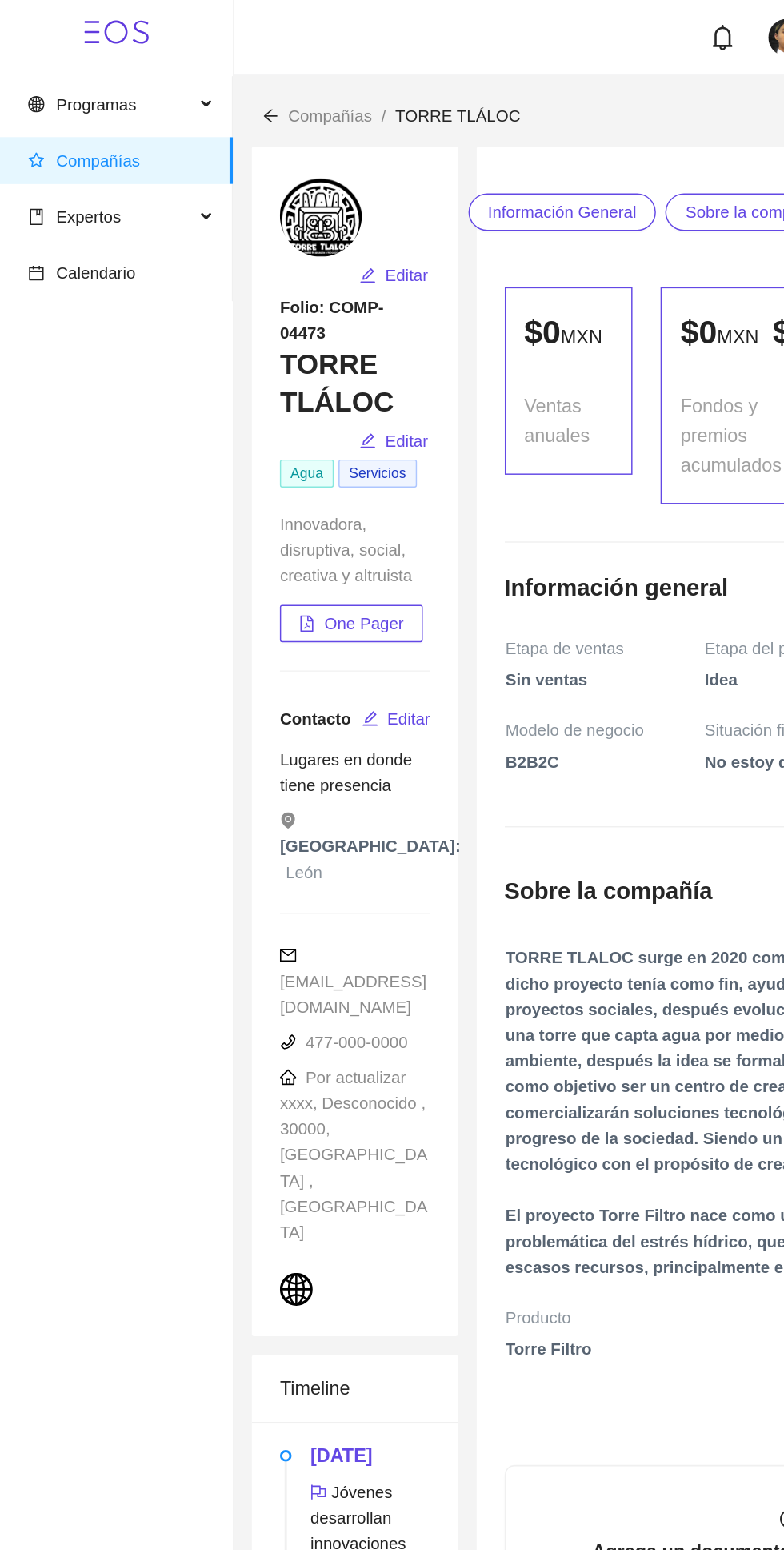
click at [40, 145] on span "Expertos" at bounding box center [60, 148] width 44 height 13
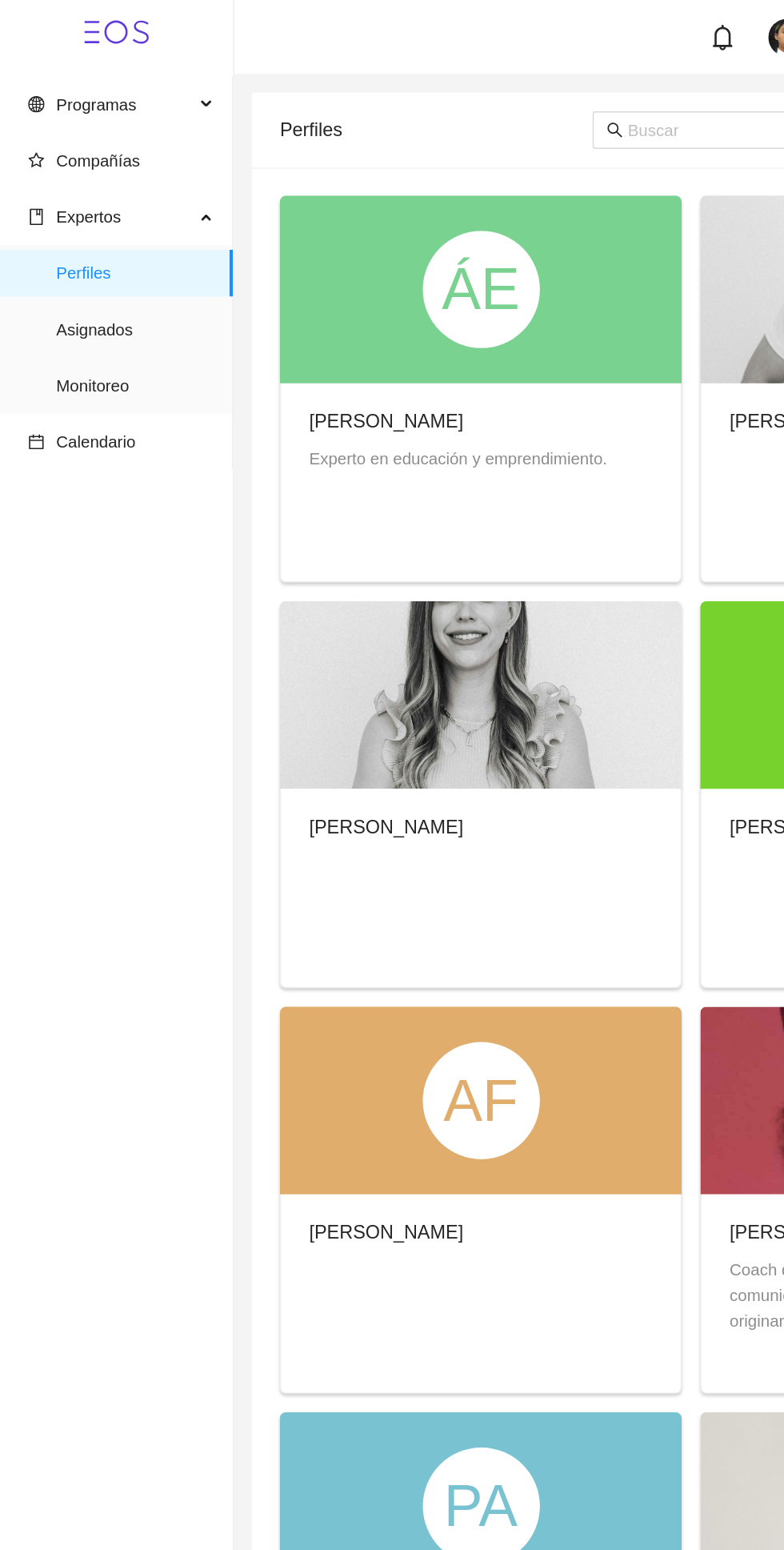
click at [58, 69] on span "Programas" at bounding box center [65, 71] width 54 height 13
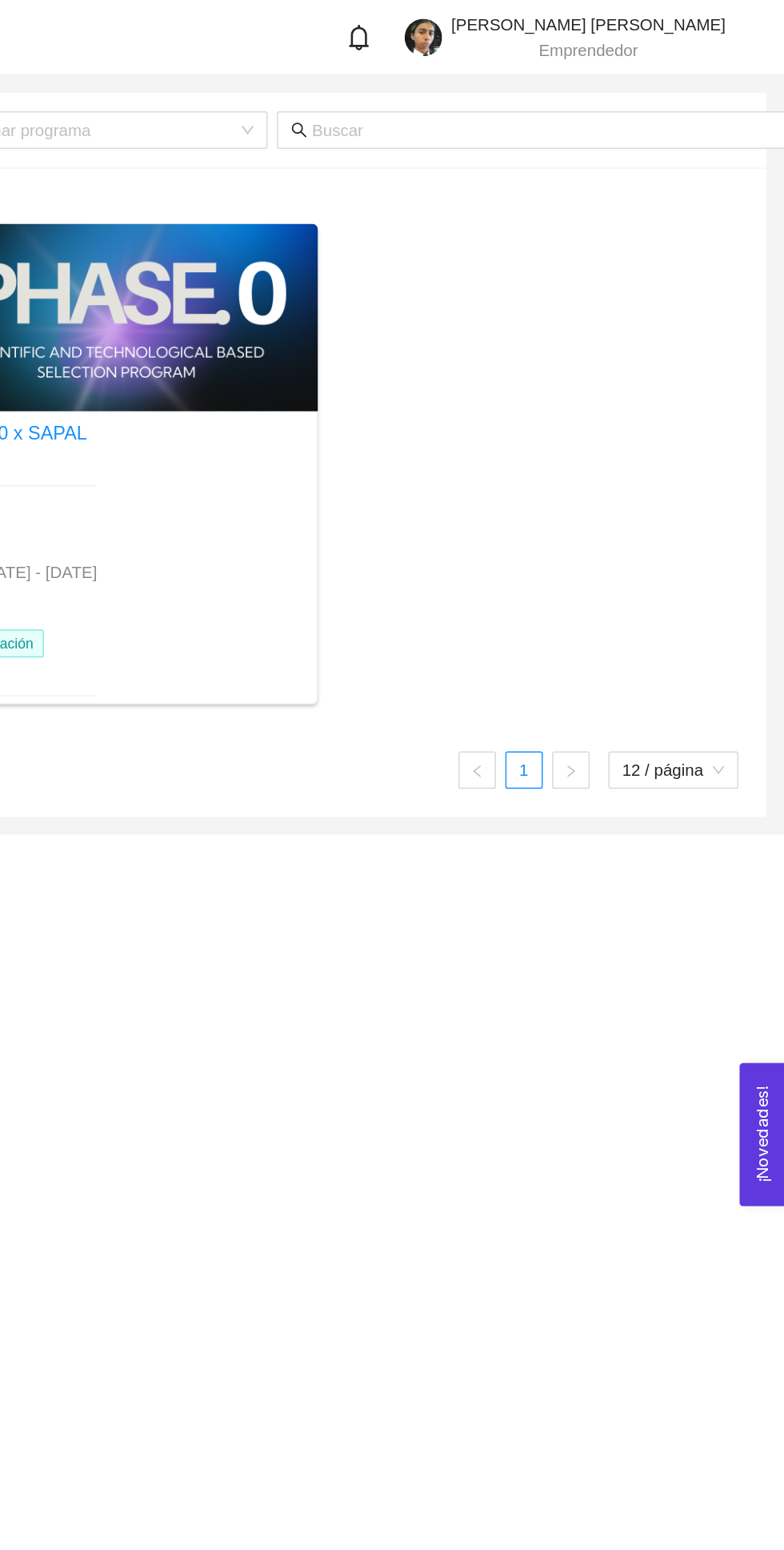
click at [551, 18] on img at bounding box center [538, 25] width 25 height 25
click at [766, 24] on header "Elian Alexander Niño Barrera Emprendedor" at bounding box center [471, 25] width 624 height 52
click at [551, 21] on img at bounding box center [538, 25] width 25 height 25
click at [519, 25] on div at bounding box center [498, 25] width 41 height 18
click at [551, 20] on img at bounding box center [538, 25] width 25 height 25
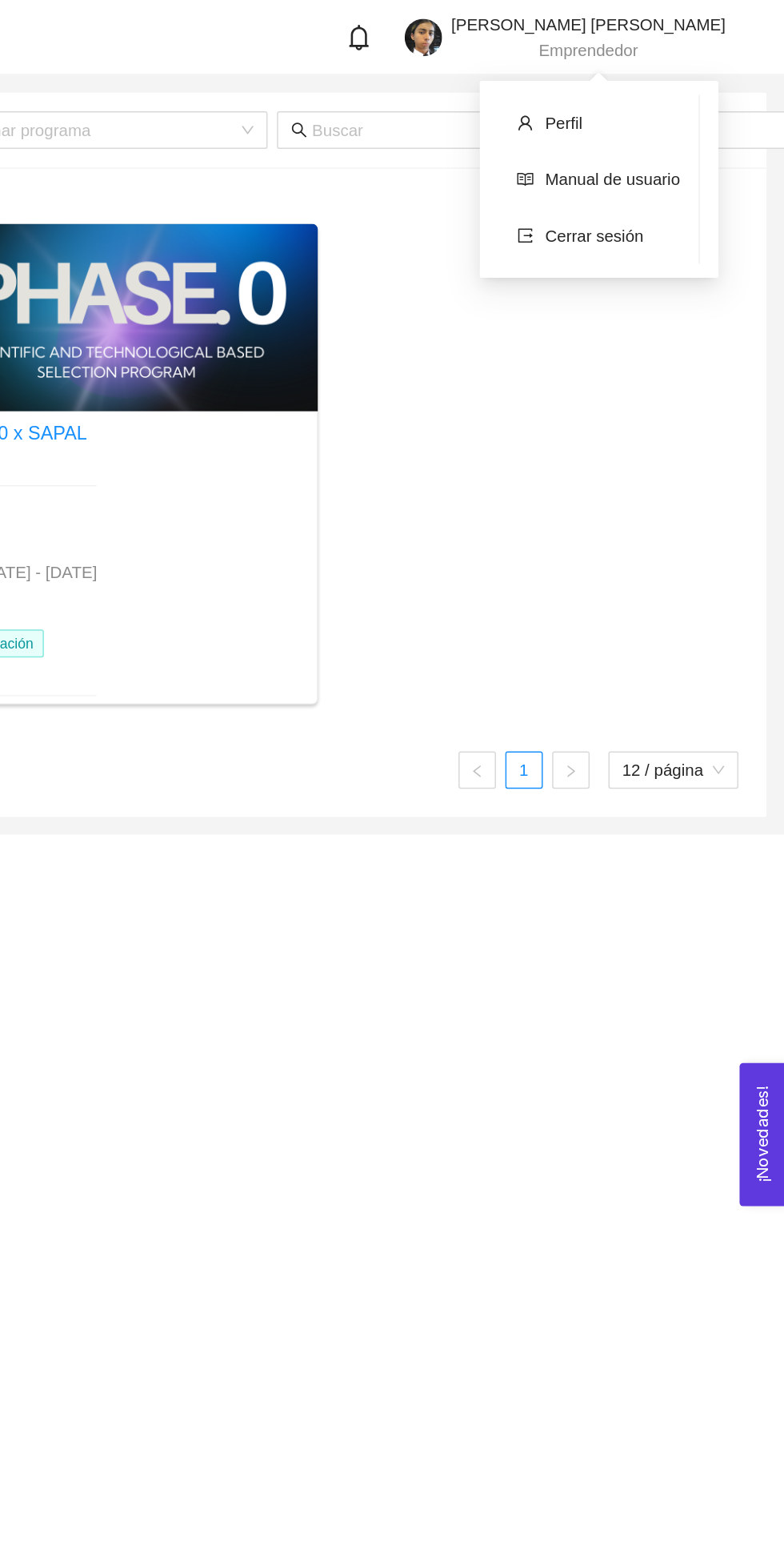
click at [694, 77] on li "Perfil" at bounding box center [657, 85] width 137 height 32
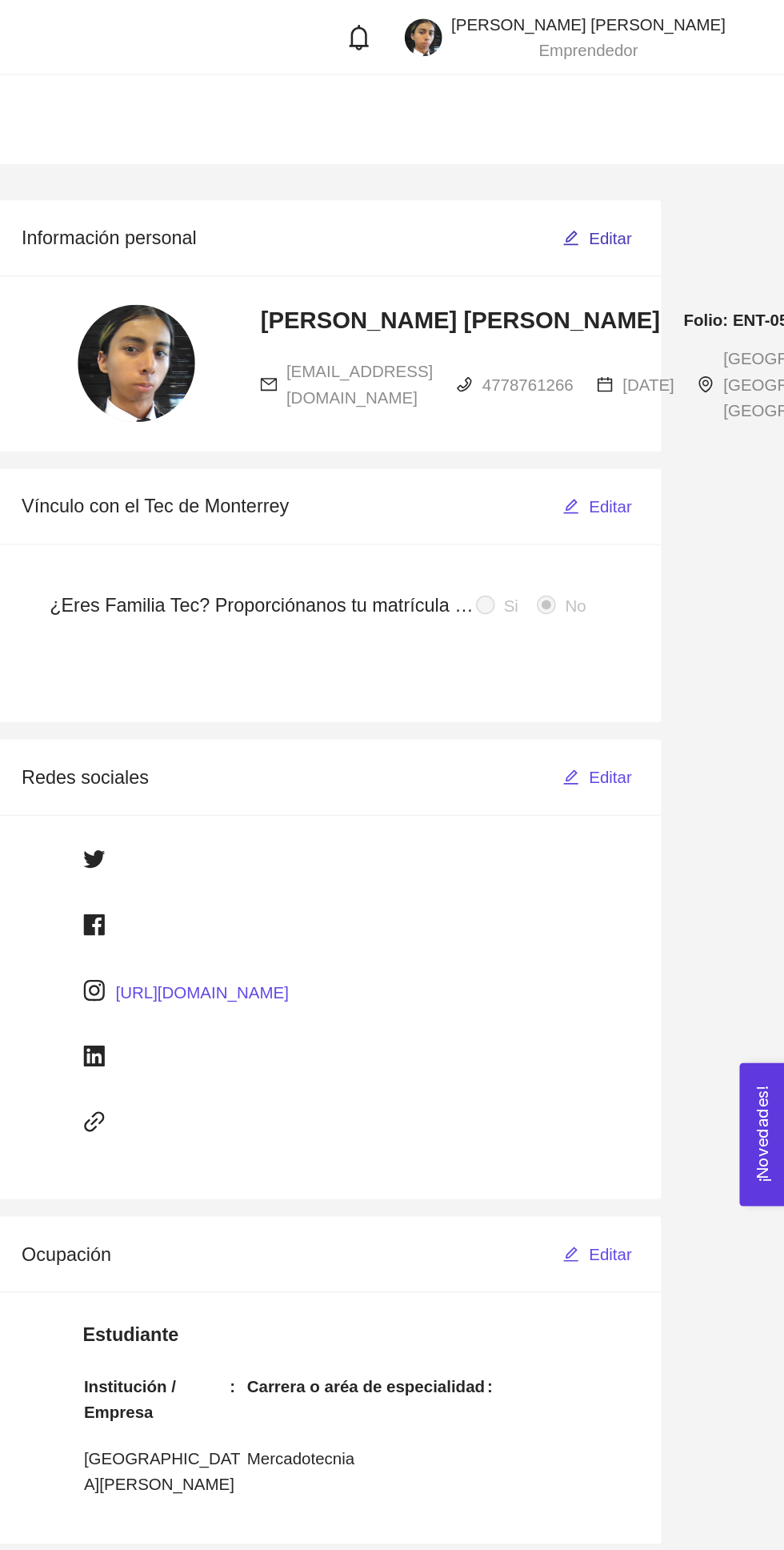
click at [671, 162] on span "Editar" at bounding box center [665, 162] width 30 height 18
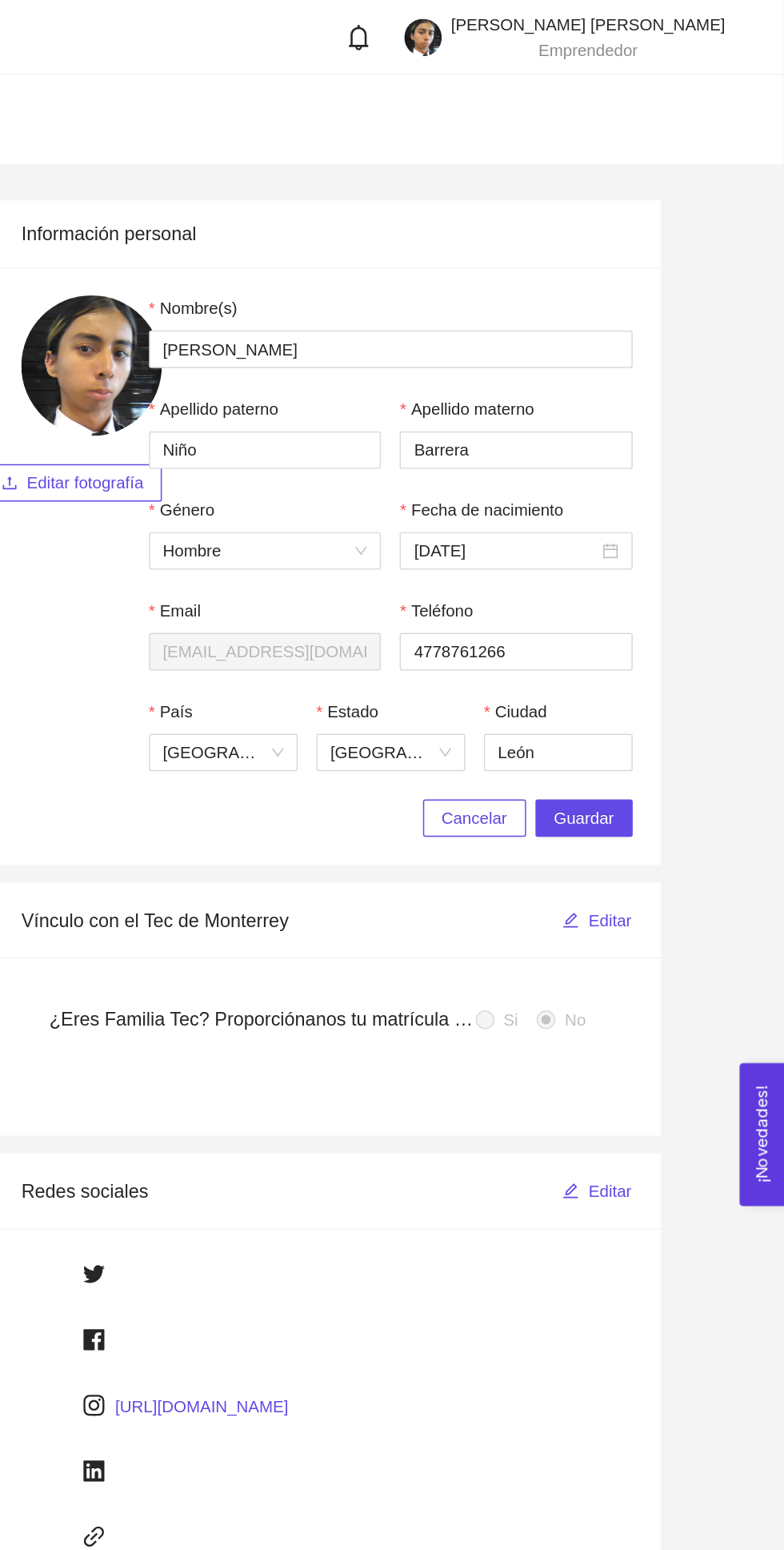
click at [319, 332] on span "Editar fotografía" at bounding box center [307, 330] width 80 height 18
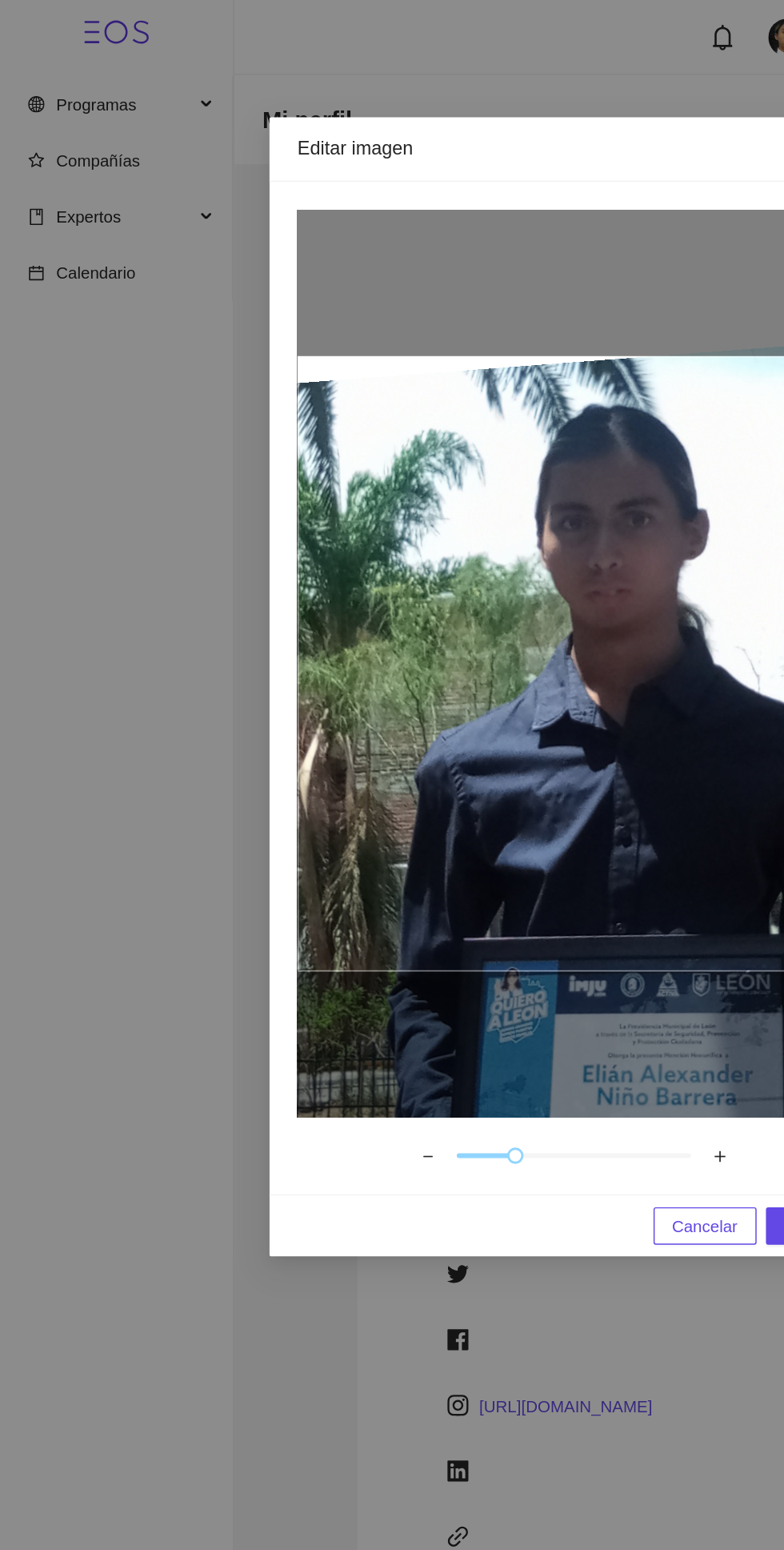
click at [255, 542] on div at bounding box center [392, 453] width 378 height 419
click at [342, 439] on div at bounding box center [392, 453] width 378 height 419
click at [334, 394] on div at bounding box center [392, 453] width 378 height 419
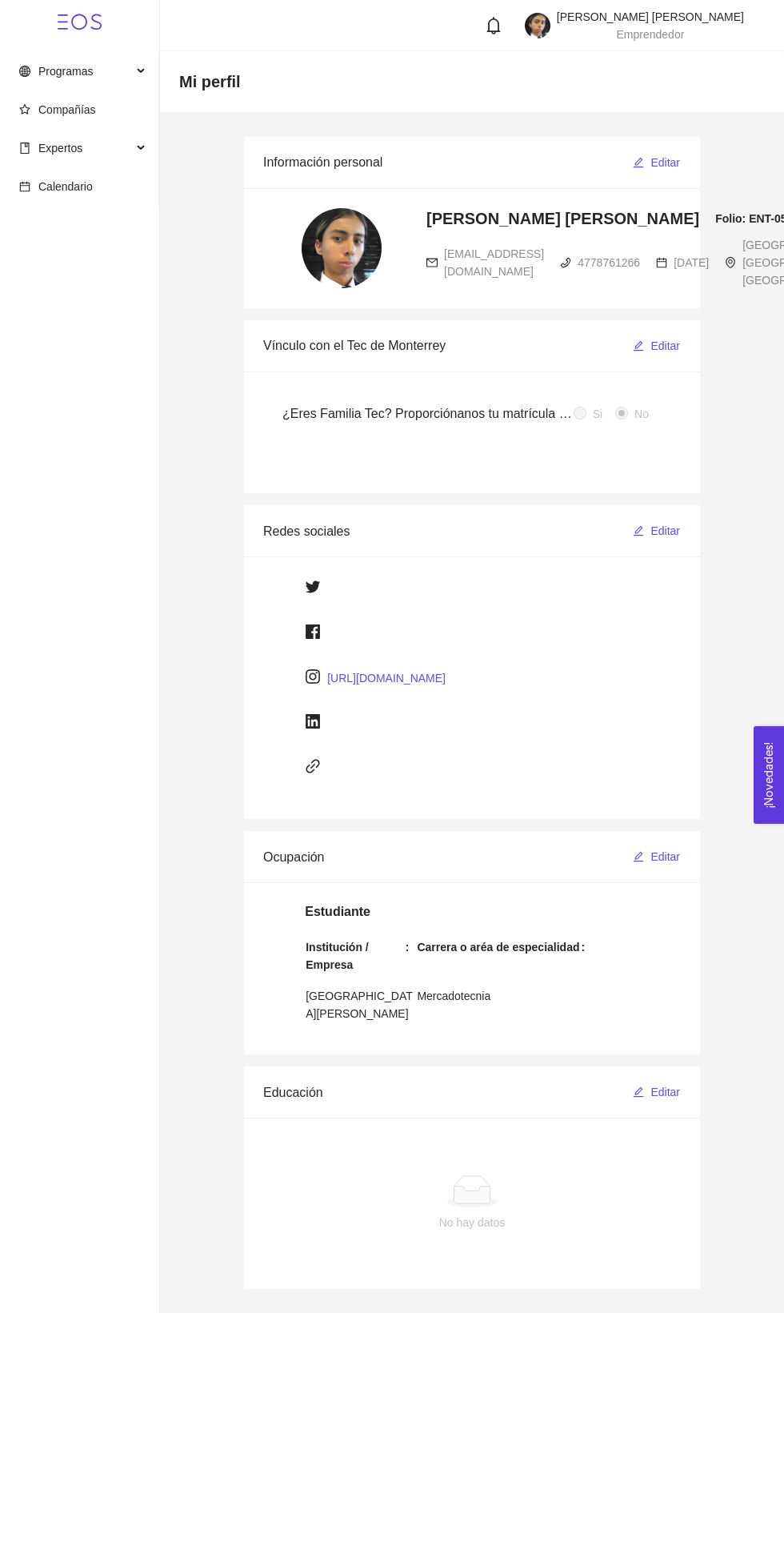
click at [703, 139] on div "Información personal Editar [PERSON_NAME] [PERSON_NAME] Folio: ENT-05587 [EMAIL…" at bounding box center [472, 712] width 480 height 1152
click at [640, 165] on icon "edit" at bounding box center [639, 163] width 10 height 10
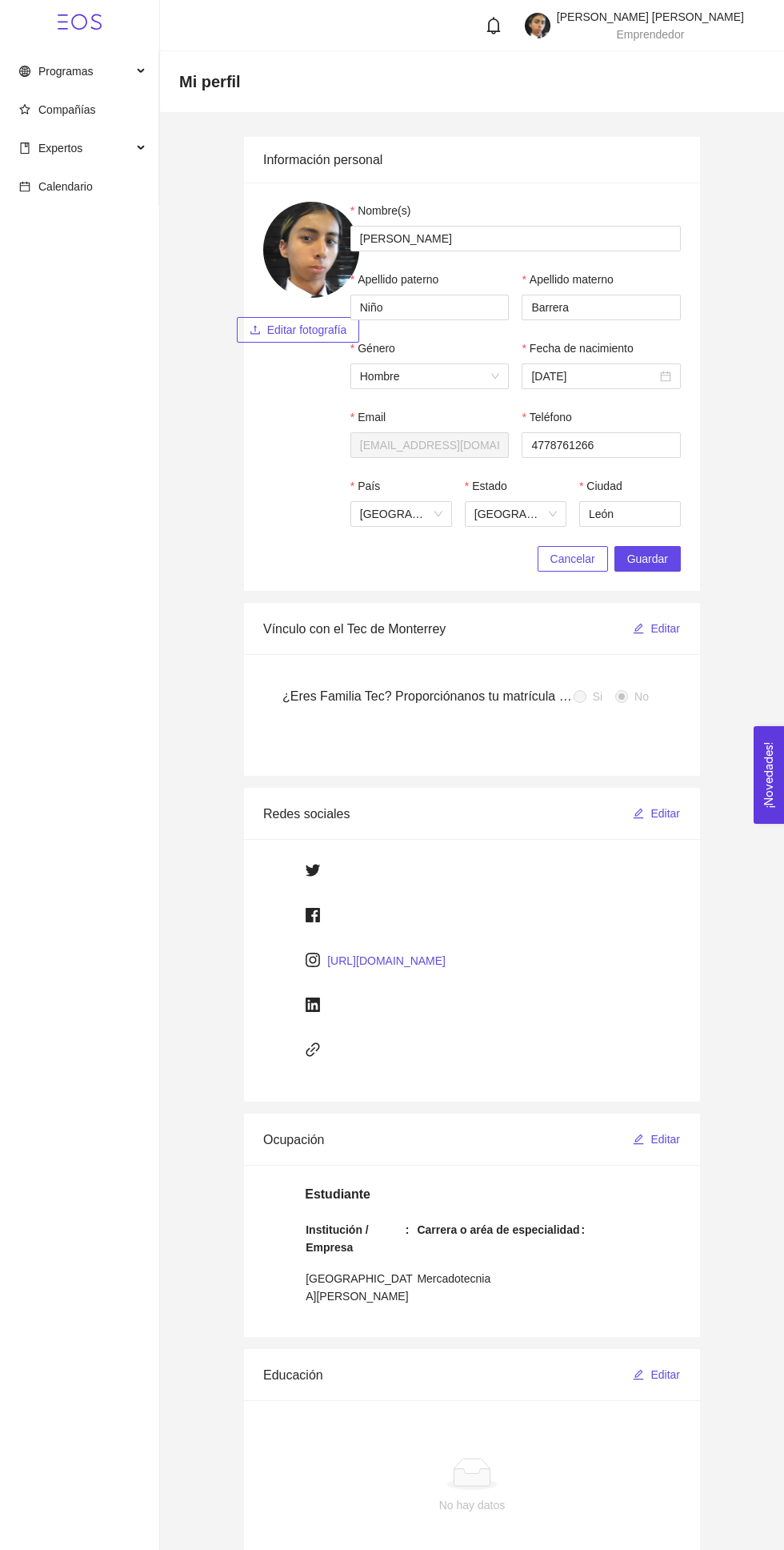
click at [321, 329] on span "Editar fotografía" at bounding box center [307, 330] width 80 height 18
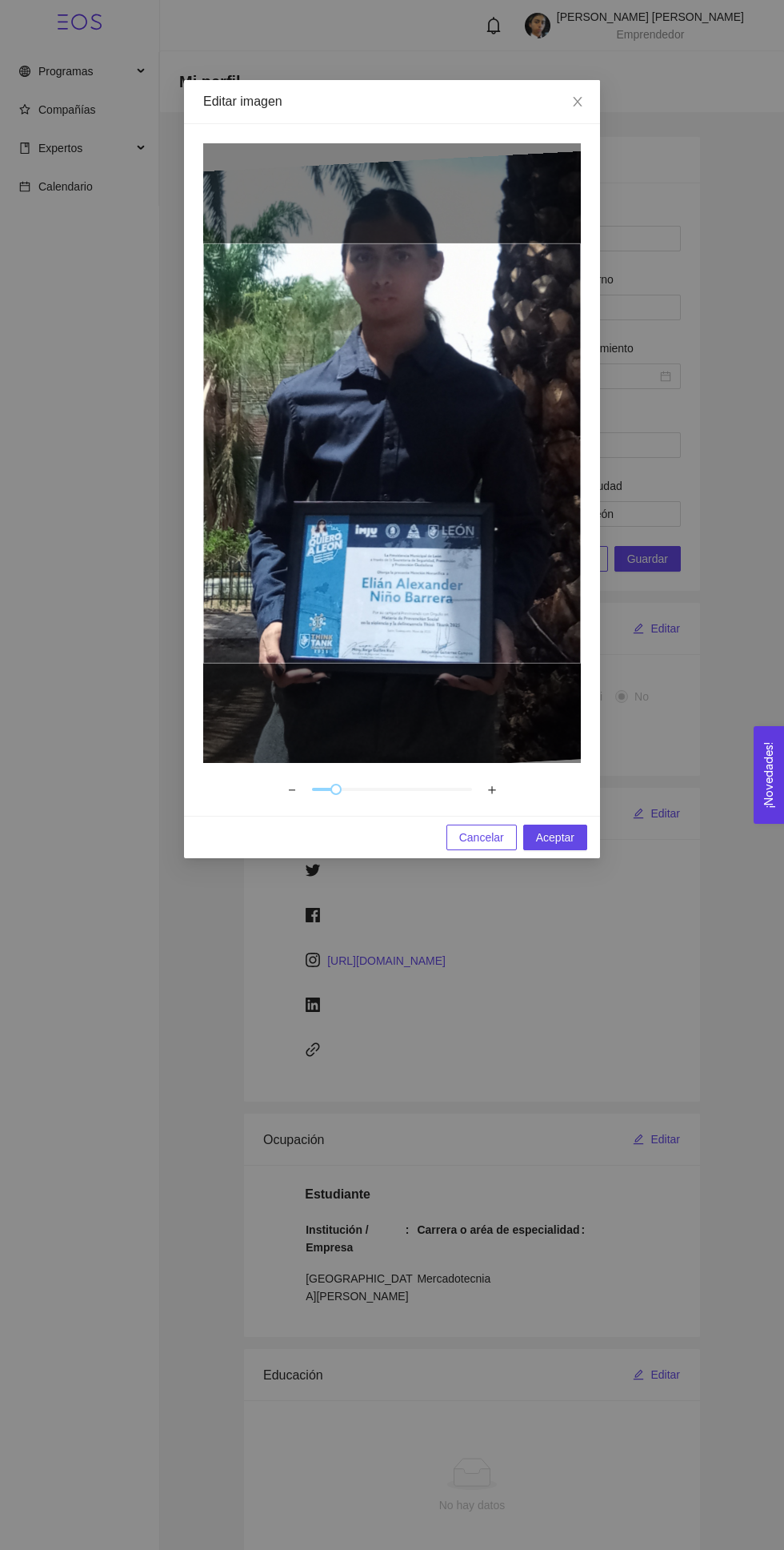
click at [542, 187] on div at bounding box center [392, 453] width 378 height 619
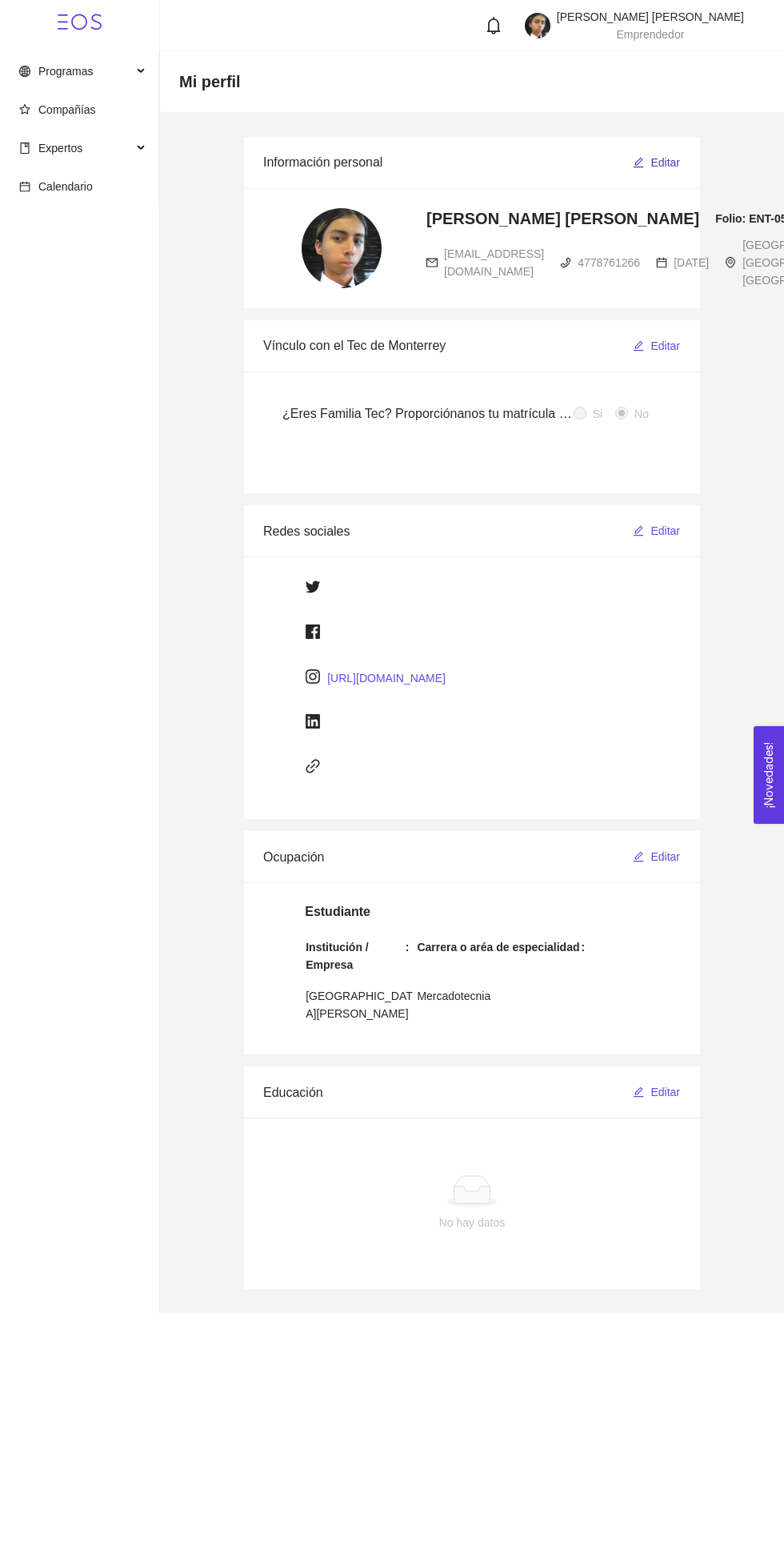
click at [666, 161] on span "Editar" at bounding box center [665, 162] width 30 height 18
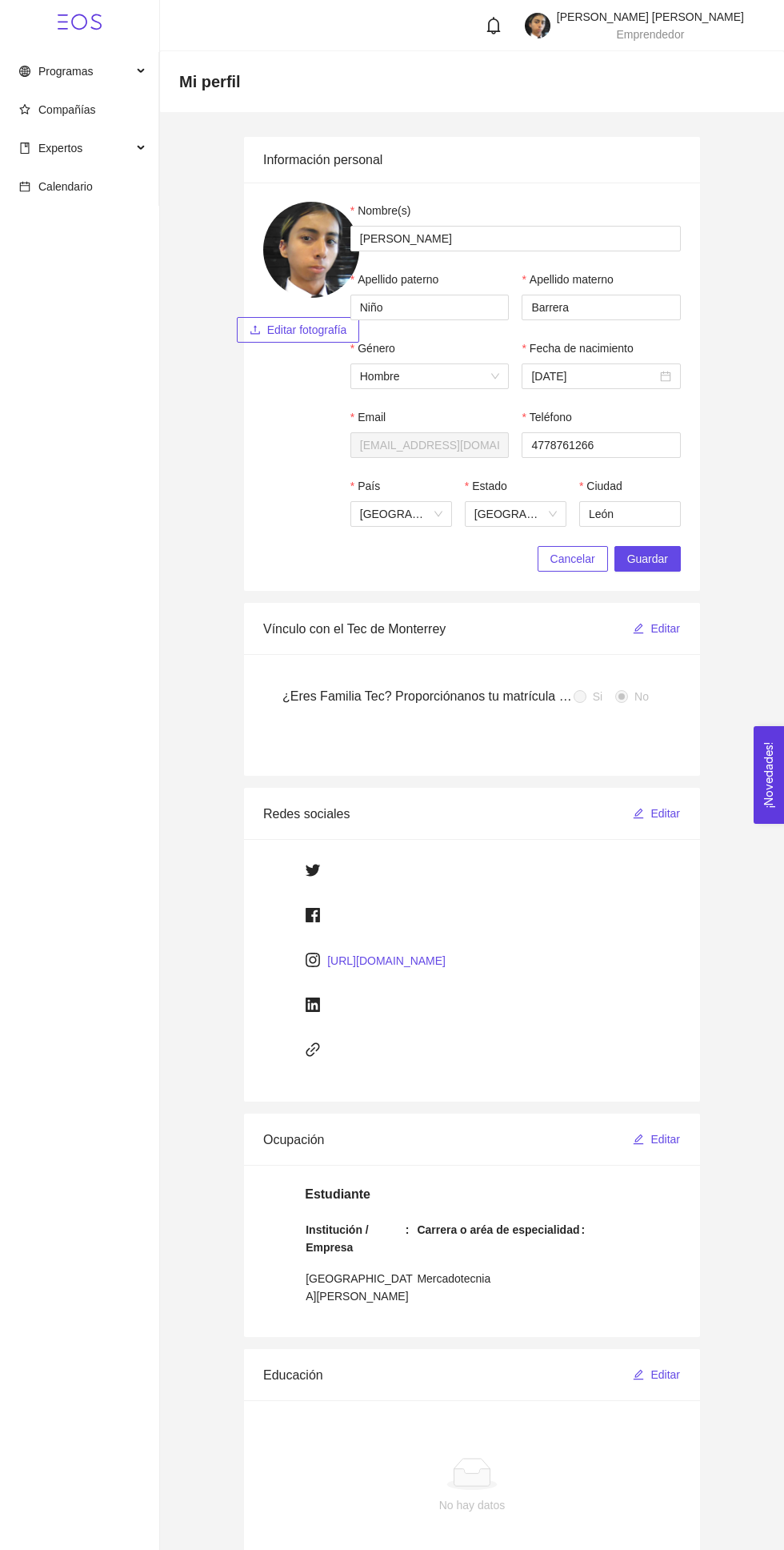
click at [327, 332] on span "Editar fotografía" at bounding box center [307, 330] width 80 height 18
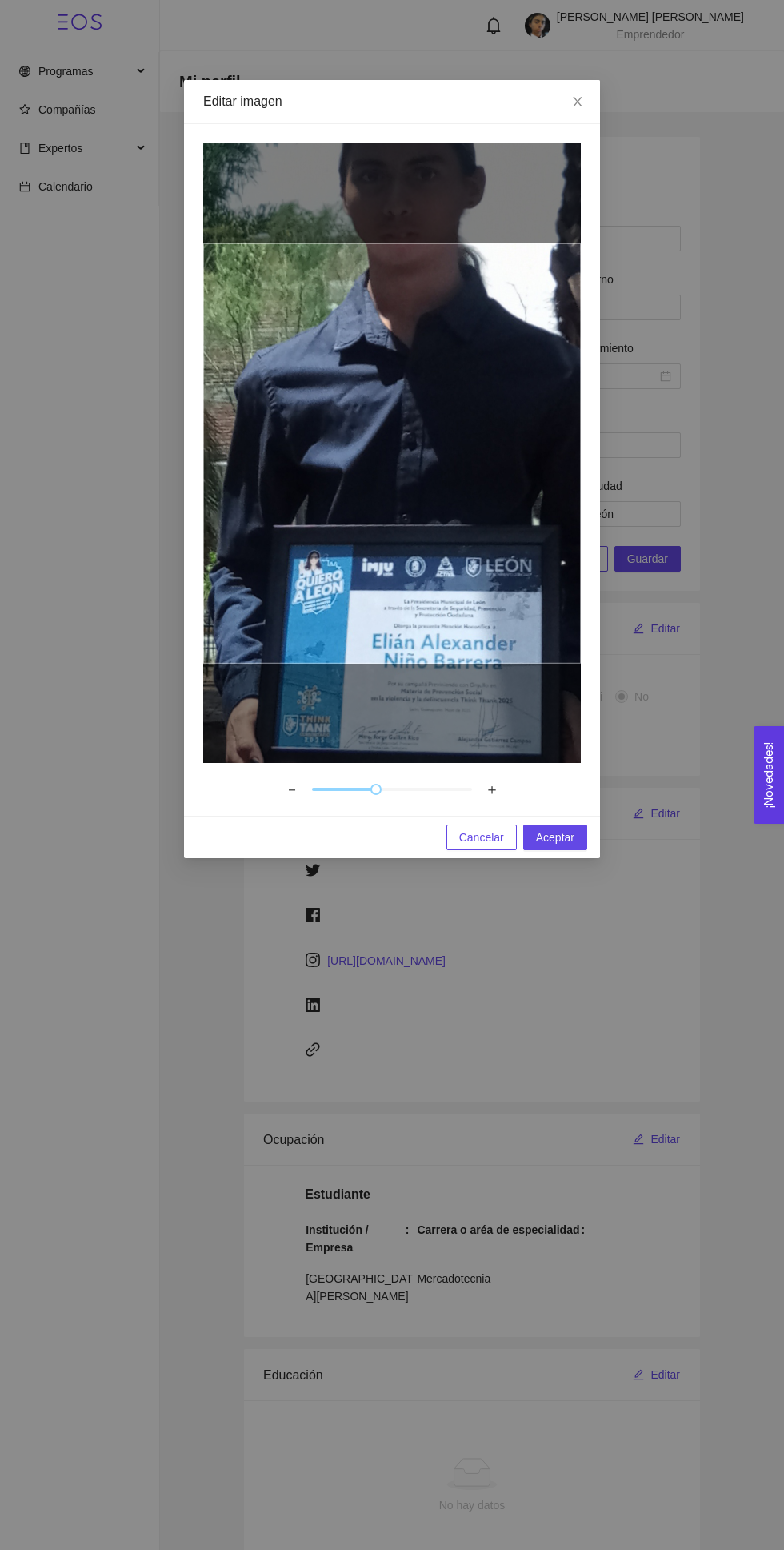
click at [544, 196] on div at bounding box center [392, 453] width 378 height 619
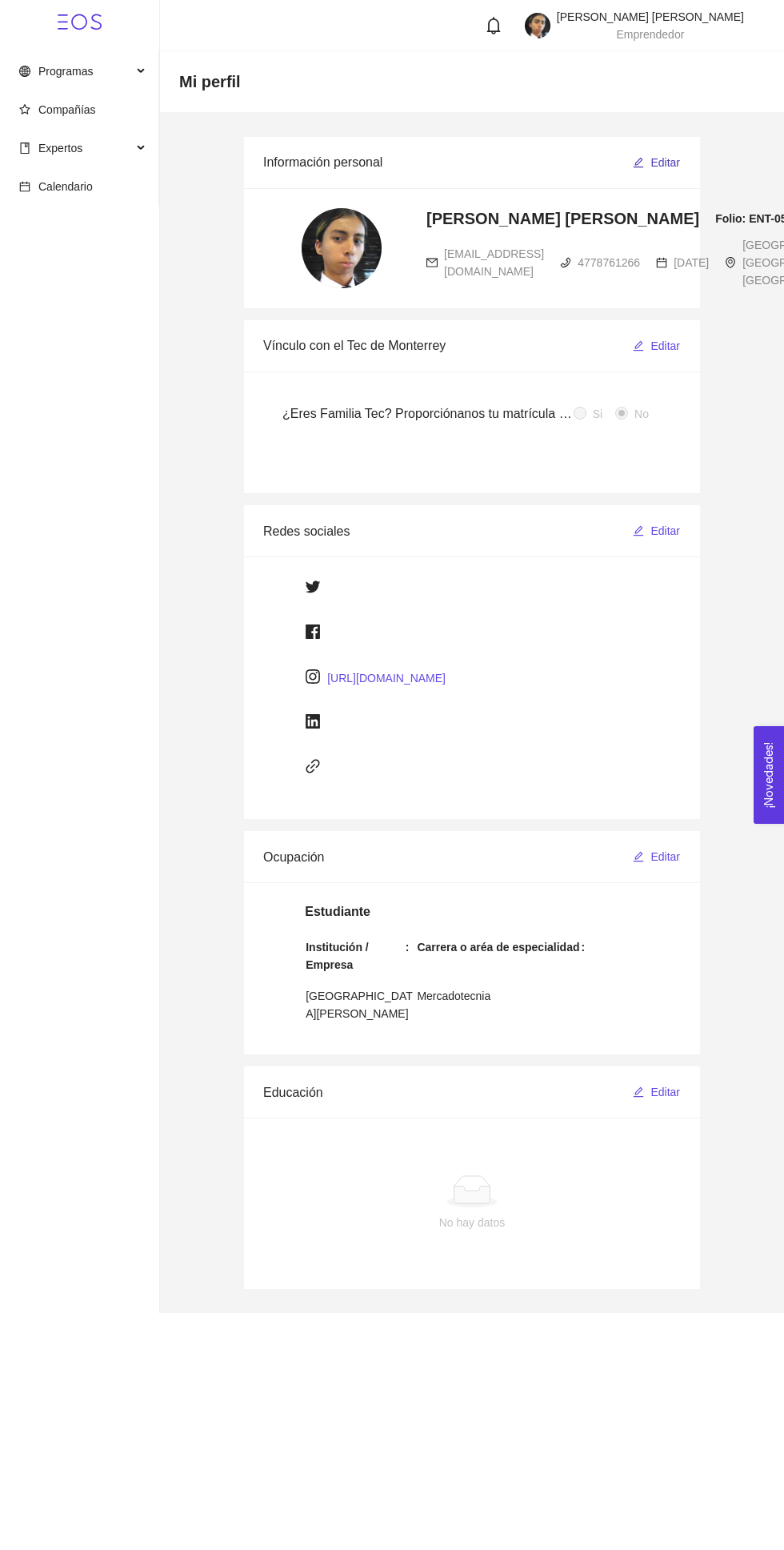
click at [665, 155] on span "Editar" at bounding box center [665, 162] width 30 height 18
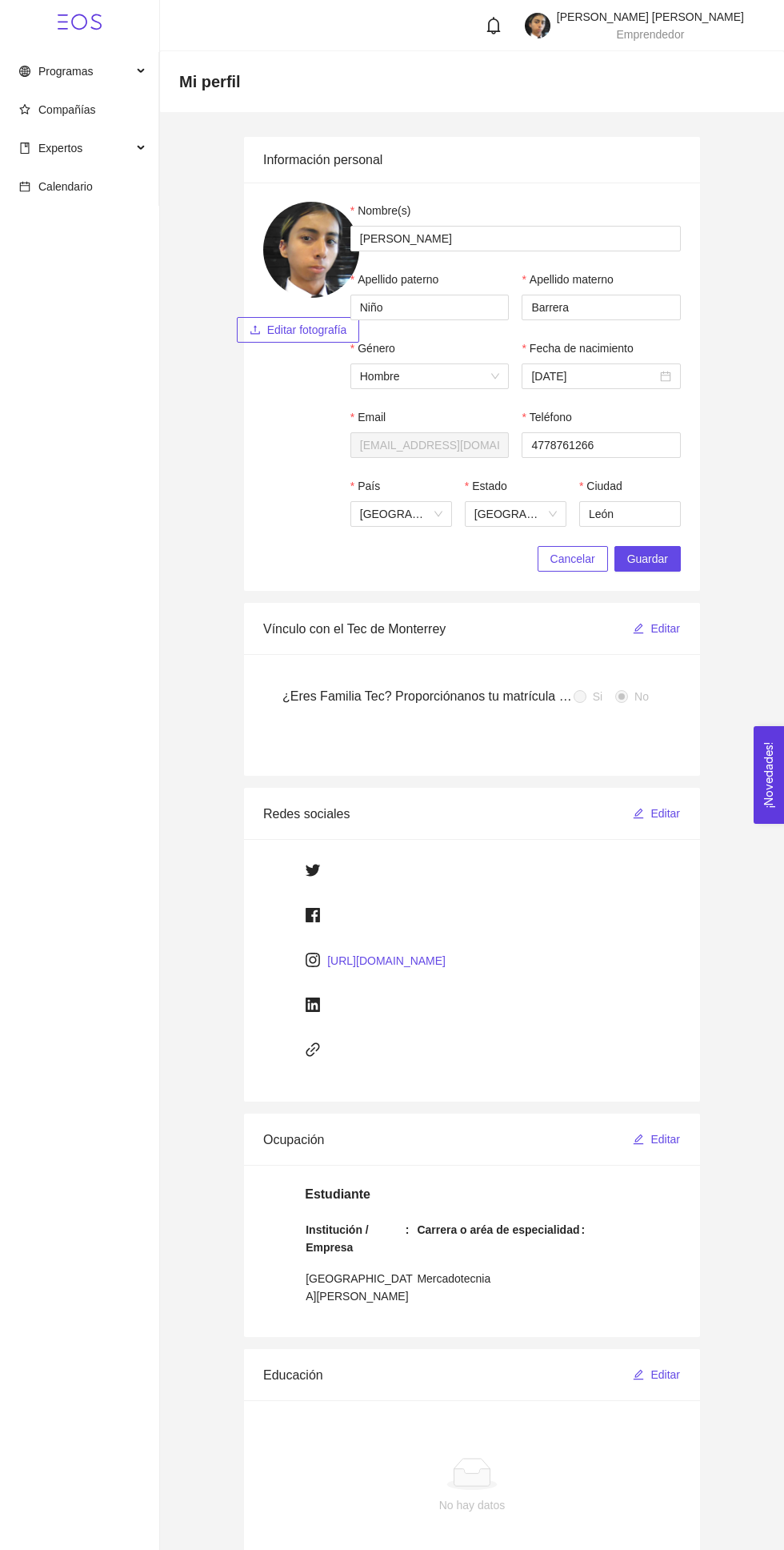
click at [320, 322] on span "Editar fotografía" at bounding box center [307, 330] width 80 height 18
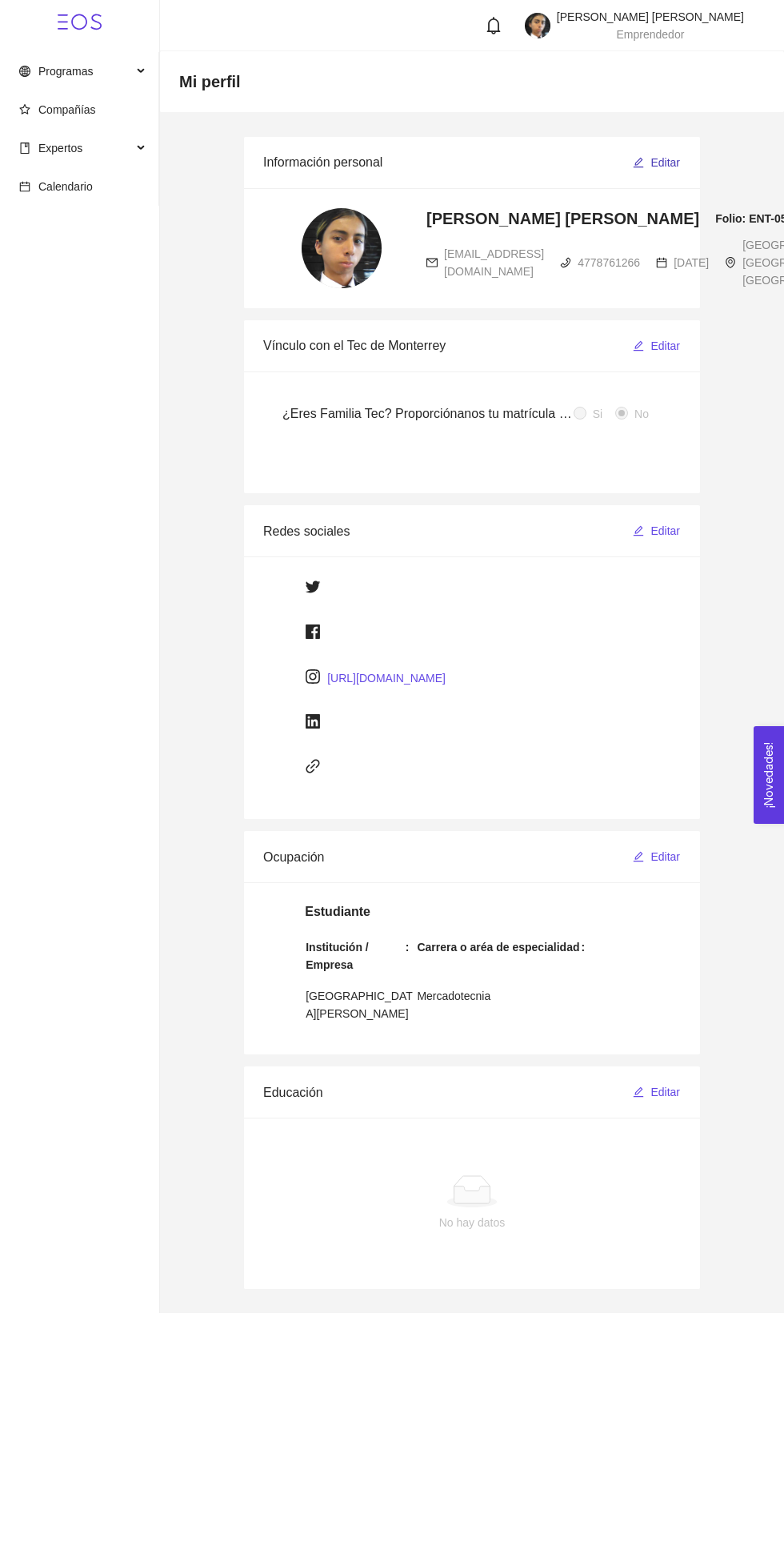
click at [666, 160] on span "Editar" at bounding box center [665, 162] width 30 height 18
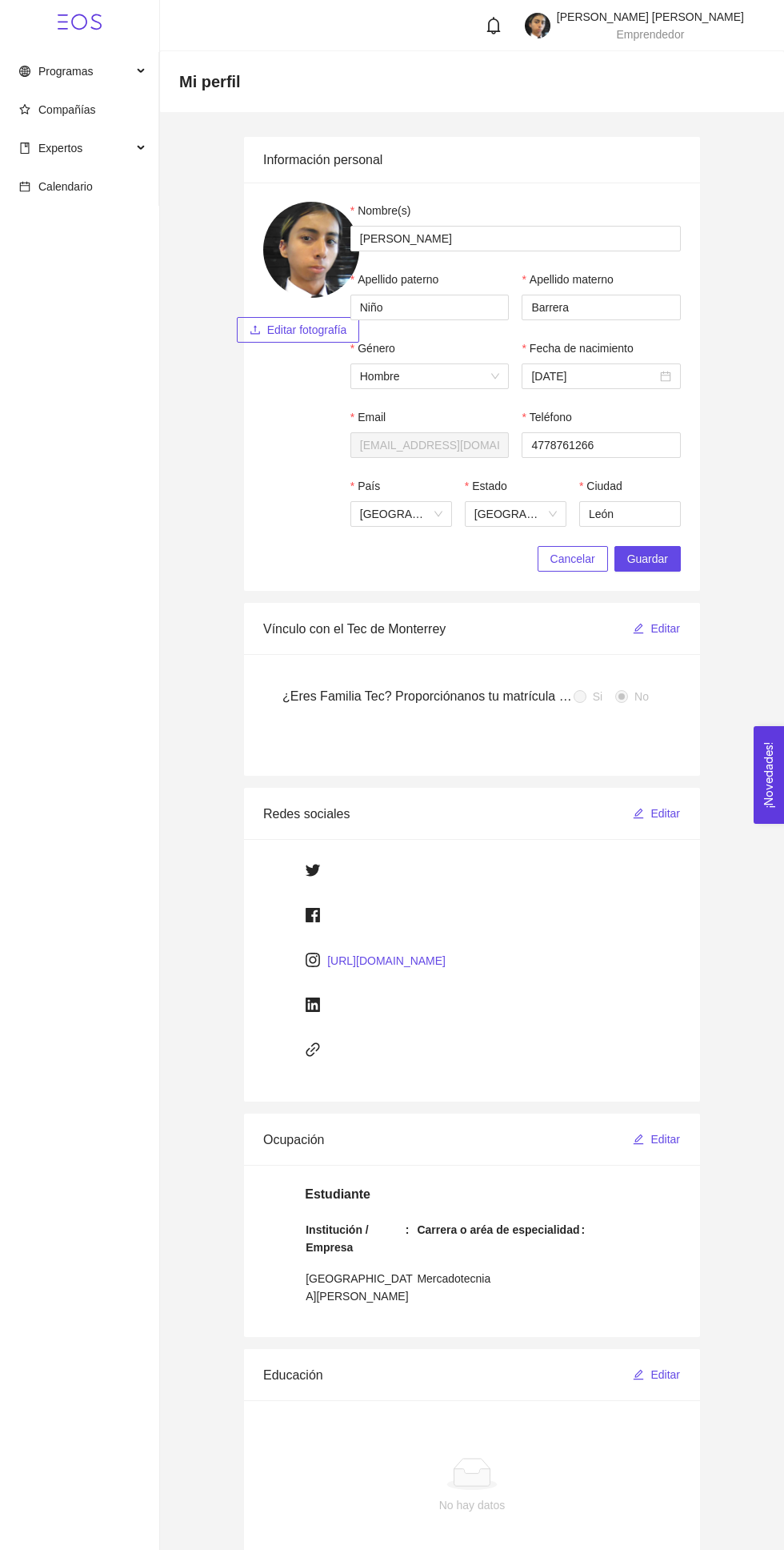
click at [312, 339] on button "Editar fotografía" at bounding box center [298, 330] width 123 height 25
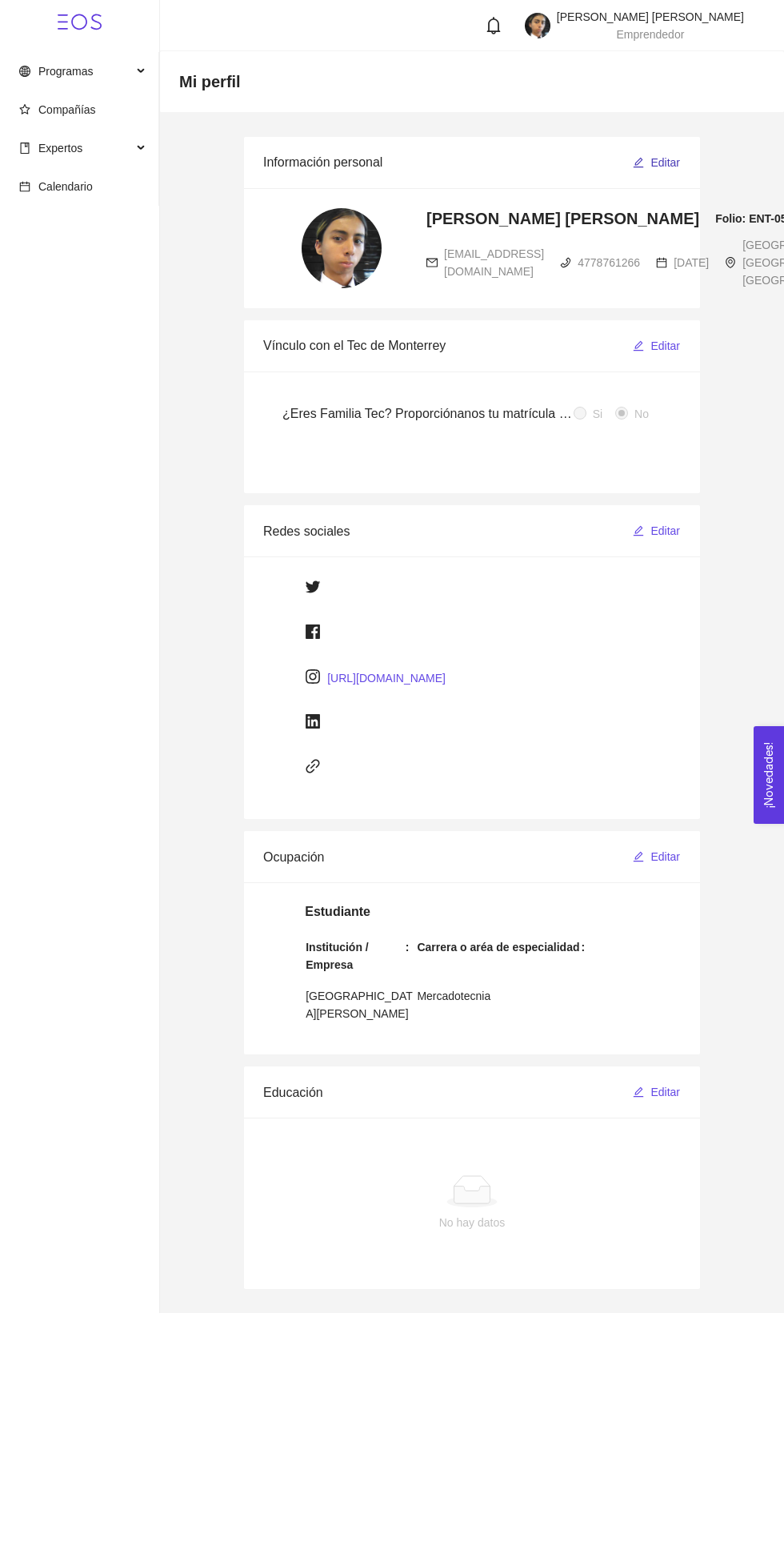
click at [672, 161] on span "Editar" at bounding box center [665, 162] width 30 height 18
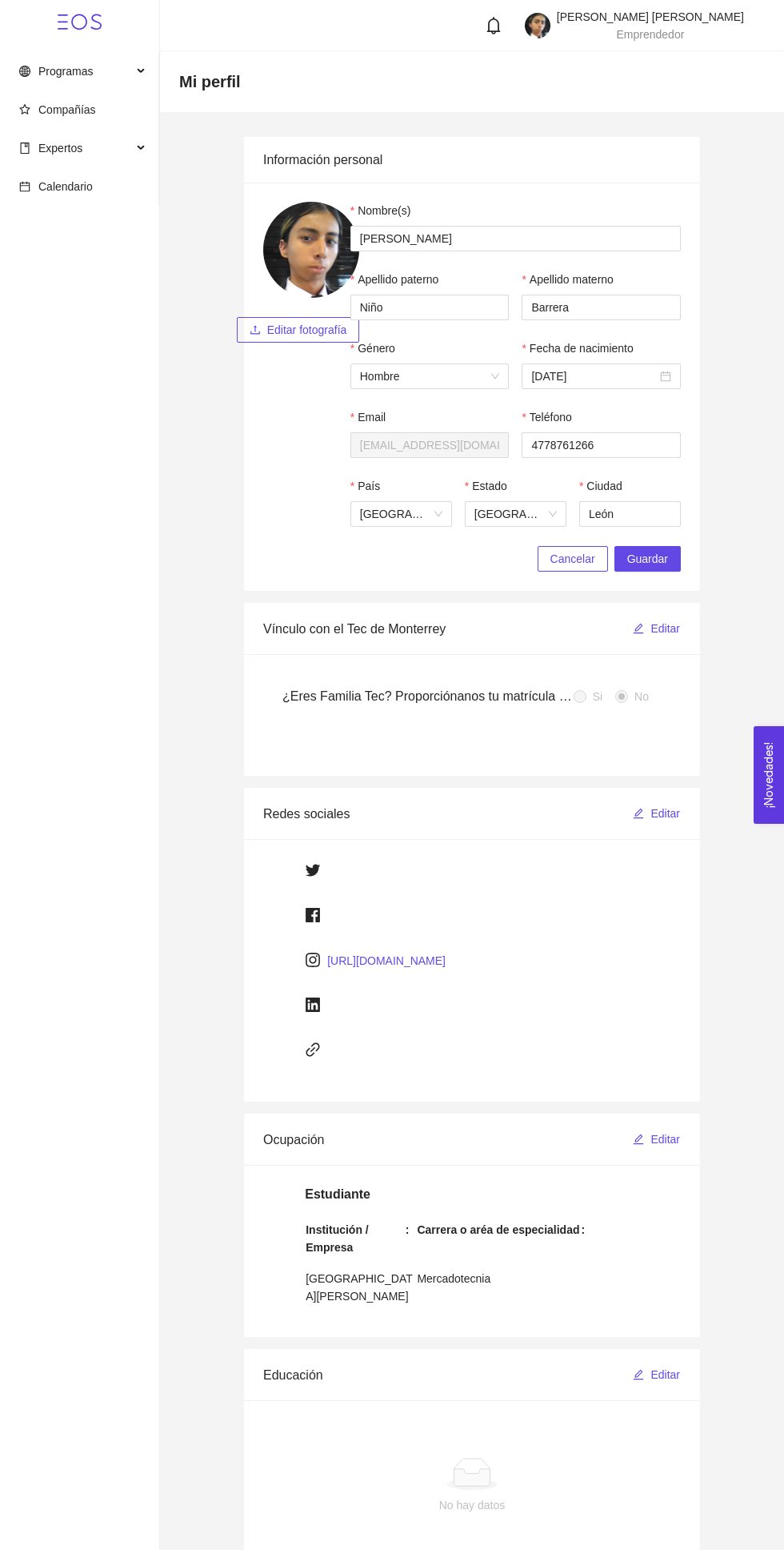
click at [332, 339] on button "Editar fotografía" at bounding box center [298, 330] width 123 height 25
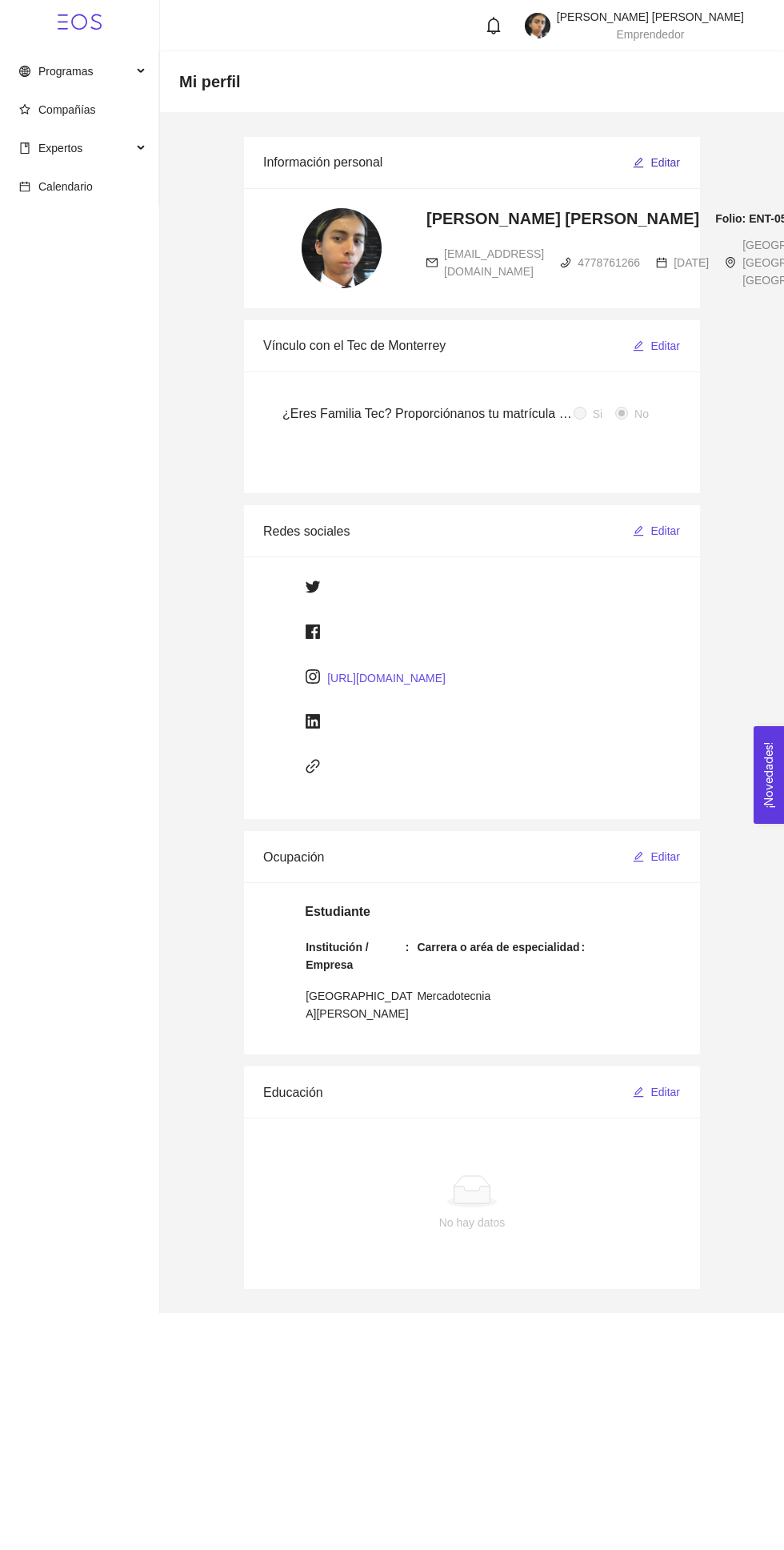
click at [656, 160] on span "Editar" at bounding box center [665, 162] width 30 height 18
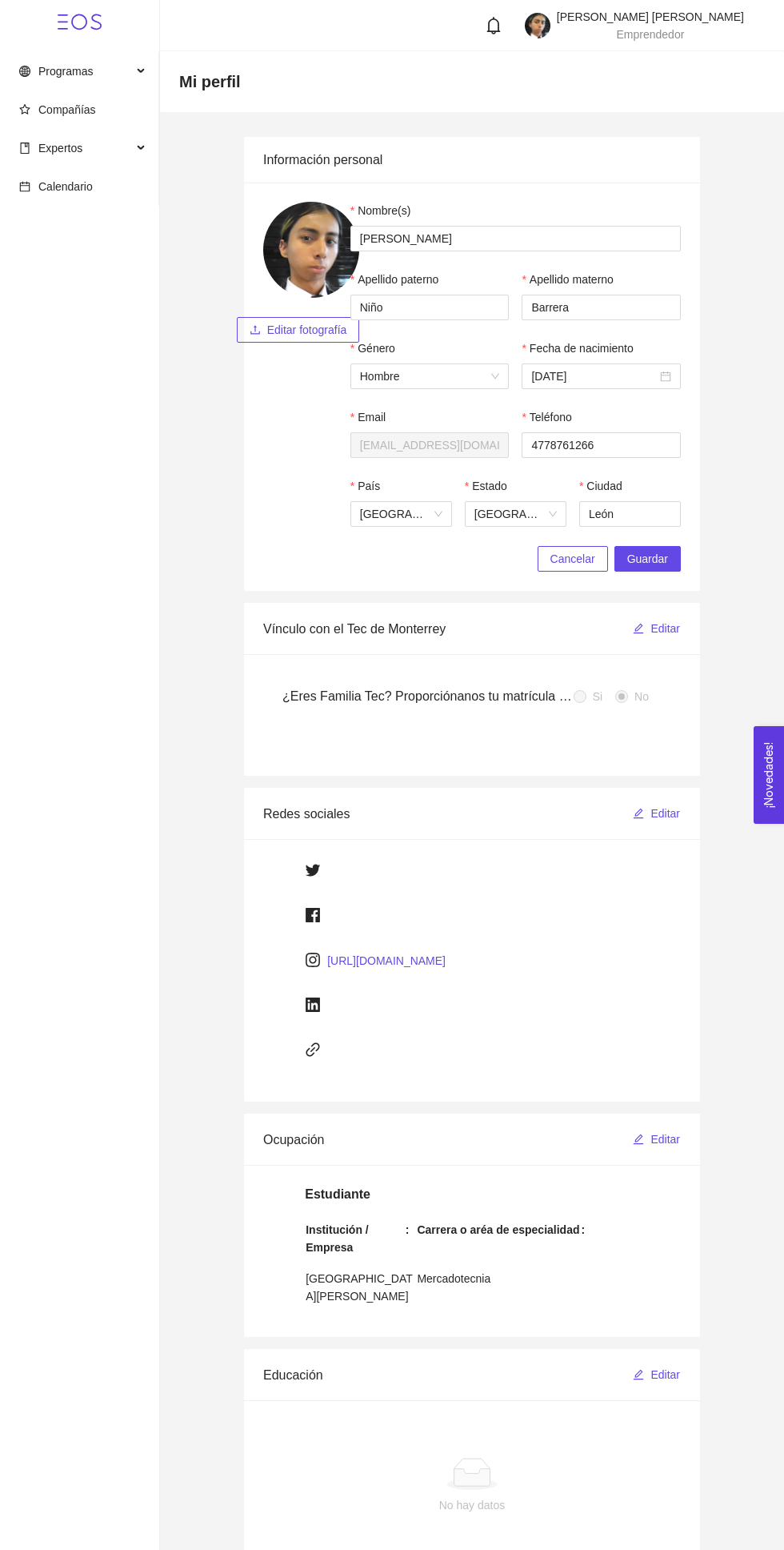
click at [330, 335] on span "Editar fotografía" at bounding box center [307, 330] width 80 height 18
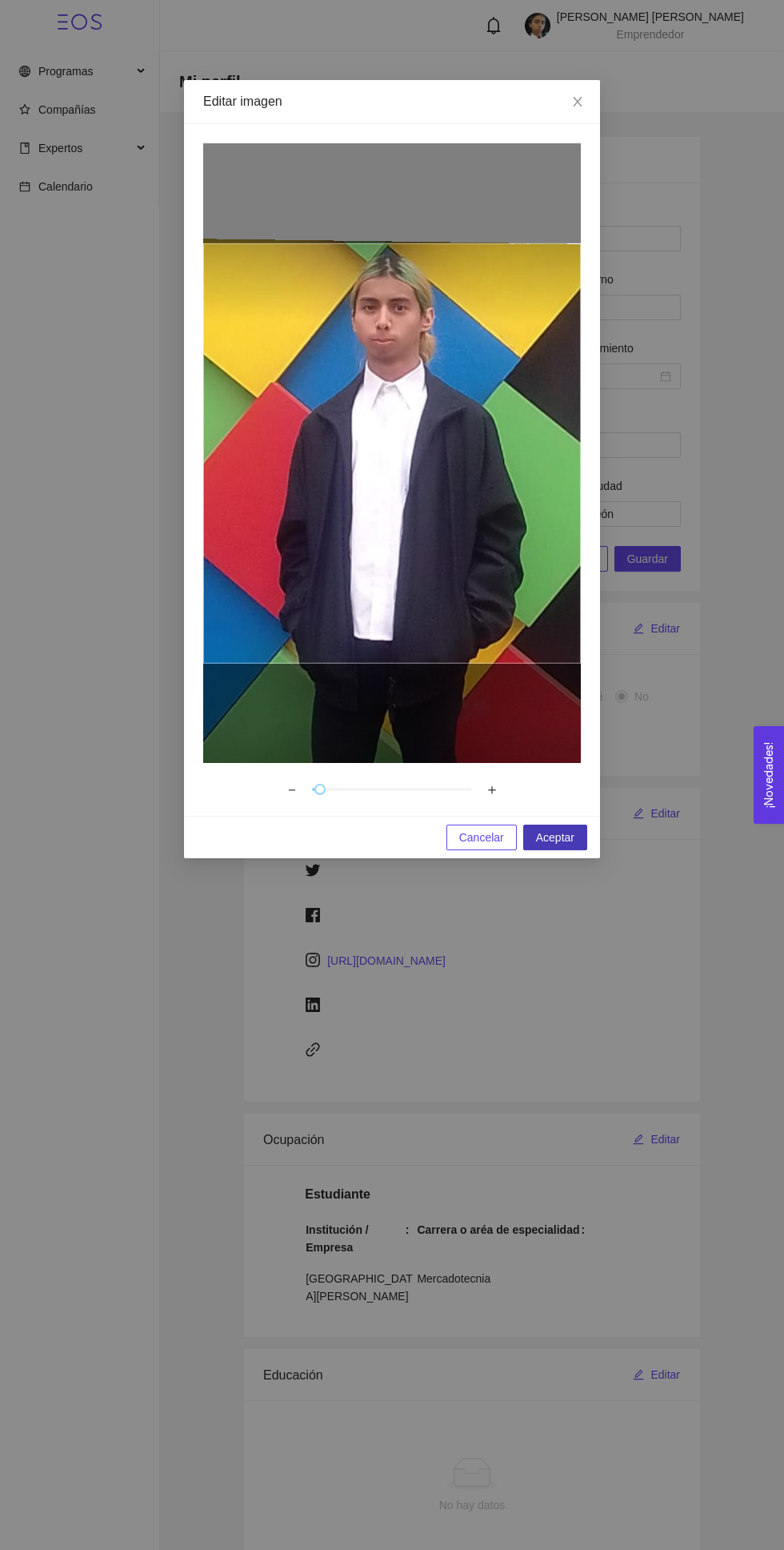
click at [564, 830] on span "Aceptar" at bounding box center [555, 838] width 38 height 18
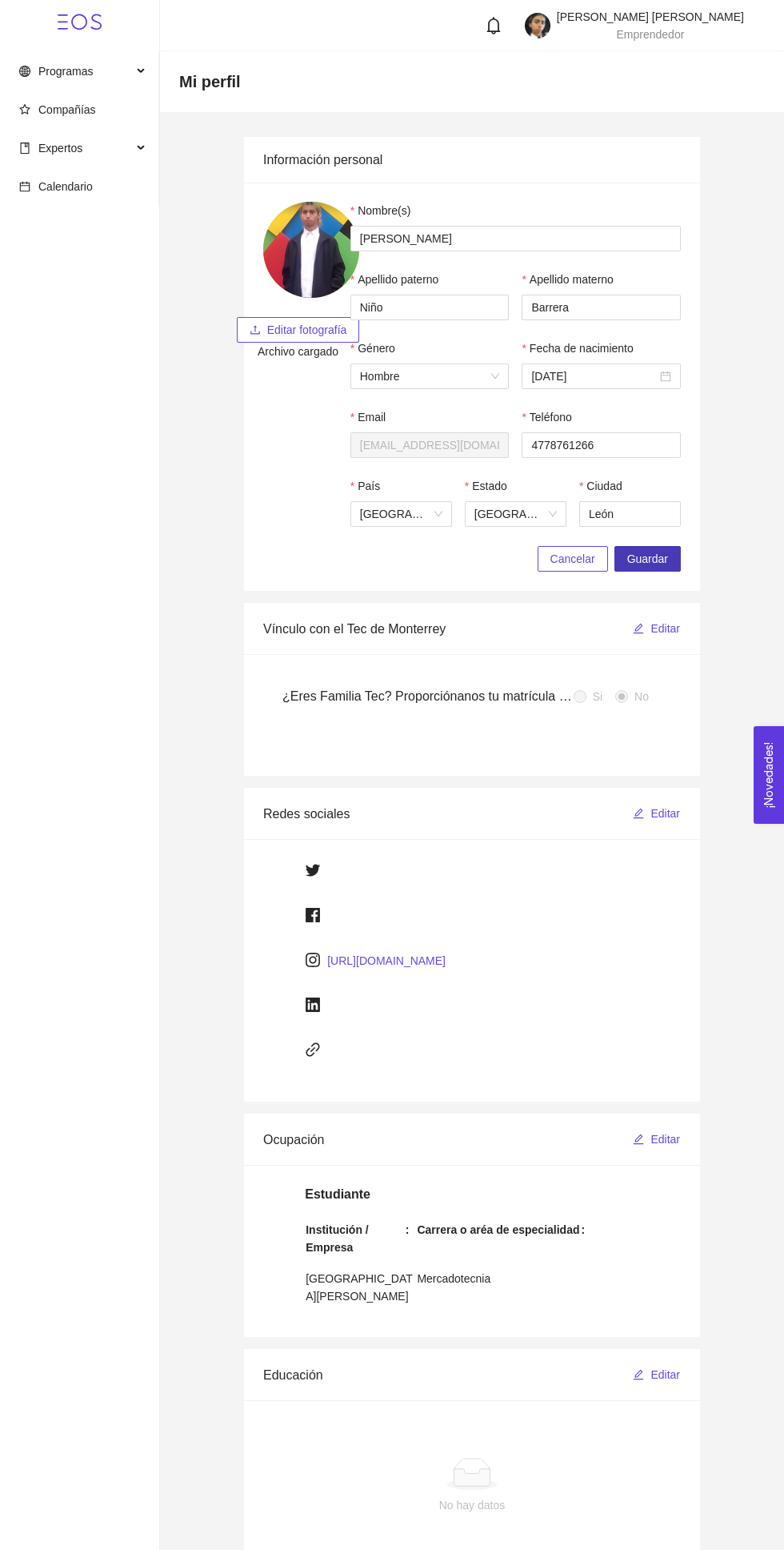
click at [653, 562] on span "Guardar" at bounding box center [648, 559] width 41 height 18
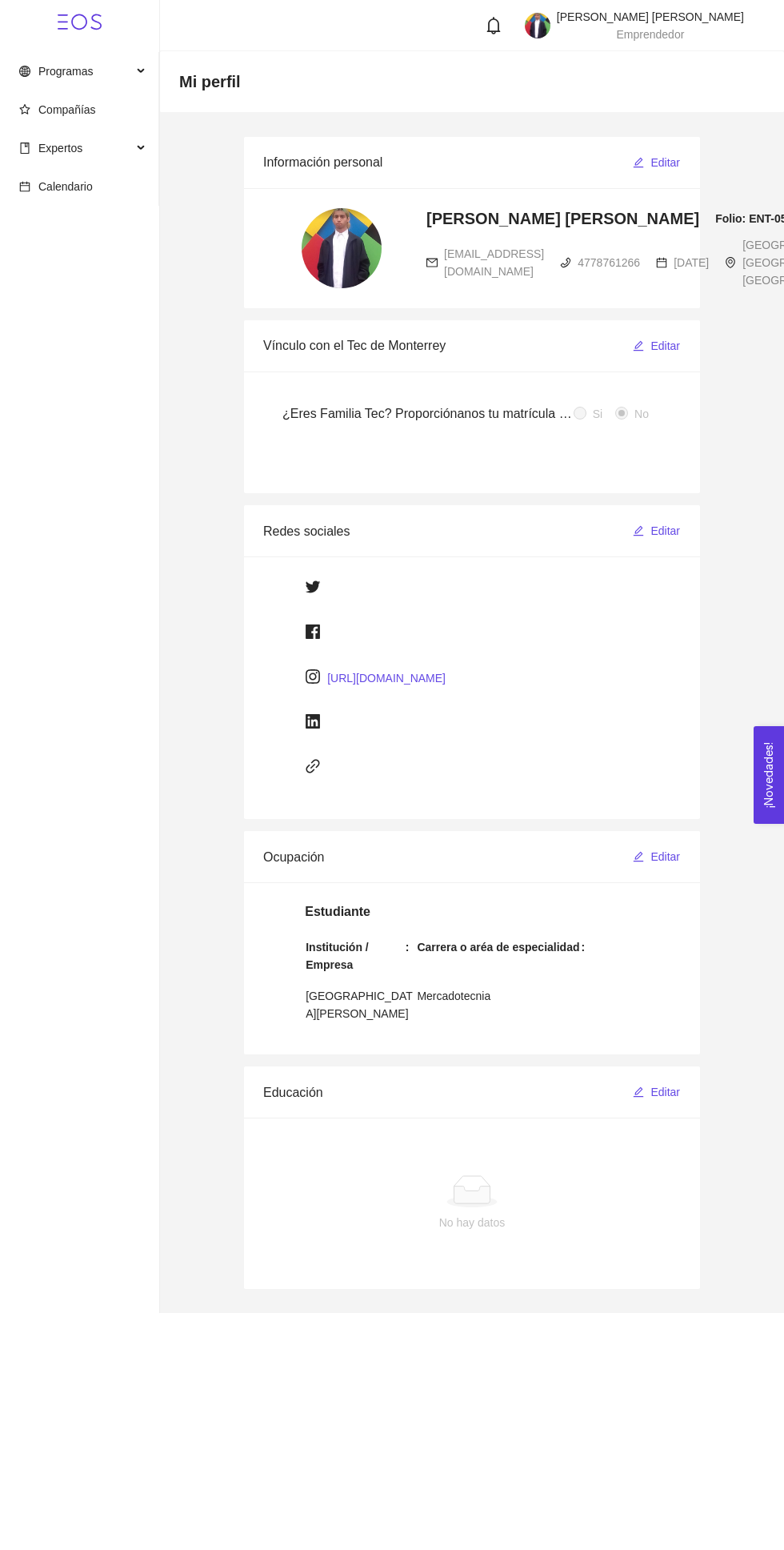
click at [347, 253] on img at bounding box center [341, 248] width 80 height 80
click at [79, 188] on span "Calendario" at bounding box center [65, 186] width 54 height 13
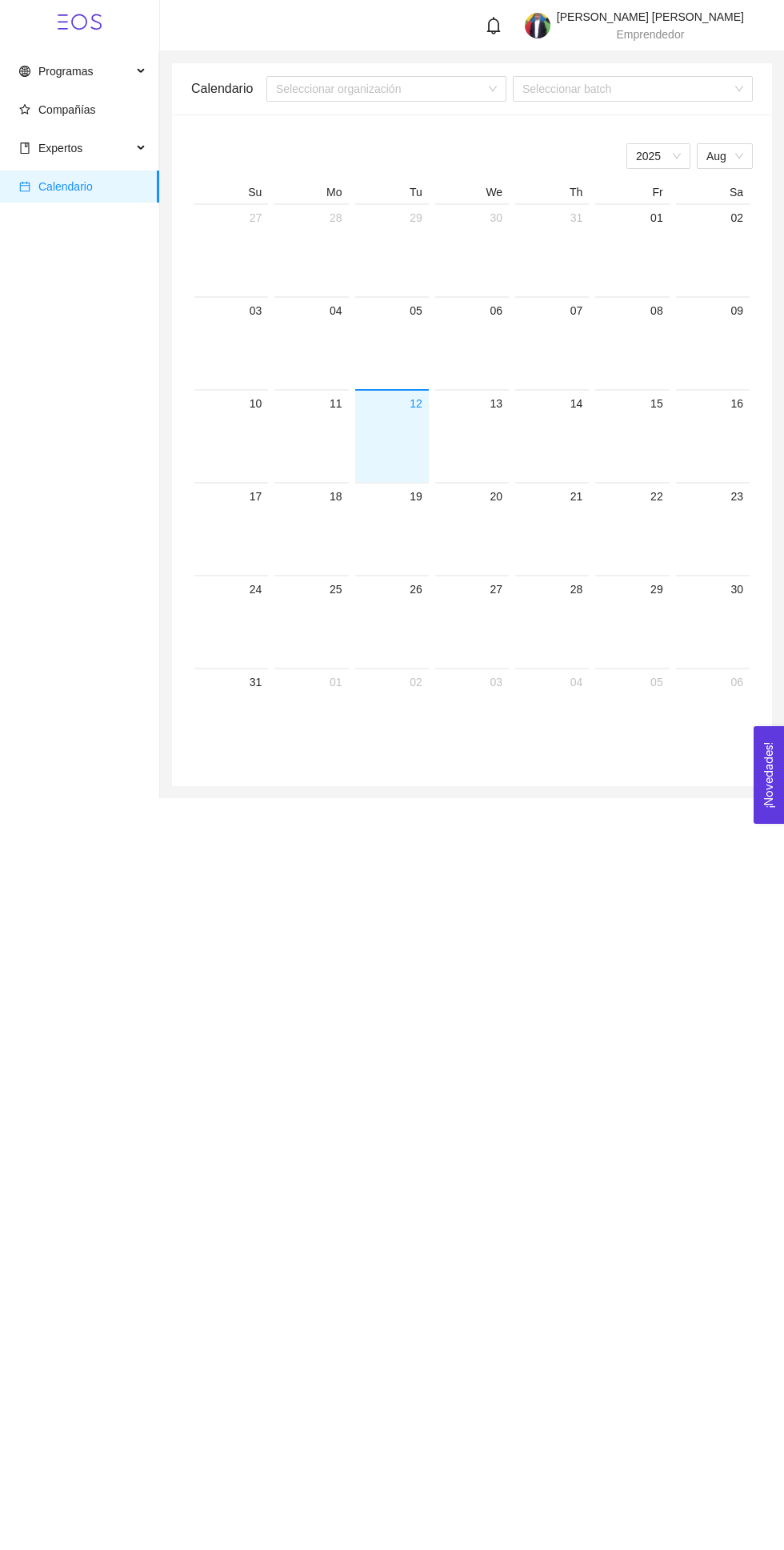
click at [103, 140] on span "Expertos" at bounding box center [76, 148] width 113 height 32
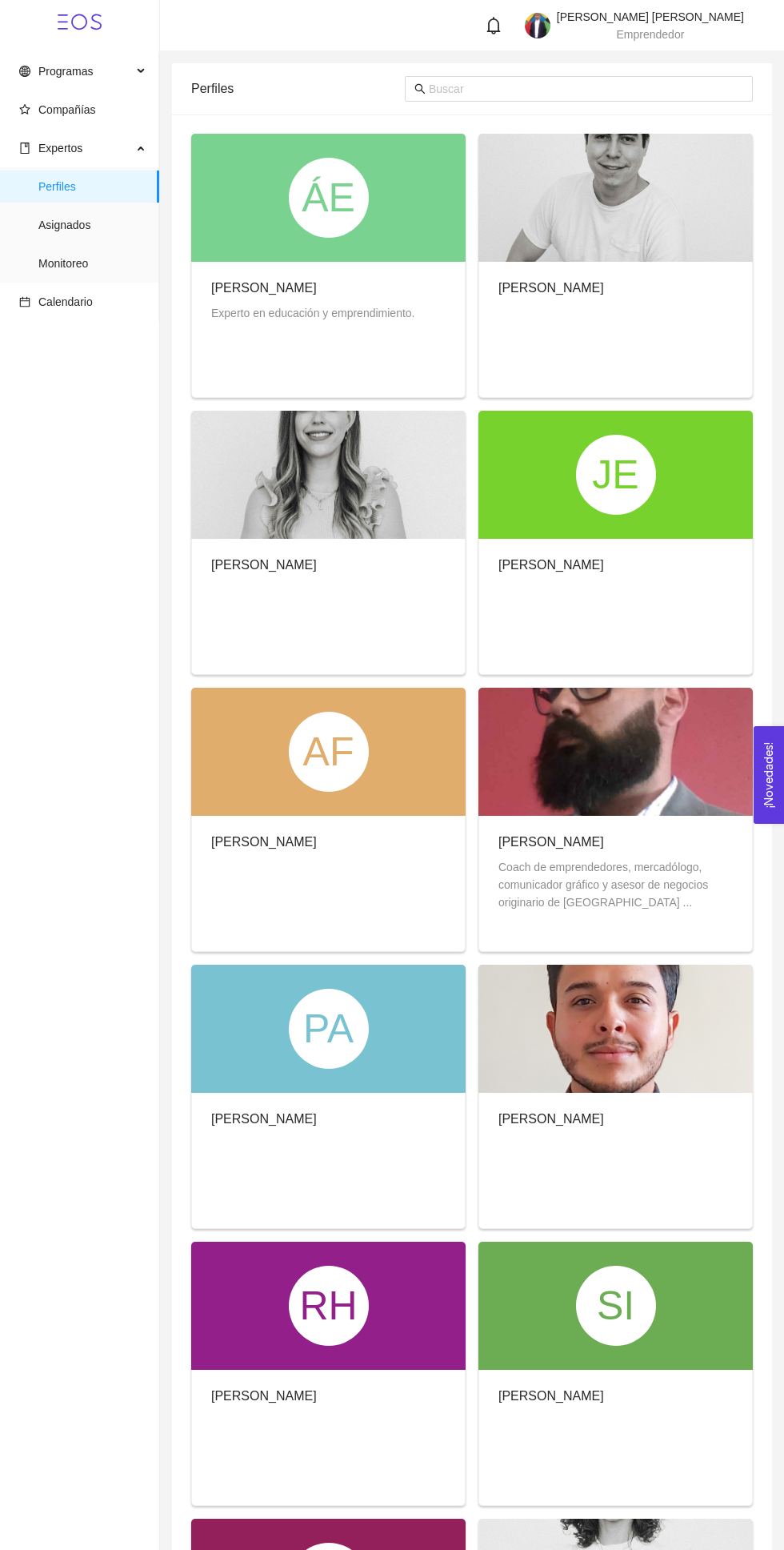
click at [101, 226] on span "Asignados" at bounding box center [92, 225] width 108 height 32
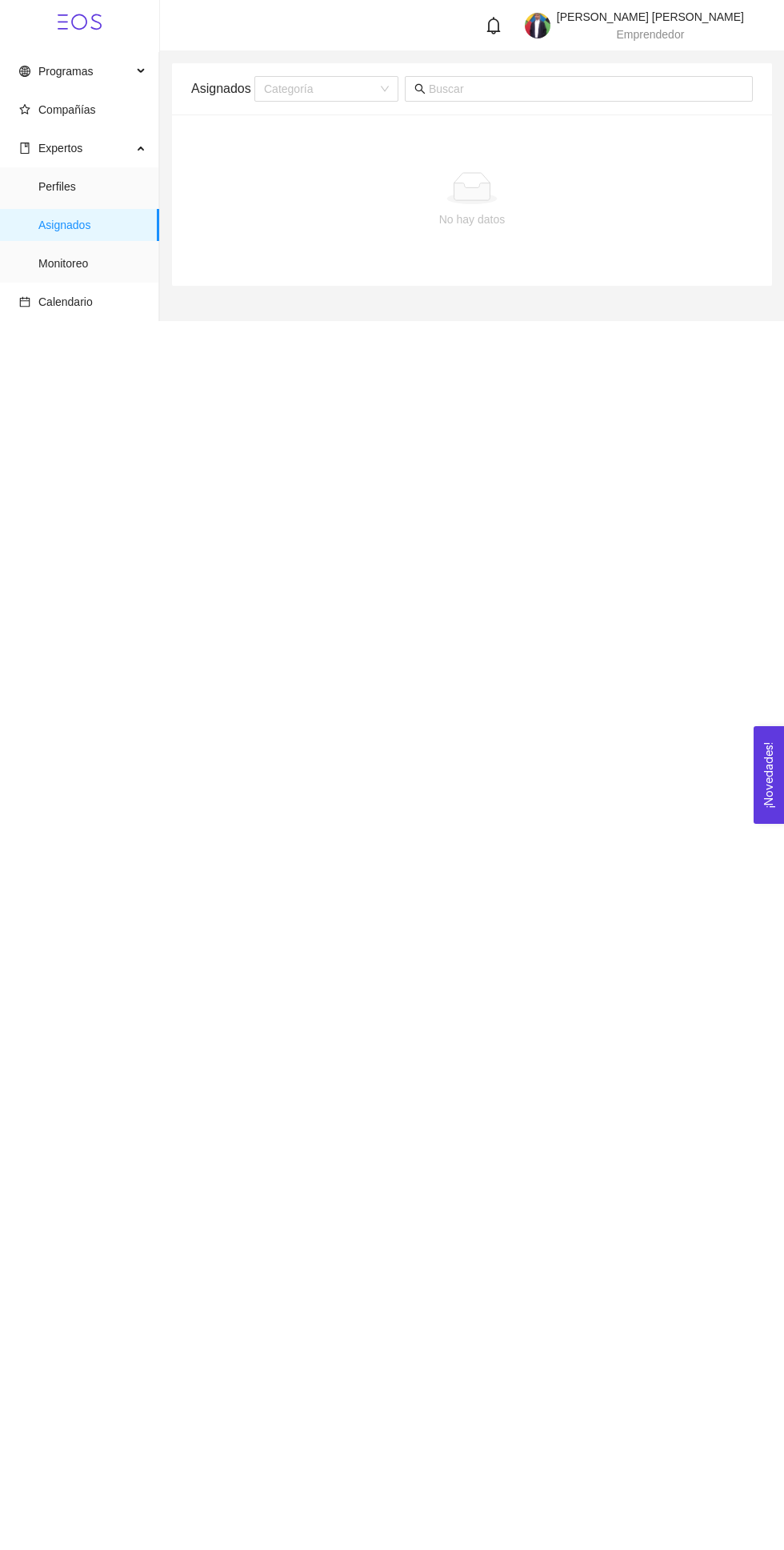
click at [114, 267] on span "Monitoreo" at bounding box center [92, 264] width 108 height 32
